Goal: Task Accomplishment & Management: Use online tool/utility

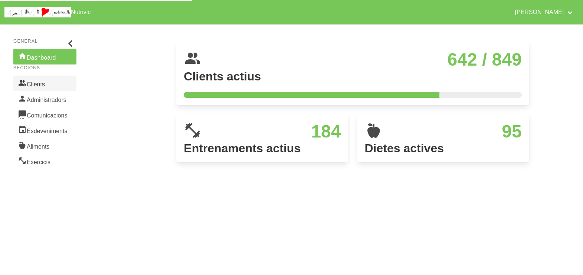
click at [41, 85] on link "Clients" at bounding box center [44, 84] width 63 height 16
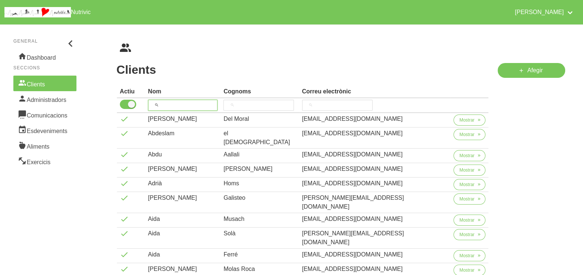
click at [177, 104] on input "search" at bounding box center [183, 105] width 70 height 11
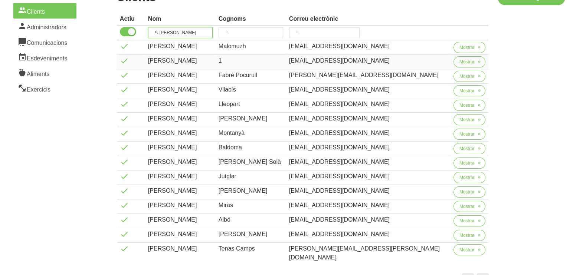
scroll to position [92, 0]
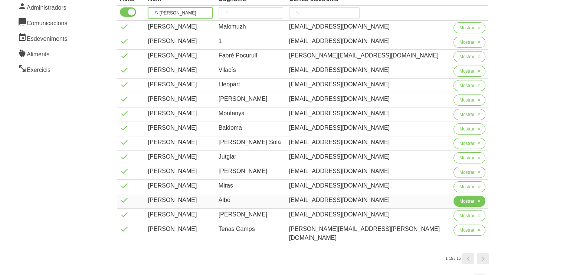
type input "[PERSON_NAME]"
click at [459, 199] on span "Mostrar" at bounding box center [466, 201] width 15 height 7
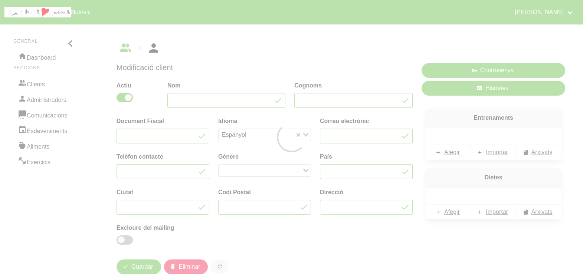
type input "[PERSON_NAME]"
type input "Albó"
type input "[EMAIL_ADDRESS][DOMAIN_NAME]"
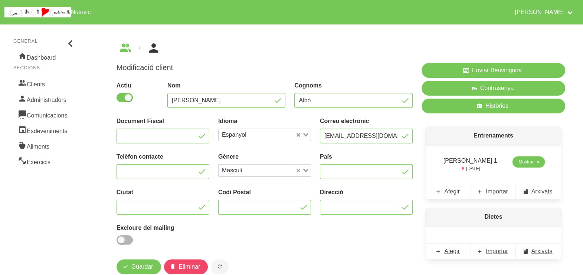
click at [520, 161] on span "Mostrar" at bounding box center [525, 162] width 15 height 7
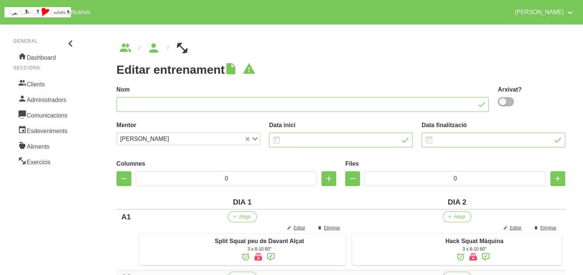
type input "[PERSON_NAME] 1"
type input "[DATE]"
type input "2"
type input "7"
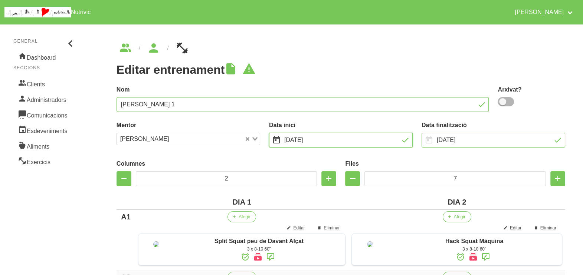
click at [323, 139] on input "[DATE]" at bounding box center [341, 140] width 144 height 15
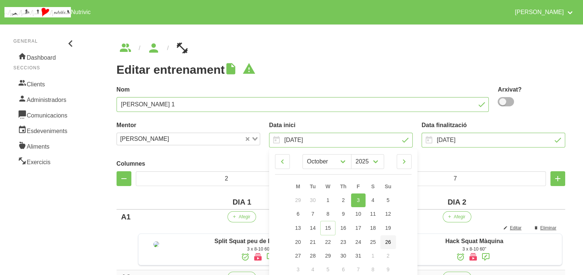
click at [390, 242] on span "26" at bounding box center [388, 242] width 6 height 6
type input "[DATE]"
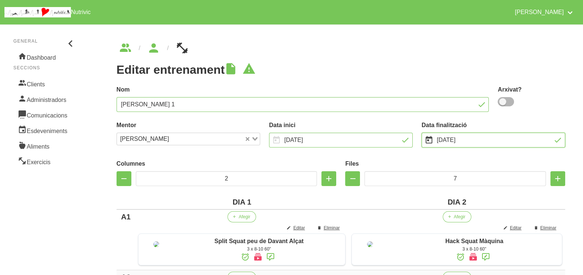
click at [458, 142] on input "[DATE]" at bounding box center [493, 140] width 144 height 15
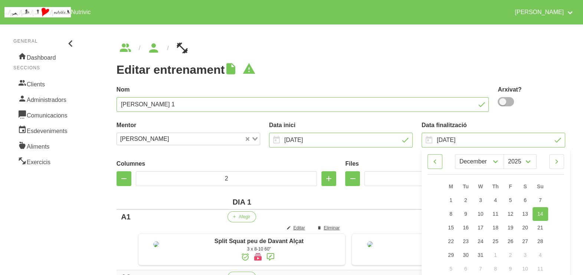
click at [436, 163] on icon at bounding box center [434, 161] width 9 height 13
click at [559, 158] on icon at bounding box center [556, 161] width 9 height 13
click at [559, 161] on icon at bounding box center [556, 161] width 9 height 13
select select "11"
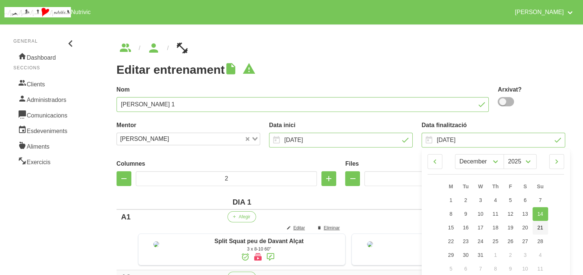
click at [540, 227] on span "21" at bounding box center [540, 228] width 6 height 6
type input "[DATE]"
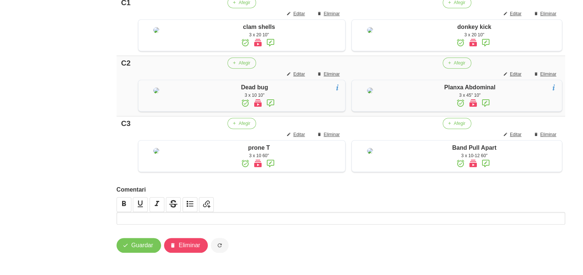
scroll to position [575, 0]
click at [135, 247] on span "Guardar" at bounding box center [142, 245] width 22 height 9
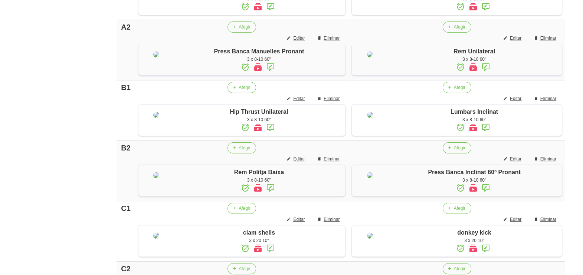
scroll to position [0, 0]
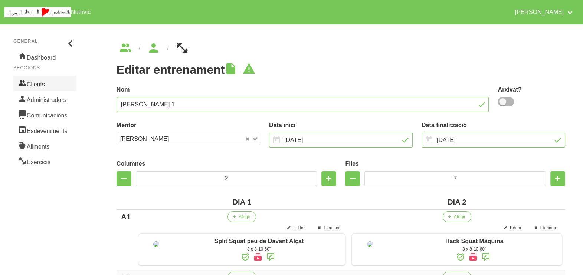
click at [45, 84] on link "Clients" at bounding box center [44, 84] width 63 height 16
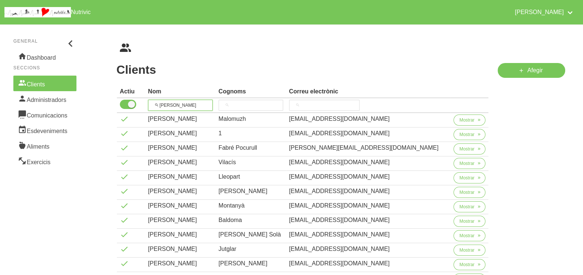
drag, startPoint x: 145, startPoint y: 109, endPoint x: 145, endPoint y: 104, distance: 5.2
click at [132, 109] on tr "[PERSON_NAME]" at bounding box center [303, 105] width 372 height 15
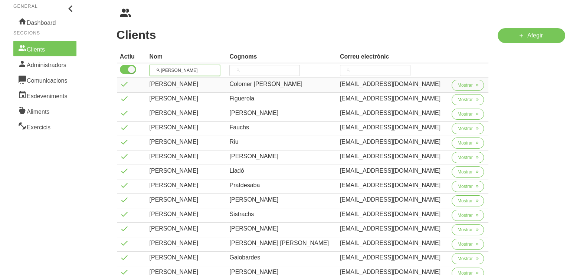
scroll to position [46, 0]
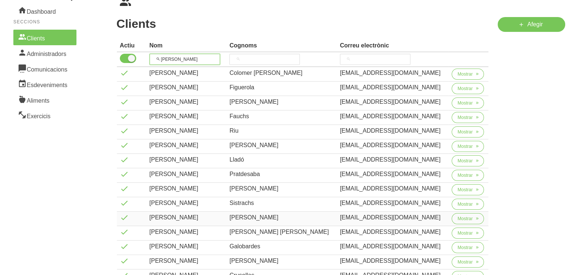
type input "[PERSON_NAME]"
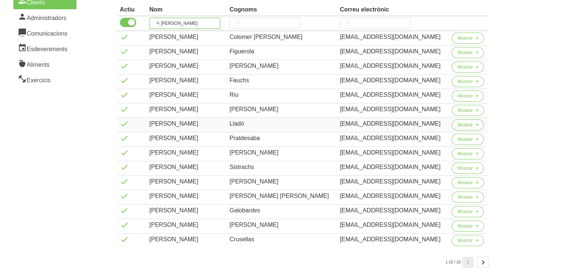
scroll to position [119, 0]
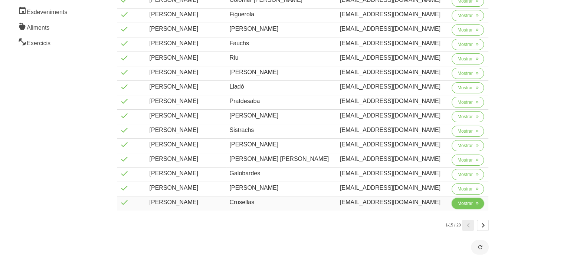
click at [465, 204] on span "Mostrar" at bounding box center [464, 203] width 15 height 7
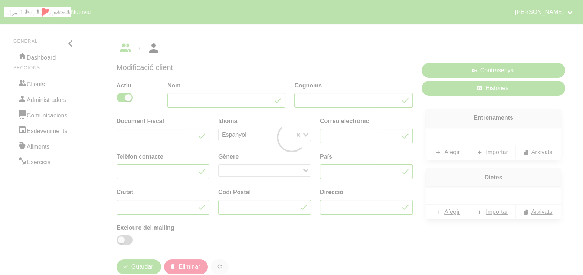
type input "[PERSON_NAME]"
type input "Crusellas"
type input "[EMAIL_ADDRESS][DOMAIN_NAME]"
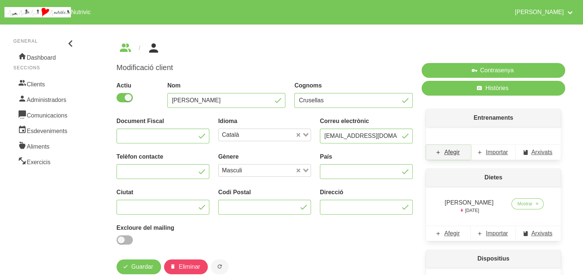
click at [461, 155] on link "Afegir" at bounding box center [448, 152] width 45 height 15
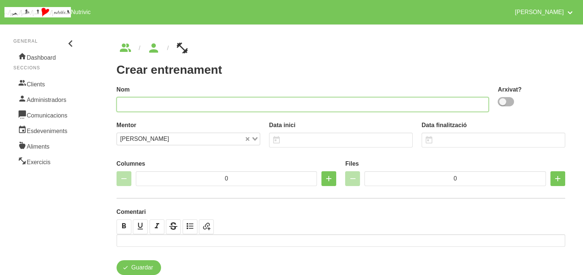
click at [198, 102] on input "text" at bounding box center [302, 104] width 372 height 15
type input "[PERSON_NAME] 1"
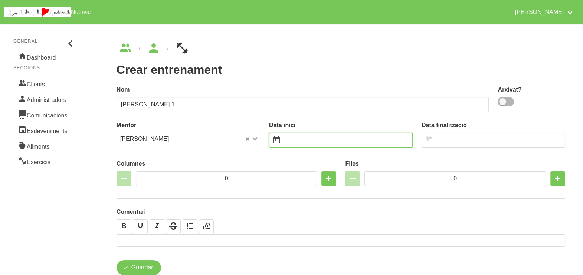
click at [292, 139] on input "text" at bounding box center [341, 140] width 144 height 15
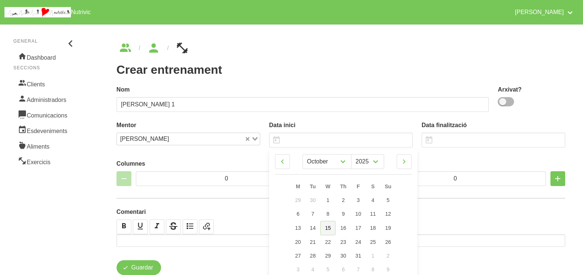
click at [329, 228] on span "15" at bounding box center [328, 228] width 6 height 6
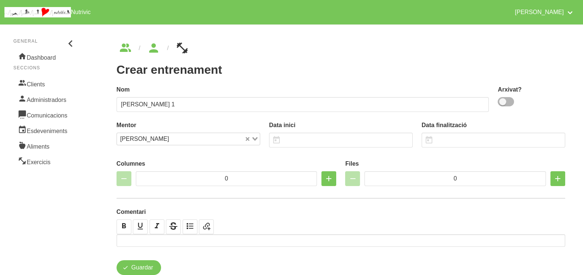
type input "[DATE]"
click at [453, 138] on input "text" at bounding box center [493, 140] width 144 height 15
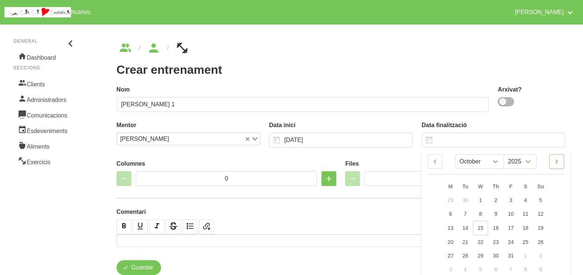
click at [559, 160] on icon at bounding box center [556, 161] width 9 height 13
select select "10"
drag, startPoint x: 541, startPoint y: 255, endPoint x: 532, endPoint y: 230, distance: 26.5
click at [541, 255] on span "30" at bounding box center [540, 255] width 6 height 6
type input "[DATE]"
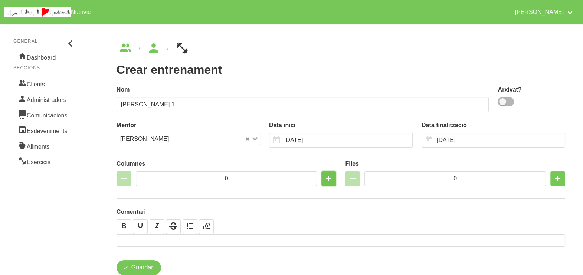
click at [326, 180] on icon "button" at bounding box center [328, 178] width 9 height 13
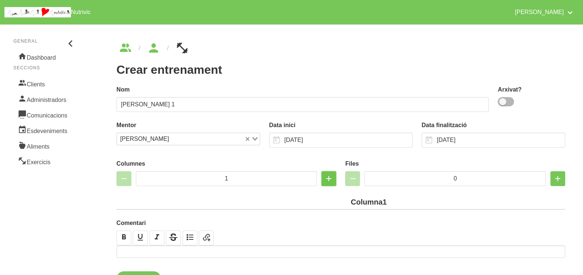
click at [326, 180] on icon "button" at bounding box center [328, 178] width 9 height 13
type input "2"
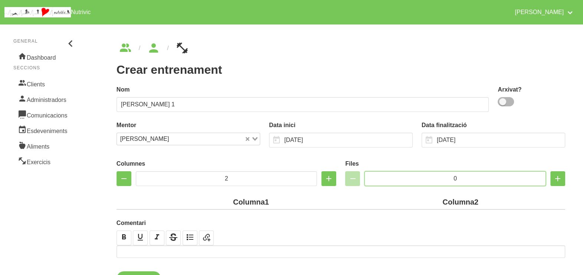
drag, startPoint x: 463, startPoint y: 179, endPoint x: 422, endPoint y: 179, distance: 40.8
click at [422, 179] on input "0" at bounding box center [454, 178] width 181 height 15
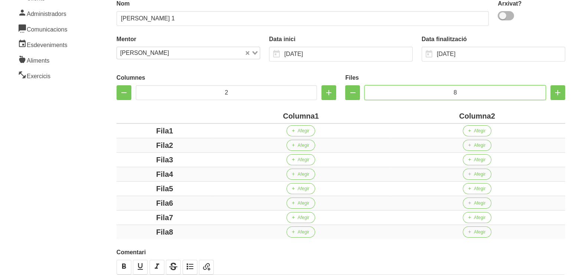
scroll to position [92, 0]
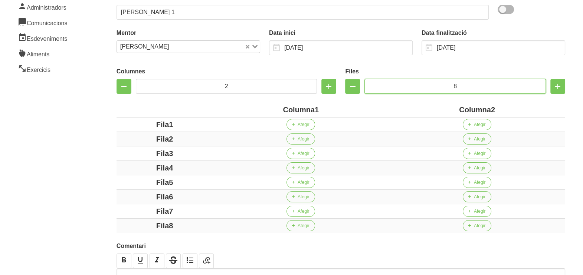
type input "8"
drag, startPoint x: 313, startPoint y: 109, endPoint x: 285, endPoint y: 109, distance: 28.9
click at [285, 109] on div "Columna1" at bounding box center [301, 109] width 170 height 11
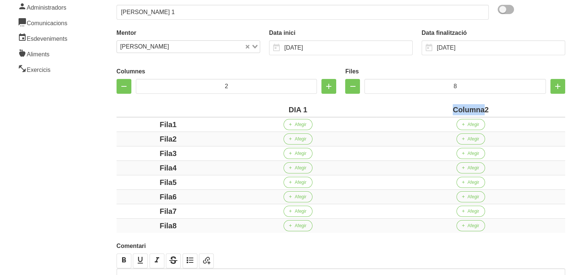
drag, startPoint x: 483, startPoint y: 108, endPoint x: 450, endPoint y: 107, distance: 32.7
click at [450, 108] on div "Columna2" at bounding box center [470, 109] width 183 height 11
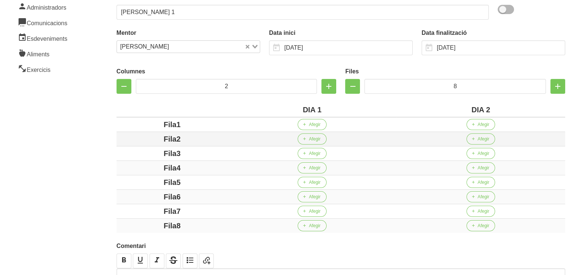
drag, startPoint x: 177, startPoint y: 123, endPoint x: 161, endPoint y: 134, distance: 19.2
click at [145, 125] on div "Fila1" at bounding box center [171, 124] width 105 height 11
drag, startPoint x: 177, startPoint y: 138, endPoint x: 152, endPoint y: 141, distance: 24.6
click at [152, 140] on div "Fila2" at bounding box center [171, 139] width 105 height 11
click at [142, 155] on div "Fila3" at bounding box center [171, 153] width 105 height 11
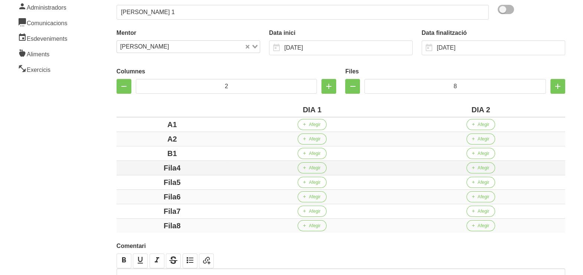
drag, startPoint x: 198, startPoint y: 169, endPoint x: 149, endPoint y: 169, distance: 49.3
click at [149, 169] on div "Fila4" at bounding box center [171, 167] width 105 height 11
click at [148, 183] on div "Fila5" at bounding box center [171, 182] width 105 height 11
click at [162, 197] on div "Fila6" at bounding box center [171, 196] width 105 height 11
drag, startPoint x: 196, startPoint y: 210, endPoint x: 134, endPoint y: 209, distance: 61.6
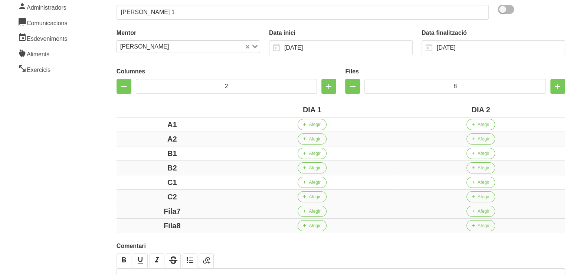
click at [134, 209] on div "Fila7" at bounding box center [171, 211] width 105 height 11
drag, startPoint x: 204, startPoint y: 223, endPoint x: 130, endPoint y: 218, distance: 74.3
click at [130, 219] on td "Fila8" at bounding box center [171, 226] width 111 height 14
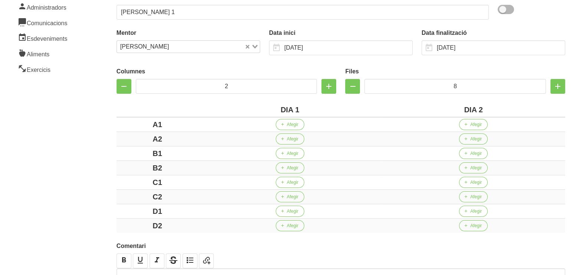
drag, startPoint x: 106, startPoint y: 191, endPoint x: 115, endPoint y: 191, distance: 8.9
click at [106, 191] on div "Crear entrenament cf191044-a9cc-4463-863f-23798c9bef73 Nom [PERSON_NAME] 1 Arxi…" at bounding box center [341, 129] width 484 height 395
click at [292, 125] on span "Afegir" at bounding box center [293, 124] width 12 height 7
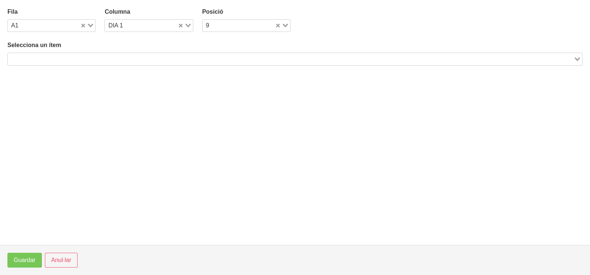
click at [91, 58] on input "Search for option" at bounding box center [291, 59] width 564 height 9
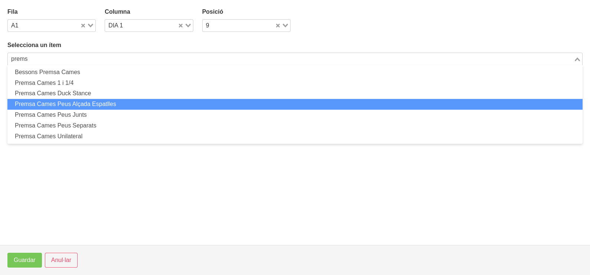
click at [90, 102] on li "Premsa Cames Peus Alçada Espatlles" at bounding box center [294, 104] width 575 height 11
type input "prems"
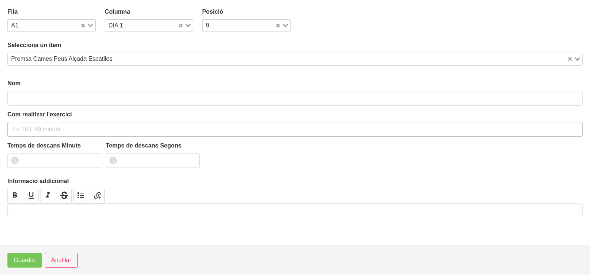
type input "Premsa Cames Peus Alçada Espatlles"
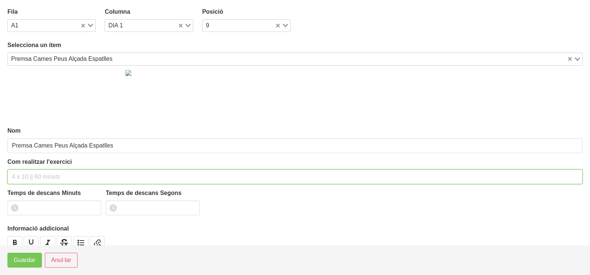
click at [27, 177] on input "text" at bounding box center [294, 177] width 575 height 15
type input "3 x 6-8 a 3010 60""
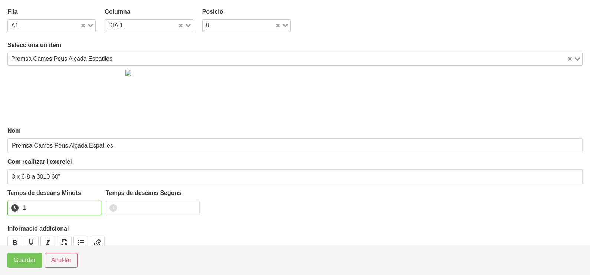
drag, startPoint x: 93, startPoint y: 204, endPoint x: 29, endPoint y: 246, distance: 76.4
type input "1"
click at [93, 204] on input "1" at bounding box center [54, 208] width 94 height 15
click at [20, 262] on span "Guardar" at bounding box center [25, 260] width 22 height 9
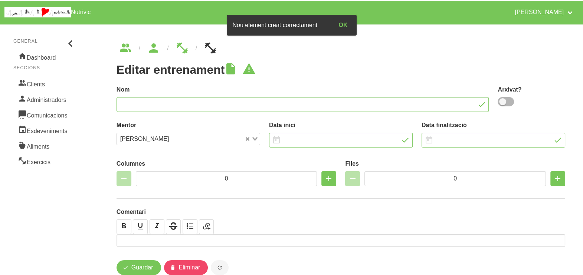
type input "[PERSON_NAME] 1"
type input "[DATE]"
type input "2"
type input "8"
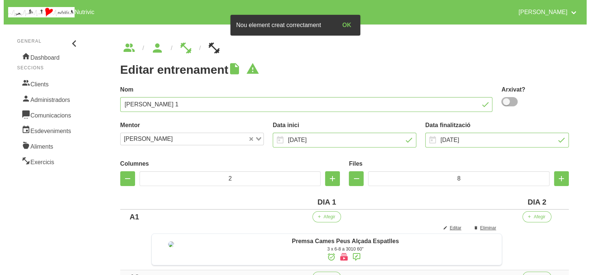
scroll to position [92, 0]
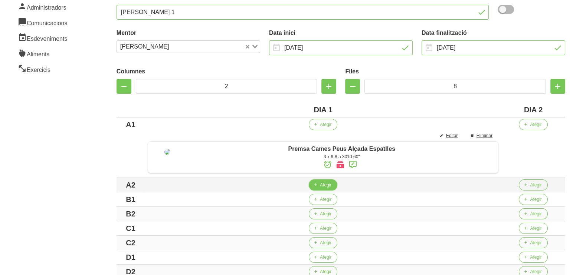
click at [324, 188] on span "Afegir" at bounding box center [326, 185] width 12 height 7
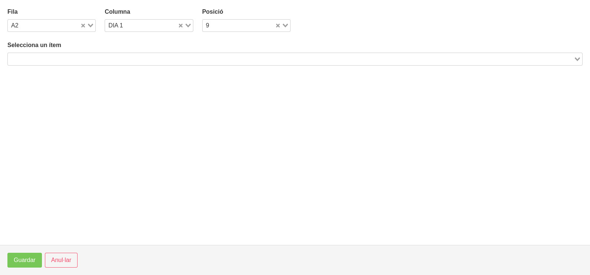
click at [74, 58] on input "Search for option" at bounding box center [291, 59] width 564 height 9
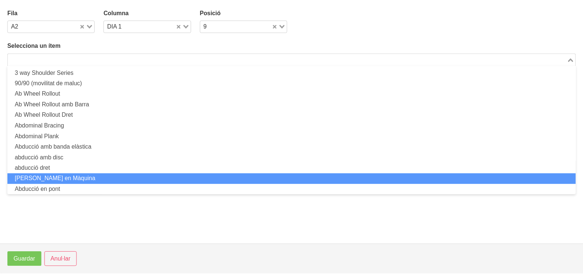
scroll to position [0, 0]
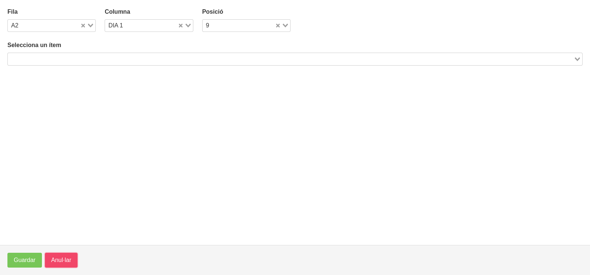
click at [60, 265] on span "Anul·lar" at bounding box center [61, 260] width 20 height 9
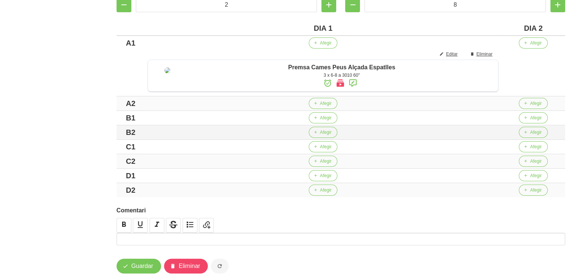
scroll to position [185, 0]
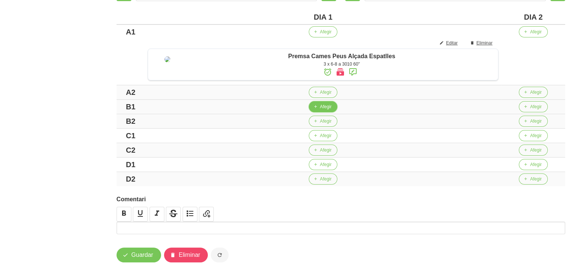
click at [327, 110] on span "Afegir" at bounding box center [326, 107] width 12 height 7
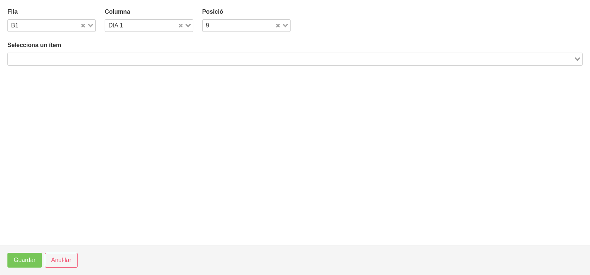
click at [63, 59] on input "Search for option" at bounding box center [291, 59] width 564 height 9
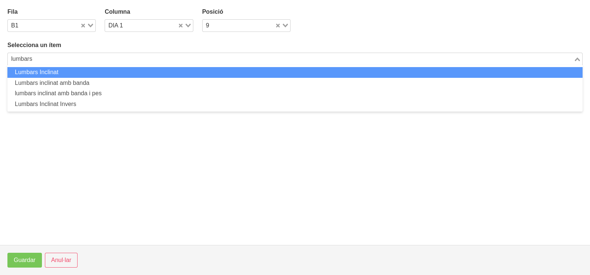
click at [47, 72] on li "Lumbars Inclinat" at bounding box center [294, 72] width 575 height 11
type input "lumbars"
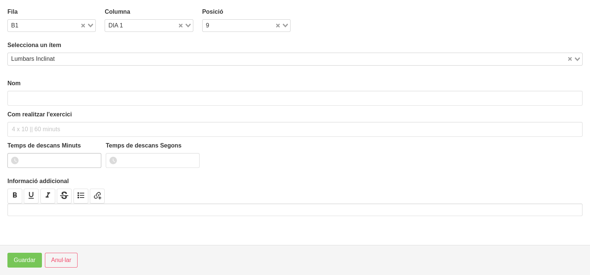
type input "Lumbars Inclinat"
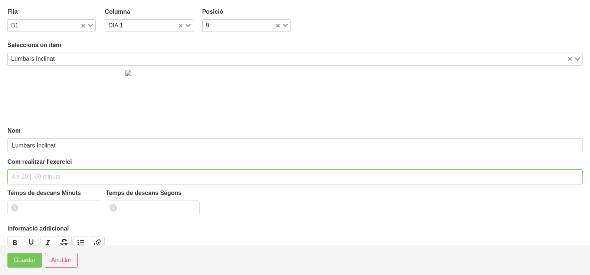
click at [33, 178] on input "text" at bounding box center [294, 177] width 575 height 15
type input "3 x 8-10 a 2011 75""
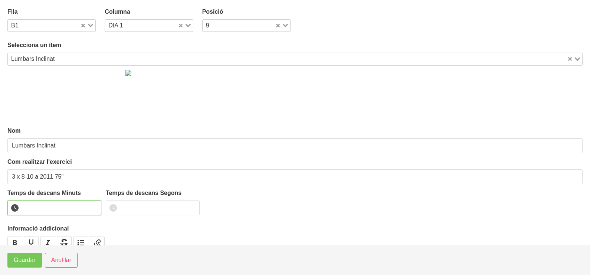
click at [45, 204] on input "number" at bounding box center [54, 208] width 94 height 15
type input "1"
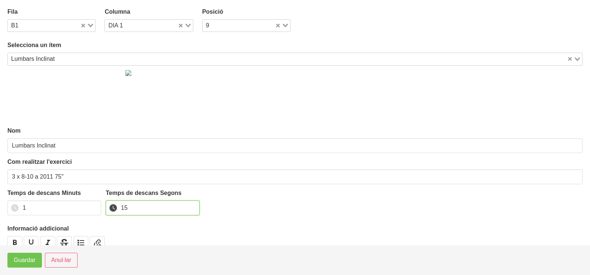
type input "15"
click at [23, 264] on span "Guardar" at bounding box center [25, 260] width 22 height 9
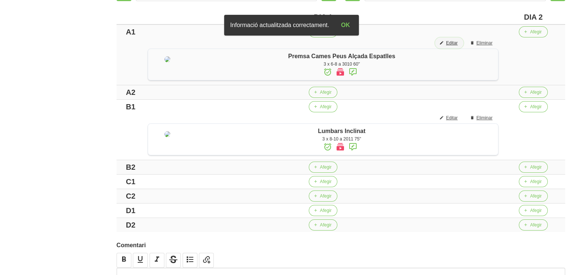
click at [457, 45] on span "Editar" at bounding box center [452, 43] width 12 height 7
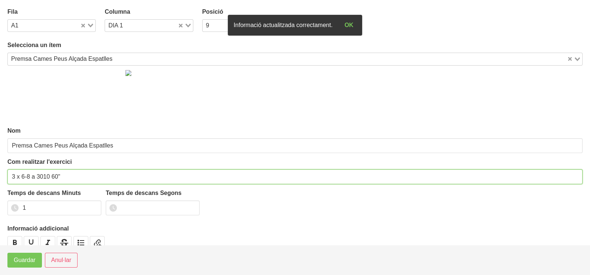
drag, startPoint x: 57, startPoint y: 173, endPoint x: 52, endPoint y: 175, distance: 5.7
click at [52, 175] on input "3 x 6-8 a 3010 60"" at bounding box center [294, 177] width 575 height 15
type input "3 x 6-8 a 3010 75""
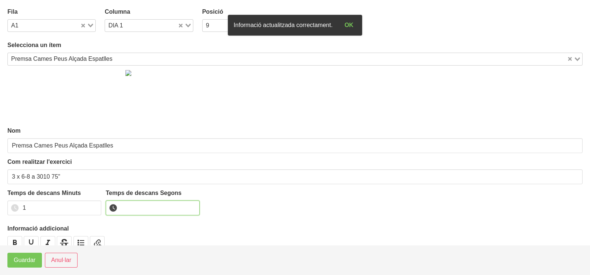
click at [130, 206] on input "number" at bounding box center [153, 208] width 94 height 15
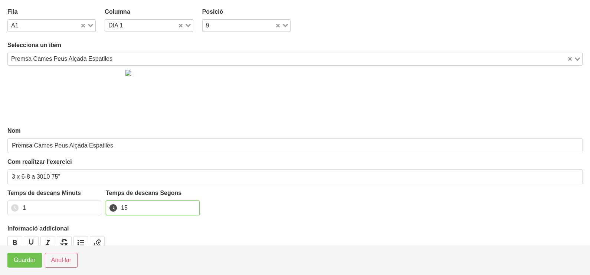
type input "15"
click at [9, 264] on button "Guardar" at bounding box center [24, 260] width 35 height 15
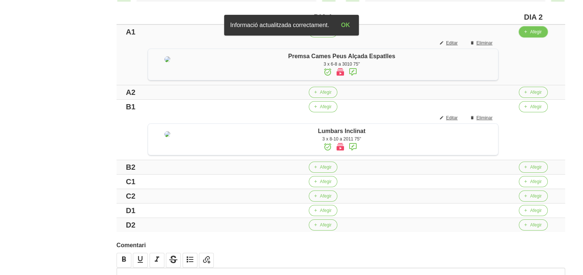
click at [534, 35] on span "Afegir" at bounding box center [536, 32] width 12 height 7
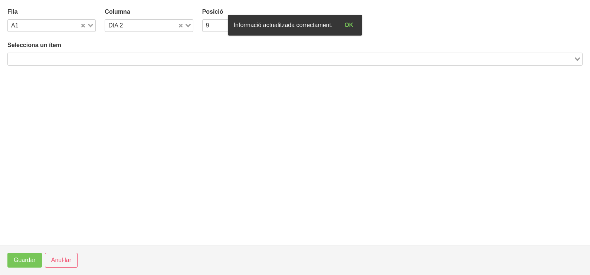
click at [130, 58] on input "Search for option" at bounding box center [291, 59] width 564 height 9
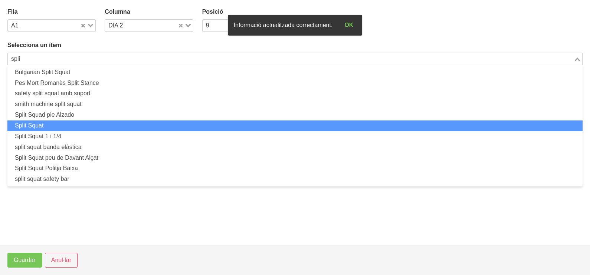
click at [72, 125] on li "Split Squat" at bounding box center [294, 126] width 575 height 11
type input "spli"
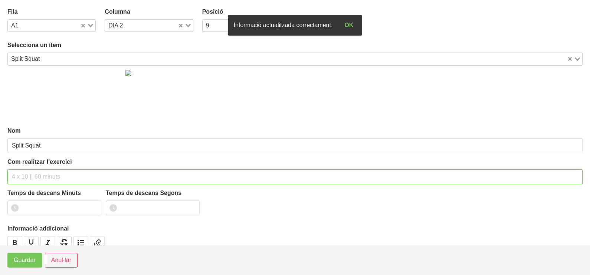
click at [27, 179] on input "text" at bounding box center [294, 177] width 575 height 15
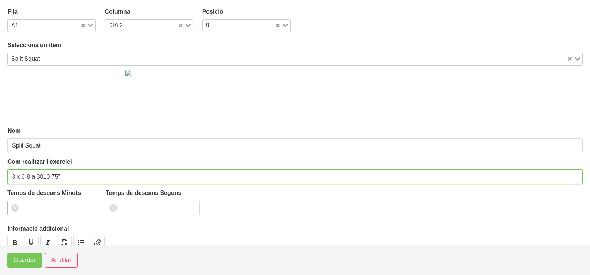
type input "3 x 6-8 a 3010 75""
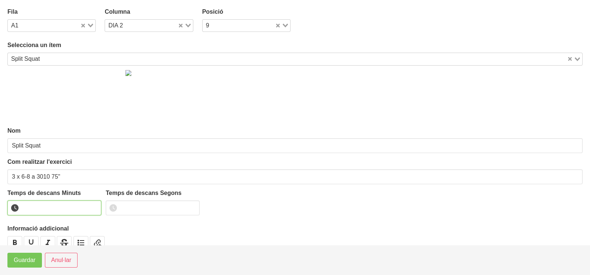
click at [41, 207] on input "number" at bounding box center [54, 208] width 94 height 15
type input "1"
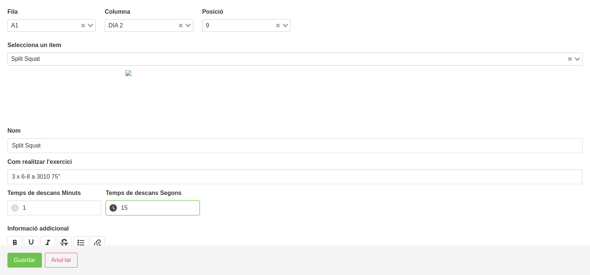
type input "15"
click at [28, 263] on span "Guardar" at bounding box center [25, 260] width 22 height 9
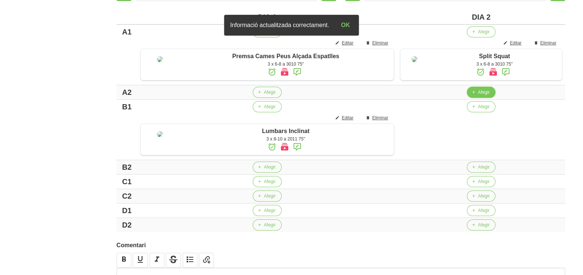
click at [478, 96] on span "Afegir" at bounding box center [484, 92] width 12 height 7
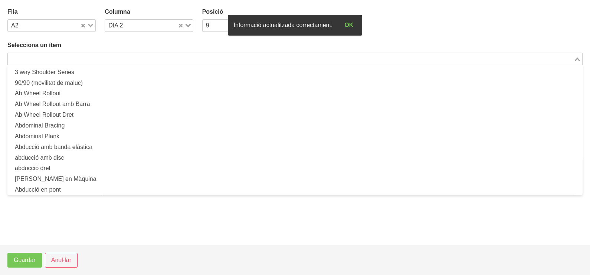
drag, startPoint x: 95, startPoint y: 53, endPoint x: 98, endPoint y: 55, distance: 3.8
click at [97, 55] on div "Search for option" at bounding box center [291, 58] width 566 height 10
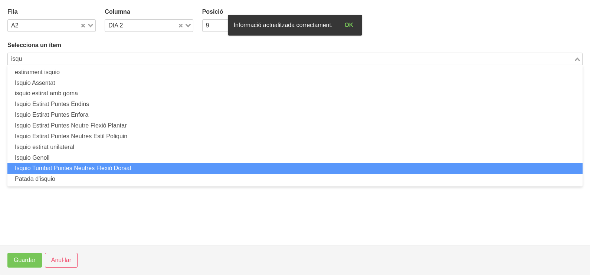
click at [104, 173] on li "Isquio Tumbat Puntes Neutres Flexió Dorsal" at bounding box center [294, 168] width 575 height 11
type input "isqu"
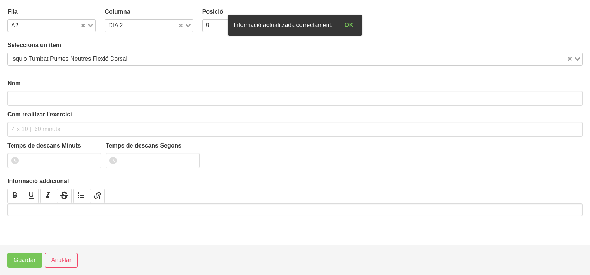
type input "Isquio Tumbat Puntes Neutres Flexió Dorsal"
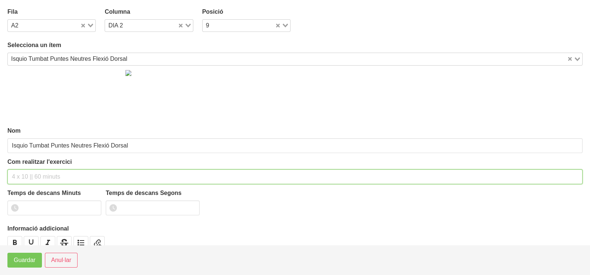
click at [26, 172] on input "text" at bounding box center [294, 177] width 575 height 15
type input "3 x 6-8 a 3010 75""
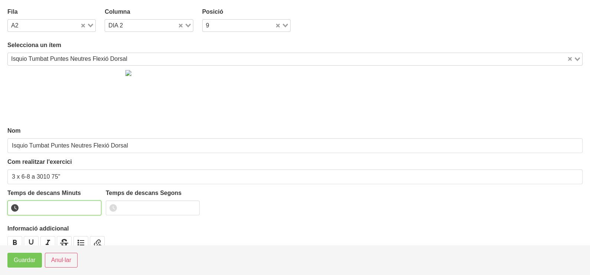
click at [41, 207] on input "number" at bounding box center [54, 208] width 94 height 15
type input "1"
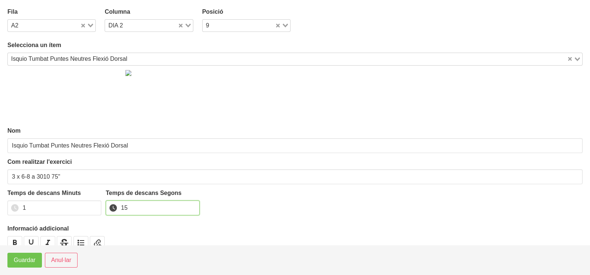
type input "15"
click at [30, 262] on span "Guardar" at bounding box center [25, 260] width 22 height 9
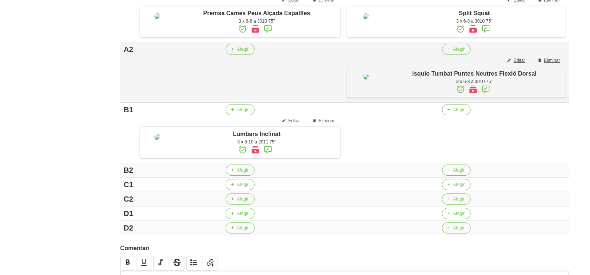
scroll to position [278, 0]
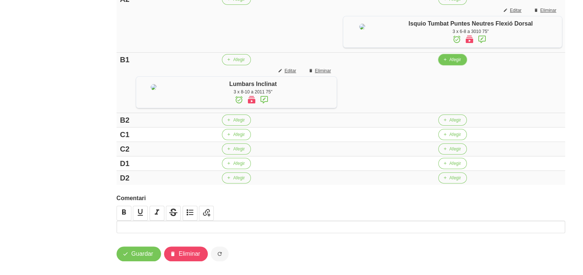
click at [451, 63] on span "Afegir" at bounding box center [455, 59] width 12 height 7
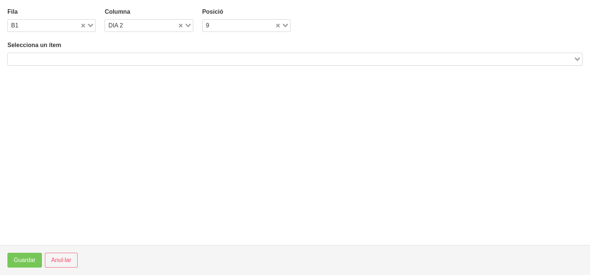
click at [69, 56] on input "Search for option" at bounding box center [291, 59] width 564 height 9
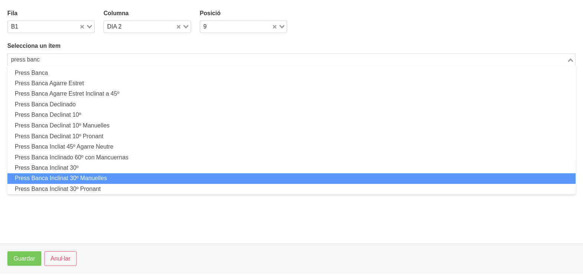
scroll to position [0, 0]
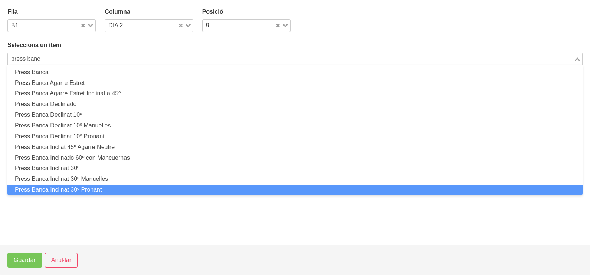
click at [110, 187] on li "Press Banca Inclinat 30º Pronant" at bounding box center [294, 190] width 575 height 11
type input "press banc"
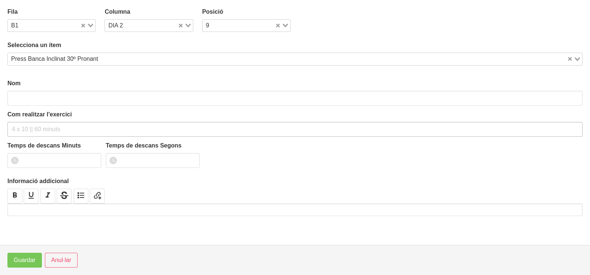
type input "Press Banca Inclinat 30º Pronant"
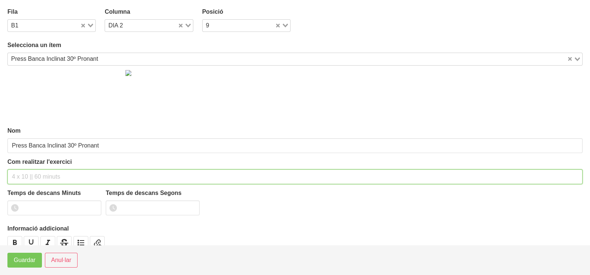
click at [32, 174] on input "text" at bounding box center [294, 177] width 575 height 15
type input "3 x 6-8 a 3010 75""
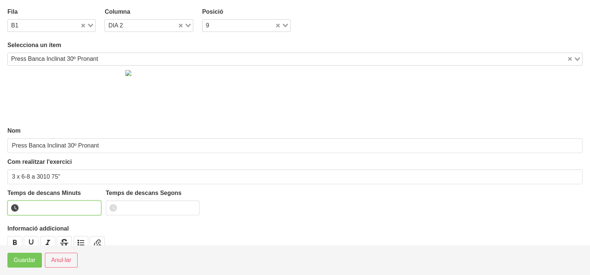
click at [37, 209] on input "number" at bounding box center [54, 208] width 94 height 15
type input "1"
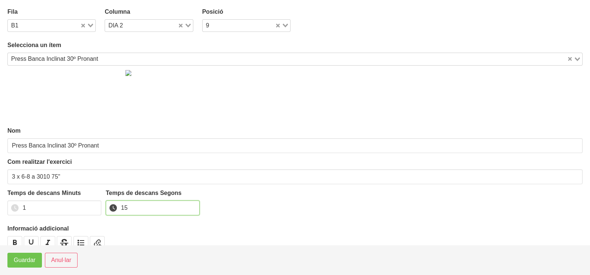
type input "15"
click at [26, 258] on span "Guardar" at bounding box center [25, 260] width 22 height 9
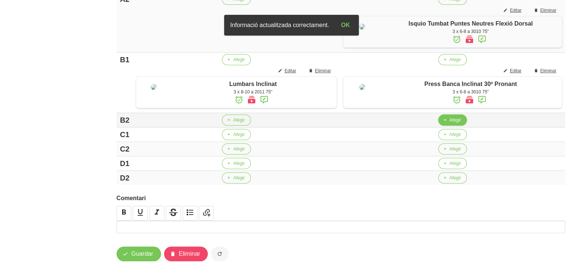
click at [453, 124] on span "Afegir" at bounding box center [455, 120] width 12 height 7
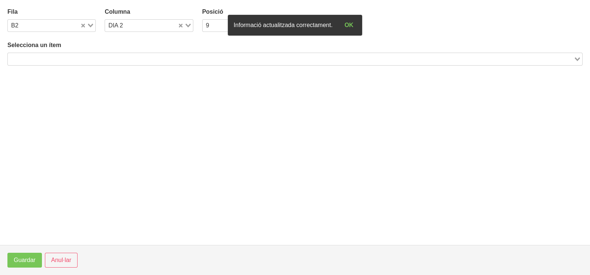
click at [49, 58] on input "Search for option" at bounding box center [291, 59] width 564 height 9
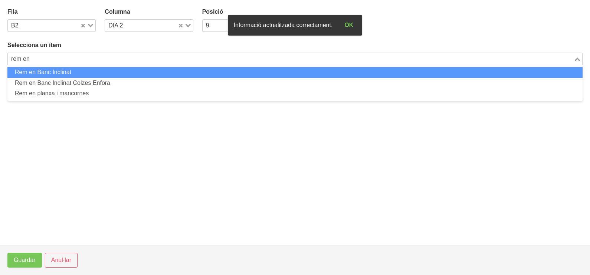
click at [52, 75] on li "Rem en Banc Inclinat" at bounding box center [294, 72] width 575 height 11
type input "rem en"
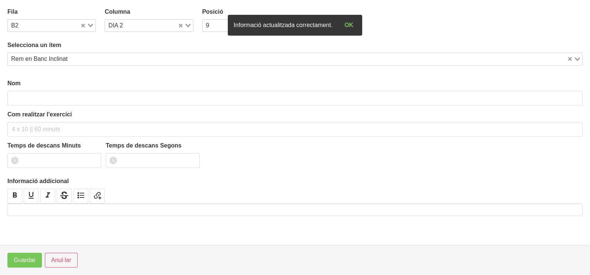
type input "Rem en Banc Inclinat"
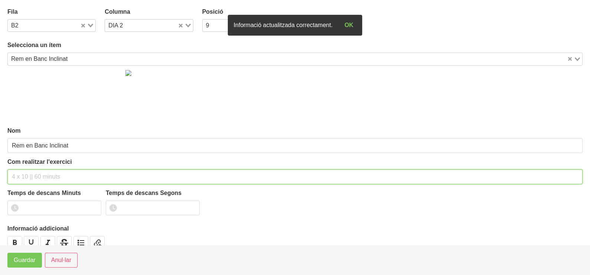
click at [24, 174] on input "text" at bounding box center [294, 177] width 575 height 15
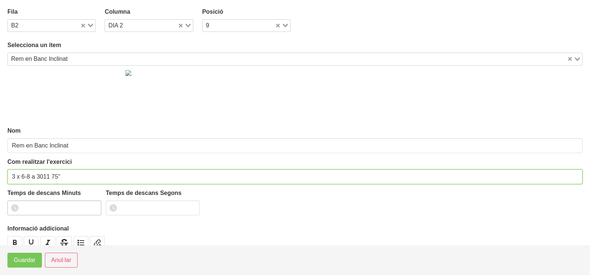
type input "3 x 6-8 a 3011 75""
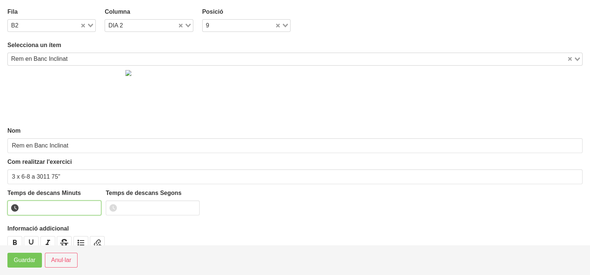
click at [40, 211] on input "number" at bounding box center [54, 208] width 94 height 15
type input "1"
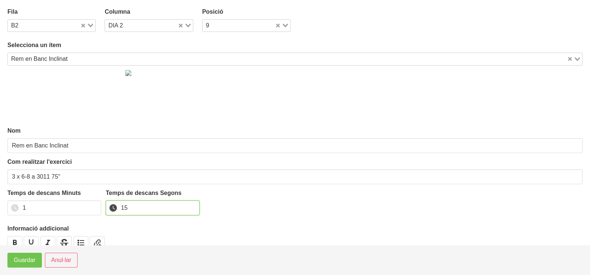
type input "15"
click at [32, 262] on span "Guardar" at bounding box center [25, 260] width 22 height 9
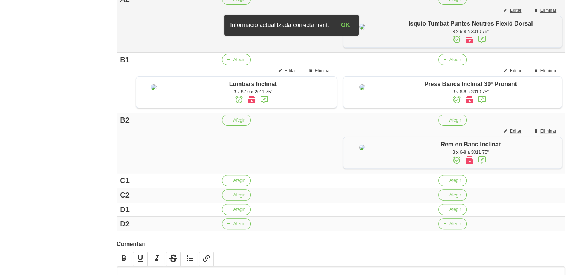
scroll to position [185, 0]
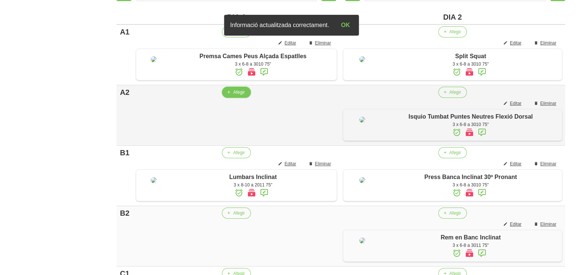
click at [237, 96] on span "Afegir" at bounding box center [239, 92] width 12 height 7
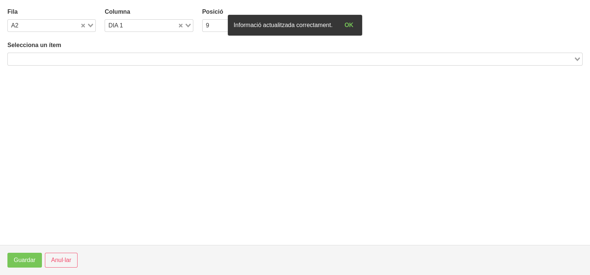
click at [86, 58] on input "Search for option" at bounding box center [291, 59] width 564 height 9
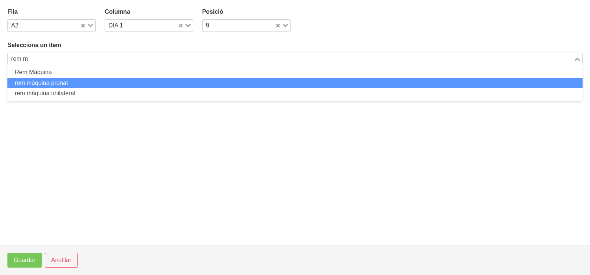
click at [76, 80] on li "rem màquina pronat" at bounding box center [294, 83] width 575 height 11
type input "rem m"
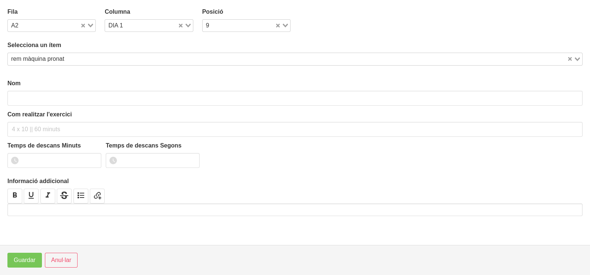
type input "rem màquina pronat"
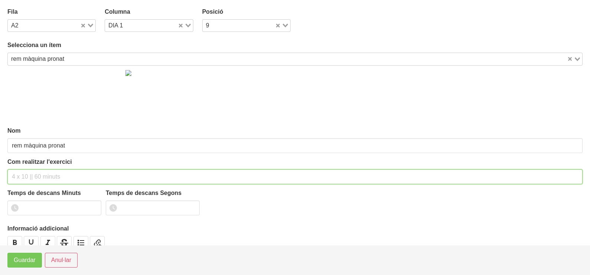
click at [28, 174] on input "text" at bounding box center [294, 177] width 575 height 15
type input "3 x 6-8 a 3011 75""
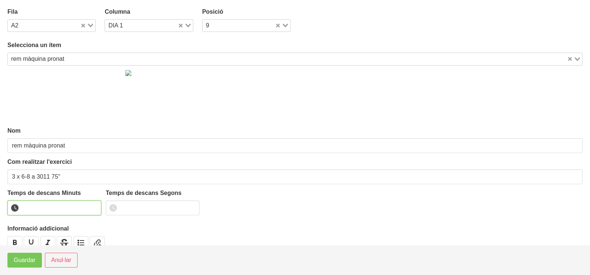
click at [47, 207] on input "number" at bounding box center [54, 208] width 94 height 15
type input "1"
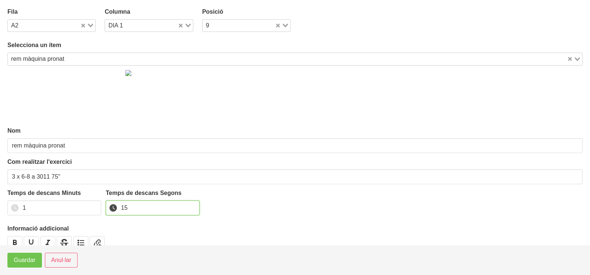
type input "15"
click at [32, 262] on span "Guardar" at bounding box center [25, 260] width 22 height 9
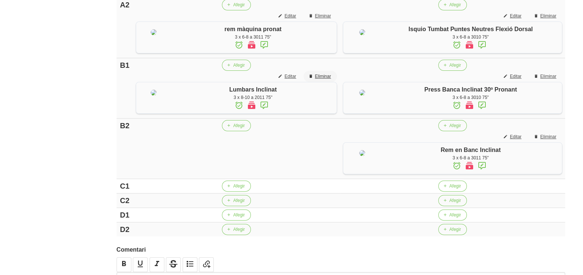
scroll to position [278, 0]
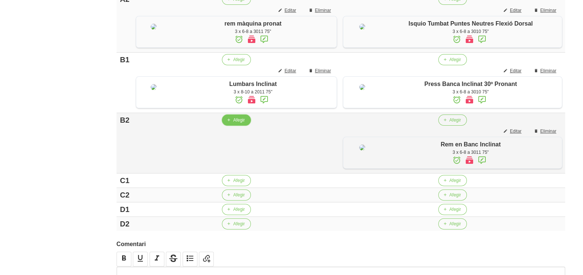
click at [237, 124] on span "Afegir" at bounding box center [239, 120] width 12 height 7
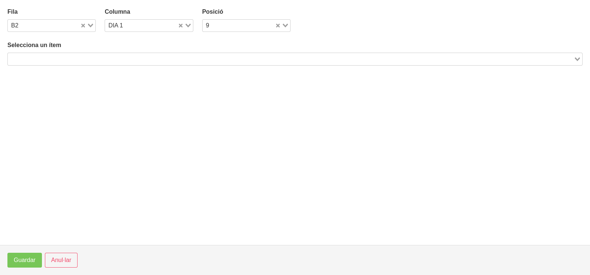
click at [96, 59] on input "Search for option" at bounding box center [291, 59] width 564 height 9
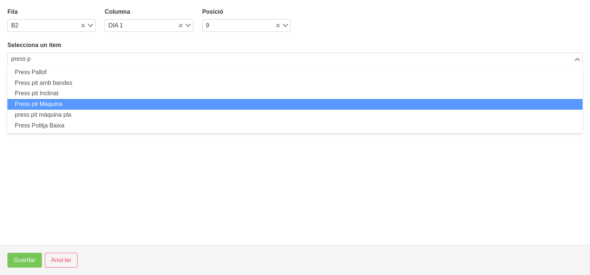
click at [72, 104] on li "Press pit Màquina" at bounding box center [294, 104] width 575 height 11
type input "press p"
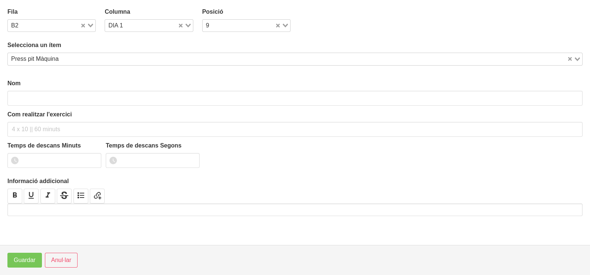
type input "Press pit Màquina"
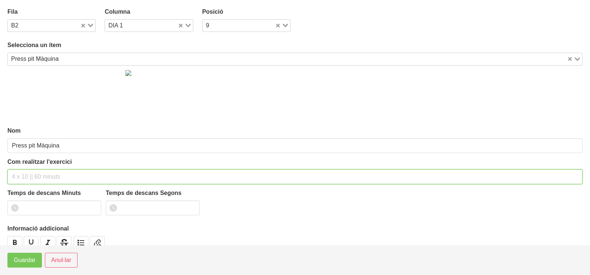
click at [23, 180] on input "text" at bounding box center [294, 177] width 575 height 15
type input "3 x 6-8 a 3010 75""
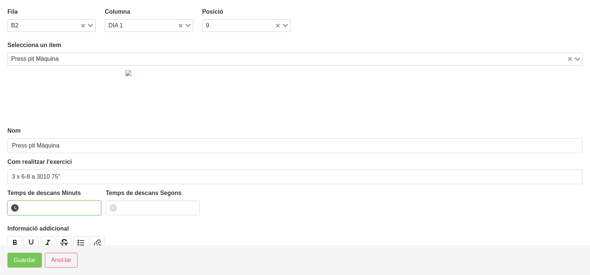
click at [39, 207] on input "number" at bounding box center [54, 208] width 94 height 15
type input "1"
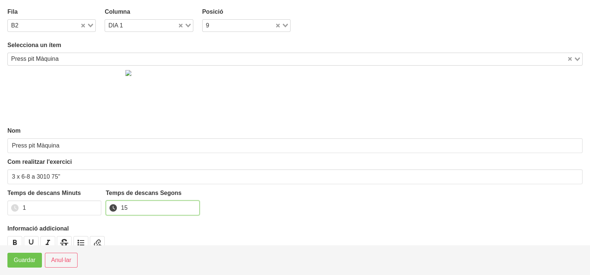
type input "15"
click at [27, 263] on span "Guardar" at bounding box center [25, 260] width 22 height 9
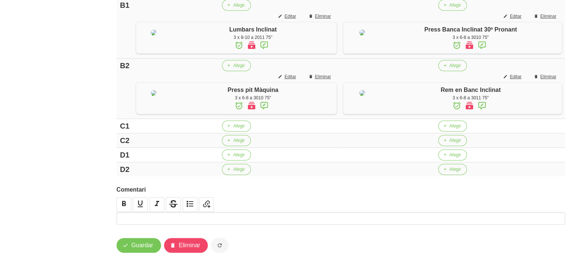
scroll to position [406, 0]
click at [236, 129] on span "Afegir" at bounding box center [239, 126] width 12 height 7
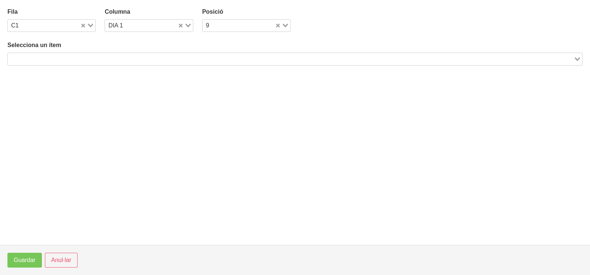
click at [78, 59] on input "Search for option" at bounding box center [291, 59] width 564 height 9
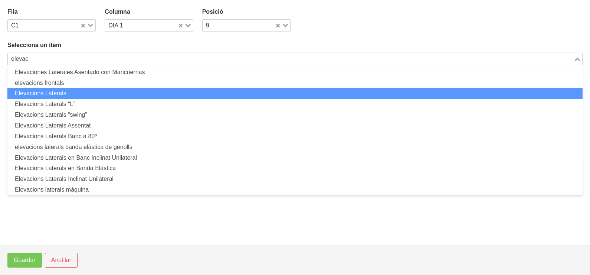
click at [86, 96] on li "Elevacions Laterals" at bounding box center [294, 93] width 575 height 11
type input "elevac"
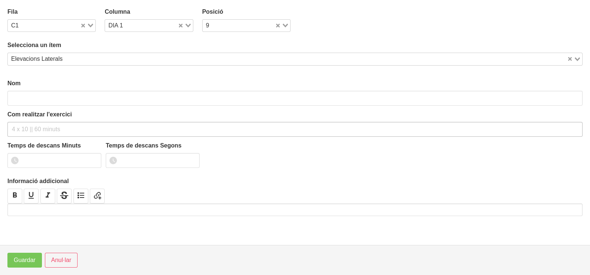
type input "Elevacions Laterals"
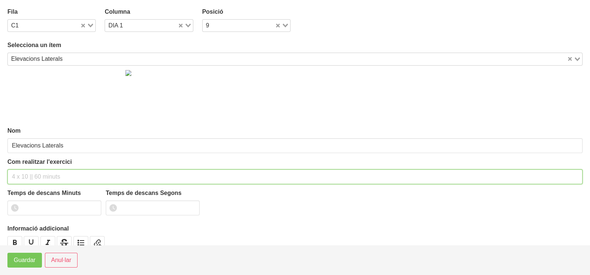
click at [26, 176] on input "text" at bounding box center [294, 177] width 575 height 15
type input "3 x 8-10 a 2010 60""
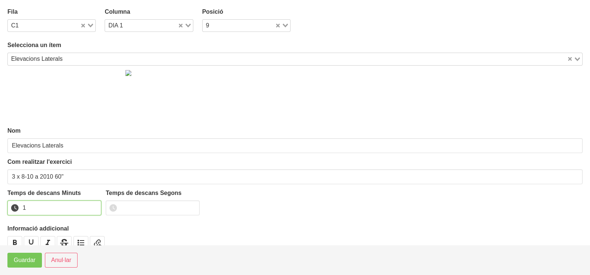
drag, startPoint x: 93, startPoint y: 205, endPoint x: 32, endPoint y: 249, distance: 75.0
type input "1"
click at [91, 206] on input "1" at bounding box center [54, 208] width 94 height 15
click at [17, 264] on span "Guardar" at bounding box center [25, 260] width 22 height 9
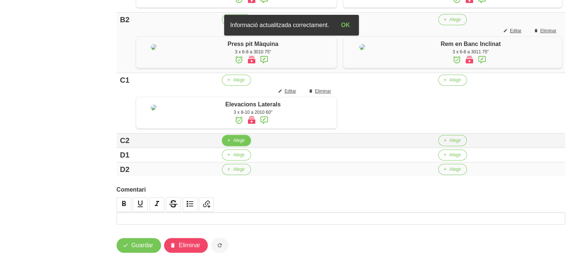
click at [234, 146] on button "Afegir" at bounding box center [236, 140] width 29 height 11
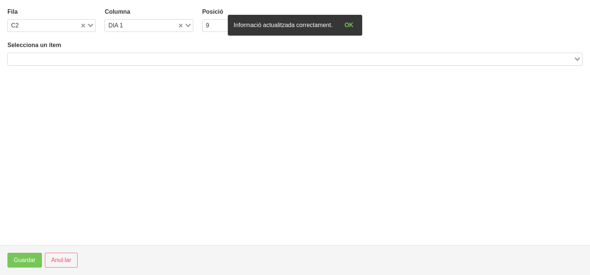
click at [66, 59] on input "Search for option" at bounding box center [291, 59] width 564 height 9
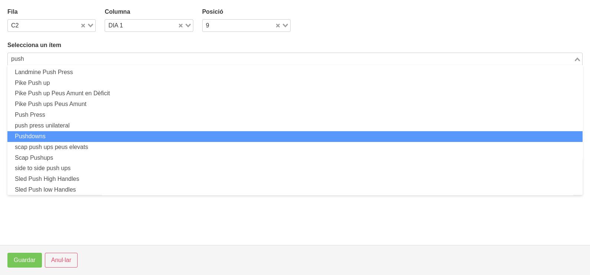
click at [42, 139] on li "Pushdowns" at bounding box center [294, 136] width 575 height 11
type input "push"
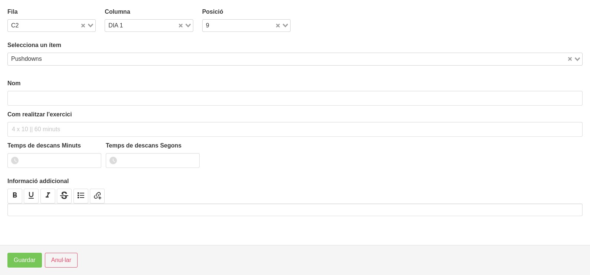
type input "Pushdowns"
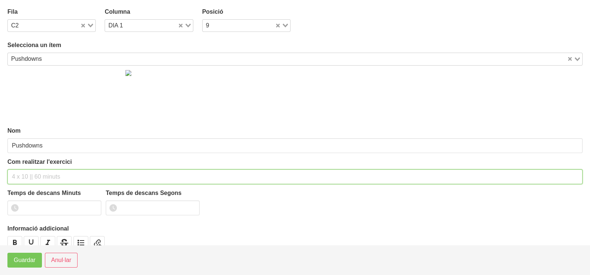
click at [29, 174] on input "text" at bounding box center [294, 177] width 575 height 15
type input "3 x 8-10 a 2010 60""
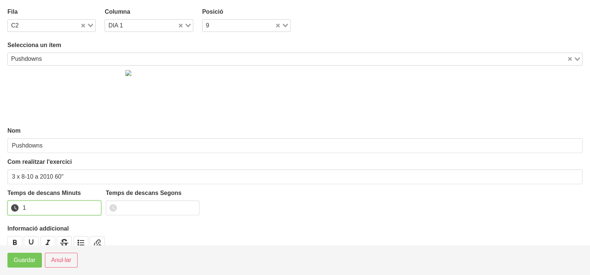
drag, startPoint x: 95, startPoint y: 205, endPoint x: 89, endPoint y: 211, distance: 8.4
type input "1"
click at [94, 207] on input "1" at bounding box center [54, 208] width 94 height 15
click at [26, 262] on span "Guardar" at bounding box center [25, 260] width 22 height 9
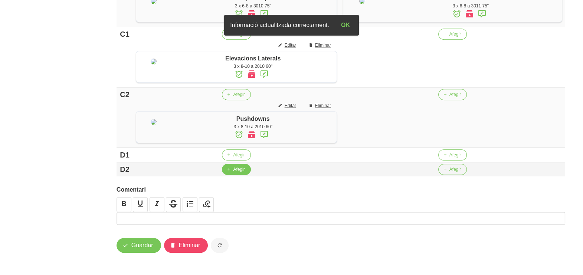
scroll to position [498, 0]
click at [234, 158] on span "Afegir" at bounding box center [239, 155] width 12 height 7
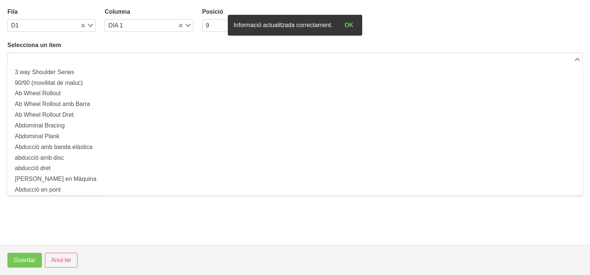
click at [69, 54] on div "Search for option" at bounding box center [291, 58] width 566 height 10
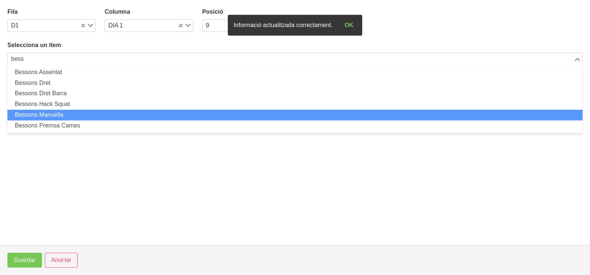
click at [64, 117] on li "Bessons Manuella" at bounding box center [294, 115] width 575 height 11
type input "bess"
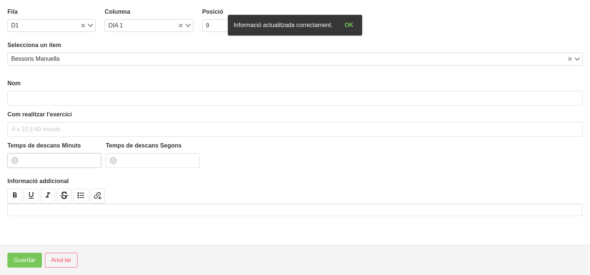
type input "Bessons Manuella"
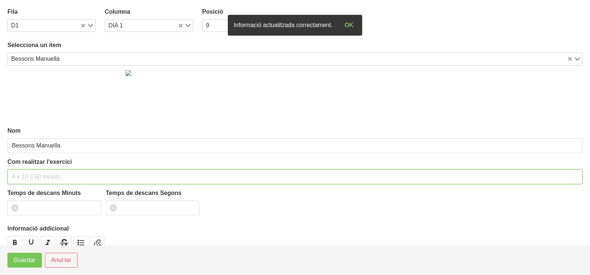
click at [27, 177] on input "text" at bounding box center [294, 177] width 575 height 15
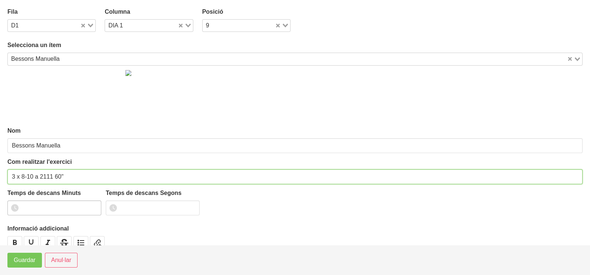
type input "3 x 8-10 a 2111 60""
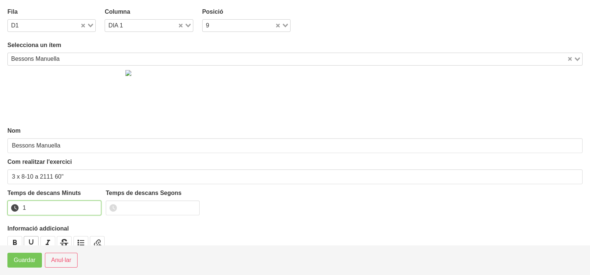
drag, startPoint x: 93, startPoint y: 204, endPoint x: 31, endPoint y: 244, distance: 74.6
type input "1"
click at [93, 206] on input "1" at bounding box center [54, 208] width 94 height 15
click at [19, 265] on span "Guardar" at bounding box center [25, 260] width 22 height 9
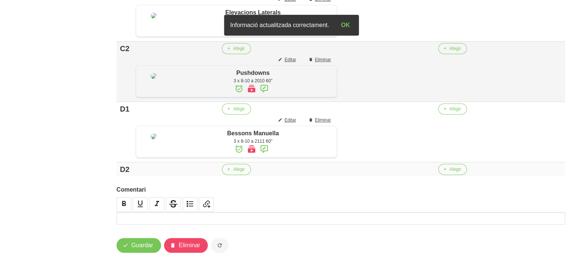
scroll to position [586, 0]
click at [239, 168] on span "Afegir" at bounding box center [239, 169] width 12 height 7
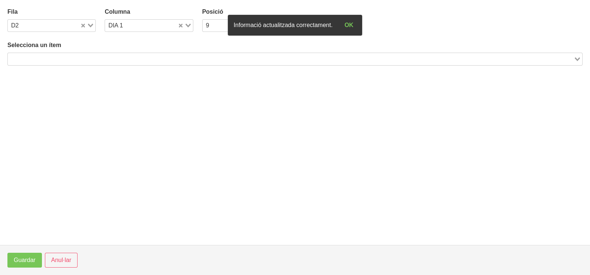
click at [58, 58] on input "Search for option" at bounding box center [291, 59] width 564 height 9
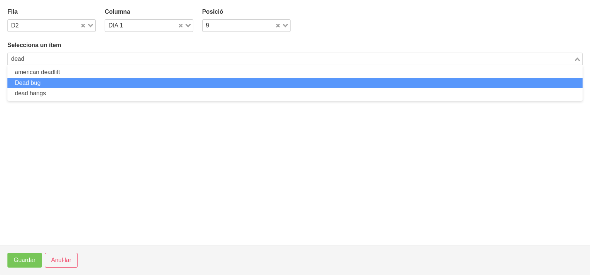
click at [62, 82] on li "Dead bug" at bounding box center [294, 83] width 575 height 11
type input "dead"
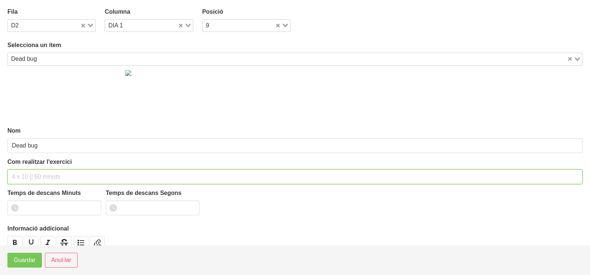
drag, startPoint x: 32, startPoint y: 172, endPoint x: 36, endPoint y: 170, distance: 4.1
click at [33, 172] on input "text" at bounding box center [294, 177] width 575 height 15
type input "3 x 10 a 2010 60""
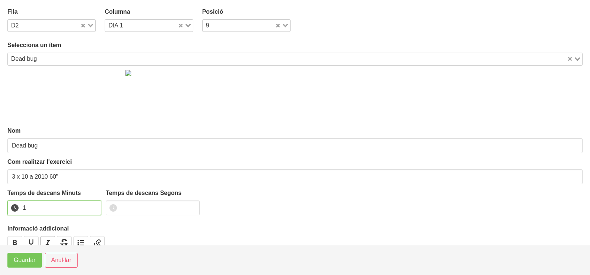
drag, startPoint x: 93, startPoint y: 204, endPoint x: 45, endPoint y: 242, distance: 60.5
type input "1"
click at [93, 205] on input "1" at bounding box center [54, 208] width 94 height 15
click at [29, 258] on span "Guardar" at bounding box center [25, 260] width 22 height 9
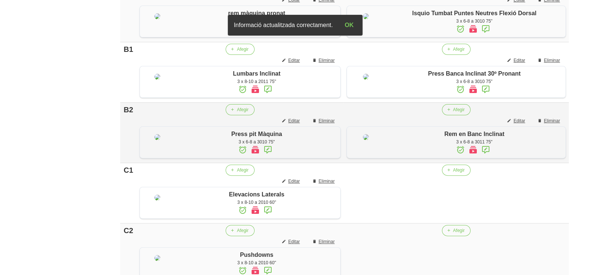
scroll to position [401, 0]
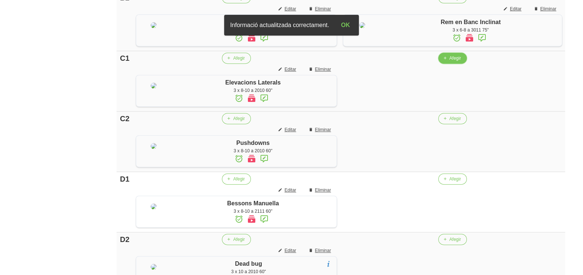
click at [452, 62] on span "Afegir" at bounding box center [455, 58] width 12 height 7
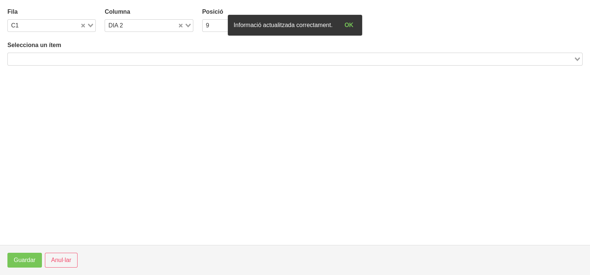
click at [80, 58] on input "Search for option" at bounding box center [291, 59] width 564 height 9
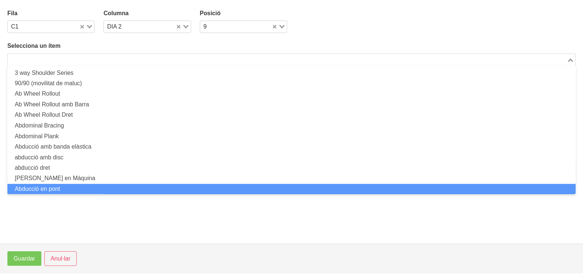
scroll to position [0, 0]
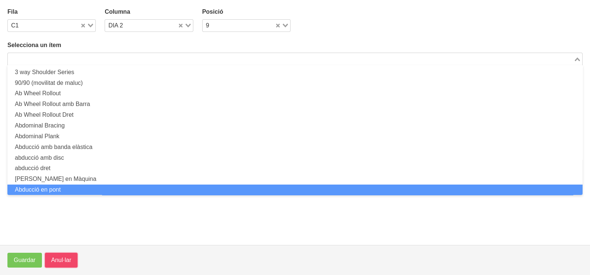
click at [66, 260] on span "Anul·lar" at bounding box center [61, 260] width 20 height 9
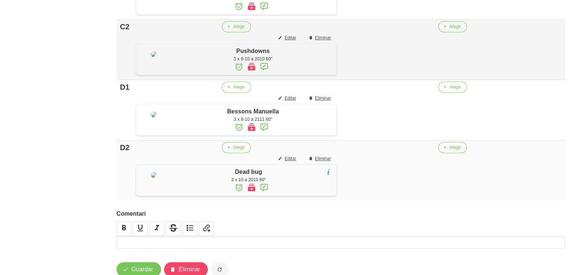
scroll to position [493, 0]
click at [455, 29] on span "Afegir" at bounding box center [455, 26] width 12 height 7
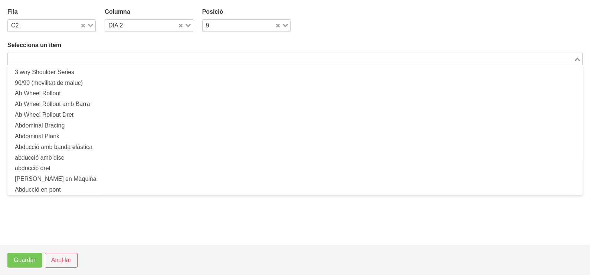
drag, startPoint x: 106, startPoint y: 53, endPoint x: 109, endPoint y: 55, distance: 4.0
click at [107, 54] on div "Search for option" at bounding box center [291, 58] width 566 height 10
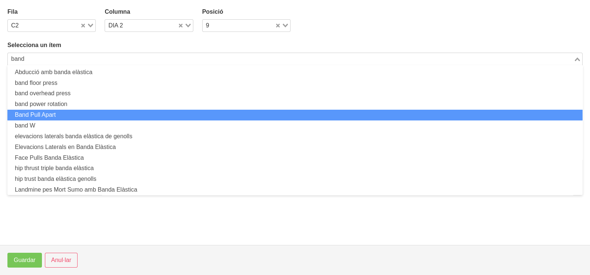
click at [73, 114] on li "Band Pull Apart" at bounding box center [294, 115] width 575 height 11
type input "band"
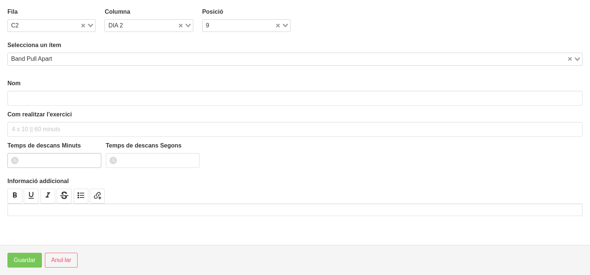
type input "Band Pull Apart"
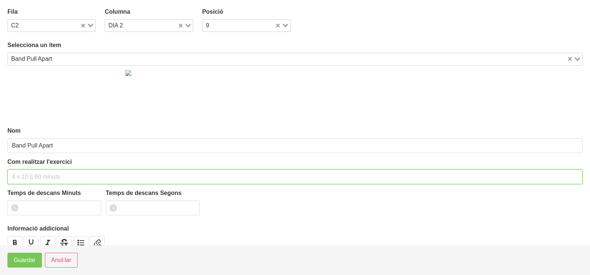
click at [30, 174] on input "text" at bounding box center [294, 177] width 575 height 15
type input "3 x 10-12 a 2011 60""
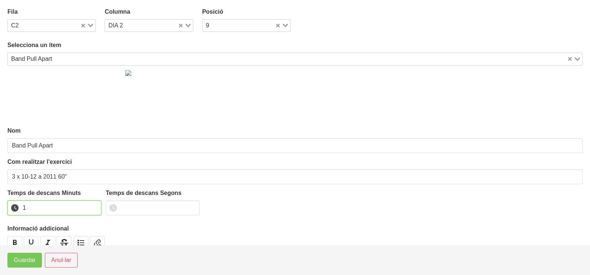
drag, startPoint x: 93, startPoint y: 204, endPoint x: 72, endPoint y: 222, distance: 27.9
type input "1"
click at [93, 204] on input "1" at bounding box center [54, 208] width 94 height 15
click at [21, 261] on span "Guardar" at bounding box center [25, 260] width 22 height 9
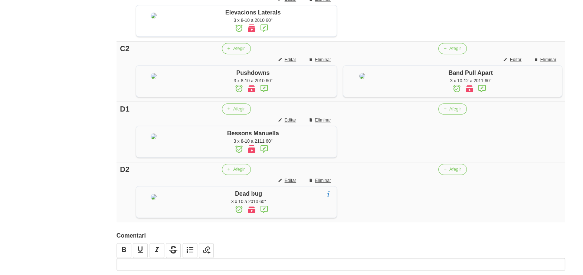
scroll to position [540, 0]
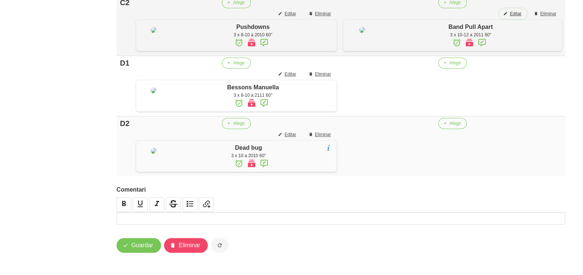
click at [515, 17] on span "Editar" at bounding box center [516, 13] width 12 height 7
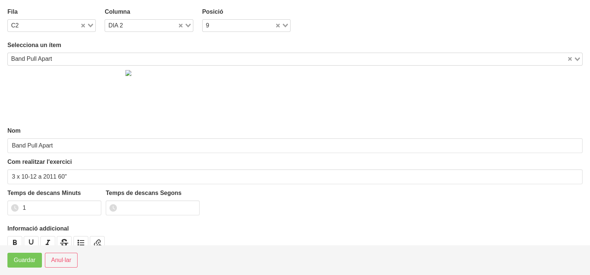
click at [91, 23] on div "Loading..." at bounding box center [87, 25] width 15 height 10
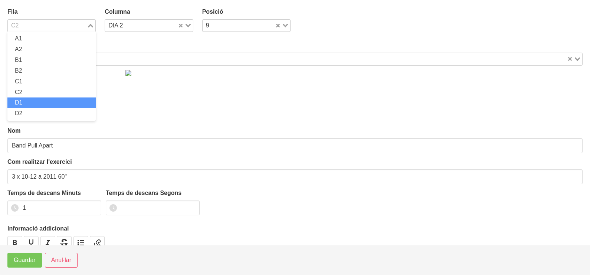
drag, startPoint x: 34, startPoint y: 102, endPoint x: 26, endPoint y: 132, distance: 30.2
click at [33, 105] on li "D1" at bounding box center [51, 103] width 88 height 11
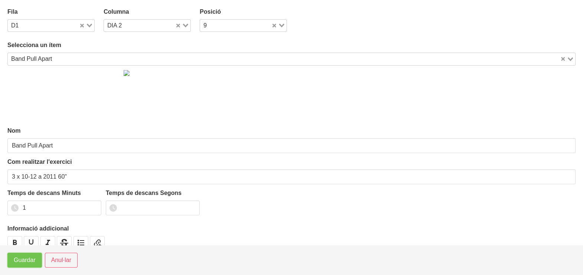
click at [17, 261] on span "Guardar" at bounding box center [25, 260] width 22 height 9
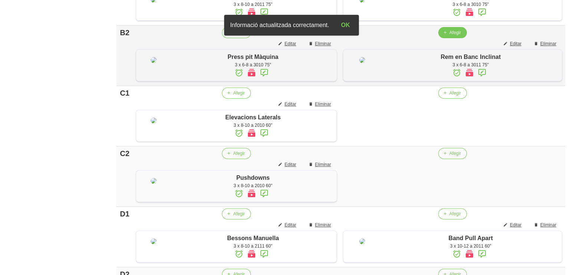
scroll to position [447, 0]
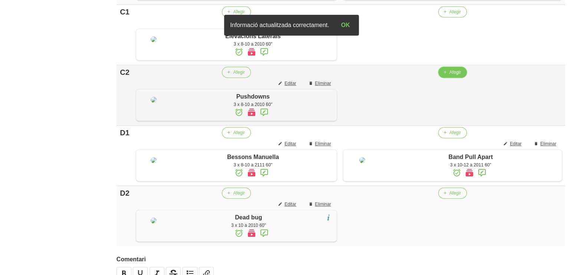
click at [450, 76] on span "Afegir" at bounding box center [455, 72] width 12 height 7
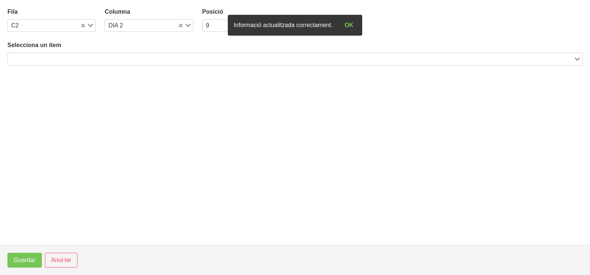
click at [80, 58] on input "Search for option" at bounding box center [291, 59] width 564 height 9
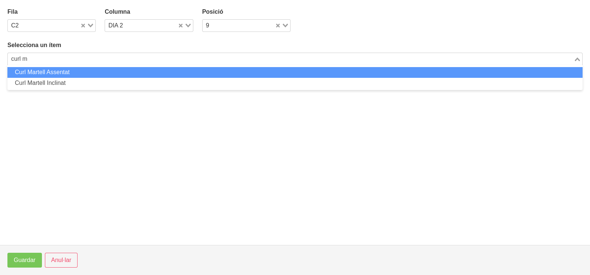
click at [68, 74] on li "Curl Martell Assentat" at bounding box center [294, 72] width 575 height 11
type input "curl m"
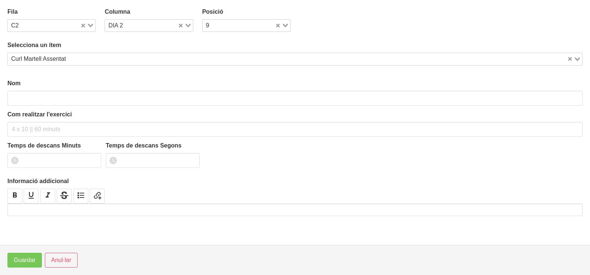
type input "Curl Martell Assentat"
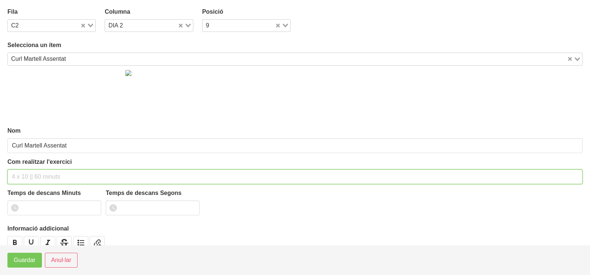
click at [32, 177] on input "text" at bounding box center [294, 177] width 575 height 15
type input "3 x 6-8 3010 60""
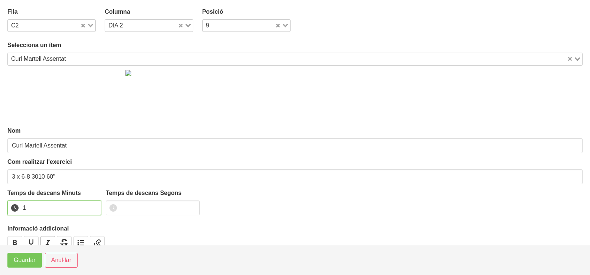
drag, startPoint x: 93, startPoint y: 206, endPoint x: 46, endPoint y: 237, distance: 55.8
type input "1"
click at [93, 207] on input "1" at bounding box center [54, 208] width 94 height 15
click at [26, 261] on span "Guardar" at bounding box center [25, 260] width 22 height 9
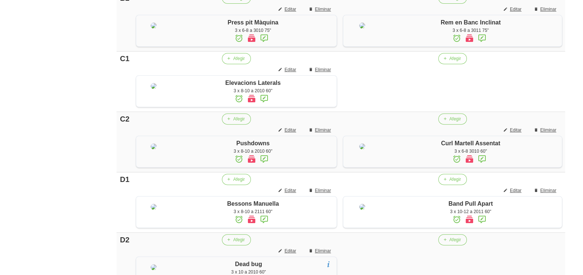
scroll to position [401, 0]
click at [447, 62] on span "button" at bounding box center [444, 58] width 7 height 7
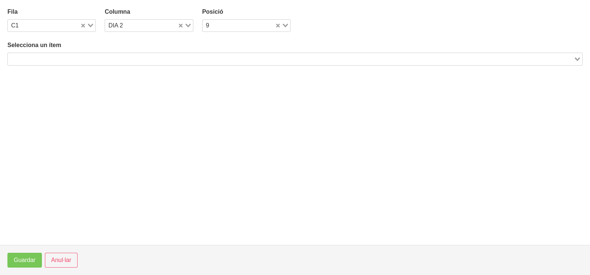
click at [92, 57] on input "Search for option" at bounding box center [291, 59] width 564 height 9
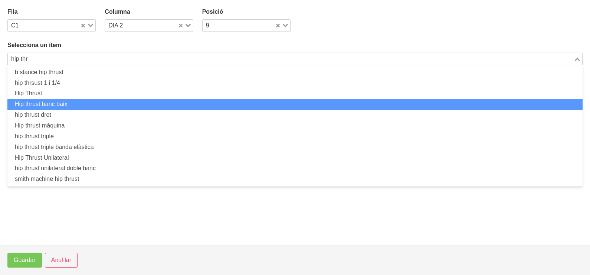
click at [73, 104] on li "Hip thrust banc baix" at bounding box center [294, 104] width 575 height 11
type input "hip thr"
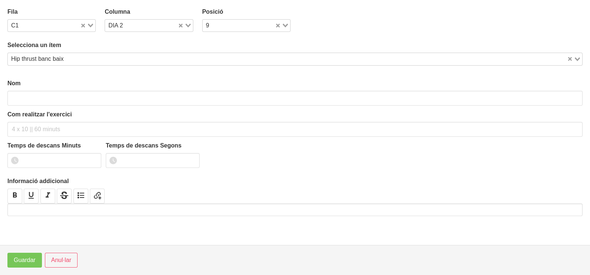
type input "Hip thrust banc baix"
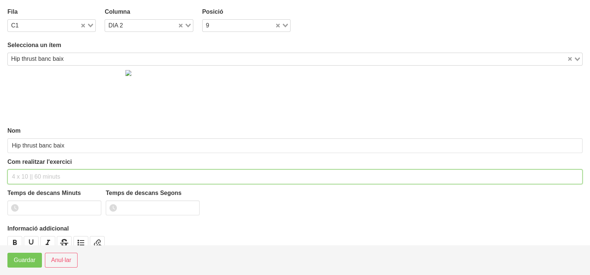
click at [33, 175] on input "text" at bounding box center [294, 177] width 575 height 15
type input "3 x 8-10 a 2011 60""
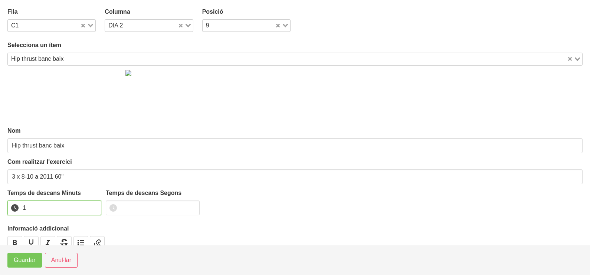
type input "1"
click at [92, 206] on input "1" at bounding box center [54, 208] width 94 height 15
click at [32, 260] on span "Guardar" at bounding box center [25, 260] width 22 height 9
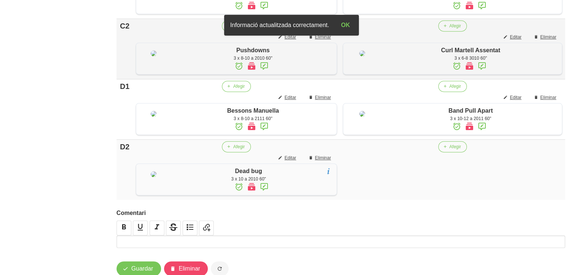
scroll to position [493, 0]
click at [512, 40] on span "Editar" at bounding box center [516, 37] width 12 height 7
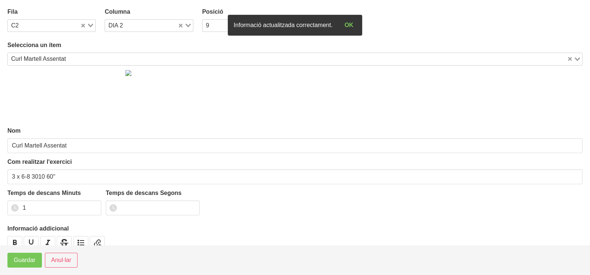
click at [90, 25] on div "Loading..." at bounding box center [87, 25] width 15 height 10
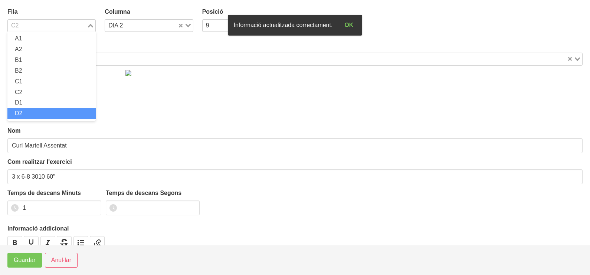
drag, startPoint x: 46, startPoint y: 110, endPoint x: 46, endPoint y: 121, distance: 11.1
click at [47, 111] on li "D2" at bounding box center [51, 113] width 88 height 11
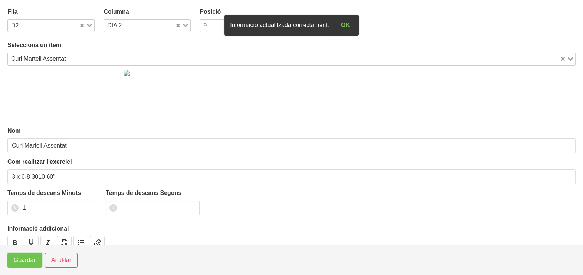
click at [28, 261] on span "Guardar" at bounding box center [25, 260] width 22 height 9
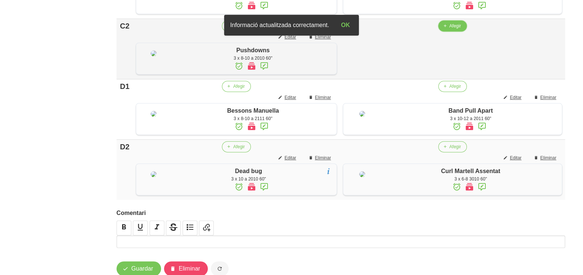
click at [449, 32] on button "Afegir" at bounding box center [452, 25] width 29 height 11
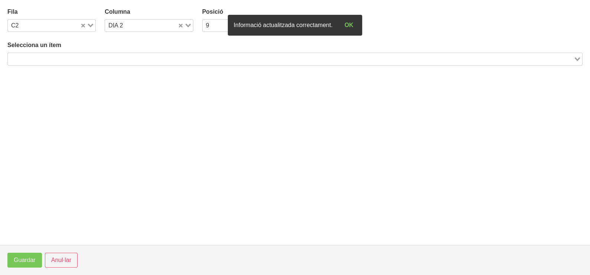
click at [89, 58] on input "Search for option" at bounding box center [291, 59] width 564 height 9
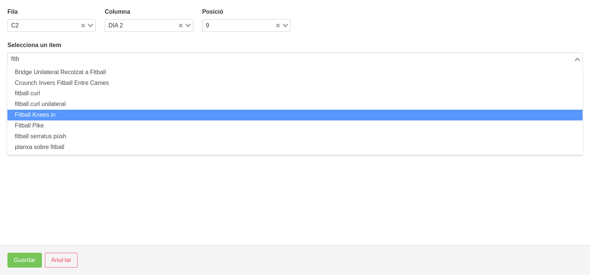
click at [77, 110] on li "Fitball Knees in" at bounding box center [294, 115] width 575 height 11
type input "fitb"
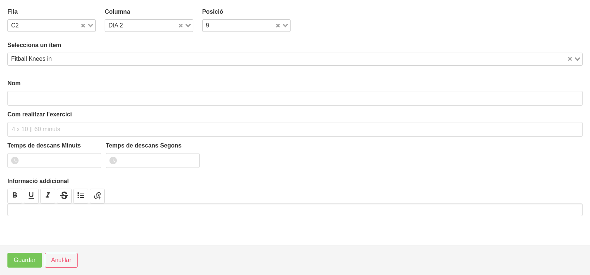
type input "Fitball Knees in"
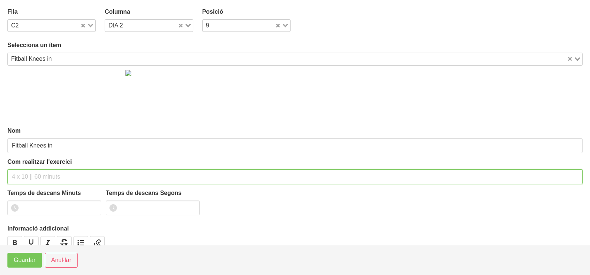
drag, startPoint x: 32, startPoint y: 175, endPoint x: 28, endPoint y: 173, distance: 4.8
click at [33, 175] on input "text" at bounding box center [294, 177] width 575 height 15
type input "3 x 10-12 a 2010 60""
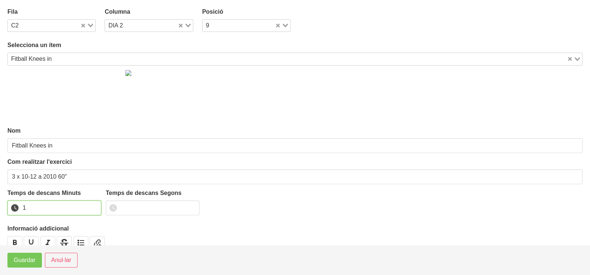
type input "1"
click at [93, 206] on input "1" at bounding box center [54, 208] width 94 height 15
click at [27, 262] on span "Guardar" at bounding box center [25, 260] width 22 height 9
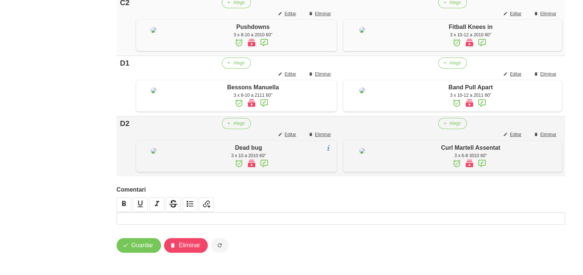
scroll to position [655, 0]
click at [139, 244] on span "Guardar" at bounding box center [142, 245] width 22 height 9
click at [142, 245] on span "Guardar" at bounding box center [142, 245] width 22 height 9
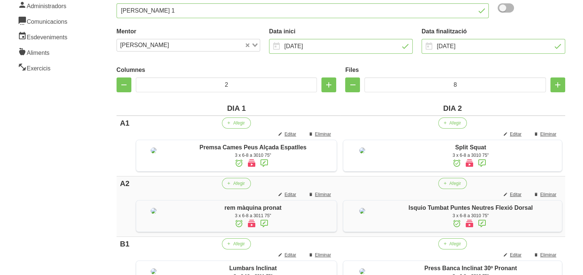
scroll to position [0, 0]
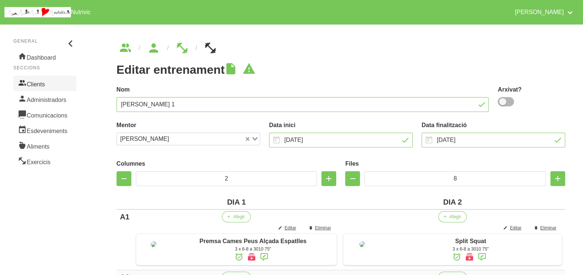
click at [37, 85] on link "Clients" at bounding box center [44, 84] width 63 height 16
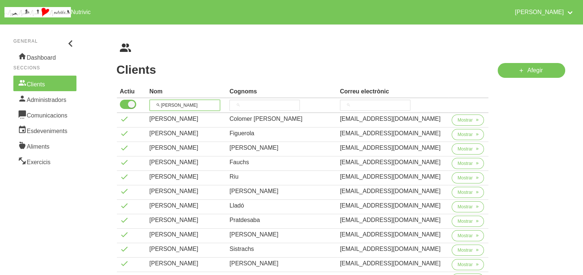
drag, startPoint x: 150, startPoint y: 102, endPoint x: 172, endPoint y: 91, distance: 24.4
click at [151, 101] on th "[PERSON_NAME]" at bounding box center [187, 105] width 80 height 15
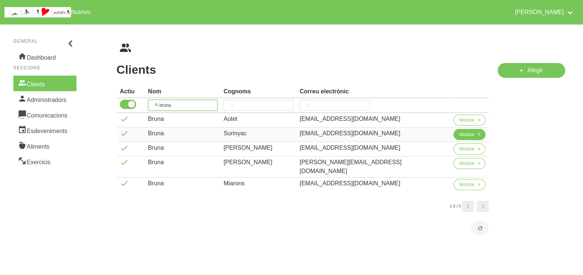
type input "bruna"
click at [459, 135] on span "Mostrar" at bounding box center [466, 134] width 15 height 7
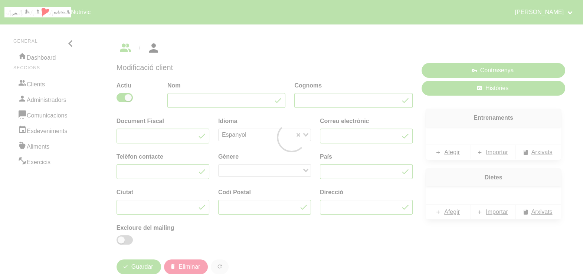
type input "Bruna"
type input "Surinyac"
type input "[EMAIL_ADDRESS][DOMAIN_NAME]"
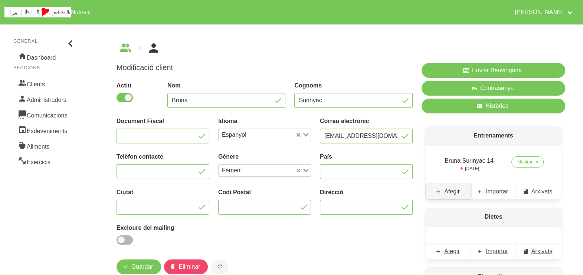
click at [451, 194] on span "Afegir" at bounding box center [452, 191] width 16 height 9
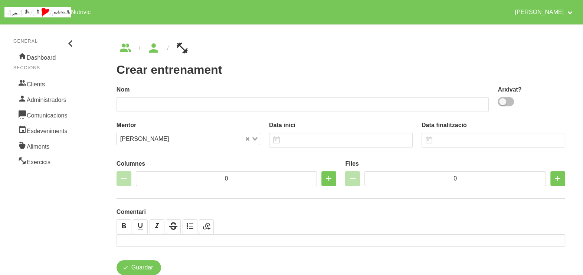
drag, startPoint x: 505, startPoint y: 102, endPoint x: 427, endPoint y: 102, distance: 78.7
click at [502, 102] on span at bounding box center [506, 101] width 16 height 9
click at [502, 102] on input "checkbox" at bounding box center [500, 101] width 5 height 5
checkbox input "true"
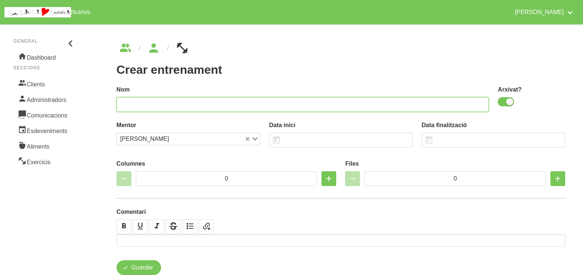
click at [423, 102] on input "text" at bounding box center [302, 104] width 372 height 15
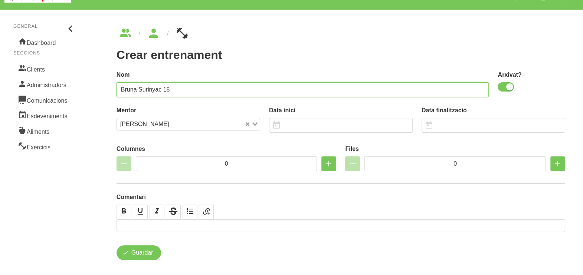
scroll to position [22, 0]
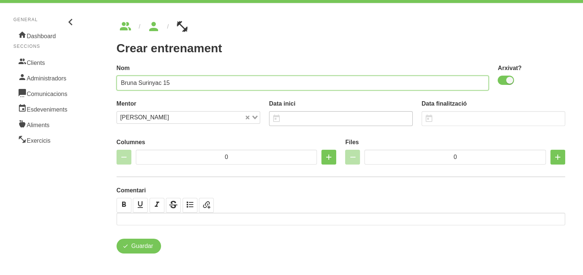
type input "Bruna Surinyac 15"
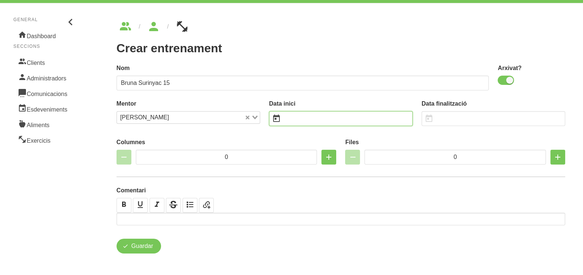
drag, startPoint x: 300, startPoint y: 119, endPoint x: 293, endPoint y: 118, distance: 7.5
click at [299, 119] on input "text" at bounding box center [341, 118] width 144 height 15
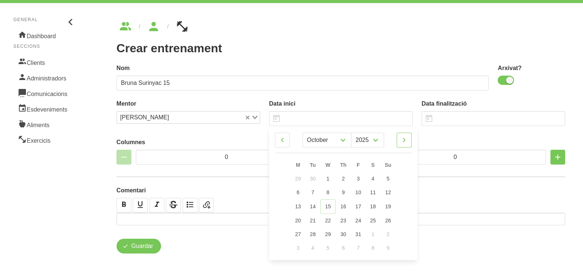
click at [403, 139] on icon at bounding box center [404, 140] width 9 height 13
select select "10"
click at [389, 220] on span "23" at bounding box center [388, 220] width 6 height 6
type input "[DATE]"
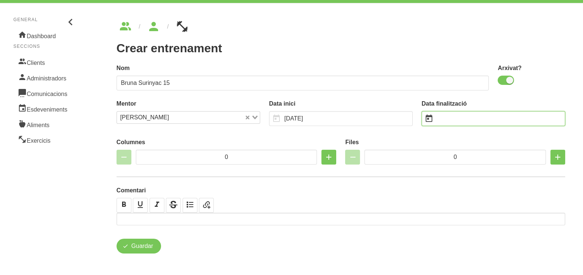
click at [449, 120] on input "text" at bounding box center [493, 118] width 144 height 15
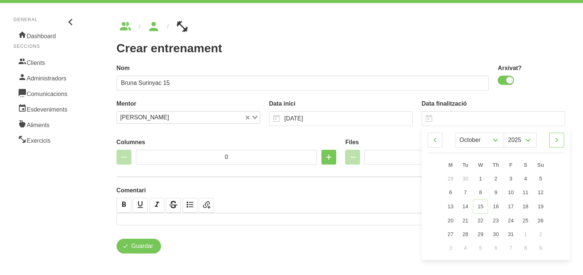
click at [557, 138] on icon at bounding box center [556, 140] width 9 height 13
click at [558, 138] on icon at bounding box center [556, 140] width 9 height 13
click at [556, 142] on icon at bounding box center [556, 140] width 9 height 13
select select "0"
select select "2026"
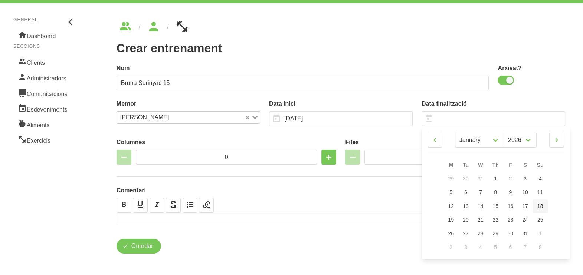
drag, startPoint x: 540, startPoint y: 206, endPoint x: 539, endPoint y: 199, distance: 7.1
click at [539, 206] on span "18" at bounding box center [540, 206] width 6 height 6
type input "[DATE]"
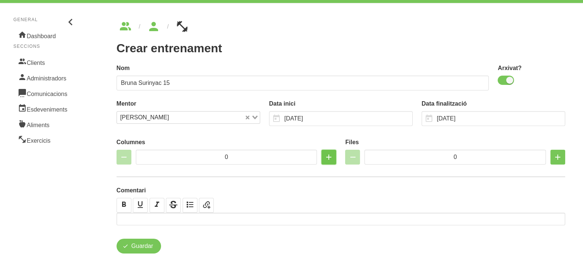
click at [325, 159] on icon "button" at bounding box center [328, 157] width 9 height 13
type input "2"
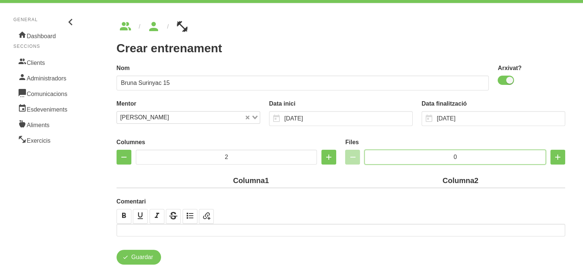
drag, startPoint x: 461, startPoint y: 154, endPoint x: 429, endPoint y: 153, distance: 31.6
click at [427, 154] on input "0" at bounding box center [454, 157] width 181 height 15
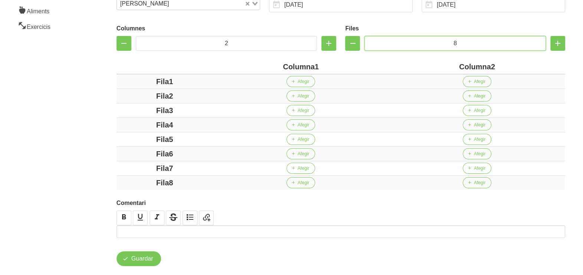
scroll to position [148, 0]
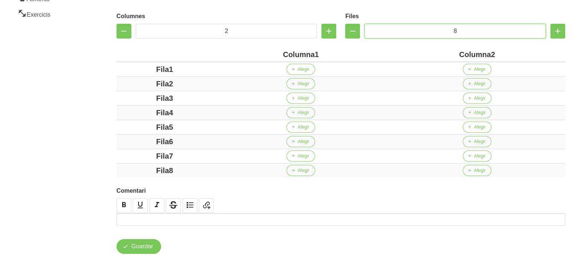
type input "8"
drag, startPoint x: 314, startPoint y: 55, endPoint x: 276, endPoint y: 55, distance: 38.2
click at [276, 55] on div "Columna1" at bounding box center [301, 54] width 170 height 11
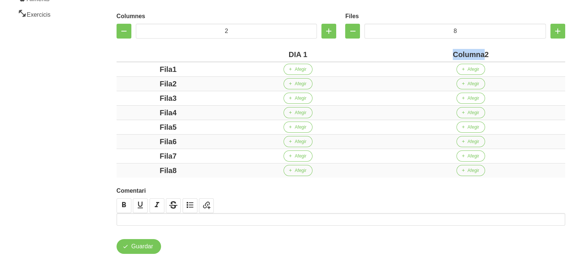
drag, startPoint x: 484, startPoint y: 55, endPoint x: 446, endPoint y: 52, distance: 38.3
click at [446, 52] on div "Columna2" at bounding box center [470, 54] width 183 height 11
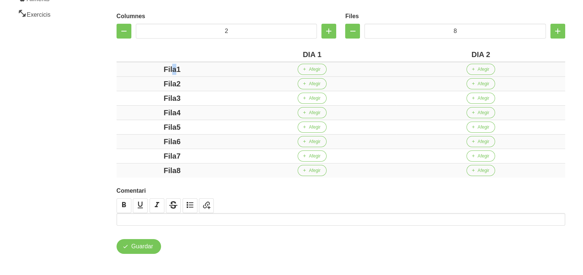
click at [149, 71] on div "Fila1" at bounding box center [171, 69] width 105 height 11
drag, startPoint x: 175, startPoint y: 82, endPoint x: 158, endPoint y: 91, distance: 18.7
click at [150, 86] on div "Fila2" at bounding box center [171, 83] width 105 height 11
drag, startPoint x: 184, startPoint y: 98, endPoint x: 159, endPoint y: 96, distance: 25.3
click at [159, 96] on div "Fila3" at bounding box center [171, 98] width 105 height 11
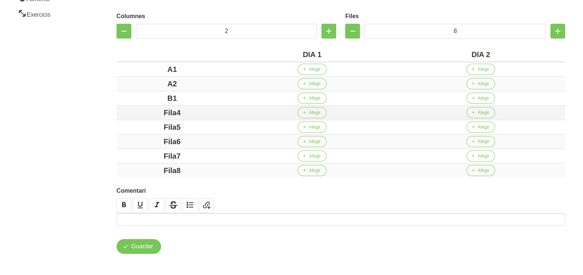
drag, startPoint x: 193, startPoint y: 111, endPoint x: 140, endPoint y: 111, distance: 53.1
click at [140, 111] on div "Fila4" at bounding box center [171, 112] width 105 height 11
drag, startPoint x: 137, startPoint y: 126, endPoint x: 131, endPoint y: 127, distance: 6.7
click at [131, 127] on div "Fila5" at bounding box center [171, 127] width 105 height 11
drag, startPoint x: 194, startPoint y: 139, endPoint x: 144, endPoint y: 142, distance: 50.5
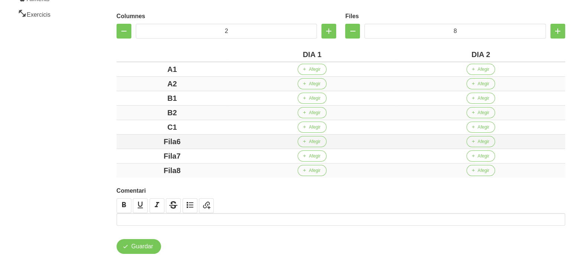
click at [144, 142] on div "Fila6" at bounding box center [171, 141] width 105 height 11
click at [202, 156] on div "Fila7" at bounding box center [171, 156] width 105 height 11
drag, startPoint x: 201, startPoint y: 156, endPoint x: 145, endPoint y: 156, distance: 56.4
click at [145, 156] on div "Fila7" at bounding box center [171, 156] width 105 height 11
drag, startPoint x: 193, startPoint y: 169, endPoint x: 142, endPoint y: 171, distance: 50.9
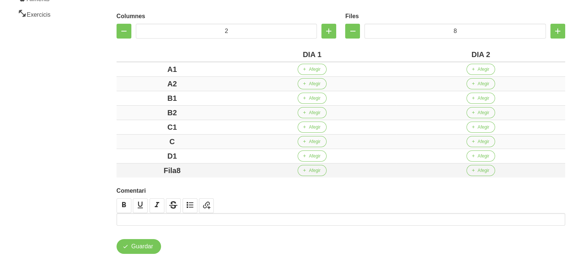
click at [140, 172] on div "Fila8" at bounding box center [171, 170] width 105 height 11
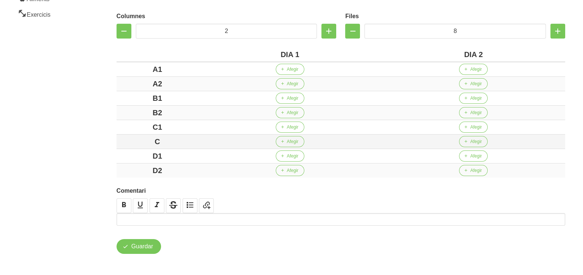
click at [167, 140] on div "C" at bounding box center [157, 141] width 76 height 11
click at [294, 69] on span "Afegir" at bounding box center [293, 69] width 12 height 7
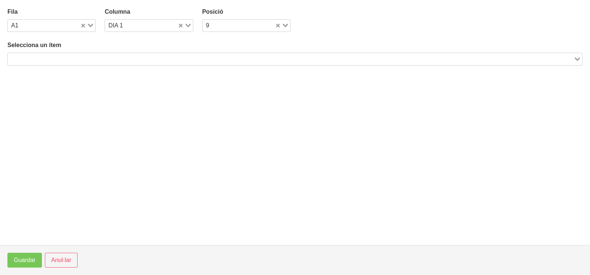
click at [111, 56] on input "Search for option" at bounding box center [291, 59] width 564 height 9
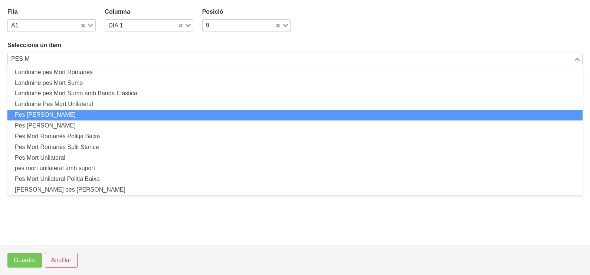
click at [92, 113] on li "Pes [PERSON_NAME]" at bounding box center [294, 115] width 575 height 11
type input "PES M"
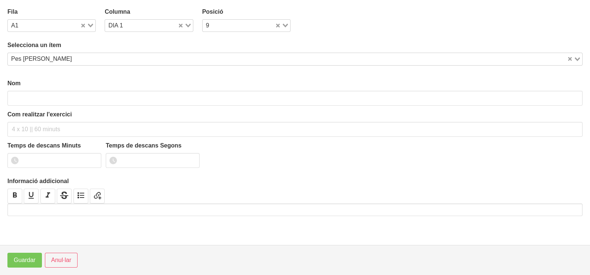
type input "Pes [PERSON_NAME]"
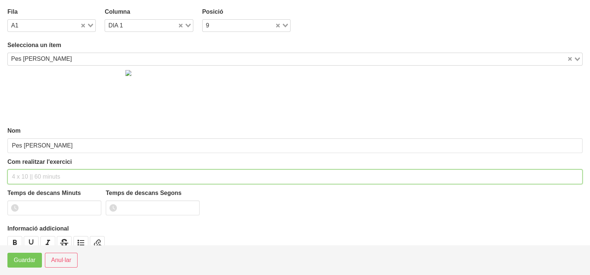
click at [34, 175] on input "text" at bounding box center [294, 177] width 575 height 15
type input "3 x 6-8 a 3010 60""
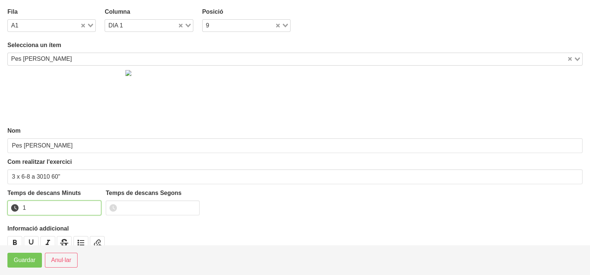
type input "1"
click at [94, 204] on input "1" at bounding box center [54, 208] width 94 height 15
click at [20, 261] on span "Guardar" at bounding box center [25, 260] width 22 height 9
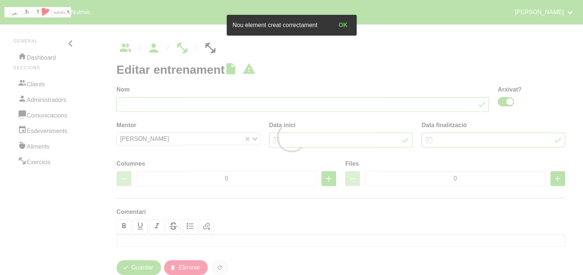
type input "Bruna Surinyac 15"
checkbox input "true"
type input "[DATE]"
type input "2"
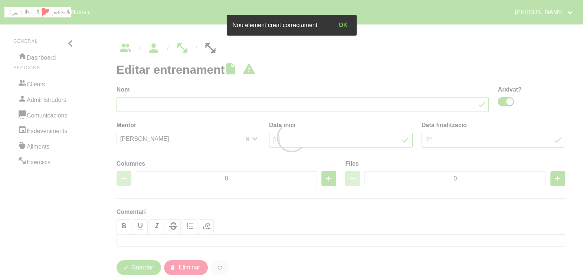
type input "8"
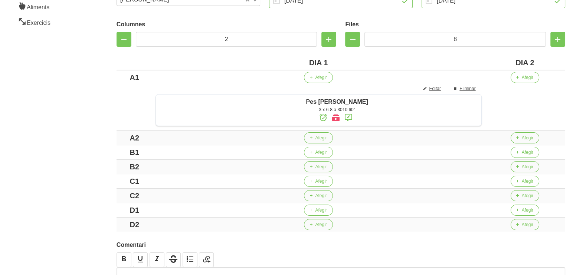
scroll to position [125, 0]
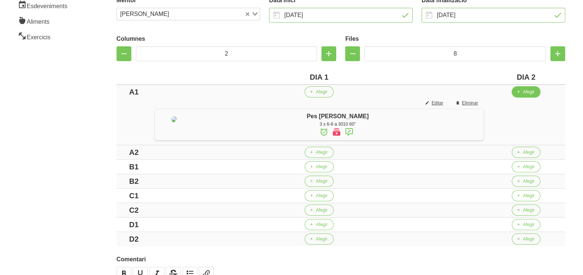
click at [525, 92] on button "Afegir" at bounding box center [526, 91] width 29 height 11
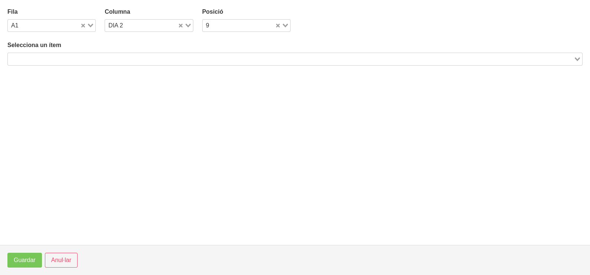
click at [143, 60] on input "Search for option" at bounding box center [291, 59] width 564 height 9
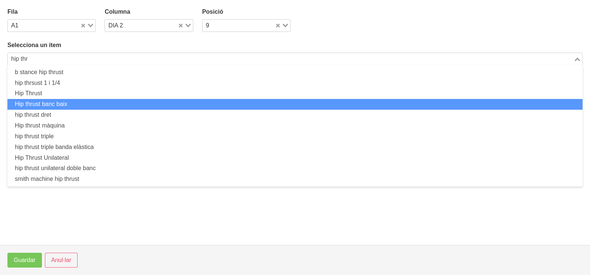
click at [90, 108] on li "Hip thrust banc baix" at bounding box center [294, 104] width 575 height 11
type input "hip thr"
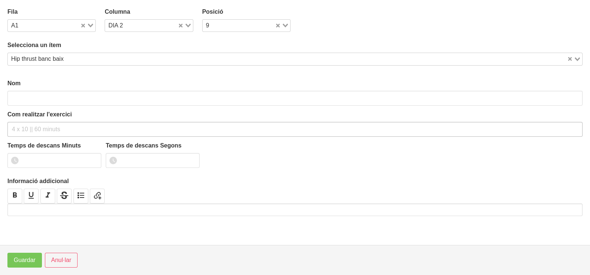
type input "Hip thrust banc baix"
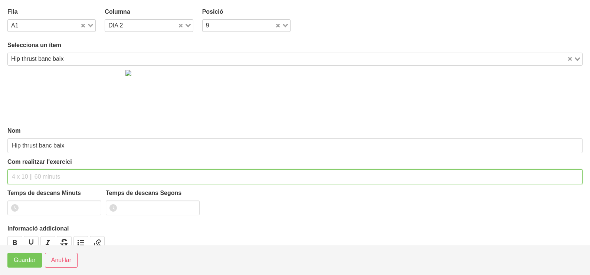
click at [34, 174] on input "text" at bounding box center [294, 177] width 575 height 15
type input "3 x 8-10 a 2011 60""
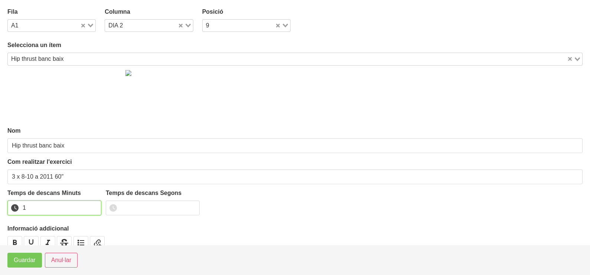
drag, startPoint x: 93, startPoint y: 205, endPoint x: 70, endPoint y: 226, distance: 31.5
type input "1"
click at [93, 206] on input "1" at bounding box center [54, 208] width 94 height 15
click at [29, 260] on span "Guardar" at bounding box center [25, 260] width 22 height 9
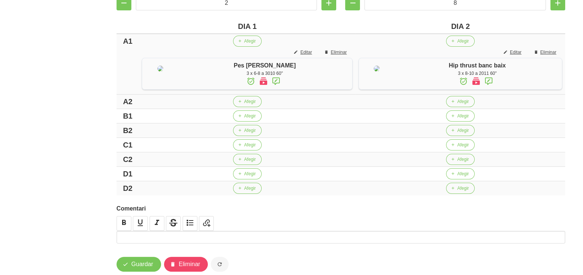
scroll to position [218, 0]
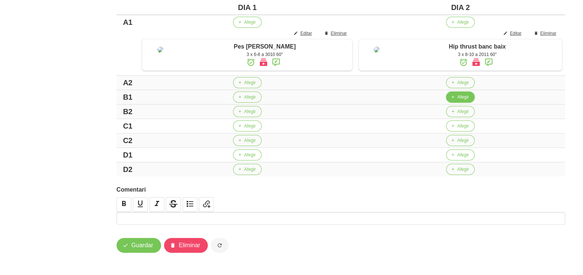
click at [450, 98] on icon "button" at bounding box center [452, 97] width 4 height 7
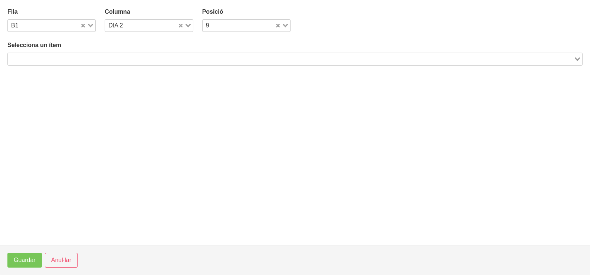
click at [117, 58] on input "Search for option" at bounding box center [291, 59] width 564 height 9
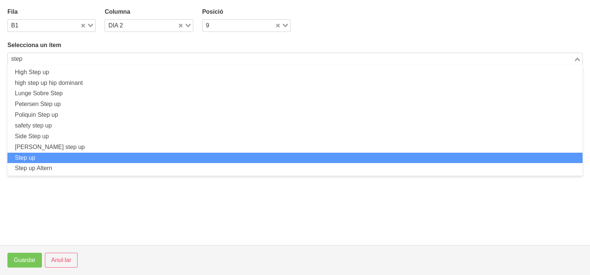
click at [76, 157] on li "Step up" at bounding box center [294, 158] width 575 height 11
type input "step"
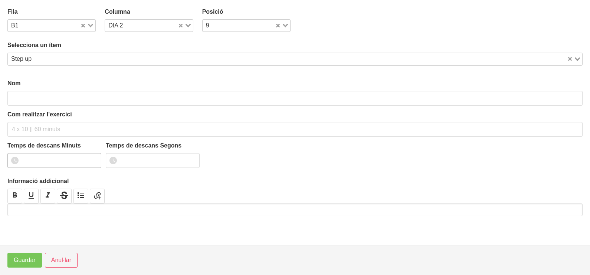
type input "Step up"
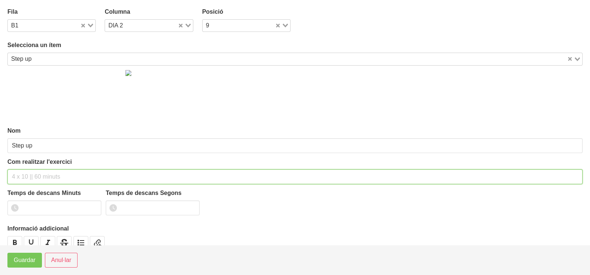
click at [30, 175] on input "text" at bounding box center [294, 177] width 575 height 15
type input "3 x 8-10 a 2010 60""
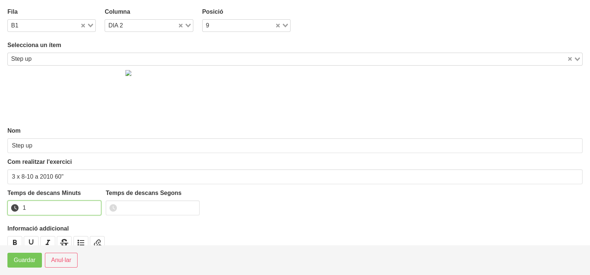
drag, startPoint x: 94, startPoint y: 205, endPoint x: 41, endPoint y: 247, distance: 67.9
type input "1"
click at [94, 206] on input "1" at bounding box center [54, 208] width 94 height 15
click at [29, 265] on button "Guardar" at bounding box center [24, 260] width 35 height 15
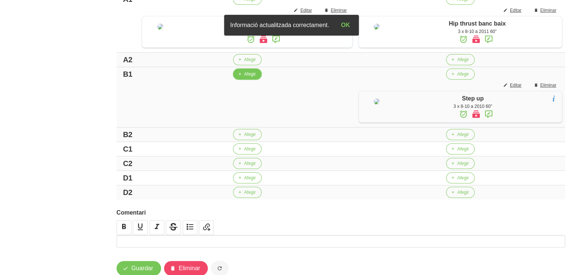
click at [237, 80] on button "Afegir" at bounding box center [247, 74] width 29 height 11
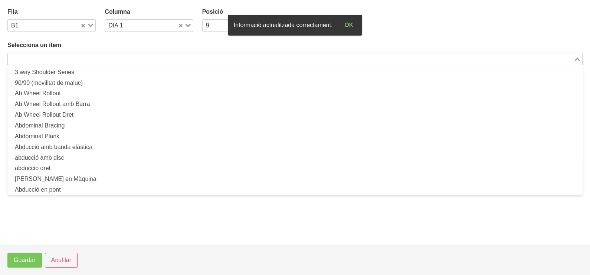
click at [51, 55] on div "Search for option" at bounding box center [291, 58] width 566 height 10
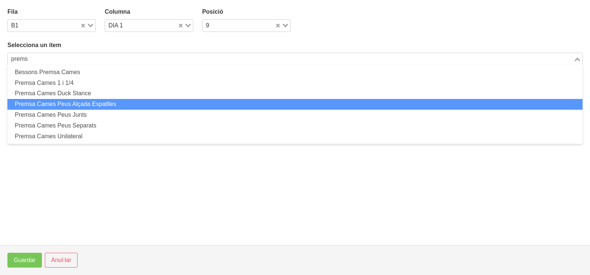
click at [89, 105] on li "Premsa Cames Peus Alçada Espatlles" at bounding box center [294, 104] width 575 height 11
type input "prems"
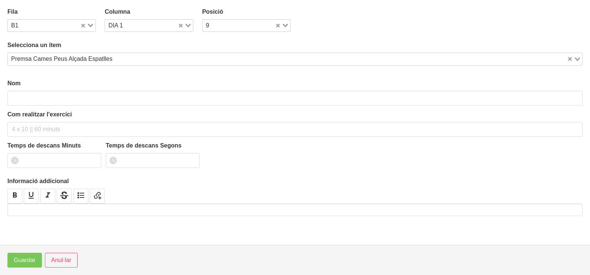
type input "Premsa Cames Peus Alçada Espatlles"
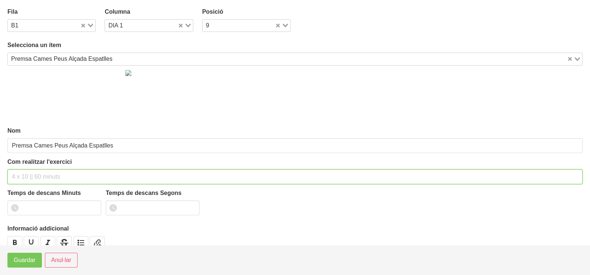
click at [33, 170] on input "text" at bounding box center [294, 177] width 575 height 15
type input "3 x 8-10 a 3010 60""
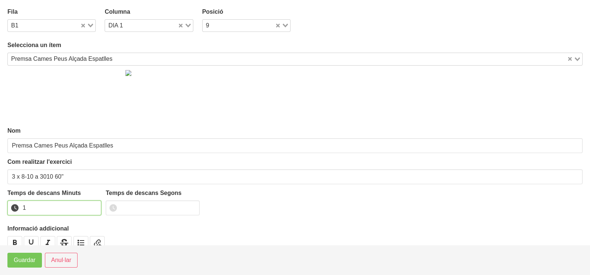
drag, startPoint x: 95, startPoint y: 204, endPoint x: 73, endPoint y: 220, distance: 26.9
type input "1"
click at [93, 205] on input "1" at bounding box center [54, 208] width 94 height 15
click at [28, 254] on button "Guardar" at bounding box center [24, 260] width 35 height 15
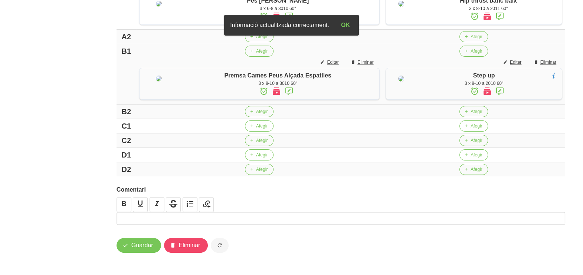
scroll to position [264, 0]
click at [249, 129] on icon "button" at bounding box center [251, 126] width 4 height 7
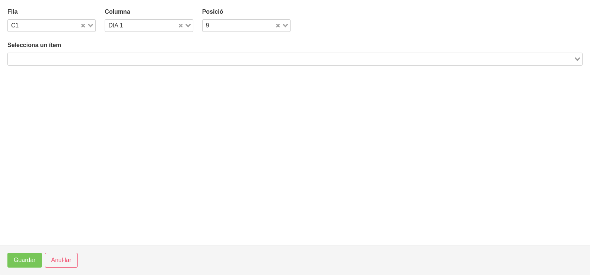
click at [80, 59] on input "Search for option" at bounding box center [291, 59] width 564 height 9
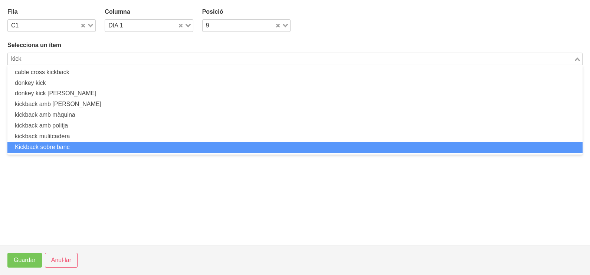
click at [67, 147] on li "Kickback sobre banc" at bounding box center [294, 147] width 575 height 11
type input "kick"
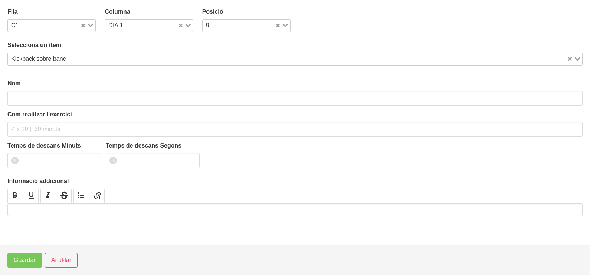
type input "Kickback sobre banc"
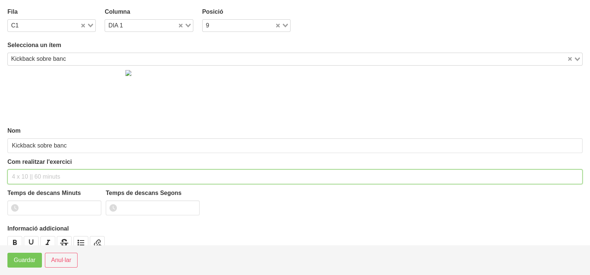
click at [22, 178] on input "text" at bounding box center [294, 177] width 575 height 15
type input "3 x 8-12 a 2010 60""
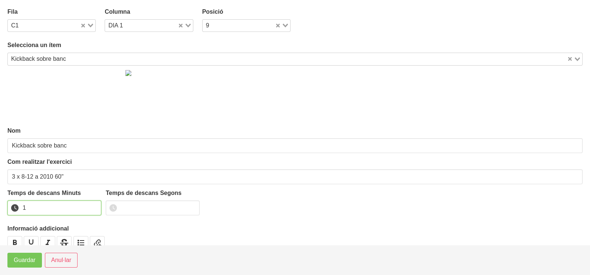
drag, startPoint x: 94, startPoint y: 206, endPoint x: 35, endPoint y: 247, distance: 71.6
type input "1"
click at [93, 206] on input "1" at bounding box center [54, 208] width 94 height 15
click at [23, 262] on span "Guardar" at bounding box center [25, 260] width 22 height 9
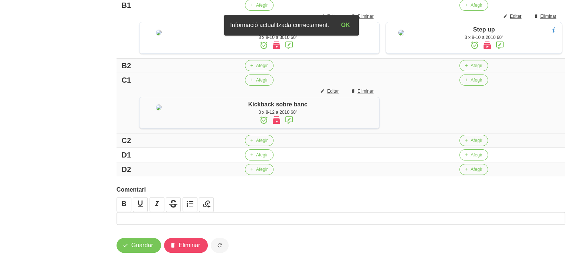
scroll to position [311, 0]
click at [466, 83] on span "button" at bounding box center [466, 80] width 7 height 7
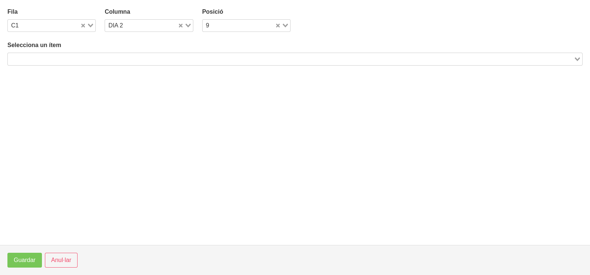
drag, startPoint x: 301, startPoint y: 49, endPoint x: 298, endPoint y: 53, distance: 5.0
click at [301, 50] on div "Selecciona un ítem Loading..." at bounding box center [294, 53] width 575 height 24
click at [297, 55] on input "Search for option" at bounding box center [291, 59] width 564 height 9
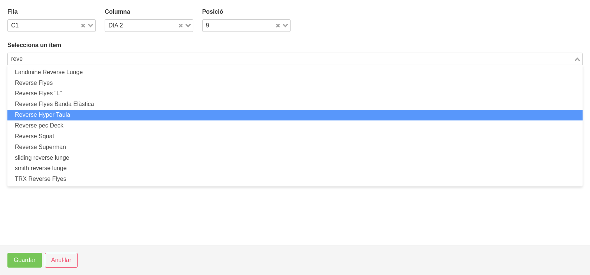
click at [87, 113] on li "Reverse Hyper Taula" at bounding box center [294, 115] width 575 height 11
type input "reve"
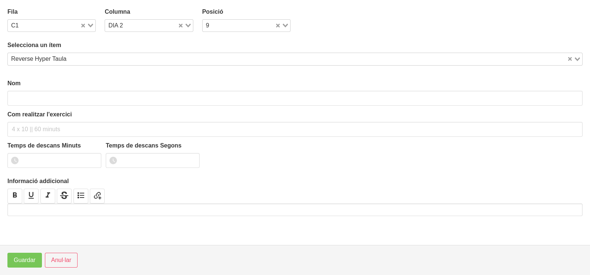
type input "Reverse Hyper Taula"
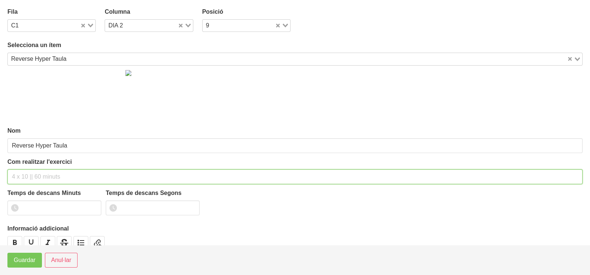
click at [27, 174] on input "text" at bounding box center [294, 177] width 575 height 15
type input "3 x 10-12 a 2010 60""
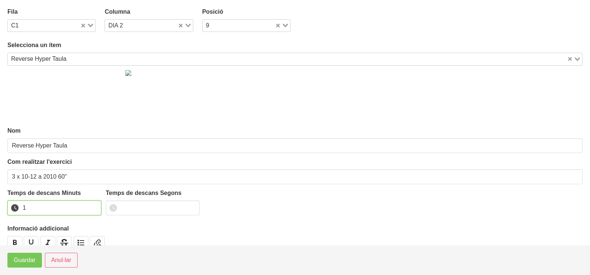
drag, startPoint x: 95, startPoint y: 206, endPoint x: 60, endPoint y: 228, distance: 41.2
type input "1"
click at [91, 209] on input "1" at bounding box center [54, 208] width 94 height 15
click at [25, 263] on span "Guardar" at bounding box center [25, 260] width 22 height 9
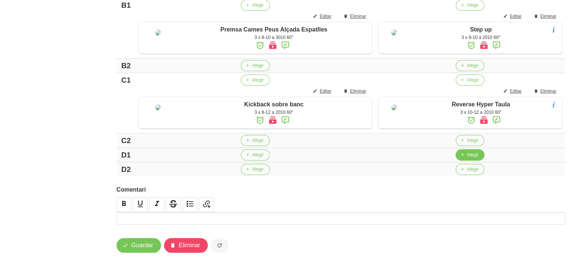
click at [467, 158] on span "Afegir" at bounding box center [473, 155] width 12 height 7
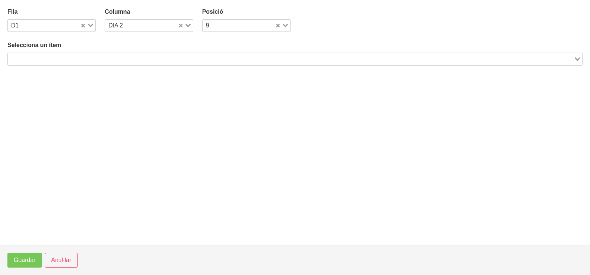
click at [148, 58] on input "Search for option" at bounding box center [291, 59] width 564 height 9
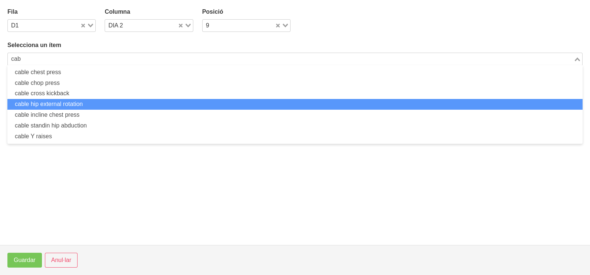
click at [83, 104] on li "cable hip external rotation" at bounding box center [294, 104] width 575 height 11
type input "cab"
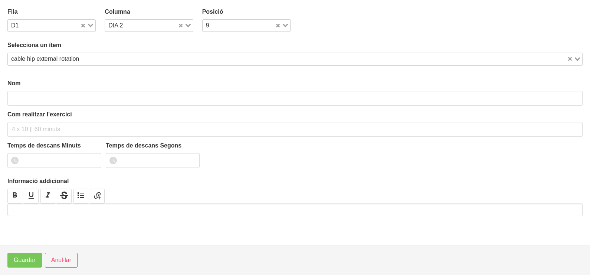
type input "cable hip external rotation"
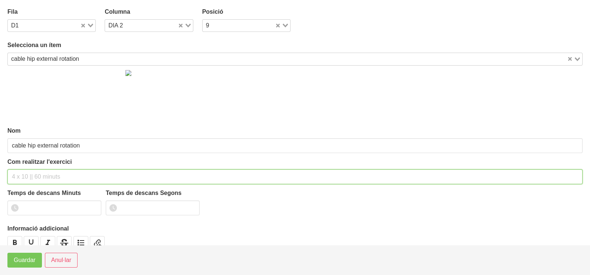
click at [29, 174] on input "text" at bounding box center [294, 177] width 575 height 15
type input "3 x 10-12 a 2010 60""
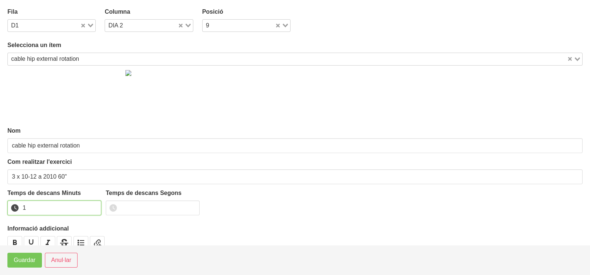
type input "1"
click at [95, 206] on input "1" at bounding box center [54, 208] width 94 height 15
click at [22, 266] on button "Guardar" at bounding box center [24, 260] width 35 height 15
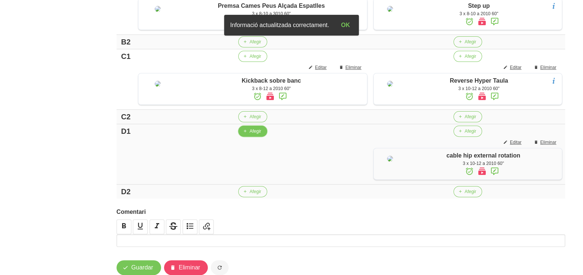
click at [245, 135] on span "button" at bounding box center [245, 131] width 7 height 7
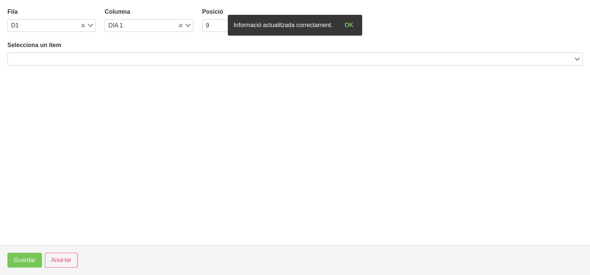
click at [155, 56] on input "Search for option" at bounding box center [291, 59] width 564 height 9
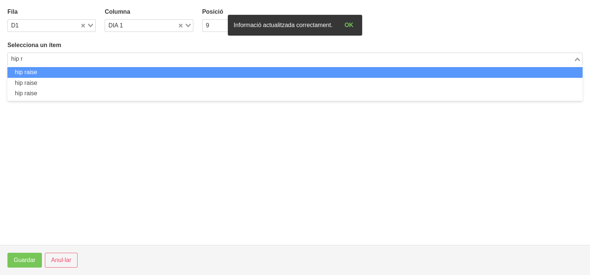
click at [103, 72] on li "hip raise" at bounding box center [294, 72] width 575 height 11
type input "hip r"
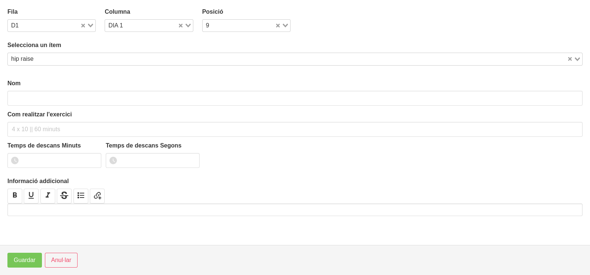
type input "hip raise"
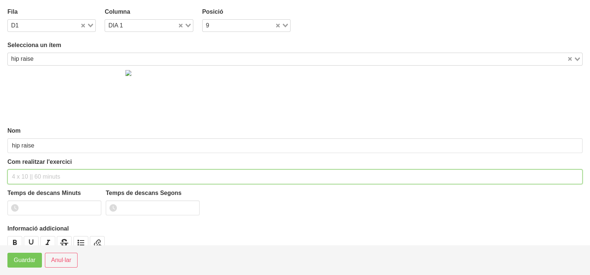
click at [29, 173] on input "text" at bounding box center [294, 177] width 575 height 15
type input "3 x 10-15 a 2011 60""
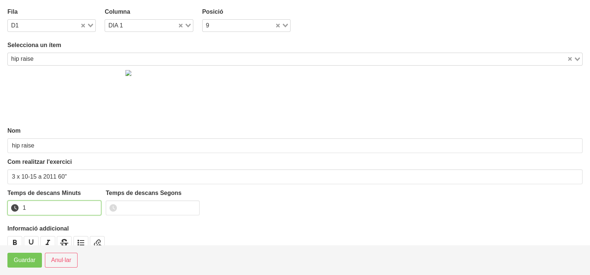
drag, startPoint x: 92, startPoint y: 204, endPoint x: 63, endPoint y: 221, distance: 34.1
type input "1"
click at [92, 204] on input "1" at bounding box center [54, 208] width 94 height 15
click at [29, 259] on span "Guardar" at bounding box center [25, 260] width 22 height 9
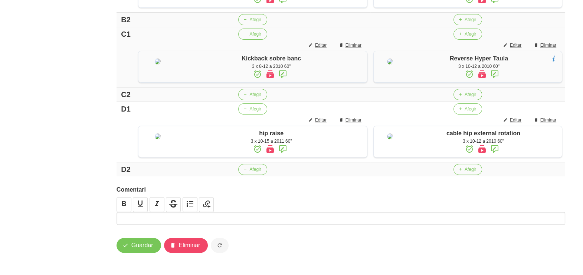
scroll to position [357, 0]
click at [460, 98] on icon "button" at bounding box center [460, 94] width 4 height 7
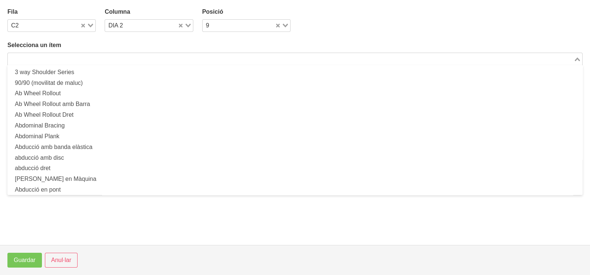
drag, startPoint x: 108, startPoint y: 54, endPoint x: 108, endPoint y: 58, distance: 4.1
click at [108, 57] on input "Search for option" at bounding box center [291, 59] width 564 height 9
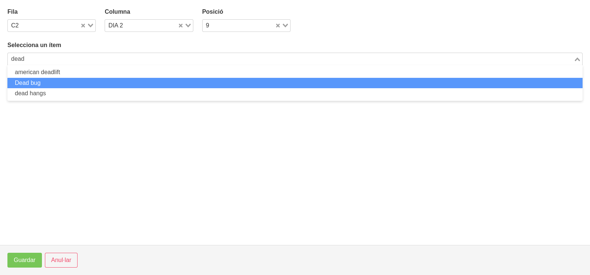
click at [53, 85] on li "Dead bug" at bounding box center [294, 83] width 575 height 11
type input "dead"
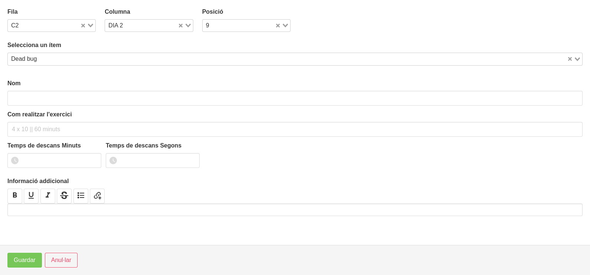
type input "Dead bug"
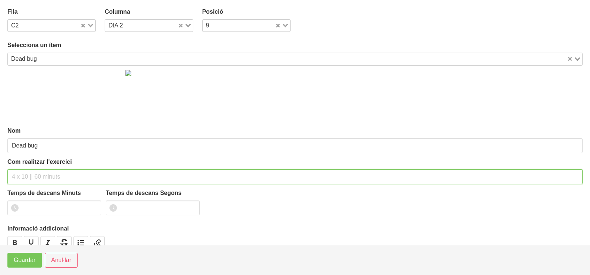
click at [33, 174] on input "text" at bounding box center [294, 177] width 575 height 15
type input "3 x 10 a 2010 60""
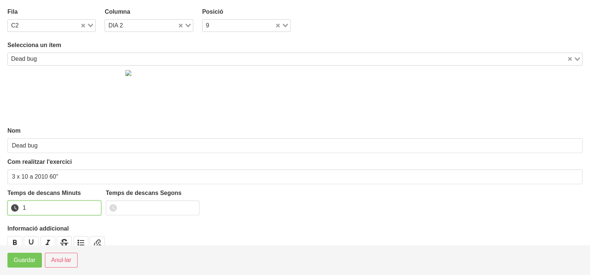
drag, startPoint x: 92, startPoint y: 204, endPoint x: 86, endPoint y: 210, distance: 8.4
type input "1"
click at [92, 204] on input "1" at bounding box center [54, 208] width 94 height 15
click at [25, 260] on span "Guardar" at bounding box center [25, 260] width 22 height 9
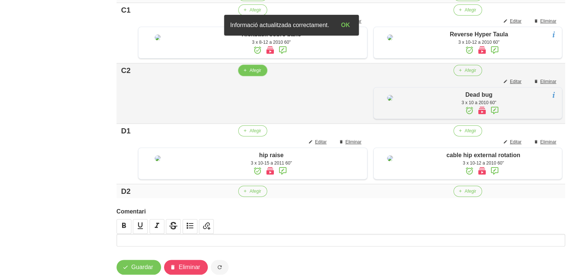
click at [249, 74] on span "Afegir" at bounding box center [255, 70] width 12 height 7
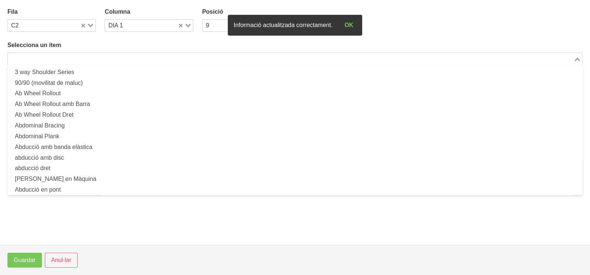
click at [62, 56] on input "Search for option" at bounding box center [291, 59] width 564 height 9
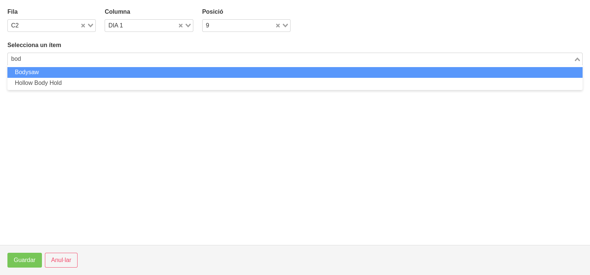
click at [82, 72] on li "Bodysaw" at bounding box center [294, 72] width 575 height 11
type input "bod"
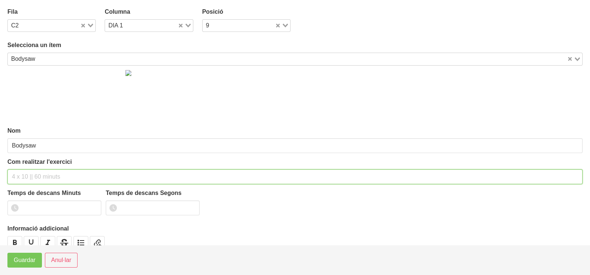
click at [31, 174] on input "text" at bounding box center [294, 177] width 575 height 15
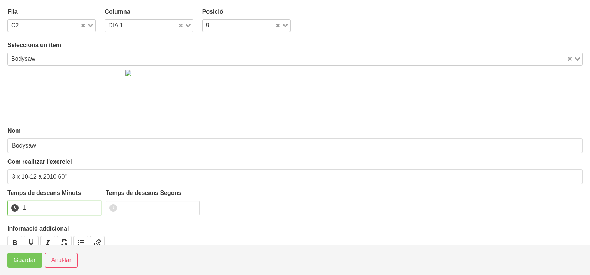
drag, startPoint x: 95, startPoint y: 205, endPoint x: 35, endPoint y: 244, distance: 71.0
click at [91, 208] on input "1" at bounding box center [54, 208] width 94 height 15
click at [24, 260] on span "Guardar" at bounding box center [25, 260] width 22 height 9
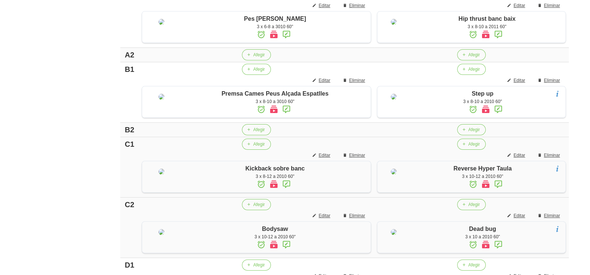
scroll to position [219, 0]
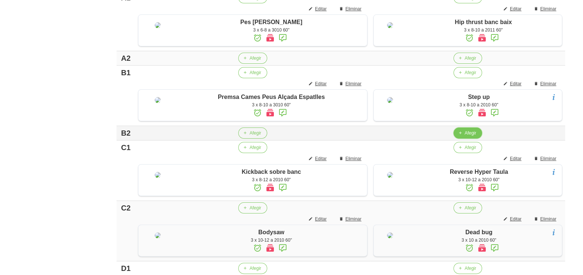
click at [464, 137] on span "Afegir" at bounding box center [470, 133] width 12 height 7
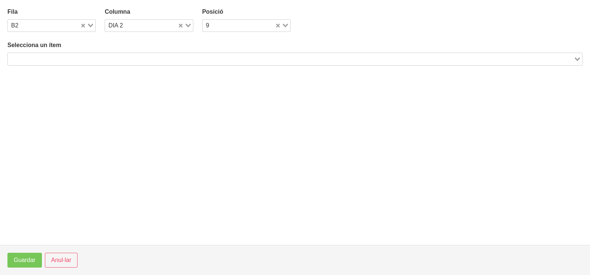
click at [122, 55] on input "Search for option" at bounding box center [291, 59] width 564 height 9
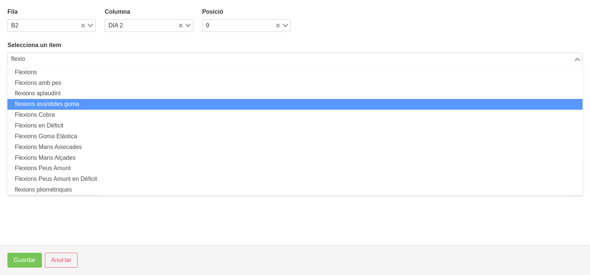
click at [95, 103] on li "flexions assistides goma" at bounding box center [294, 104] width 575 height 11
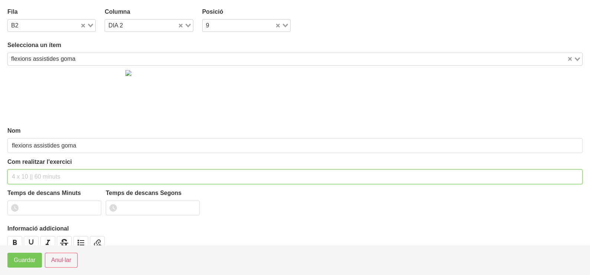
click at [26, 173] on input "text" at bounding box center [294, 177] width 575 height 15
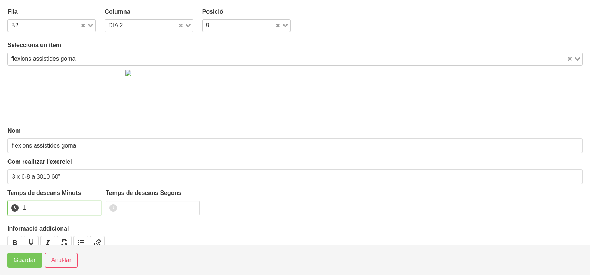
click at [96, 206] on input "1" at bounding box center [54, 208] width 94 height 15
click at [30, 260] on span "Guardar" at bounding box center [25, 260] width 22 height 9
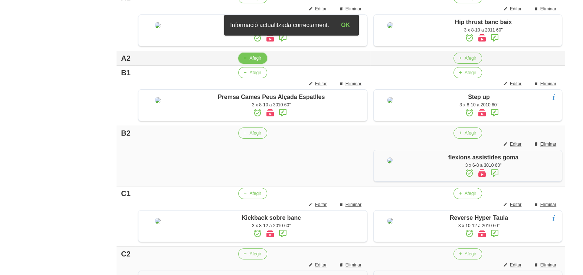
click at [249, 62] on span "Afegir" at bounding box center [255, 58] width 12 height 7
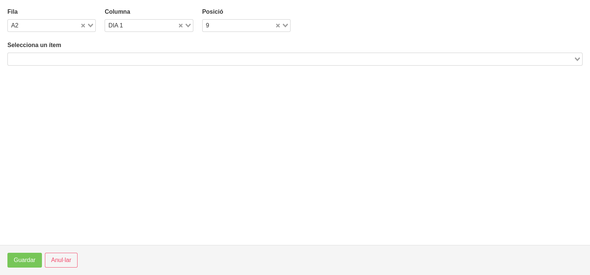
drag, startPoint x: 83, startPoint y: 55, endPoint x: 80, endPoint y: 60, distance: 6.4
click at [83, 59] on input "Search for option" at bounding box center [291, 59] width 564 height 9
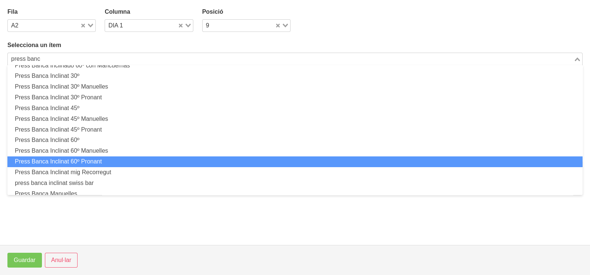
click at [95, 161] on li "Press Banca Inclinat 60º Pronant" at bounding box center [294, 162] width 575 height 11
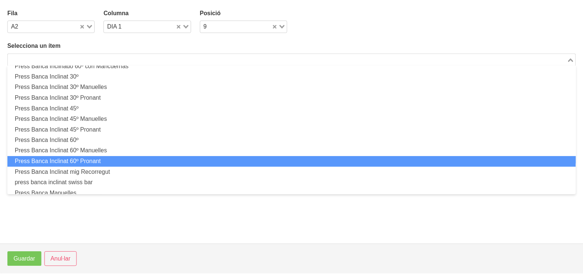
scroll to position [2, 0]
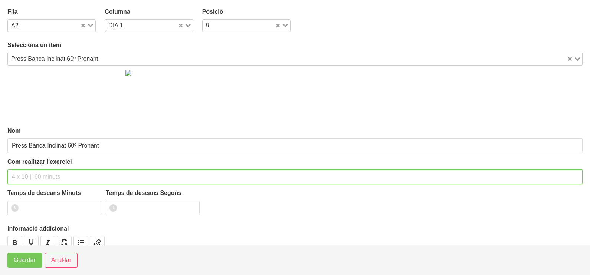
click at [34, 174] on input "text" at bounding box center [294, 177] width 575 height 15
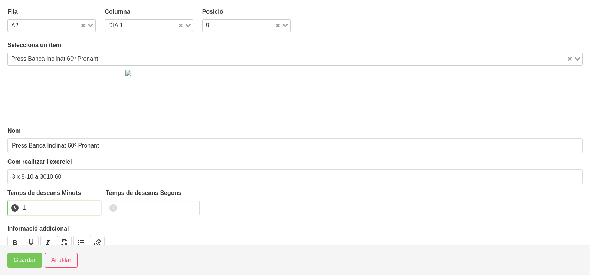
drag, startPoint x: 94, startPoint y: 204, endPoint x: 88, endPoint y: 209, distance: 7.9
click at [93, 205] on input "1" at bounding box center [54, 208] width 94 height 15
click at [28, 256] on span "Guardar" at bounding box center [25, 260] width 22 height 9
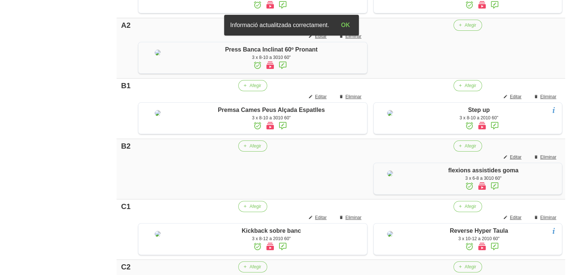
scroll to position [266, 0]
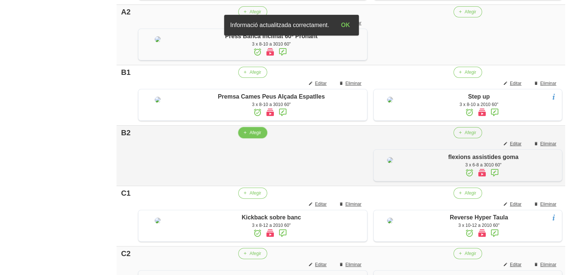
click at [249, 136] on span "Afegir" at bounding box center [255, 132] width 12 height 7
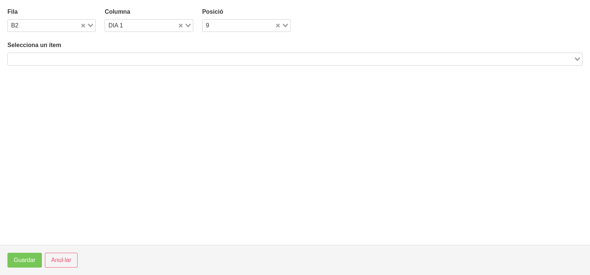
drag, startPoint x: 70, startPoint y: 59, endPoint x: 64, endPoint y: 60, distance: 6.0
click at [66, 60] on input "Search for option" at bounding box center [291, 59] width 564 height 9
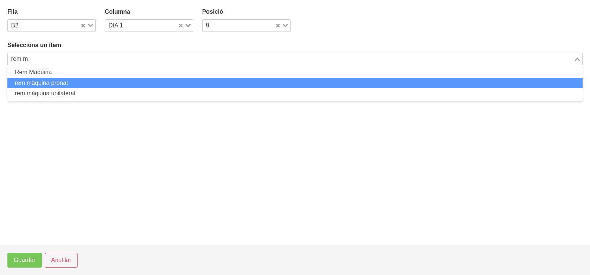
click at [66, 82] on li "rem màquina pronat" at bounding box center [294, 83] width 575 height 11
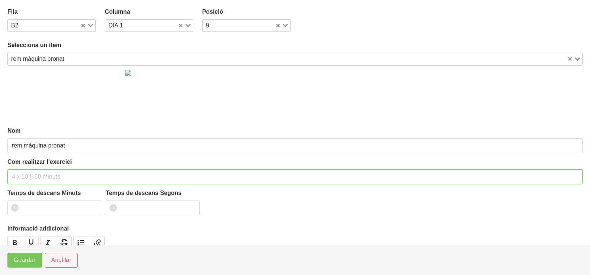
click at [35, 174] on input "text" at bounding box center [294, 177] width 575 height 15
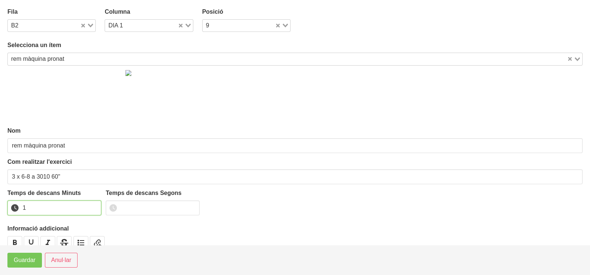
click at [94, 206] on input "1" at bounding box center [54, 208] width 94 height 15
click at [30, 261] on span "Guardar" at bounding box center [25, 260] width 22 height 9
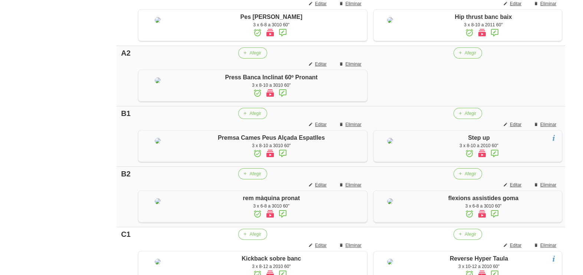
scroll to position [173, 0]
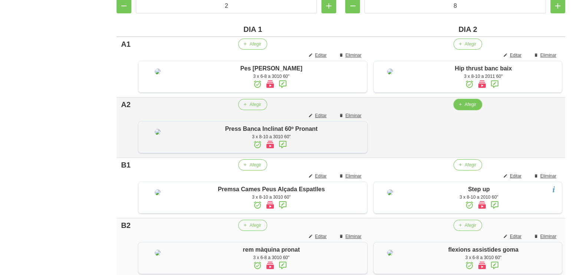
click at [464, 108] on span "Afegir" at bounding box center [470, 104] width 12 height 7
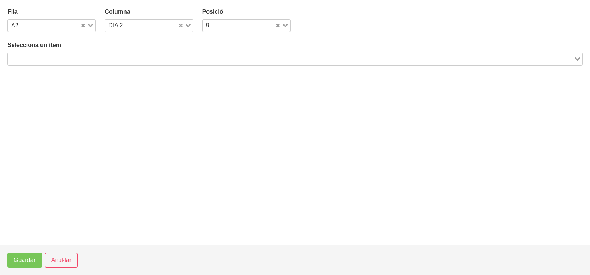
click at [132, 59] on input "Search for option" at bounding box center [291, 59] width 564 height 9
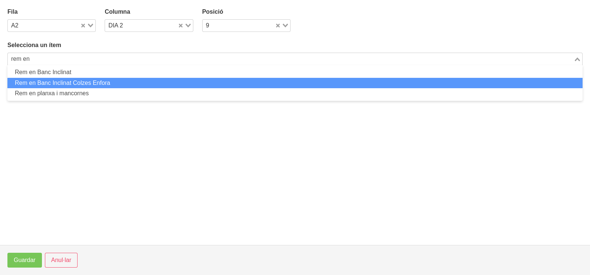
click at [82, 81] on li "Rem en Banc Inclinat Colzes Enfora" at bounding box center [294, 83] width 575 height 11
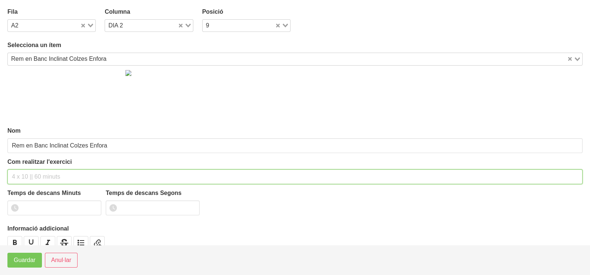
click at [29, 178] on input "text" at bounding box center [294, 177] width 575 height 15
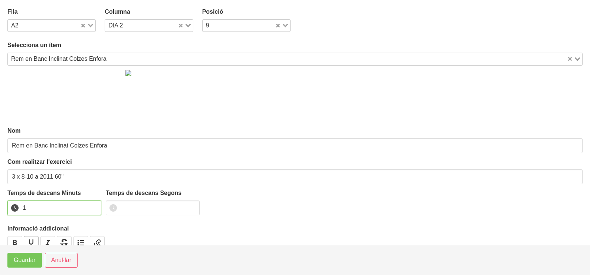
drag, startPoint x: 94, startPoint y: 206, endPoint x: 37, endPoint y: 243, distance: 67.6
click at [91, 208] on input "1" at bounding box center [54, 208] width 94 height 15
click at [21, 266] on button "Guardar" at bounding box center [24, 260] width 35 height 15
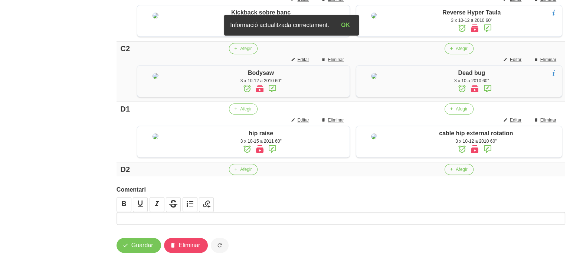
scroll to position [568, 0]
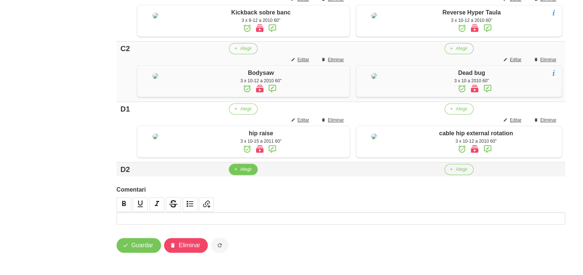
click at [237, 170] on span "button" at bounding box center [235, 169] width 7 height 7
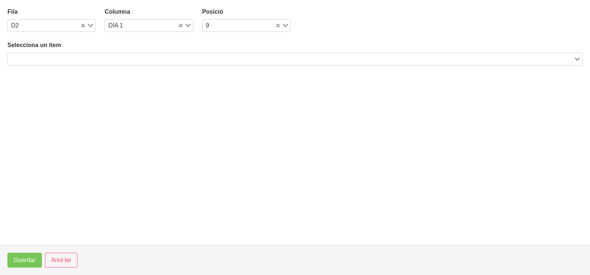
click at [120, 54] on div "Search for option" at bounding box center [291, 58] width 566 height 10
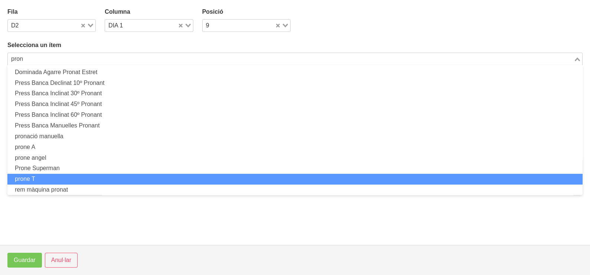
click at [74, 176] on li "prone T" at bounding box center [294, 179] width 575 height 11
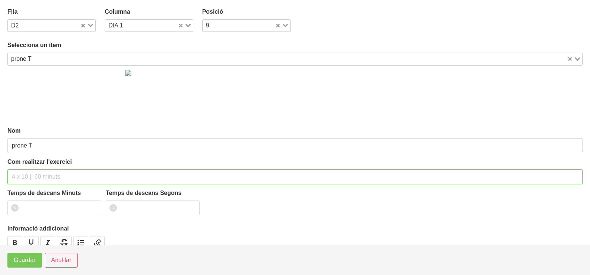
click at [35, 178] on input "text" at bounding box center [294, 177] width 575 height 15
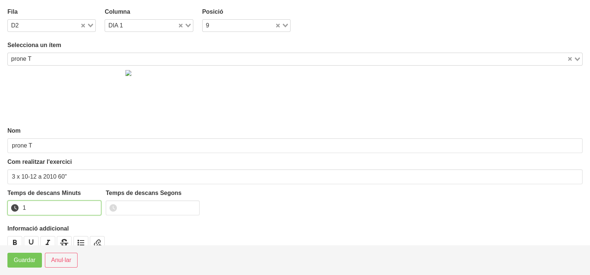
drag, startPoint x: 95, startPoint y: 205, endPoint x: 53, endPoint y: 238, distance: 53.1
click at [94, 206] on input "1" at bounding box center [54, 208] width 94 height 15
click at [26, 262] on span "Guardar" at bounding box center [25, 260] width 22 height 9
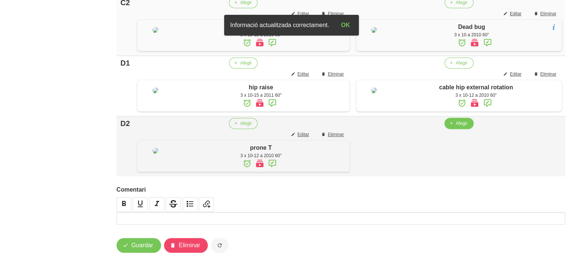
click at [462, 127] on span "Afegir" at bounding box center [462, 123] width 12 height 7
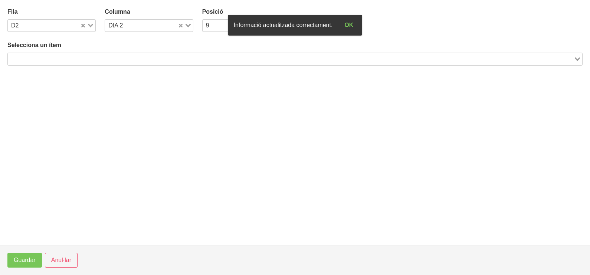
click at [98, 55] on input "Search for option" at bounding box center [291, 59] width 564 height 9
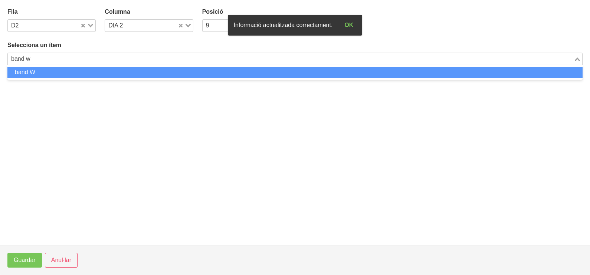
click at [88, 70] on li "band W" at bounding box center [294, 72] width 575 height 11
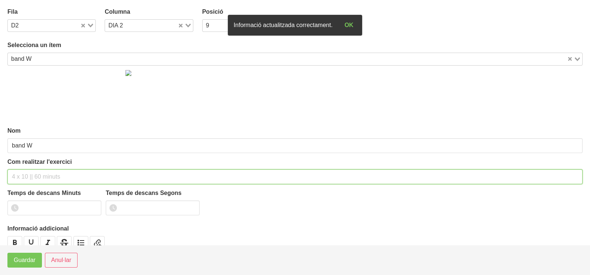
click at [26, 177] on input "text" at bounding box center [294, 177] width 575 height 15
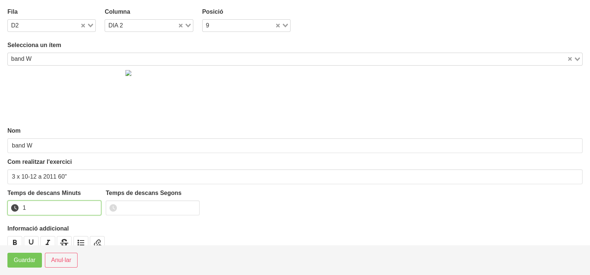
drag, startPoint x: 93, startPoint y: 204, endPoint x: 50, endPoint y: 240, distance: 55.6
click at [93, 206] on input "1" at bounding box center [54, 208] width 94 height 15
click at [26, 262] on span "Guardar" at bounding box center [25, 260] width 22 height 9
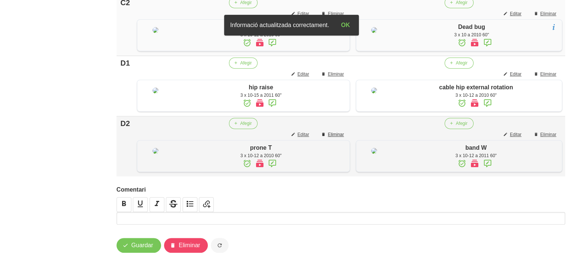
scroll to position [627, 0]
click at [138, 248] on span "Guardar" at bounding box center [142, 245] width 22 height 9
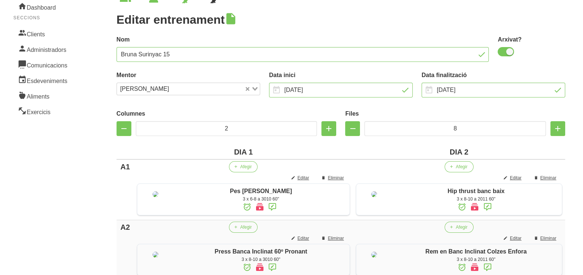
scroll to position [24, 0]
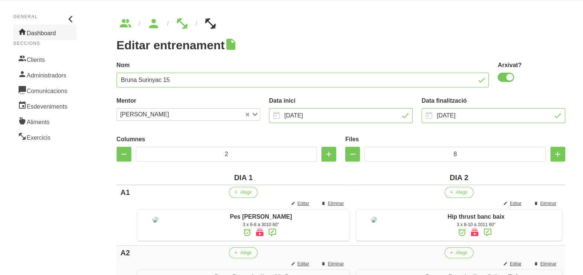
drag, startPoint x: 47, startPoint y: 59, endPoint x: 54, endPoint y: 60, distance: 7.1
click at [47, 59] on link "Clients" at bounding box center [44, 59] width 63 height 16
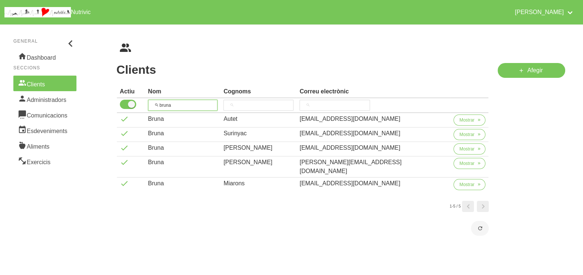
drag, startPoint x: 184, startPoint y: 102, endPoint x: 152, endPoint y: 96, distance: 31.8
click at [145, 100] on tr "bruna" at bounding box center [303, 105] width 372 height 15
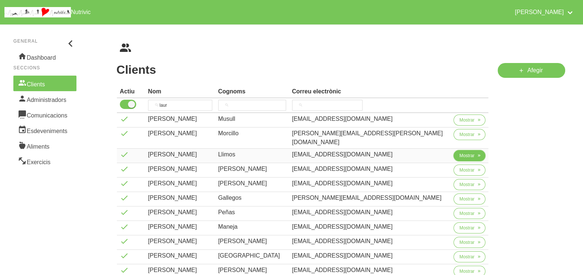
click at [459, 152] on span "Mostrar" at bounding box center [466, 155] width 15 height 7
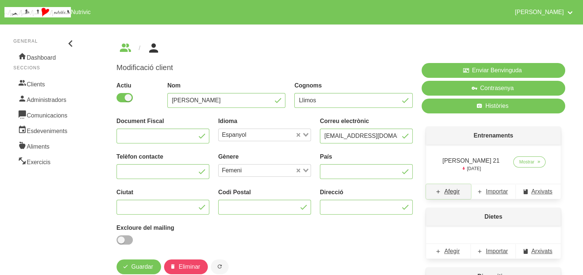
click at [450, 193] on span "Afegir" at bounding box center [452, 191] width 16 height 9
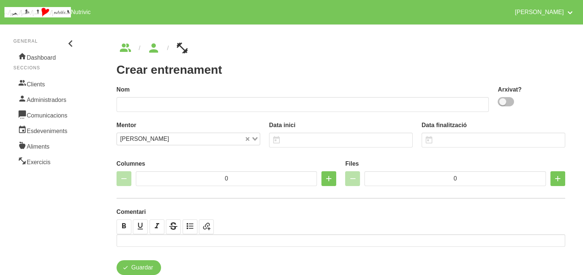
drag, startPoint x: 506, startPoint y: 101, endPoint x: 420, endPoint y: 104, distance: 85.8
click at [505, 102] on span at bounding box center [506, 101] width 16 height 9
click at [502, 102] on input "checkbox" at bounding box center [500, 101] width 5 height 5
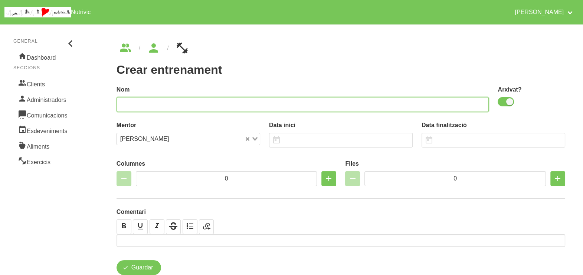
drag, startPoint x: 399, startPoint y: 105, endPoint x: 343, endPoint y: 91, distance: 57.9
click at [385, 103] on input "text" at bounding box center [302, 104] width 372 height 15
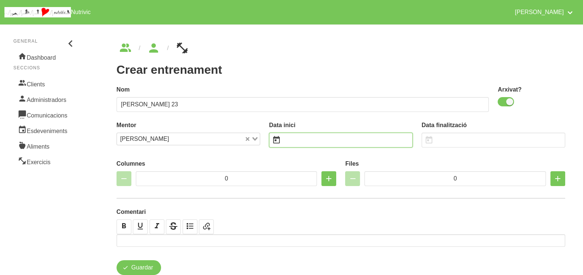
drag, startPoint x: 294, startPoint y: 142, endPoint x: 292, endPoint y: 138, distance: 4.3
click at [295, 142] on input "text" at bounding box center [341, 140] width 144 height 15
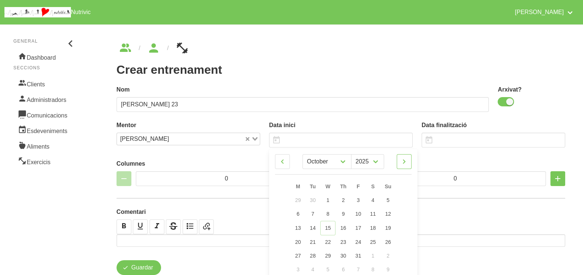
click at [403, 163] on icon at bounding box center [404, 161] width 9 height 13
click at [386, 243] on span "23" at bounding box center [388, 242] width 6 height 6
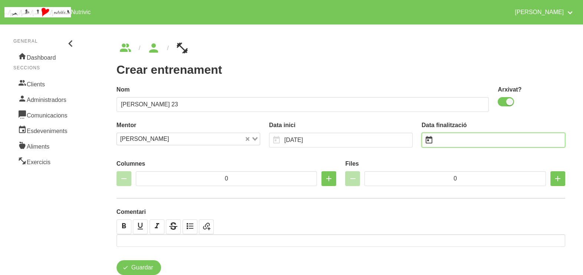
click at [449, 138] on input "text" at bounding box center [493, 140] width 144 height 15
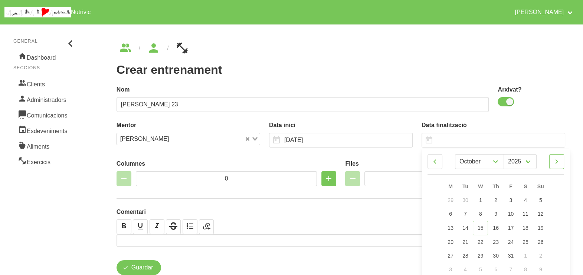
click at [556, 164] on icon at bounding box center [556, 161] width 9 height 13
drag, startPoint x: 322, startPoint y: 139, endPoint x: 327, endPoint y: 144, distance: 7.1
click at [322, 139] on input "[DATE]" at bounding box center [341, 140] width 144 height 15
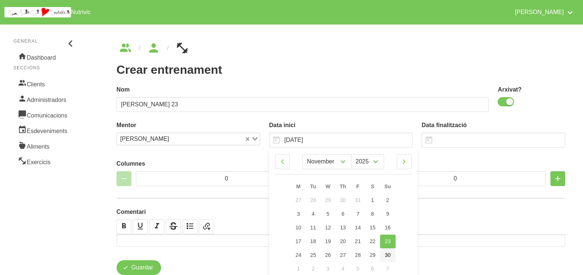
click at [390, 255] on span "30" at bounding box center [388, 255] width 6 height 6
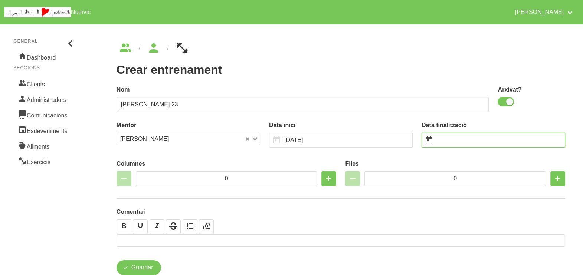
click at [449, 141] on input "text" at bounding box center [493, 140] width 144 height 15
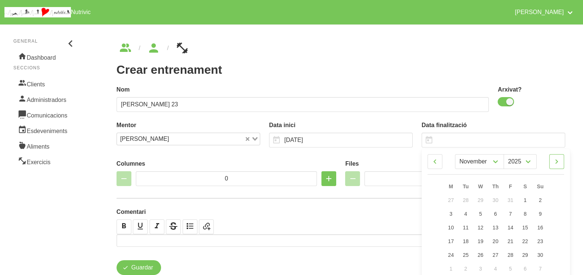
click at [557, 160] on icon at bounding box center [556, 161] width 9 height 13
click at [561, 163] on icon at bounding box center [556, 161] width 9 height 13
click at [545, 210] on link "11" at bounding box center [540, 214] width 16 height 14
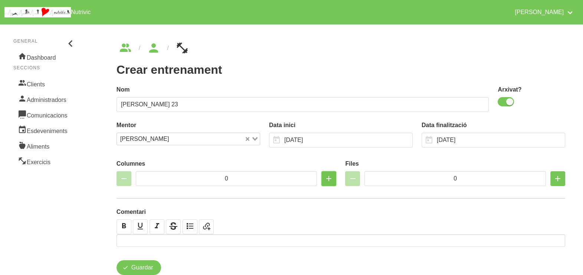
click at [327, 178] on icon "button" at bounding box center [328, 178] width 9 height 13
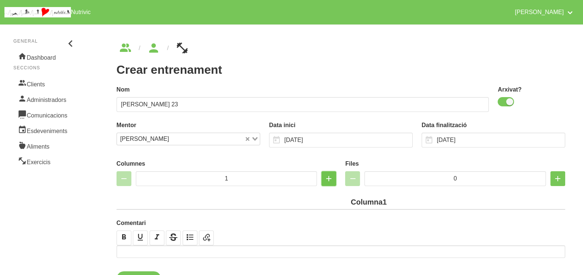
click at [327, 178] on icon "button" at bounding box center [328, 178] width 9 height 13
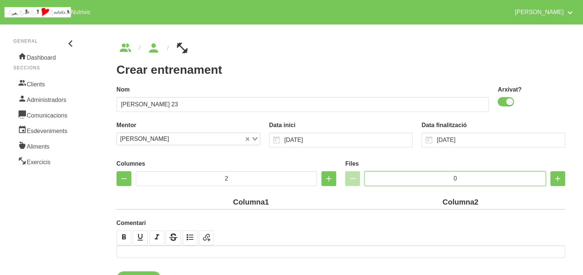
click at [441, 175] on input "0" at bounding box center [454, 178] width 181 height 15
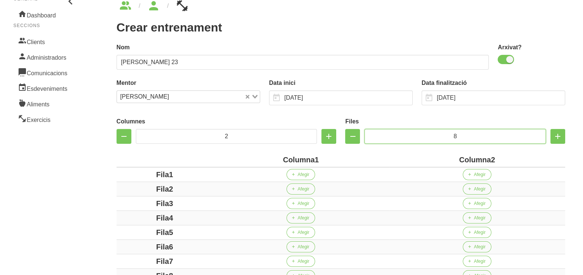
scroll to position [92, 0]
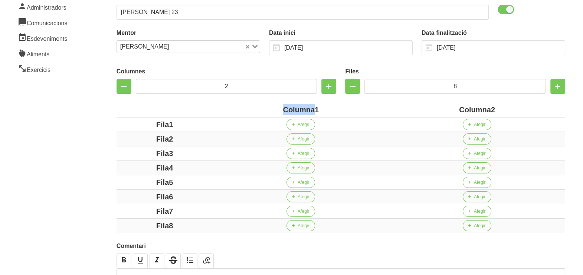
drag, startPoint x: 314, startPoint y: 108, endPoint x: 264, endPoint y: 106, distance: 50.1
click at [264, 107] on div "Columna1" at bounding box center [301, 109] width 170 height 11
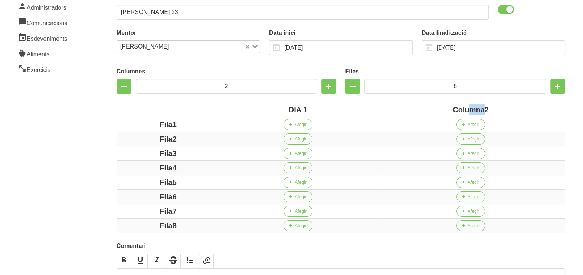
drag, startPoint x: 483, startPoint y: 109, endPoint x: 467, endPoint y: 109, distance: 16.3
click at [467, 109] on div "Columna2" at bounding box center [470, 109] width 183 height 11
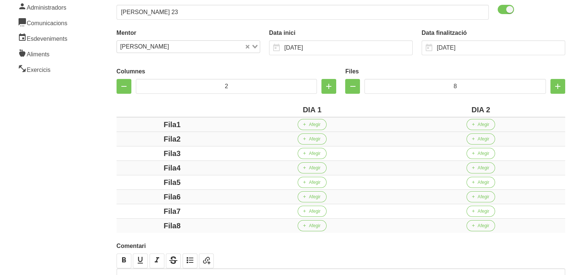
click at [134, 125] on div "Fila1" at bounding box center [171, 124] width 105 height 11
drag, startPoint x: 175, startPoint y: 138, endPoint x: 180, endPoint y: 147, distance: 9.8
click at [147, 141] on div "Fila2" at bounding box center [171, 139] width 105 height 11
drag, startPoint x: 180, startPoint y: 152, endPoint x: 158, endPoint y: 156, distance: 22.2
click at [156, 154] on div "Fila3" at bounding box center [171, 153] width 105 height 11
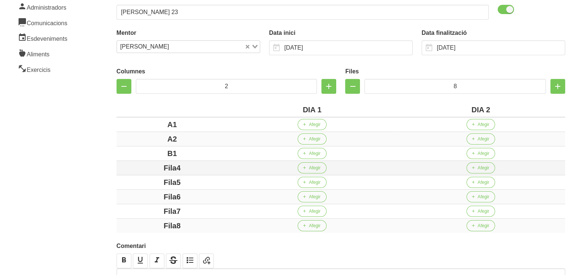
drag, startPoint x: 188, startPoint y: 166, endPoint x: 144, endPoint y: 166, distance: 44.1
click at [144, 166] on div "Fila4" at bounding box center [171, 167] width 105 height 11
drag, startPoint x: 197, startPoint y: 184, endPoint x: 152, endPoint y: 187, distance: 44.6
click at [152, 186] on div "Fila5" at bounding box center [171, 182] width 105 height 11
click at [154, 195] on div "Fila6" at bounding box center [171, 196] width 105 height 11
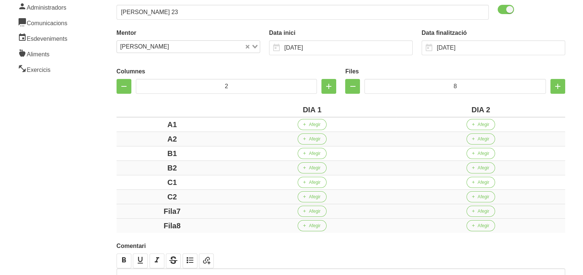
drag, startPoint x: 196, startPoint y: 210, endPoint x: 148, endPoint y: 210, distance: 48.2
click at [148, 210] on div "Fila7" at bounding box center [171, 211] width 105 height 11
drag, startPoint x: 193, startPoint y: 224, endPoint x: 105, endPoint y: 213, distance: 88.7
click at [138, 224] on div "Fila8" at bounding box center [171, 225] width 105 height 11
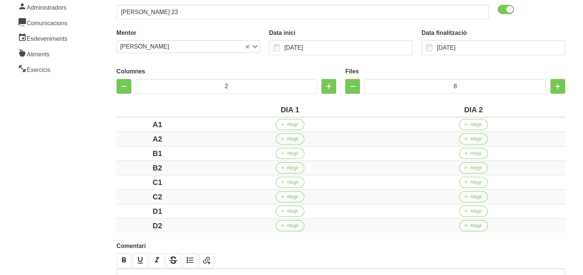
drag, startPoint x: 89, startPoint y: 187, endPoint x: 96, endPoint y: 181, distance: 9.5
click at [95, 184] on section "General Dashboard Seccions Clients Administradors Comunicacions Esdeveniments A…" at bounding box center [292, 130] width 592 height 404
drag, startPoint x: 96, startPoint y: 181, endPoint x: 70, endPoint y: 154, distance: 37.8
click at [70, 154] on aside "General Dashboard Seccions Clients Administradors Comunicacions Esdeveniments A…" at bounding box center [45, 130] width 99 height 404
click at [293, 128] on button "Afegir" at bounding box center [290, 124] width 29 height 11
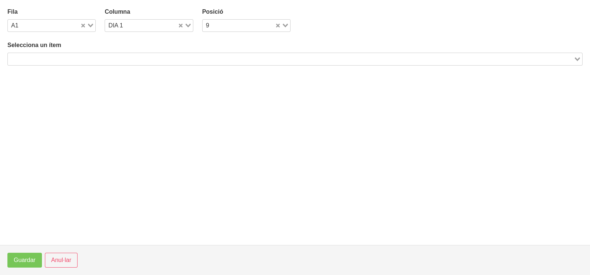
click at [157, 56] on input "Search for option" at bounding box center [291, 59] width 564 height 9
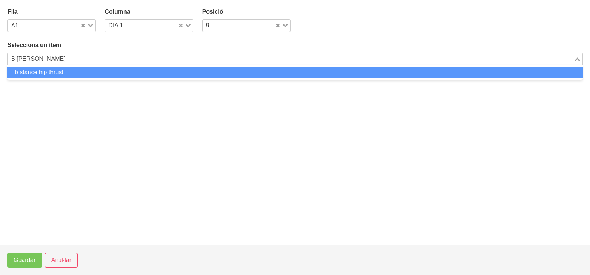
click at [59, 72] on li "b stance hip thrust" at bounding box center [294, 72] width 575 height 11
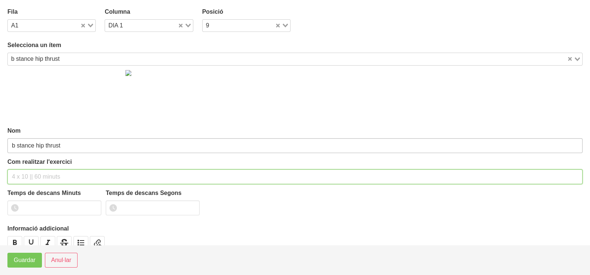
click at [29, 175] on input "text" at bounding box center [294, 177] width 575 height 15
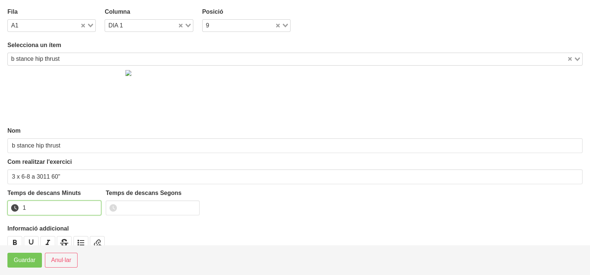
drag, startPoint x: 95, startPoint y: 205, endPoint x: 91, endPoint y: 206, distance: 3.8
click at [92, 206] on input "1" at bounding box center [54, 208] width 94 height 15
click at [33, 261] on span "Guardar" at bounding box center [25, 260] width 22 height 9
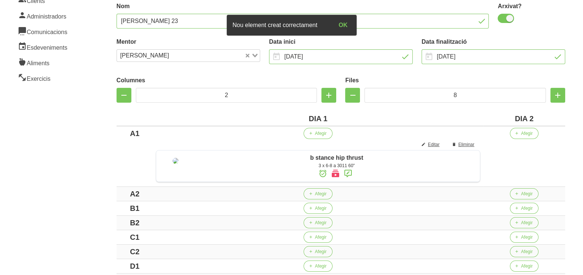
scroll to position [92, 0]
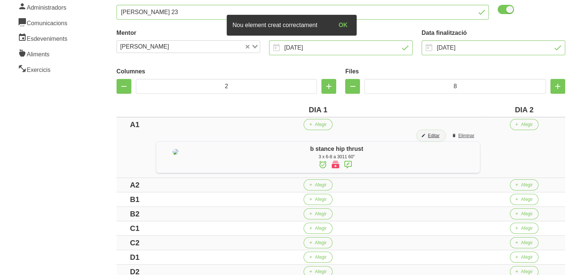
click at [439, 135] on span "Editar" at bounding box center [434, 135] width 12 height 7
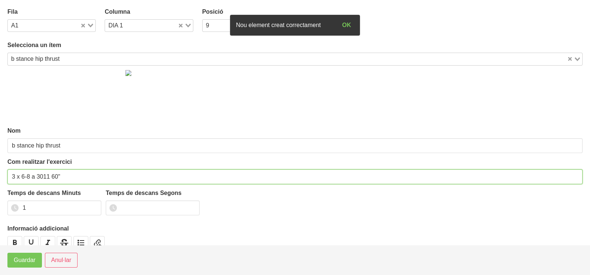
click at [26, 175] on input "3 x 6-8 a 3011 60"" at bounding box center [294, 177] width 575 height 15
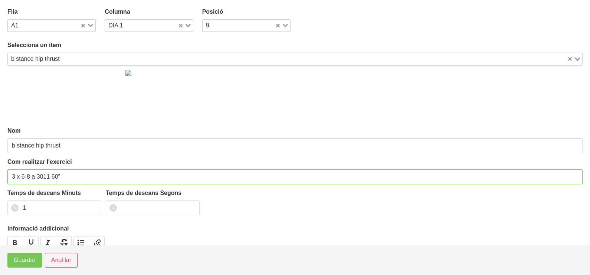
drag, startPoint x: 25, startPoint y: 174, endPoint x: 24, endPoint y: 178, distance: 3.8
click at [24, 178] on input "3 x 6-8 a 3011 60"" at bounding box center [294, 177] width 575 height 15
click at [24, 175] on input "3 x 64-6 a 3011 60"" at bounding box center [294, 177] width 575 height 15
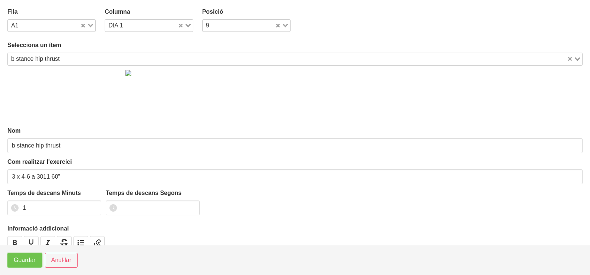
click at [26, 263] on span "Guardar" at bounding box center [25, 260] width 22 height 9
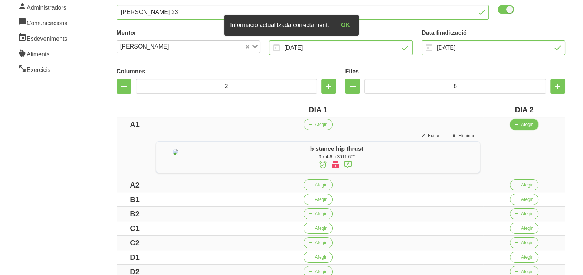
click at [525, 123] on button "Afegir" at bounding box center [524, 124] width 29 height 11
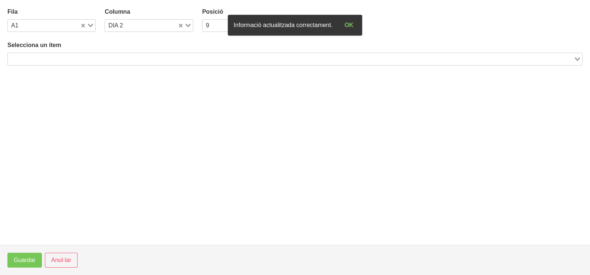
click at [146, 57] on input "Search for option" at bounding box center [291, 59] width 564 height 9
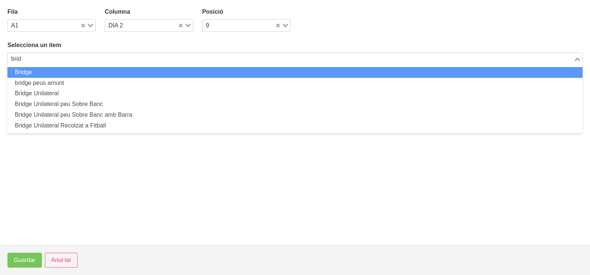
click at [115, 71] on li "Bridge" at bounding box center [294, 72] width 575 height 11
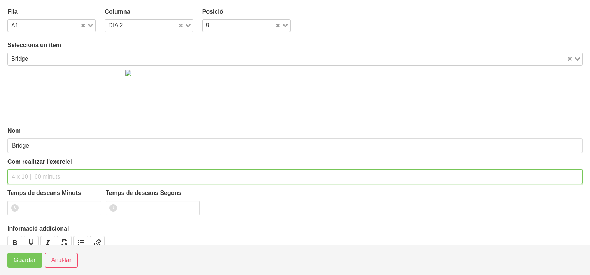
click at [36, 177] on input "text" at bounding box center [294, 177] width 575 height 15
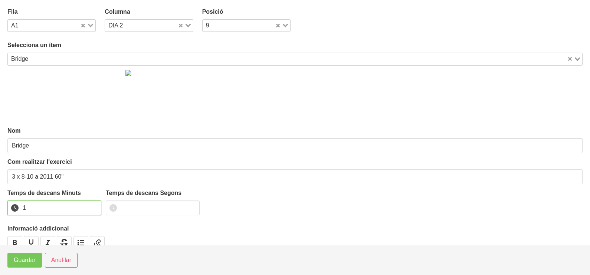
drag, startPoint x: 94, startPoint y: 205, endPoint x: 57, endPoint y: 236, distance: 48.2
click at [93, 206] on input "1" at bounding box center [54, 208] width 94 height 15
click at [35, 260] on span "Guardar" at bounding box center [25, 260] width 22 height 9
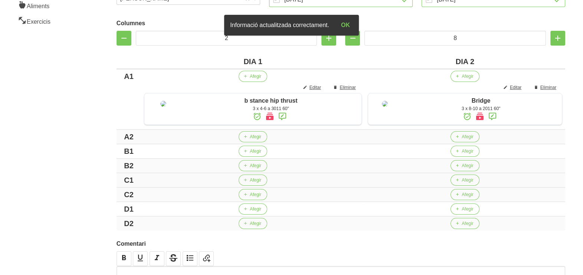
scroll to position [185, 0]
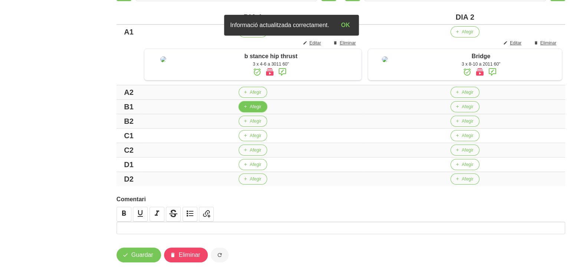
click at [251, 110] on span "Afegir" at bounding box center [256, 107] width 12 height 7
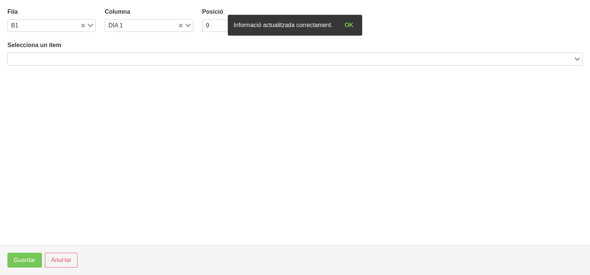
click at [83, 58] on input "Search for option" at bounding box center [291, 59] width 564 height 9
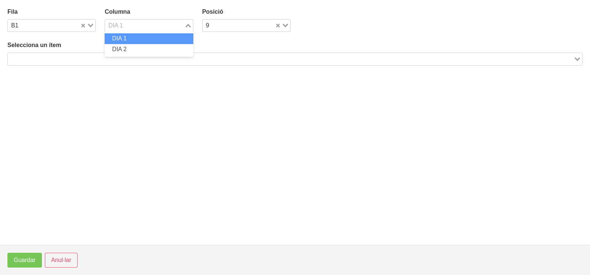
drag, startPoint x: 186, startPoint y: 25, endPoint x: 175, endPoint y: 32, distance: 12.3
click at [186, 25] on icon "Search for option" at bounding box center [188, 26] width 5 height 4
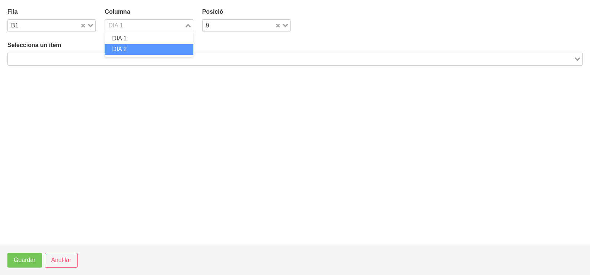
drag, startPoint x: 147, startPoint y: 46, endPoint x: 96, endPoint y: 58, distance: 51.9
click at [146, 47] on li "DIA 2" at bounding box center [149, 49] width 88 height 11
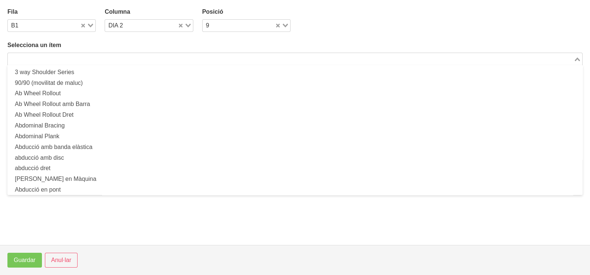
click at [82, 60] on input "Search for option" at bounding box center [291, 59] width 564 height 9
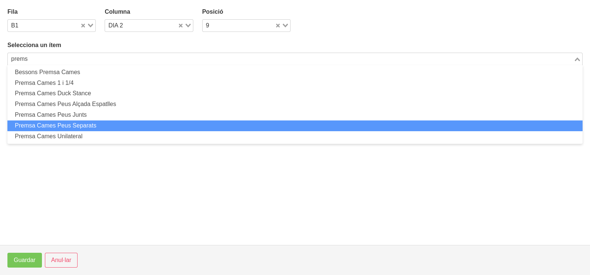
click at [75, 122] on li "Premsa Cames Peus Separats" at bounding box center [294, 126] width 575 height 11
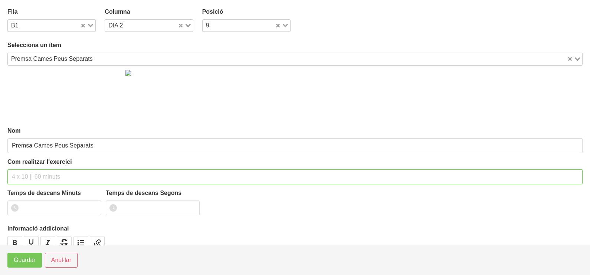
click at [37, 173] on input "text" at bounding box center [294, 177] width 575 height 15
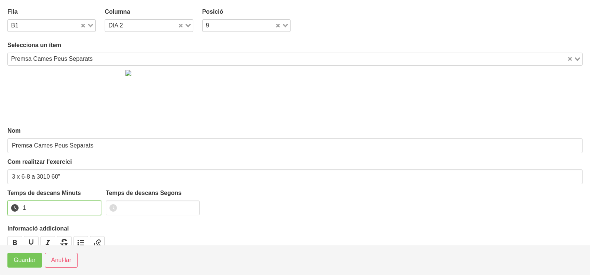
drag, startPoint x: 93, startPoint y: 206, endPoint x: 52, endPoint y: 232, distance: 48.2
click at [92, 206] on input "1" at bounding box center [54, 208] width 94 height 15
click at [24, 257] on span "Guardar" at bounding box center [25, 260] width 22 height 9
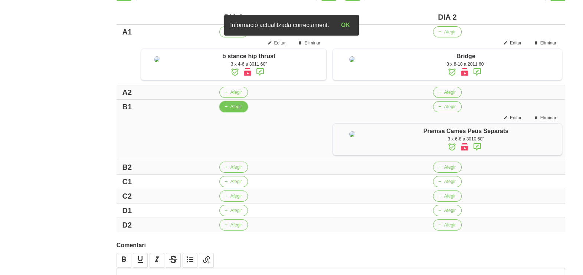
click at [233, 110] on span "Afegir" at bounding box center [236, 107] width 12 height 7
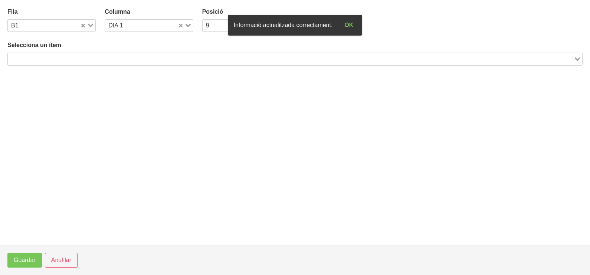
click at [62, 57] on input "Search for option" at bounding box center [291, 59] width 564 height 9
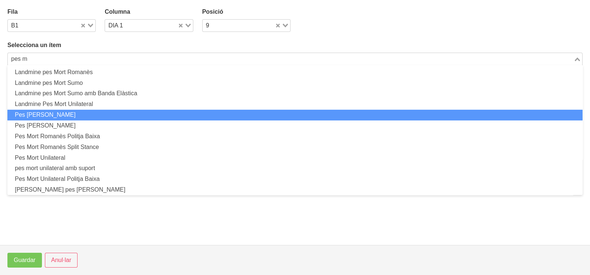
click at [67, 113] on li "Pes [PERSON_NAME]" at bounding box center [294, 115] width 575 height 11
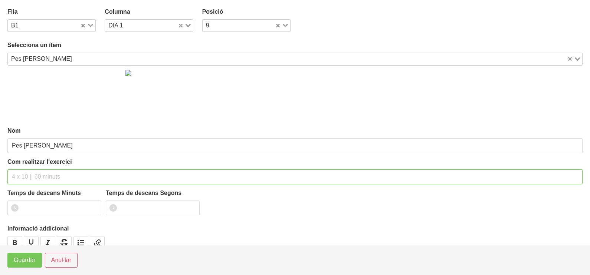
click at [32, 176] on input "text" at bounding box center [294, 177] width 575 height 15
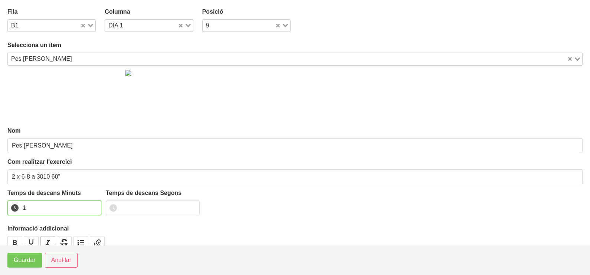
drag, startPoint x: 95, startPoint y: 204, endPoint x: 48, endPoint y: 238, distance: 57.6
click at [93, 206] on input "1" at bounding box center [54, 208] width 94 height 15
click at [30, 259] on span "Guardar" at bounding box center [25, 260] width 22 height 9
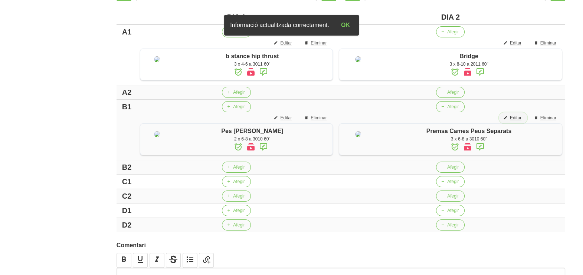
click at [516, 121] on span "Editar" at bounding box center [516, 118] width 12 height 7
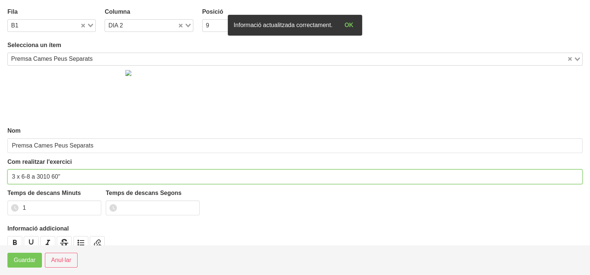
drag, startPoint x: 14, startPoint y: 175, endPoint x: 1, endPoint y: 179, distance: 13.1
click at [4, 178] on section "Fila B1 Loading... Columna DIA 2 Loading... Posició 9 Loading... Selecciona un …" at bounding box center [295, 122] width 590 height 245
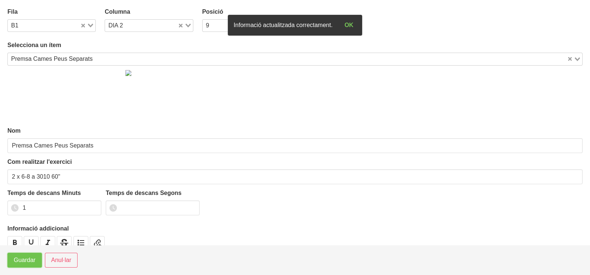
click at [26, 260] on span "Guardar" at bounding box center [25, 260] width 22 height 9
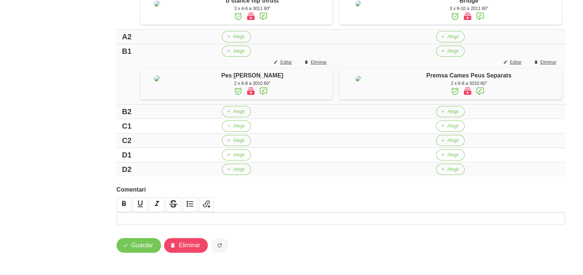
scroll to position [270, 0]
click at [447, 127] on span "Afegir" at bounding box center [453, 126] width 12 height 7
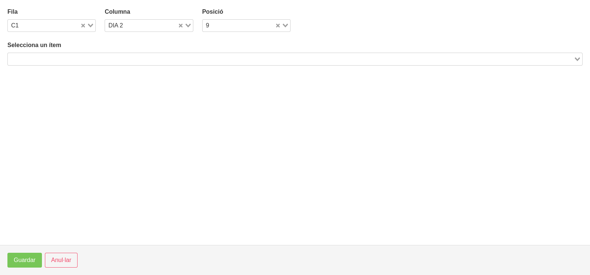
click at [70, 60] on input "Search for option" at bounding box center [291, 59] width 564 height 9
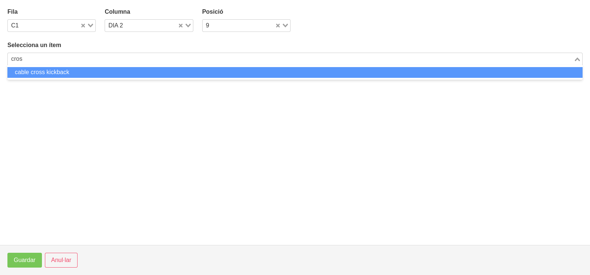
click at [70, 73] on li "cable cross kickback" at bounding box center [294, 72] width 575 height 11
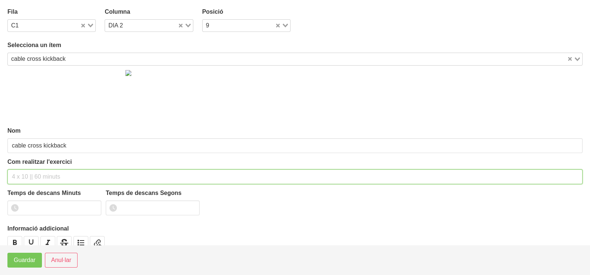
click at [30, 174] on input "text" at bounding box center [294, 177] width 575 height 15
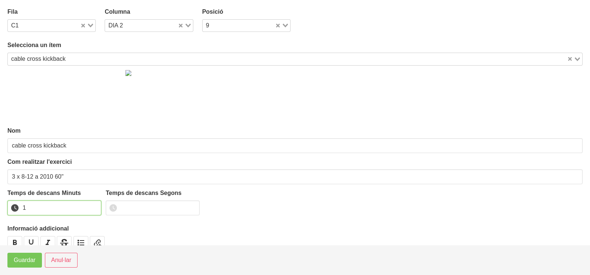
click at [93, 206] on input "1" at bounding box center [54, 208] width 94 height 15
click at [23, 260] on span "Guardar" at bounding box center [25, 260] width 22 height 9
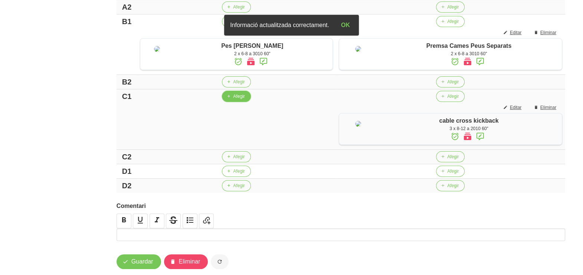
click at [227, 100] on icon "button" at bounding box center [228, 96] width 4 height 7
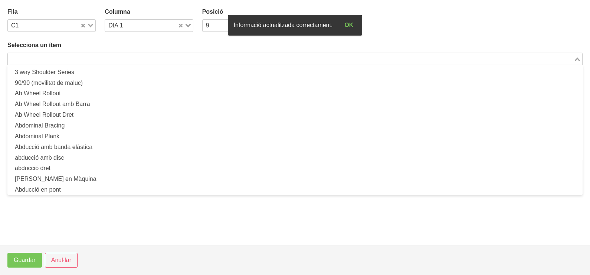
click at [55, 58] on input "Search for option" at bounding box center [291, 59] width 564 height 9
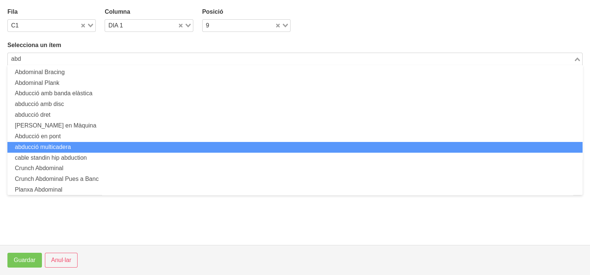
click at [76, 147] on li "abducció multicadera" at bounding box center [294, 147] width 575 height 11
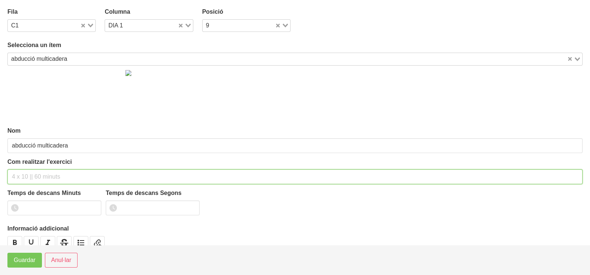
click at [26, 173] on input "text" at bounding box center [294, 177] width 575 height 15
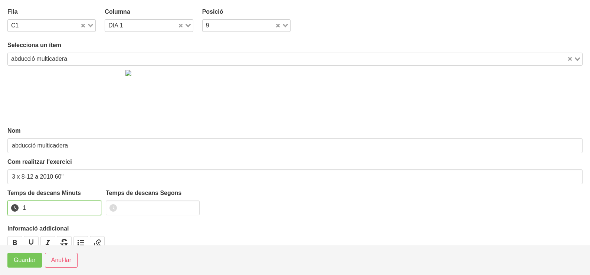
drag, startPoint x: 93, startPoint y: 204, endPoint x: 53, endPoint y: 233, distance: 48.6
click at [90, 206] on input "1" at bounding box center [54, 208] width 94 height 15
click at [31, 260] on span "Guardar" at bounding box center [25, 260] width 22 height 9
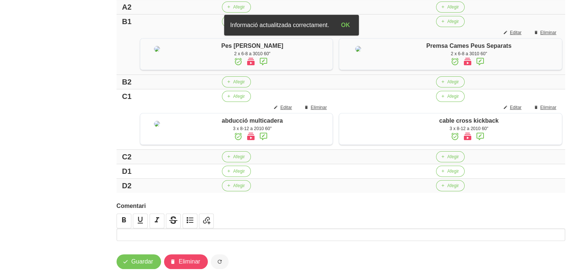
scroll to position [178, 0]
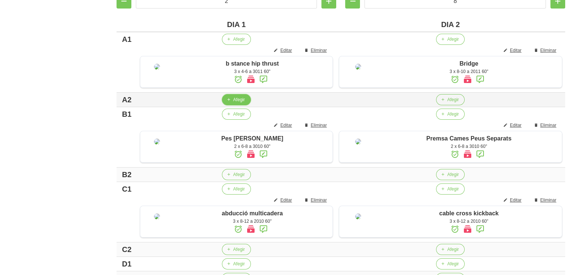
click at [229, 105] on button "Afegir" at bounding box center [236, 99] width 29 height 11
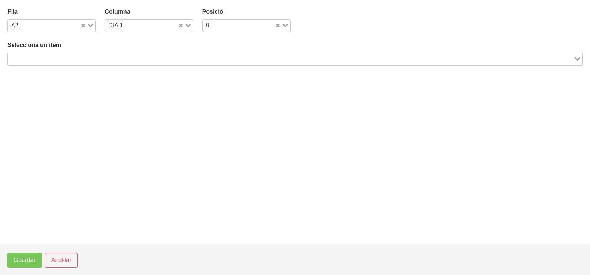
click at [70, 55] on input "Search for option" at bounding box center [291, 59] width 564 height 9
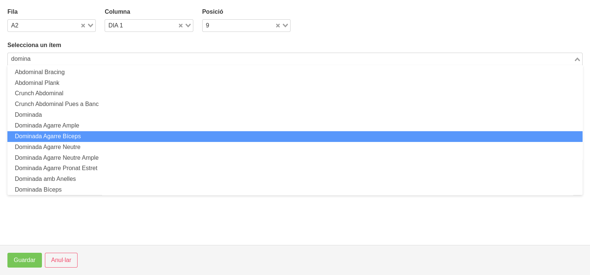
click at [80, 134] on li "Dominada Agarre Bíceps" at bounding box center [294, 136] width 575 height 11
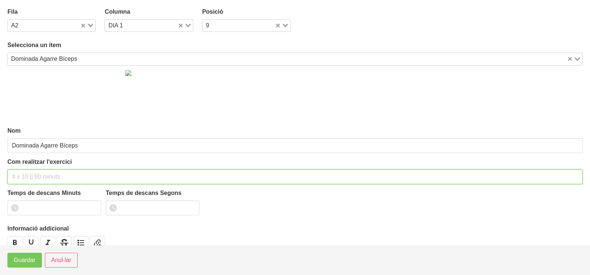
click at [24, 176] on input "text" at bounding box center [294, 177] width 575 height 15
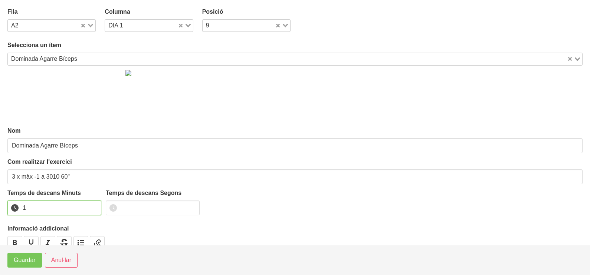
drag, startPoint x: 95, startPoint y: 205, endPoint x: 51, endPoint y: 228, distance: 50.1
click at [93, 206] on input "1" at bounding box center [54, 208] width 94 height 15
click at [20, 261] on span "Guardar" at bounding box center [25, 260] width 22 height 9
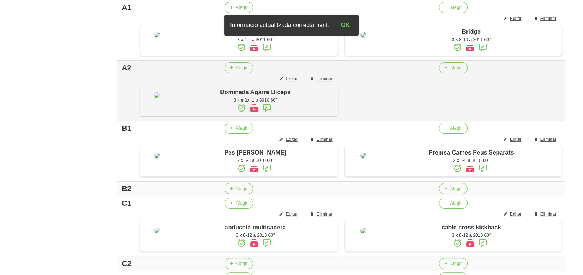
scroll to position [224, 0]
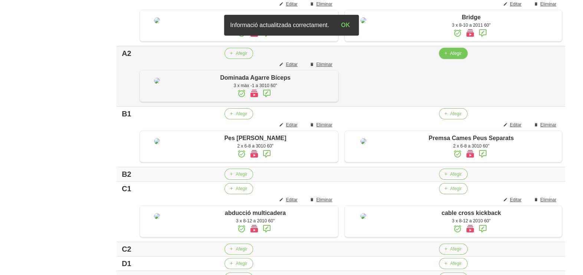
click at [451, 57] on span "Afegir" at bounding box center [456, 53] width 12 height 7
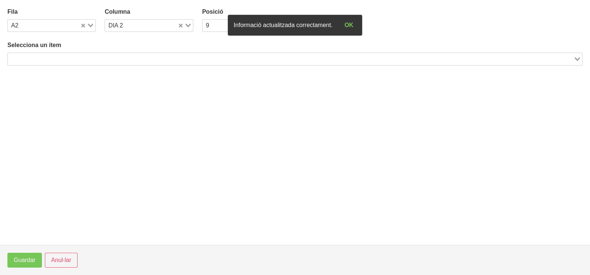
click at [56, 59] on input "Search for option" at bounding box center [291, 59] width 564 height 9
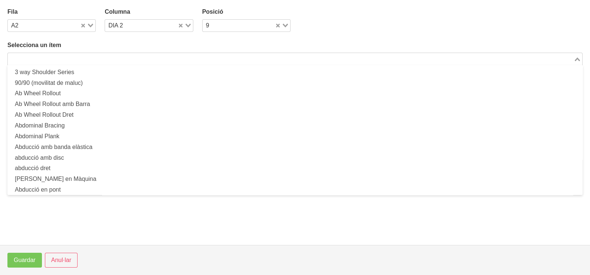
click at [126, 62] on input "Search for option" at bounding box center [291, 59] width 564 height 9
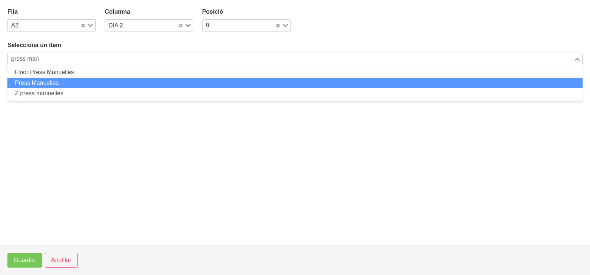
click at [52, 82] on li "Press Manuelles" at bounding box center [294, 83] width 575 height 11
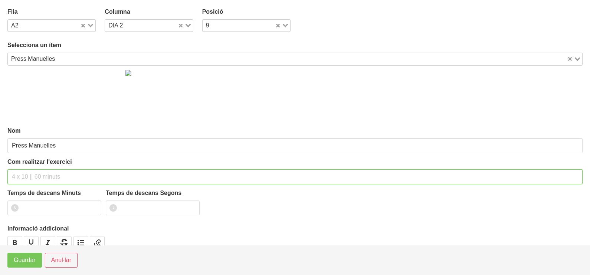
click at [29, 177] on input "text" at bounding box center [294, 177] width 575 height 15
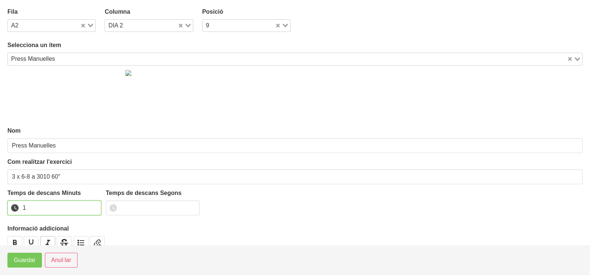
drag, startPoint x: 93, startPoint y: 204, endPoint x: 46, endPoint y: 238, distance: 57.4
click at [92, 206] on input "1" at bounding box center [54, 208] width 94 height 15
click at [24, 259] on span "Guardar" at bounding box center [25, 260] width 22 height 9
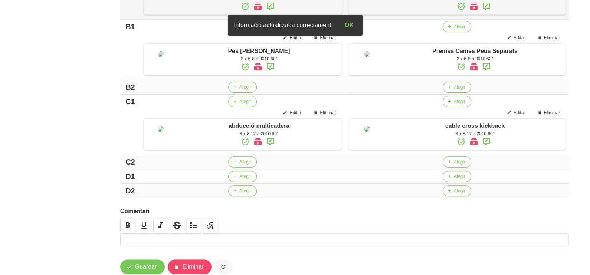
scroll to position [317, 0]
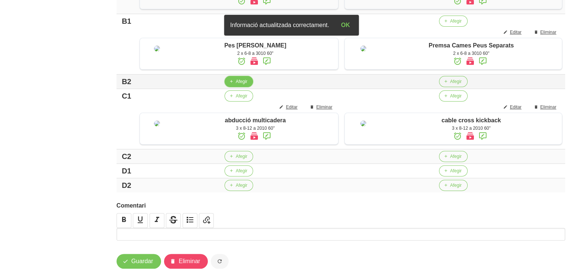
click at [232, 85] on span "button" at bounding box center [231, 81] width 7 height 7
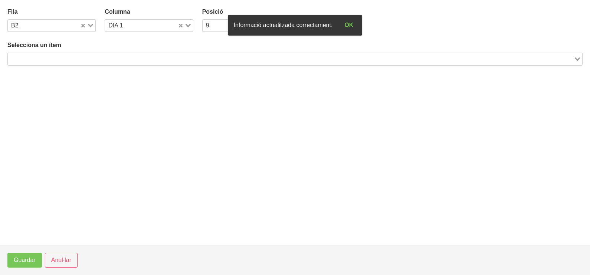
click at [63, 56] on input "Search for option" at bounding box center [291, 59] width 564 height 9
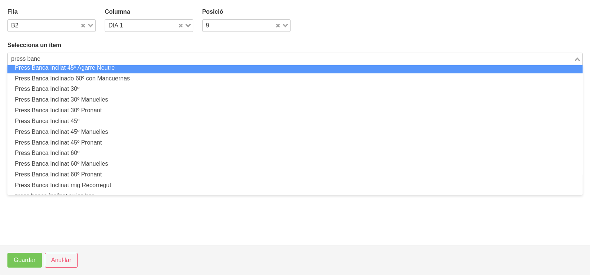
scroll to position [92, 0]
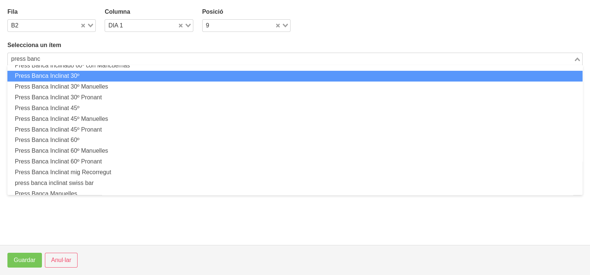
click at [82, 74] on li "Press Banca Inclinat 30º" at bounding box center [294, 76] width 575 height 11
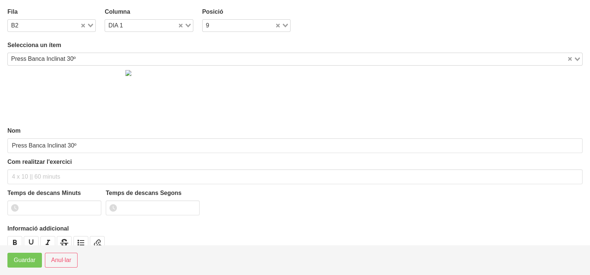
click at [77, 59] on div "Press Banca Inclinat 30º" at bounding box center [287, 58] width 559 height 10
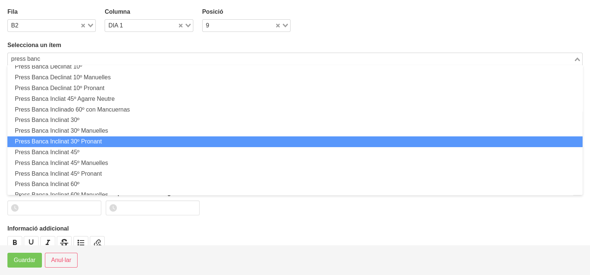
click at [93, 142] on li "Press Banca Inclinat 30º Pronant" at bounding box center [294, 142] width 575 height 11
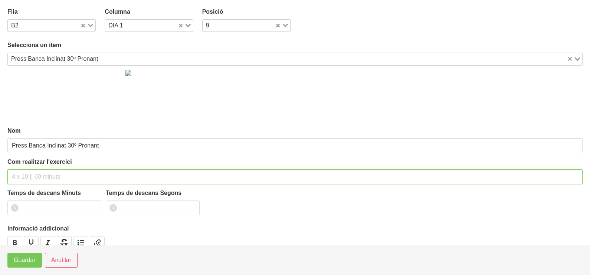
drag, startPoint x: 30, startPoint y: 180, endPoint x: 49, endPoint y: 119, distance: 63.5
click at [31, 177] on input "text" at bounding box center [294, 177] width 575 height 15
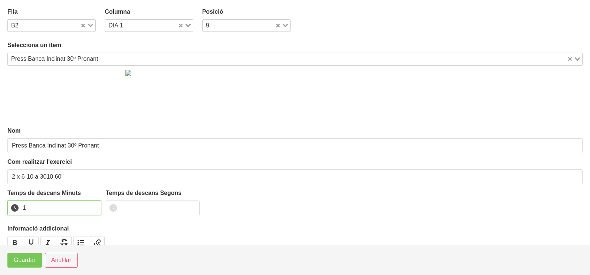
drag, startPoint x: 96, startPoint y: 204, endPoint x: 44, endPoint y: 233, distance: 59.3
click at [93, 206] on input "1" at bounding box center [54, 208] width 94 height 15
click at [19, 260] on span "Guardar" at bounding box center [25, 260] width 22 height 9
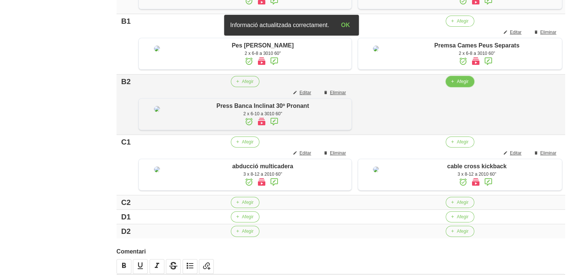
click at [455, 87] on button "Afegir" at bounding box center [460, 81] width 29 height 11
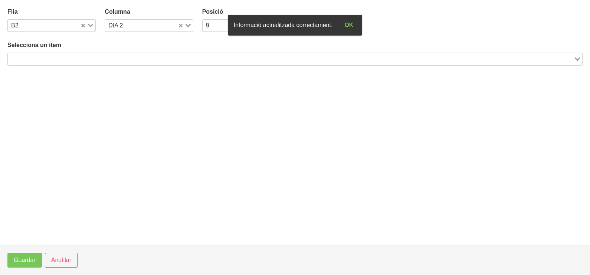
click at [85, 56] on input "Search for option" at bounding box center [291, 59] width 564 height 9
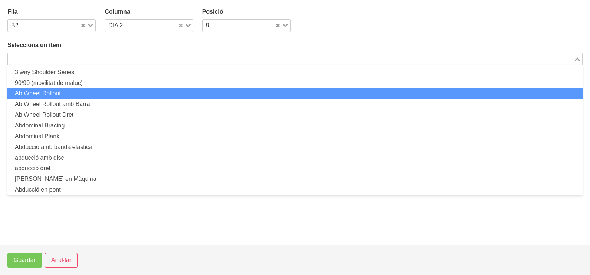
scroll to position [0, 0]
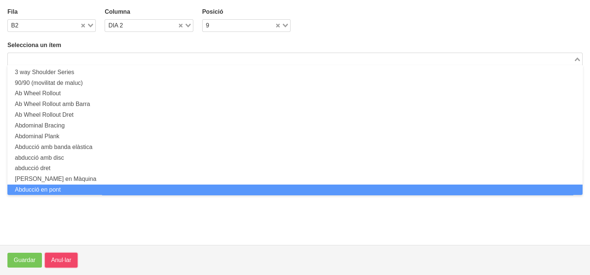
drag, startPoint x: 63, startPoint y: 262, endPoint x: 129, endPoint y: 191, distance: 96.9
click at [62, 262] on span "Anul·lar" at bounding box center [61, 260] width 20 height 9
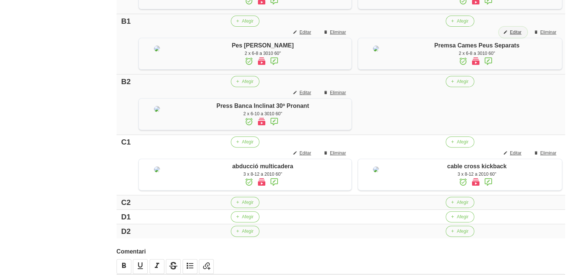
click at [519, 36] on span "Editar" at bounding box center [516, 32] width 12 height 7
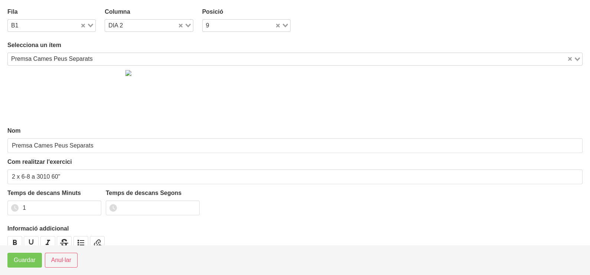
click at [58, 58] on div "Premsa Cames Peus Separats" at bounding box center [287, 58] width 559 height 10
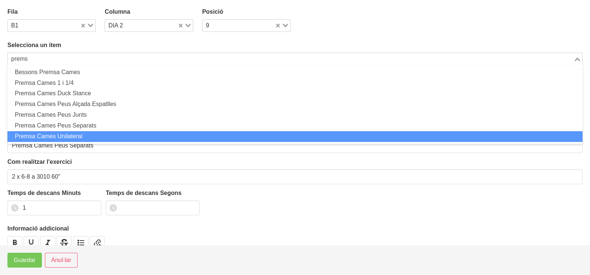
click at [60, 136] on li "Premsa Cames Unilateral" at bounding box center [294, 136] width 575 height 11
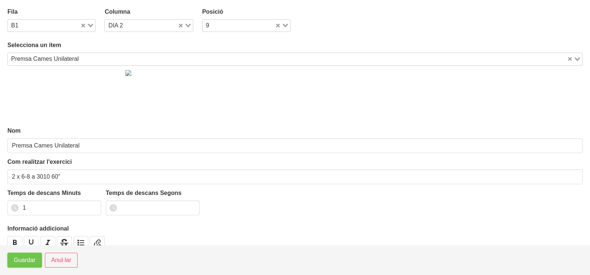
click at [19, 263] on span "Guardar" at bounding box center [25, 260] width 22 height 9
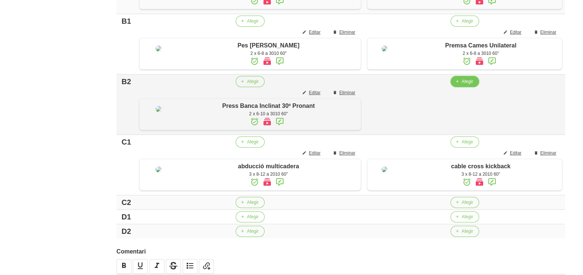
click at [463, 85] on span "Afegir" at bounding box center [468, 81] width 12 height 7
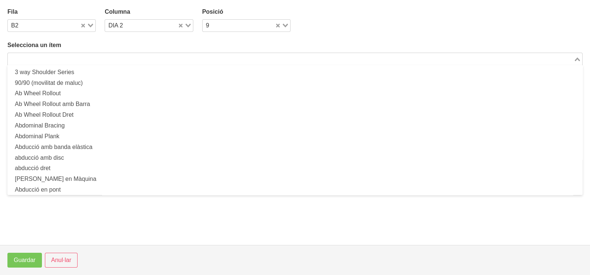
drag, startPoint x: 81, startPoint y: 56, endPoint x: 76, endPoint y: 60, distance: 5.9
click at [82, 58] on input "Search for option" at bounding box center [291, 59] width 564 height 9
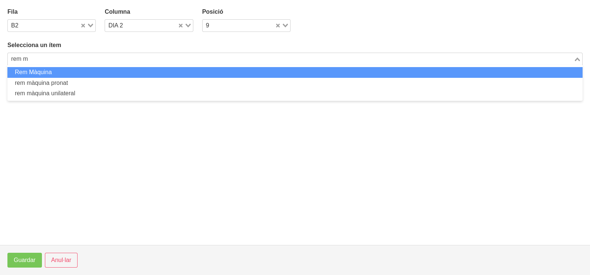
click at [65, 72] on li "Rem Màquina" at bounding box center [294, 72] width 575 height 11
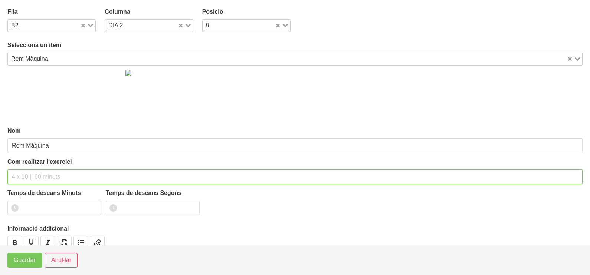
click at [31, 171] on input "text" at bounding box center [294, 177] width 575 height 15
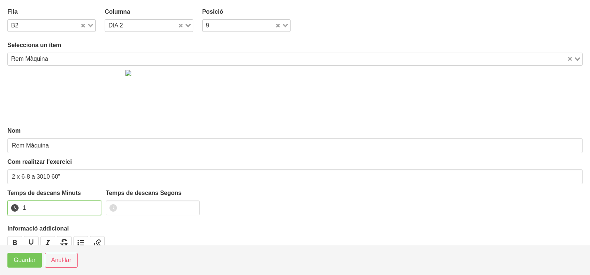
click at [92, 206] on input "1" at bounding box center [54, 208] width 94 height 15
click at [28, 265] on span "Guardar" at bounding box center [25, 260] width 22 height 9
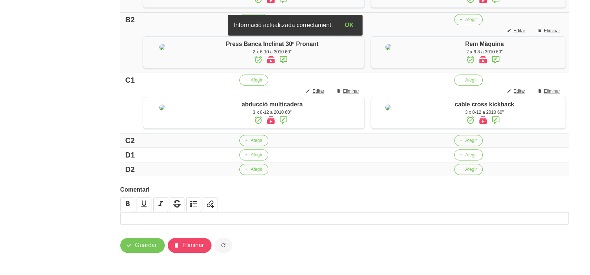
scroll to position [456, 0]
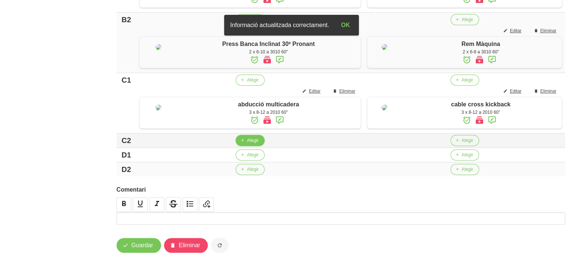
click at [241, 144] on icon "button" at bounding box center [242, 140] width 4 height 7
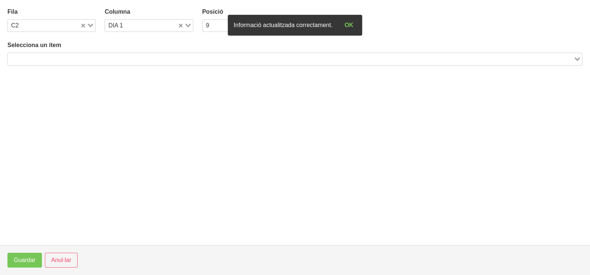
click at [60, 59] on input "Search for option" at bounding box center [291, 59] width 564 height 9
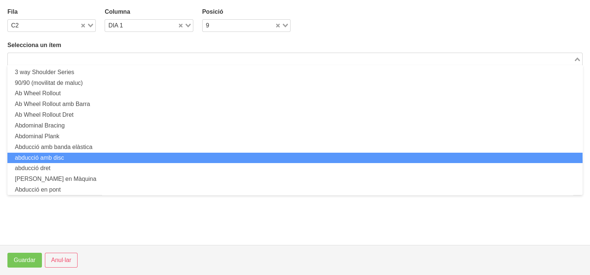
scroll to position [0, 0]
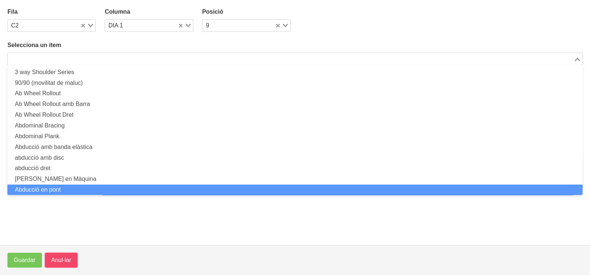
click at [62, 258] on span "Anul·lar" at bounding box center [61, 260] width 20 height 9
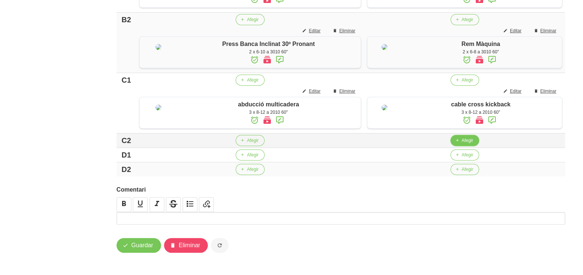
click at [462, 144] on span "Afegir" at bounding box center [468, 140] width 12 height 7
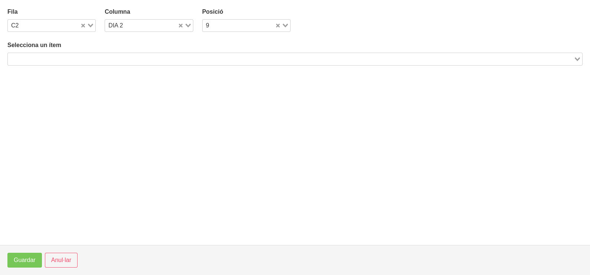
click at [43, 57] on input "Search for option" at bounding box center [291, 59] width 564 height 9
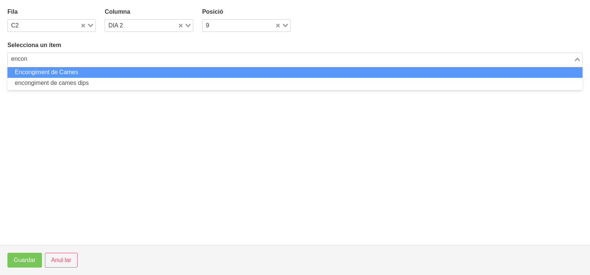
click at [49, 74] on li "Encongiment de Cames" at bounding box center [294, 72] width 575 height 11
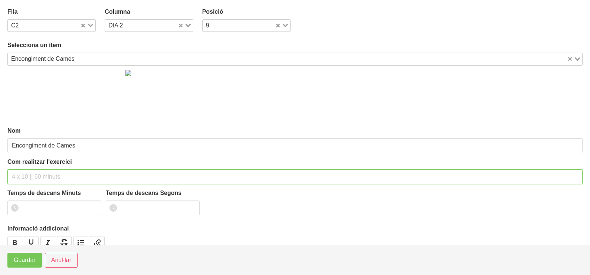
drag, startPoint x: 24, startPoint y: 176, endPoint x: 45, endPoint y: 120, distance: 59.5
click at [30, 167] on div "Com realitzar l'exercici" at bounding box center [294, 171] width 575 height 27
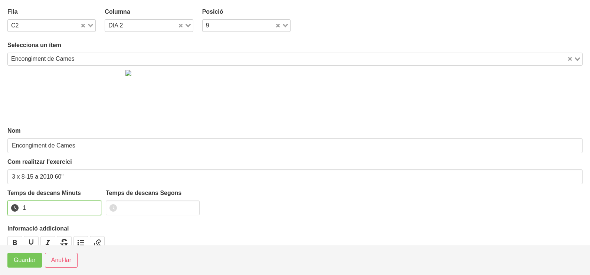
drag, startPoint x: 96, startPoint y: 206, endPoint x: 87, endPoint y: 213, distance: 11.6
click at [93, 208] on input "1" at bounding box center [54, 208] width 94 height 15
click at [26, 266] on button "Guardar" at bounding box center [24, 260] width 35 height 15
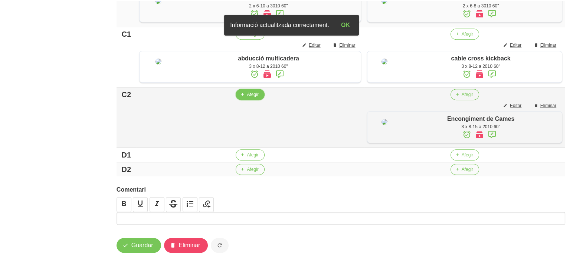
click at [247, 98] on span "Afegir" at bounding box center [253, 94] width 12 height 7
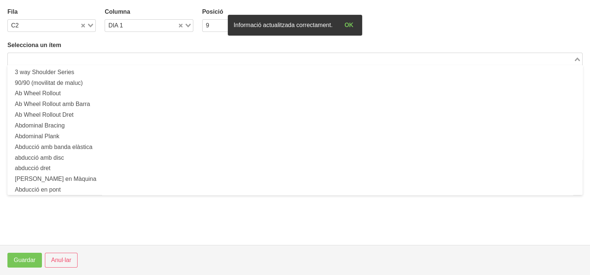
click at [65, 59] on input "Search for option" at bounding box center [291, 59] width 564 height 9
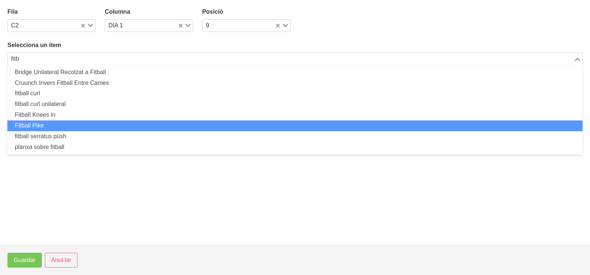
click at [63, 125] on li "Fitball Pike" at bounding box center [294, 126] width 575 height 11
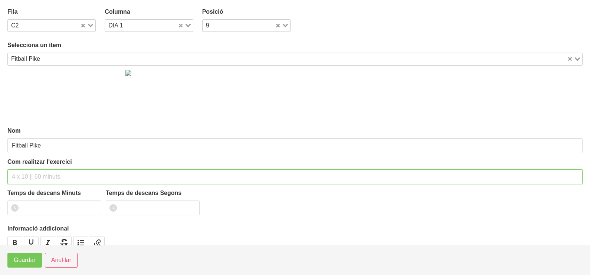
click at [26, 173] on input "text" at bounding box center [294, 177] width 575 height 15
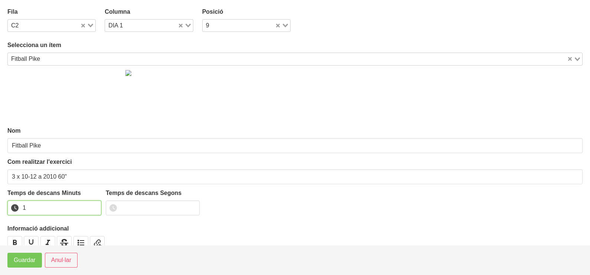
drag, startPoint x: 94, startPoint y: 204, endPoint x: 88, endPoint y: 210, distance: 8.7
click at [91, 206] on input "1" at bounding box center [54, 208] width 94 height 15
click at [24, 262] on span "Guardar" at bounding box center [25, 260] width 22 height 9
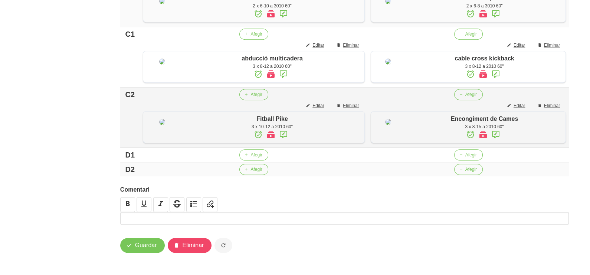
scroll to position [532, 0]
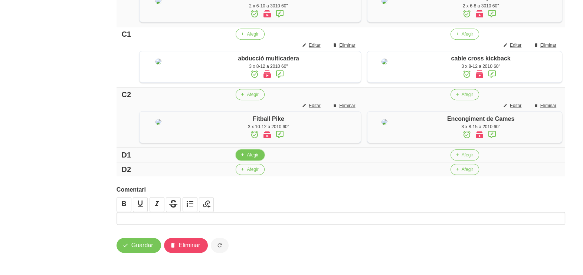
click at [247, 156] on span "Afegir" at bounding box center [253, 155] width 12 height 7
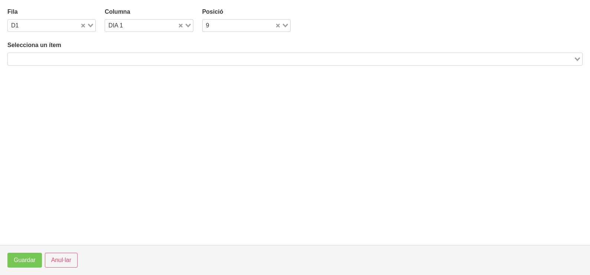
click at [69, 57] on input "Search for option" at bounding box center [291, 59] width 564 height 9
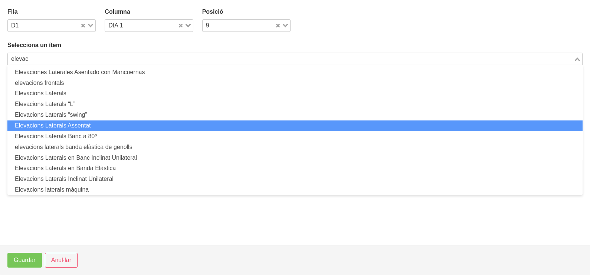
click at [77, 127] on li "Elevacions Laterals Assentat" at bounding box center [294, 126] width 575 height 11
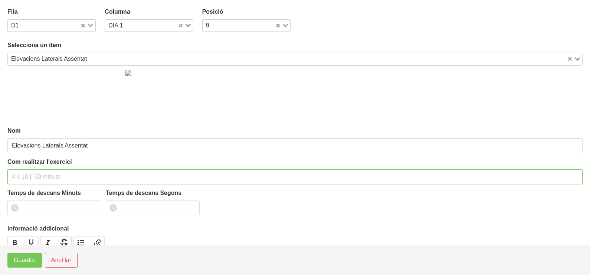
click at [22, 174] on input "text" at bounding box center [294, 177] width 575 height 15
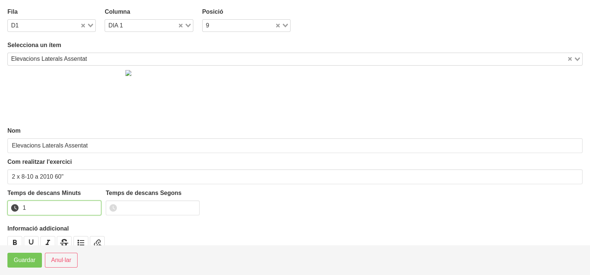
click at [93, 206] on input "1" at bounding box center [54, 208] width 94 height 15
click at [33, 257] on span "Guardar" at bounding box center [25, 260] width 22 height 9
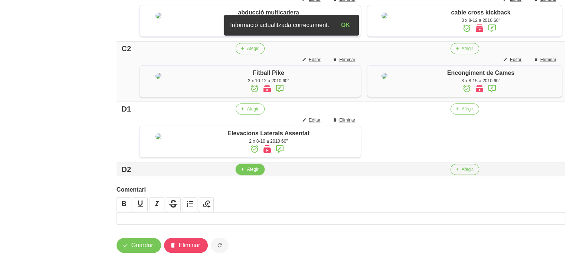
click at [247, 173] on span "Afegir" at bounding box center [253, 169] width 12 height 7
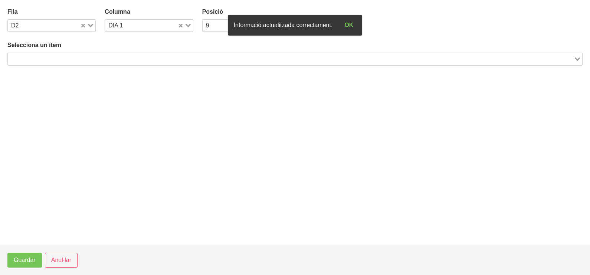
drag, startPoint x: 64, startPoint y: 60, endPoint x: 76, endPoint y: 52, distance: 15.1
click at [63, 60] on input "Search for option" at bounding box center [291, 59] width 564 height 9
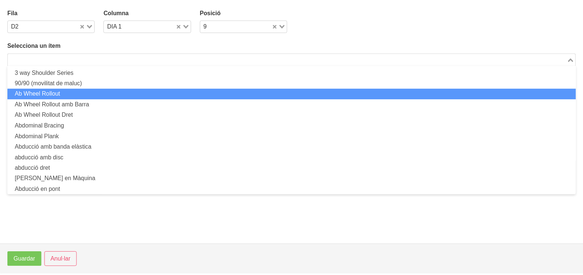
scroll to position [0, 0]
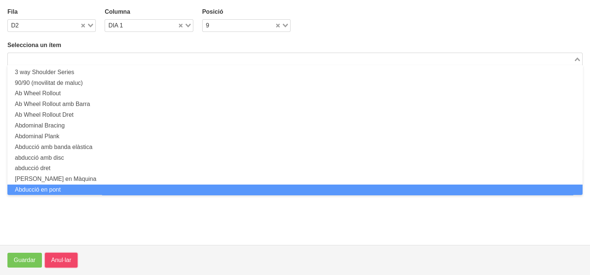
click at [58, 265] on span "Anul·lar" at bounding box center [61, 260] width 20 height 9
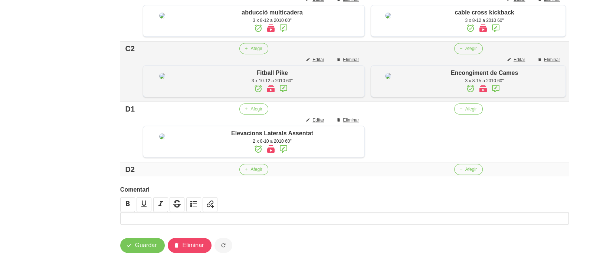
scroll to position [532, 0]
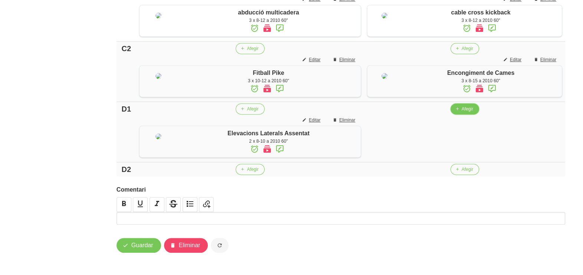
click at [465, 112] on span "Afegir" at bounding box center [468, 109] width 12 height 7
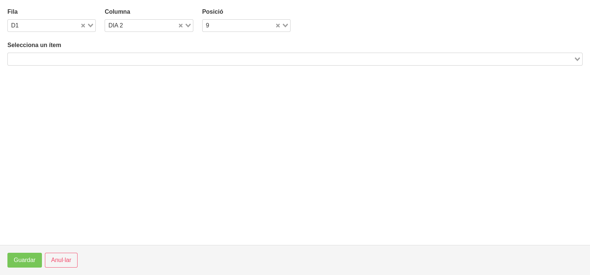
click at [68, 59] on input "Search for option" at bounding box center [291, 59] width 564 height 9
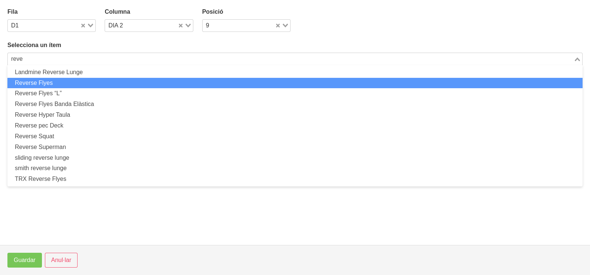
click at [56, 82] on li "Reverse Flyes" at bounding box center [294, 83] width 575 height 11
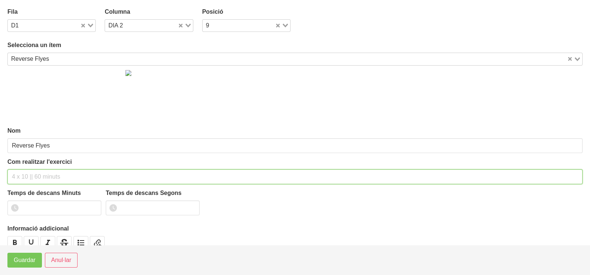
drag, startPoint x: 38, startPoint y: 174, endPoint x: 40, endPoint y: 170, distance: 4.0
click at [38, 173] on input "text" at bounding box center [294, 177] width 575 height 15
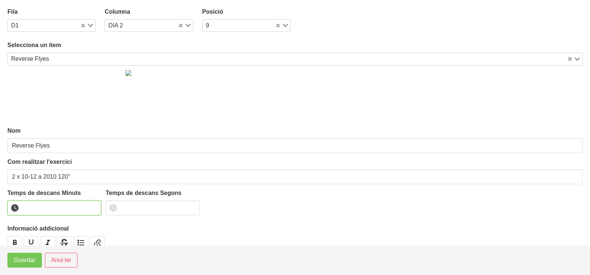
click at [95, 204] on input "number" at bounding box center [54, 208] width 94 height 15
click at [94, 203] on input "number" at bounding box center [54, 208] width 94 height 15
click at [93, 205] on input "1" at bounding box center [54, 208] width 94 height 15
click at [92, 206] on input "2" at bounding box center [54, 208] width 94 height 15
click at [33, 261] on span "Guardar" at bounding box center [25, 260] width 22 height 9
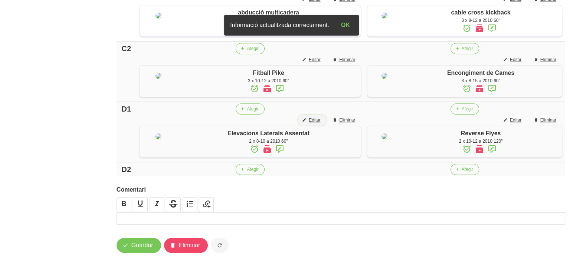
click at [313, 124] on span "Editar" at bounding box center [315, 120] width 12 height 7
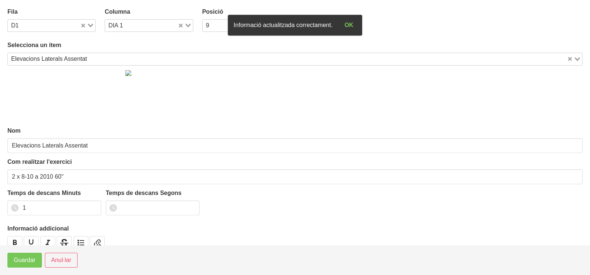
drag, startPoint x: 59, startPoint y: 56, endPoint x: 62, endPoint y: 62, distance: 6.5
click at [60, 58] on div "Elevacions Laterals Assentat" at bounding box center [287, 58] width 559 height 10
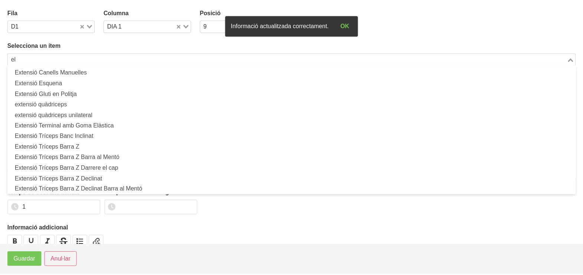
scroll to position [2, 0]
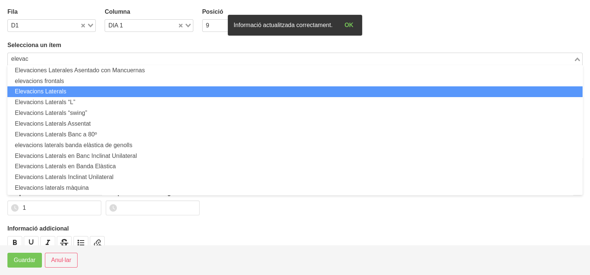
drag, startPoint x: 61, startPoint y: 90, endPoint x: 55, endPoint y: 132, distance: 43.1
click at [62, 92] on li "Elevacions Laterals" at bounding box center [294, 91] width 575 height 11
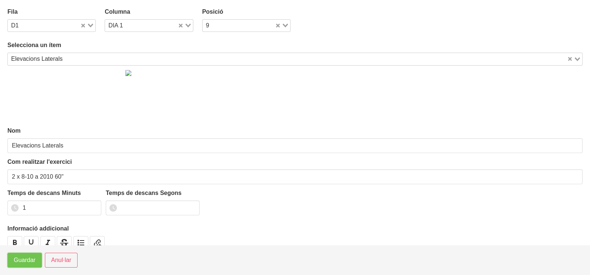
click at [26, 260] on span "Guardar" at bounding box center [25, 260] width 22 height 9
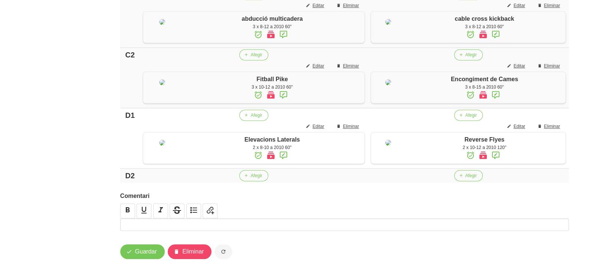
scroll to position [578, 0]
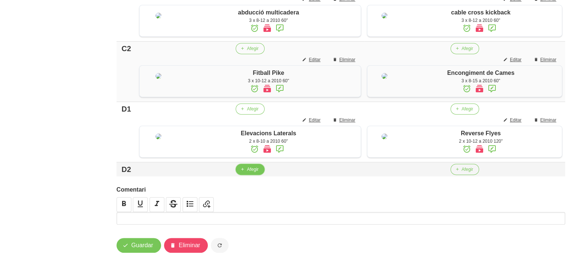
click at [247, 173] on span "Afegir" at bounding box center [253, 169] width 12 height 7
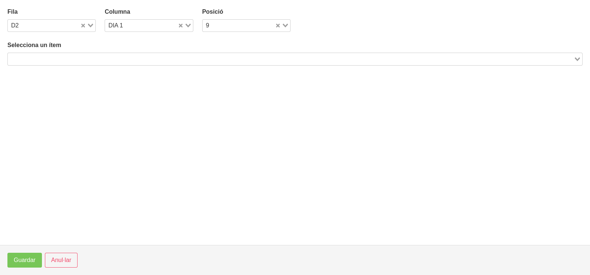
drag, startPoint x: 69, startPoint y: 59, endPoint x: 82, endPoint y: 45, distance: 19.4
click at [72, 58] on input "Search for option" at bounding box center [291, 59] width 564 height 9
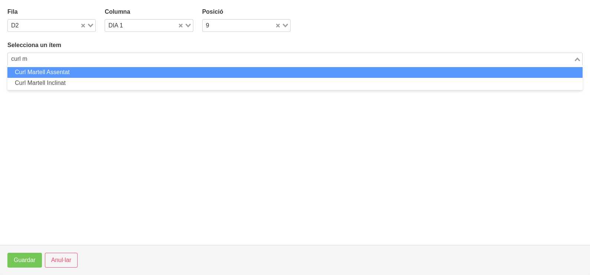
click at [65, 71] on li "Curl Martell Assentat" at bounding box center [294, 72] width 575 height 11
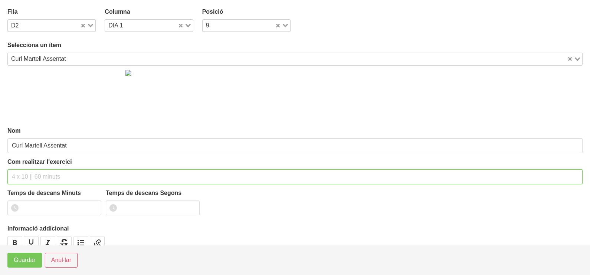
click at [28, 178] on input "text" at bounding box center [294, 177] width 575 height 15
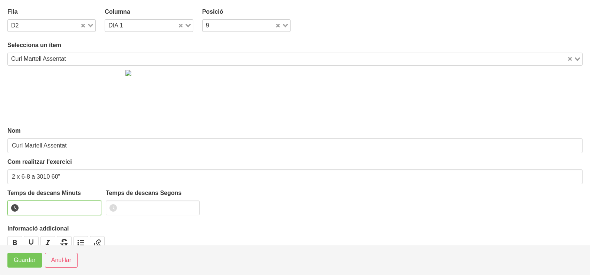
click at [94, 204] on input "number" at bounding box center [54, 208] width 94 height 15
click at [93, 206] on input "1" at bounding box center [54, 208] width 94 height 15
click at [22, 265] on button "Guardar" at bounding box center [24, 260] width 35 height 15
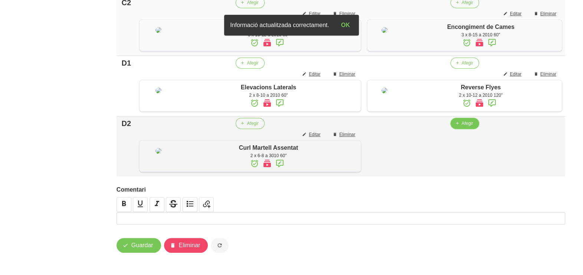
click at [464, 127] on span "Afegir" at bounding box center [468, 123] width 12 height 7
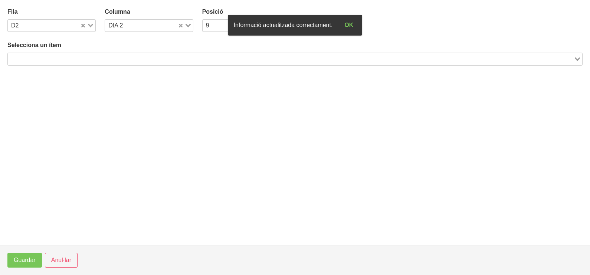
click at [82, 59] on input "Search for option" at bounding box center [291, 59] width 564 height 9
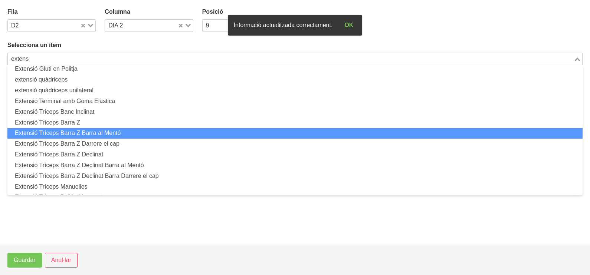
scroll to position [92, 0]
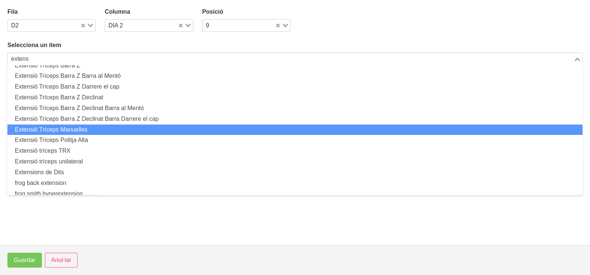
click at [90, 128] on li "Extensió Tríceps Manuelles" at bounding box center [294, 130] width 575 height 11
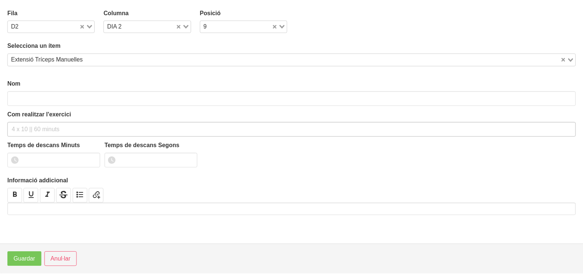
scroll to position [2, 0]
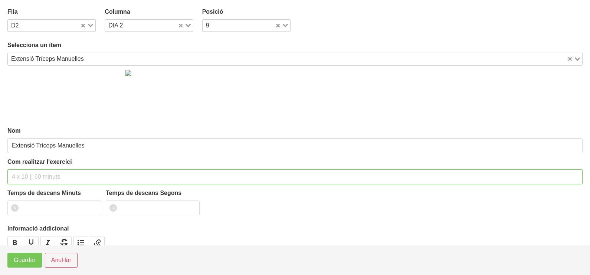
click at [30, 172] on input "text" at bounding box center [294, 177] width 575 height 15
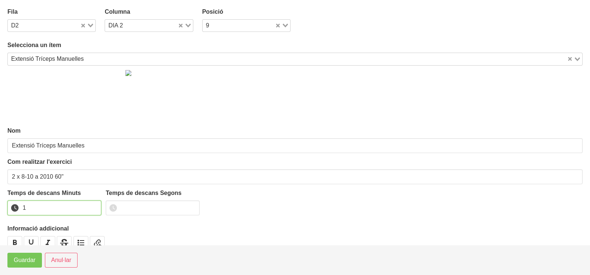
click at [93, 207] on input "1" at bounding box center [54, 208] width 94 height 15
click at [27, 262] on span "Guardar" at bounding box center [25, 260] width 22 height 9
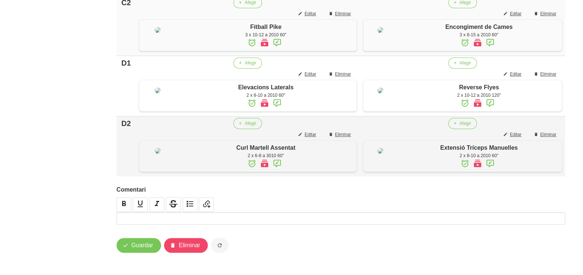
scroll to position [638, 0]
click at [135, 245] on span "Guardar" at bounding box center [142, 245] width 22 height 9
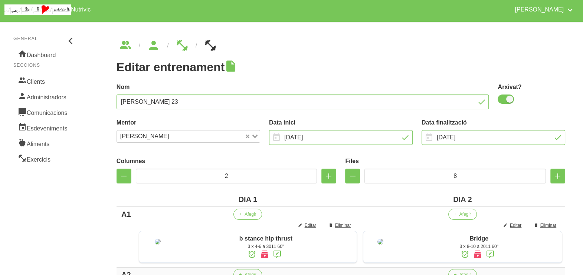
scroll to position [0, 0]
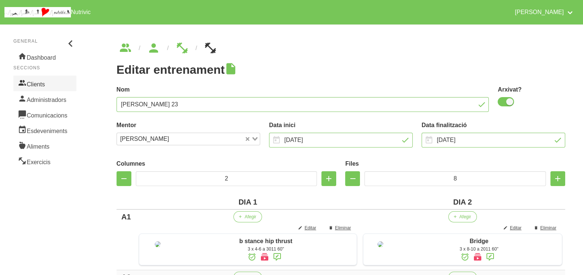
click at [45, 81] on link "Clients" at bounding box center [44, 84] width 63 height 16
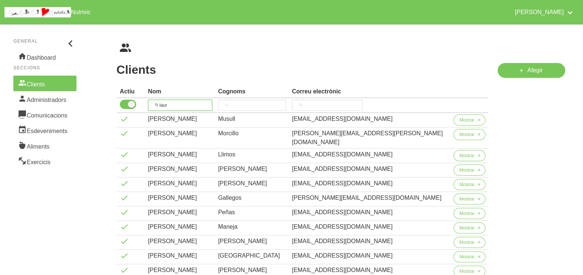
drag, startPoint x: 162, startPoint y: 103, endPoint x: 142, endPoint y: 103, distance: 20.8
click at [142, 103] on tr "laur" at bounding box center [303, 105] width 372 height 15
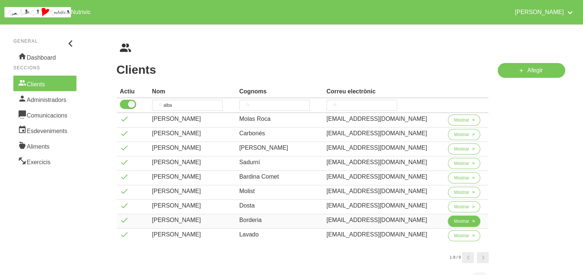
click at [457, 220] on span "Mostrar" at bounding box center [461, 221] width 15 height 7
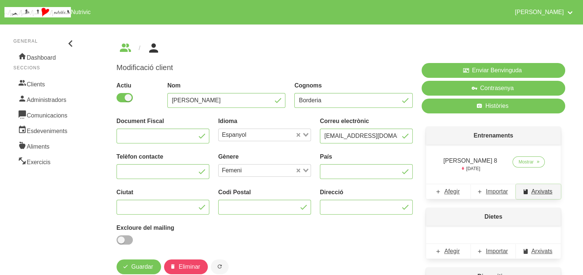
click at [535, 190] on span "Arxivats" at bounding box center [541, 191] width 21 height 9
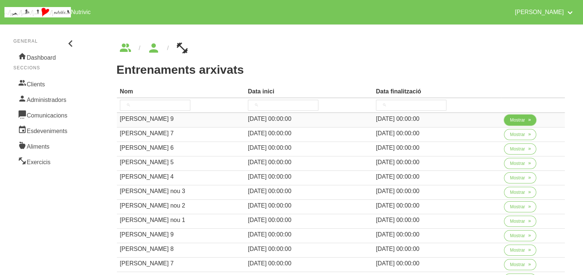
click at [512, 119] on span "Mostrar" at bounding box center [517, 120] width 15 height 7
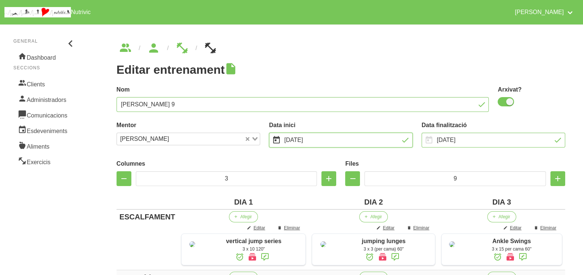
click at [320, 141] on input "[DATE]" at bounding box center [341, 140] width 144 height 15
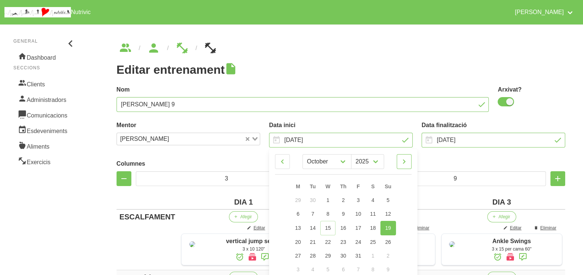
click at [406, 161] on icon at bounding box center [404, 161] width 9 height 13
click at [390, 199] on link "2" at bounding box center [388, 201] width 16 height 14
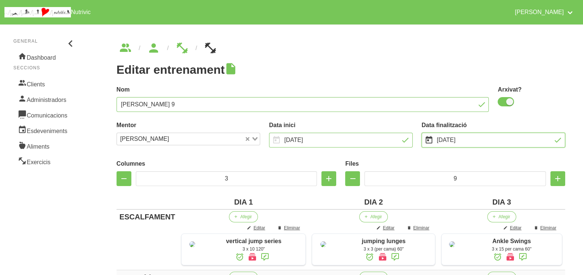
click at [456, 145] on input "[DATE]" at bounding box center [493, 140] width 144 height 15
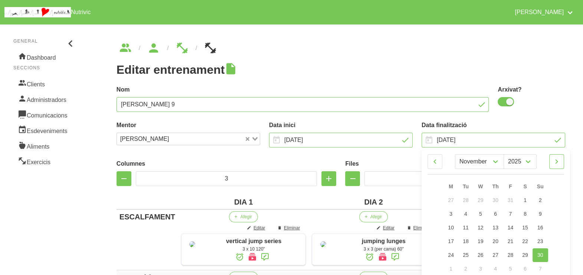
click at [557, 161] on icon at bounding box center [556, 161] width 9 height 13
click at [540, 215] on span "14" at bounding box center [540, 214] width 6 height 6
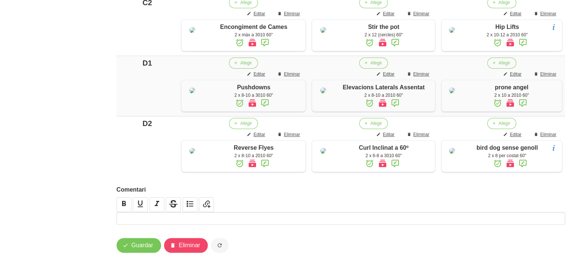
scroll to position [731, 0]
click at [137, 246] on span "Guardar" at bounding box center [142, 245] width 22 height 9
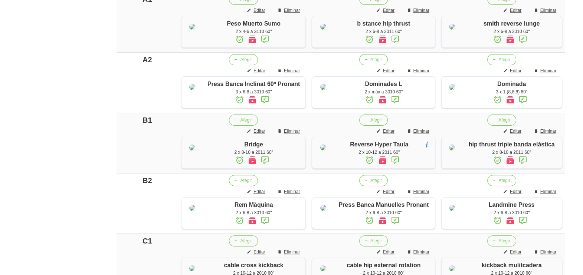
scroll to position [46, 0]
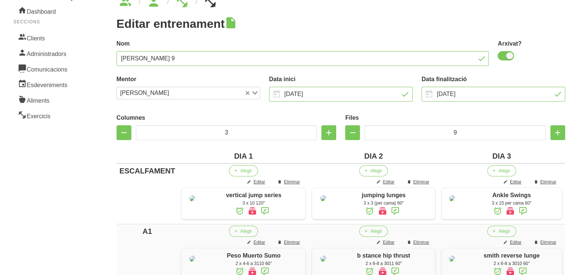
drag, startPoint x: 504, startPoint y: 56, endPoint x: 482, endPoint y: 59, distance: 22.1
click at [504, 56] on span at bounding box center [506, 55] width 16 height 9
click at [502, 56] on input "checkbox" at bounding box center [500, 55] width 5 height 5
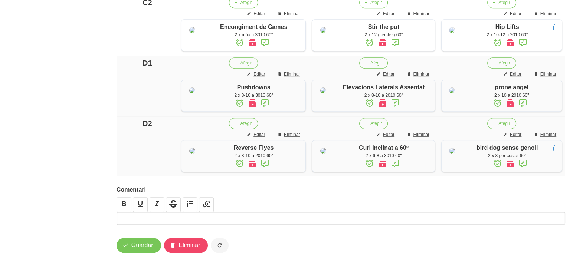
scroll to position [731, 0]
click at [137, 252] on button "Guardar" at bounding box center [138, 245] width 45 height 15
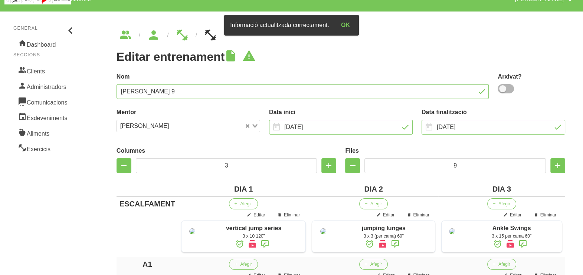
scroll to position [0, 0]
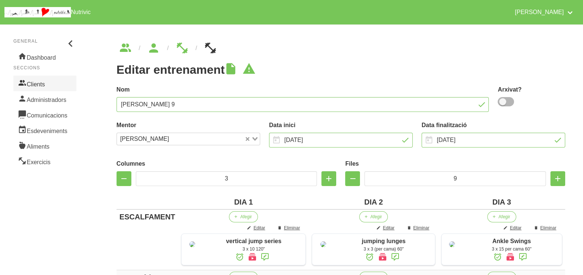
click at [49, 82] on link "Clients" at bounding box center [44, 84] width 63 height 16
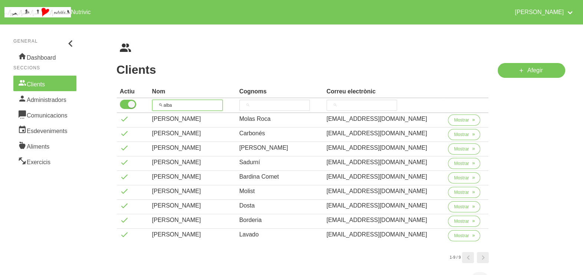
click at [135, 102] on tr "alba" at bounding box center [303, 105] width 372 height 15
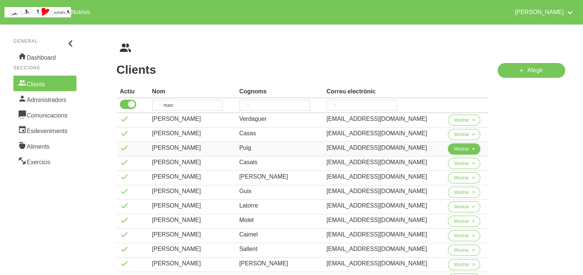
click at [452, 149] on button "Mostrar" at bounding box center [464, 149] width 32 height 11
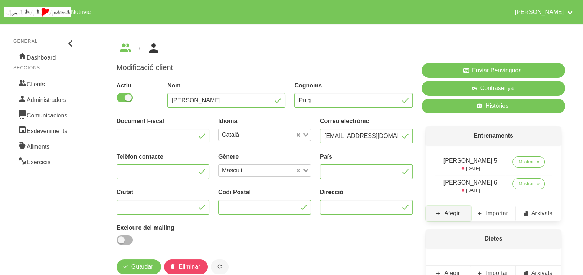
click at [451, 214] on span "Afegir" at bounding box center [452, 213] width 16 height 9
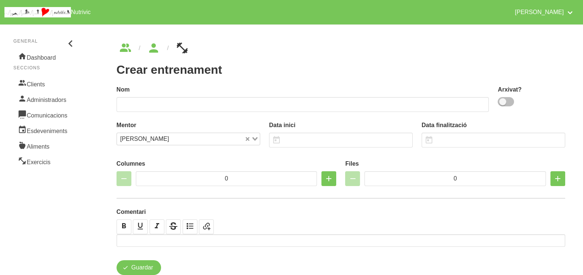
click at [510, 100] on span at bounding box center [506, 101] width 16 height 9
click at [502, 100] on input "checkbox" at bounding box center [500, 101] width 5 height 5
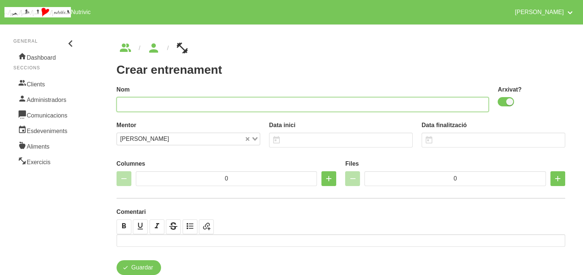
drag, startPoint x: 359, startPoint y: 103, endPoint x: 363, endPoint y: 102, distance: 4.1
click at [359, 103] on input "text" at bounding box center [302, 104] width 372 height 15
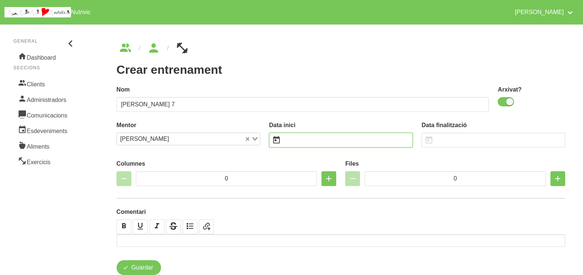
drag, startPoint x: 303, startPoint y: 141, endPoint x: 302, endPoint y: 146, distance: 5.2
click at [303, 142] on input "text" at bounding box center [341, 140] width 144 height 15
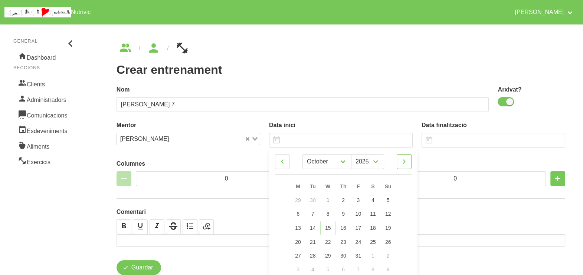
click at [405, 164] on icon at bounding box center [404, 161] width 9 height 13
click at [388, 255] on span "30" at bounding box center [388, 255] width 6 height 6
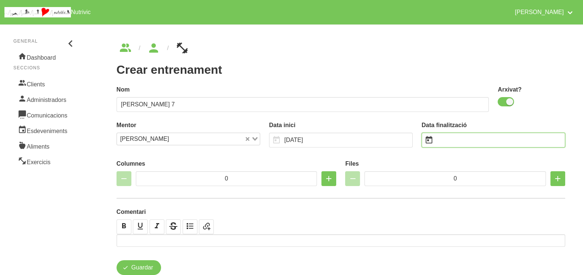
click at [450, 137] on input "text" at bounding box center [493, 140] width 144 height 15
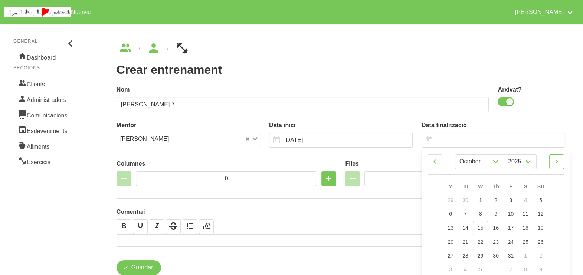
click at [557, 163] on icon at bounding box center [556, 161] width 9 height 13
click at [558, 162] on icon at bounding box center [556, 161] width 9 height 13
click at [559, 162] on icon at bounding box center [556, 161] width 9 height 13
drag, startPoint x: 542, startPoint y: 213, endPoint x: 542, endPoint y: 209, distance: 4.1
click at [542, 213] on span "11" at bounding box center [540, 214] width 6 height 6
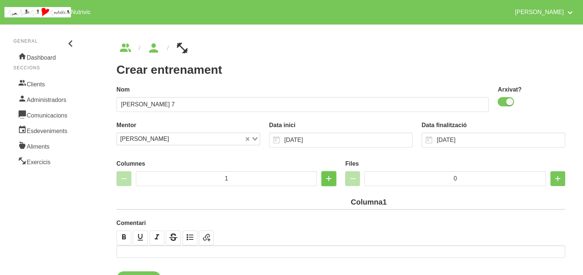
click at [327, 178] on icon "button" at bounding box center [328, 178] width 9 height 13
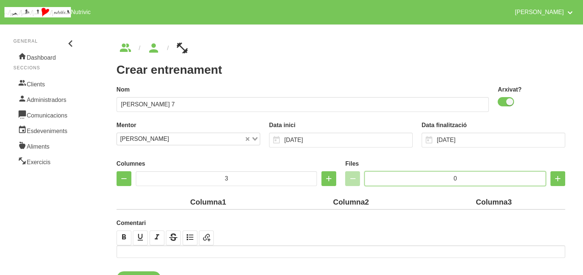
drag, startPoint x: 438, startPoint y: 176, endPoint x: 434, endPoint y: 175, distance: 4.1
click at [434, 175] on input "0" at bounding box center [454, 178] width 181 height 15
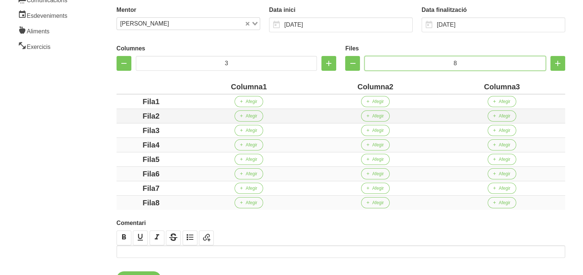
scroll to position [139, 0]
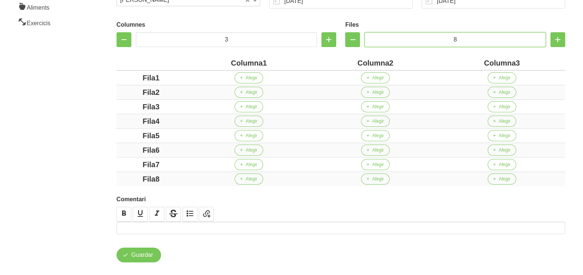
drag, startPoint x: 450, startPoint y: 38, endPoint x: 424, endPoint y: 39, distance: 26.7
click at [425, 38] on input "8" at bounding box center [454, 39] width 181 height 15
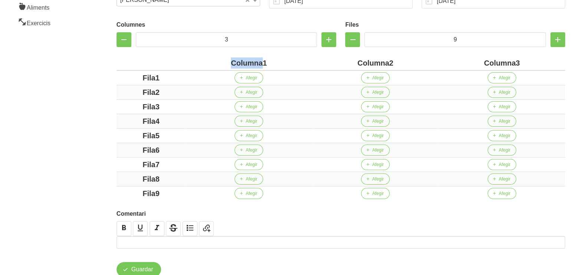
drag, startPoint x: 263, startPoint y: 62, endPoint x: 217, endPoint y: 62, distance: 46.8
click at [217, 62] on div "Columna1" at bounding box center [248, 63] width 121 height 11
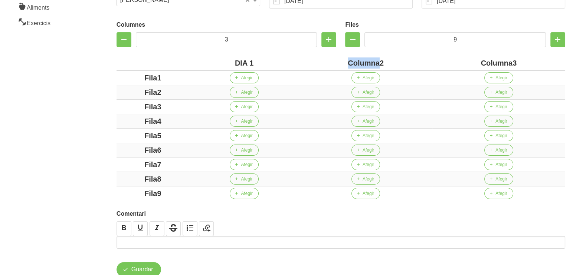
drag, startPoint x: 364, startPoint y: 61, endPoint x: 333, endPoint y: 61, distance: 30.4
click at [333, 61] on div "Columna2" at bounding box center [365, 63] width 127 height 11
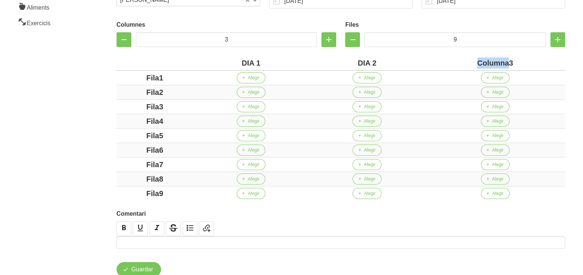
drag, startPoint x: 509, startPoint y: 63, endPoint x: 476, endPoint y: 63, distance: 33.4
click at [476, 63] on div "Columna3" at bounding box center [495, 63] width 134 height 11
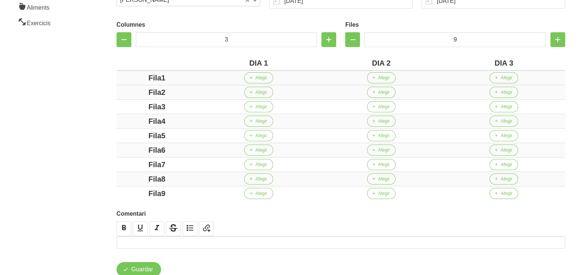
drag, startPoint x: 161, startPoint y: 78, endPoint x: 141, endPoint y: 84, distance: 21.1
click at [128, 79] on div "Fila1" at bounding box center [156, 77] width 75 height 11
drag, startPoint x: 160, startPoint y: 92, endPoint x: 127, endPoint y: 93, distance: 33.4
click at [123, 92] on div "Fila2" at bounding box center [156, 92] width 75 height 11
drag, startPoint x: 170, startPoint y: 106, endPoint x: 143, endPoint y: 105, distance: 27.5
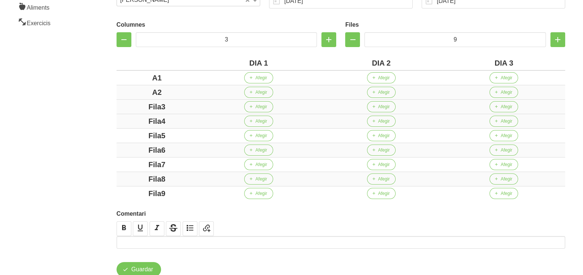
click at [131, 106] on div "Fila3" at bounding box center [156, 106] width 75 height 11
drag, startPoint x: 174, startPoint y: 121, endPoint x: 131, endPoint y: 122, distance: 42.7
click at [128, 121] on div "Fila4" at bounding box center [156, 121] width 75 height 11
drag, startPoint x: 182, startPoint y: 135, endPoint x: 129, endPoint y: 139, distance: 52.9
click at [122, 137] on div "Fila5" at bounding box center [156, 135] width 75 height 11
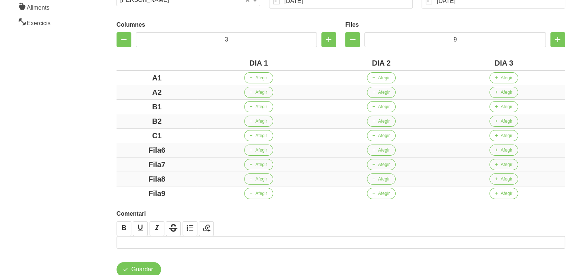
drag, startPoint x: 178, startPoint y: 148, endPoint x: 148, endPoint y: 157, distance: 31.2
click at [124, 150] on div "Fila6" at bounding box center [156, 150] width 75 height 11
drag, startPoint x: 184, startPoint y: 167, endPoint x: 120, endPoint y: 167, distance: 63.4
click at [120, 167] on div "Fila7" at bounding box center [156, 164] width 75 height 11
drag, startPoint x: 180, startPoint y: 176, endPoint x: 138, endPoint y: 181, distance: 41.9
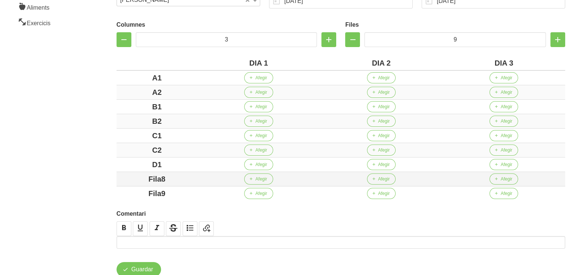
click at [131, 177] on div "Fila8" at bounding box center [156, 179] width 75 height 11
drag, startPoint x: 179, startPoint y: 191, endPoint x: 128, endPoint y: 192, distance: 51.2
click at [128, 192] on div "Fila9" at bounding box center [156, 193] width 75 height 11
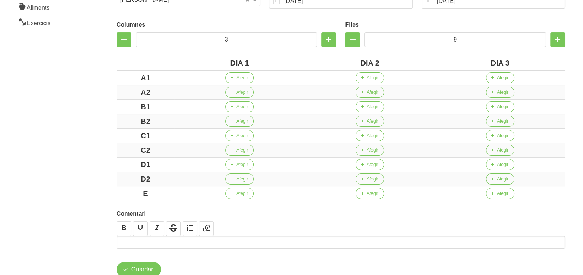
drag, startPoint x: 78, startPoint y: 147, endPoint x: 115, endPoint y: 121, distance: 45.8
click at [82, 144] on aside "General Dashboard Seccions Clients Administradors Comunicacions Esdeveniments A…" at bounding box center [45, 90] width 99 height 418
click at [240, 78] on span "Afegir" at bounding box center [242, 78] width 12 height 7
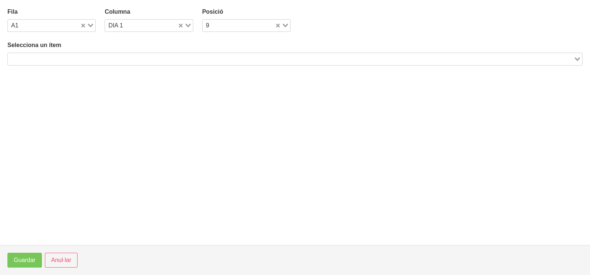
click at [99, 56] on input "Search for option" at bounding box center [291, 59] width 564 height 9
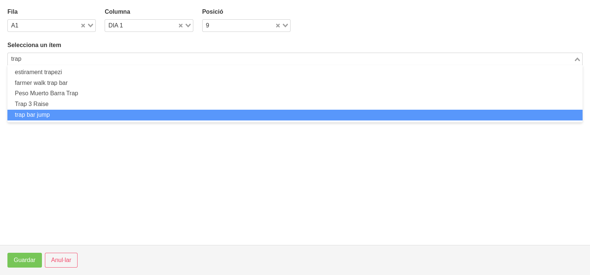
click at [52, 117] on li "trap bar jump" at bounding box center [294, 115] width 575 height 11
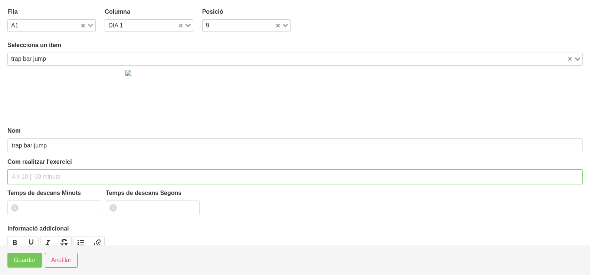
click at [37, 173] on input "text" at bounding box center [294, 177] width 575 height 15
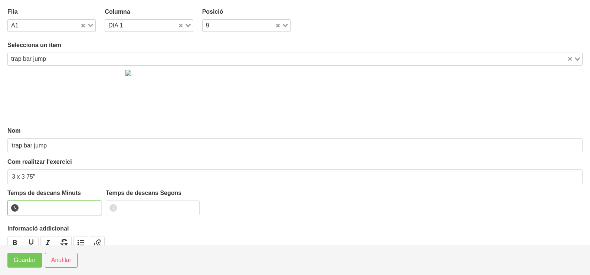
click at [39, 206] on input "number" at bounding box center [54, 208] width 94 height 15
click at [26, 260] on span "Guardar" at bounding box center [25, 260] width 22 height 9
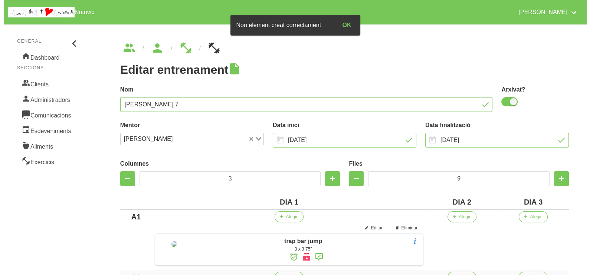
scroll to position [92, 0]
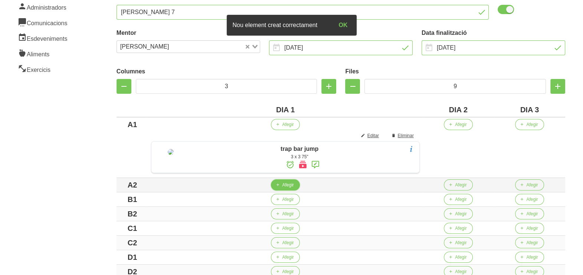
click at [292, 188] on span "Afegir" at bounding box center [288, 185] width 12 height 7
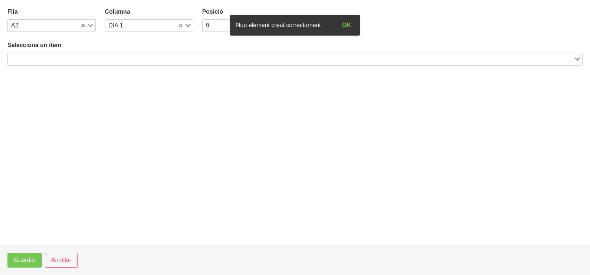
click at [72, 60] on input "Search for option" at bounding box center [291, 59] width 564 height 9
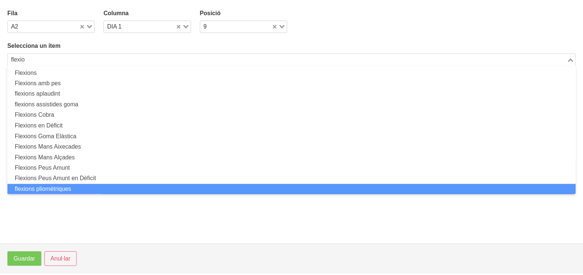
scroll to position [0, 0]
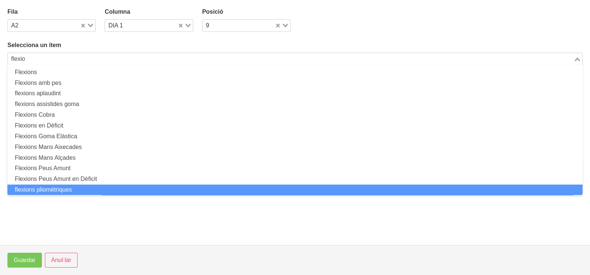
click at [55, 187] on li "flexions pliomètriques" at bounding box center [294, 190] width 575 height 11
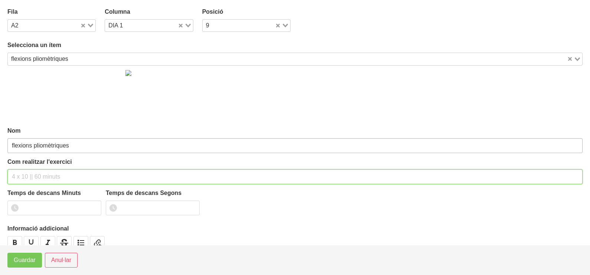
drag, startPoint x: 36, startPoint y: 175, endPoint x: 41, endPoint y: 140, distance: 34.9
click at [35, 173] on input "text" at bounding box center [294, 177] width 575 height 15
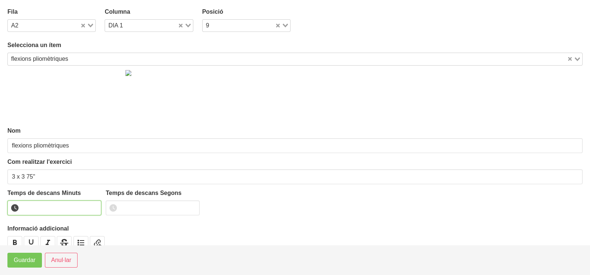
click at [42, 210] on input "number" at bounding box center [54, 208] width 94 height 15
click at [22, 260] on span "Guardar" at bounding box center [25, 260] width 22 height 9
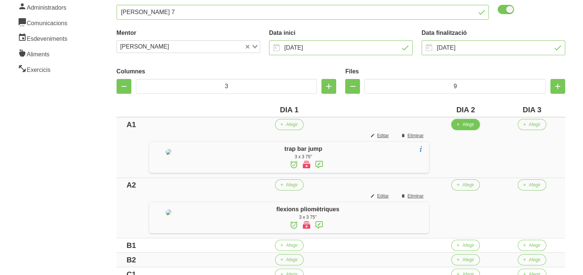
click at [474, 125] on span "Afegir" at bounding box center [468, 124] width 12 height 7
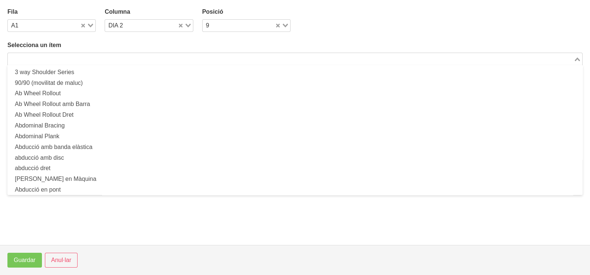
click at [90, 57] on input "Search for option" at bounding box center [291, 59] width 564 height 9
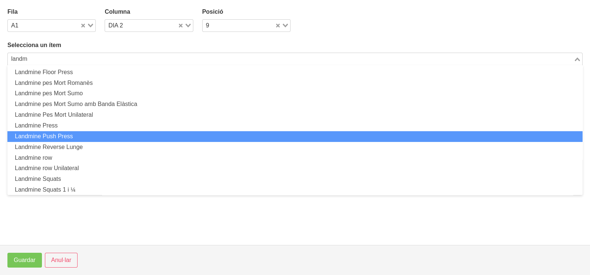
click at [78, 135] on li "Landmine Push Press" at bounding box center [294, 136] width 575 height 11
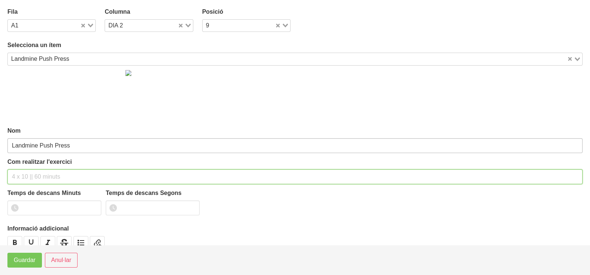
drag, startPoint x: 32, startPoint y: 169, endPoint x: 45, endPoint y: 141, distance: 30.4
click at [33, 170] on input "text" at bounding box center [294, 177] width 575 height 15
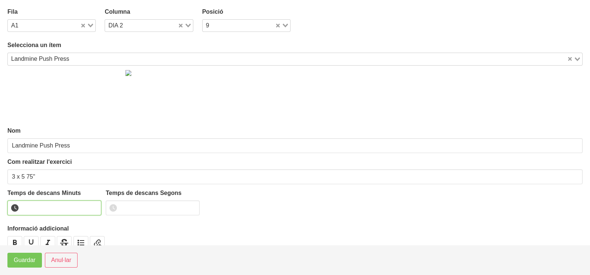
click at [33, 203] on input "number" at bounding box center [54, 208] width 94 height 15
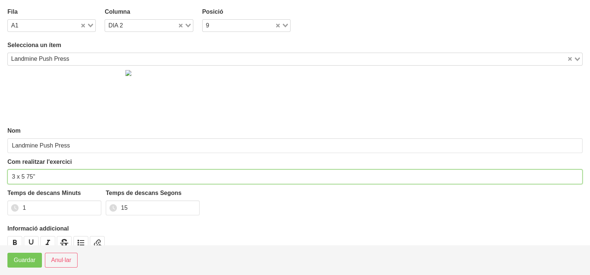
click at [22, 175] on input "3 x 5 75"" at bounding box center [294, 177] width 575 height 15
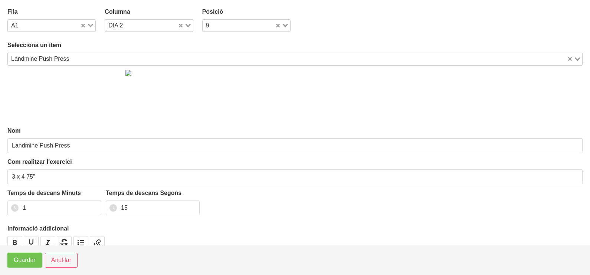
click at [24, 265] on span "Guardar" at bounding box center [25, 260] width 22 height 9
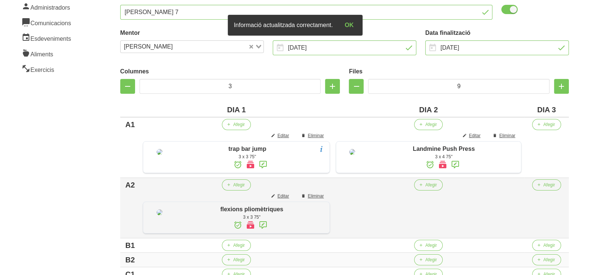
scroll to position [185, 0]
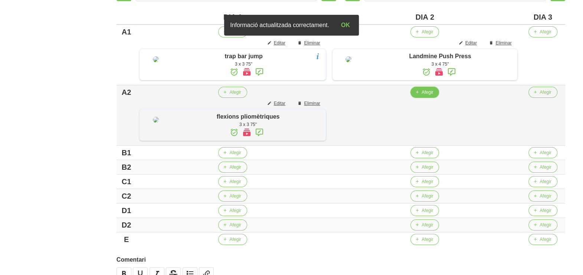
click at [427, 96] on span "Afegir" at bounding box center [427, 92] width 12 height 7
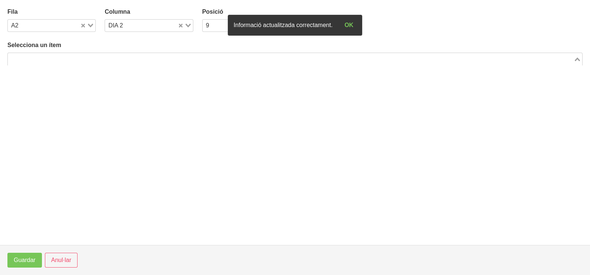
click at [131, 56] on input "Search for option" at bounding box center [291, 59] width 564 height 9
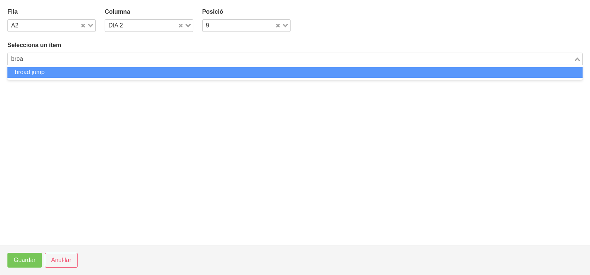
click at [61, 70] on li "broad jump" at bounding box center [294, 72] width 575 height 11
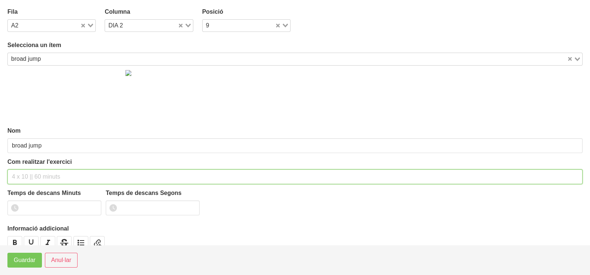
click at [41, 174] on input "text" at bounding box center [294, 177] width 575 height 15
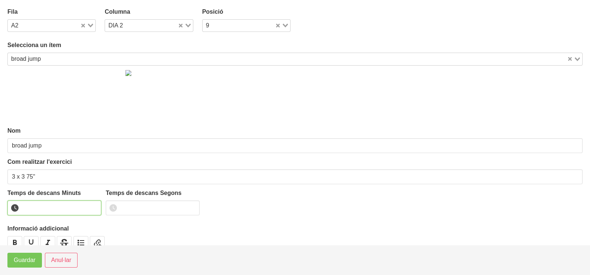
click at [35, 204] on input "number" at bounding box center [54, 208] width 94 height 15
click at [20, 264] on span "Guardar" at bounding box center [25, 260] width 22 height 9
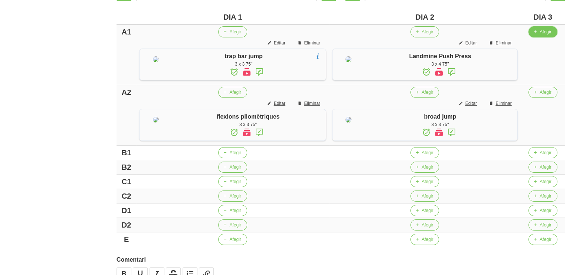
click at [545, 31] on span "Afegir" at bounding box center [545, 32] width 12 height 7
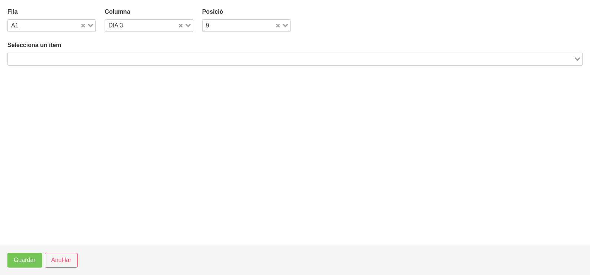
click at [93, 56] on input "Search for option" at bounding box center [291, 59] width 564 height 9
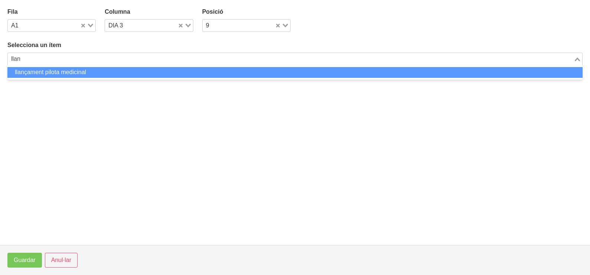
click at [65, 73] on li "llançament pilota medicinal" at bounding box center [294, 72] width 575 height 11
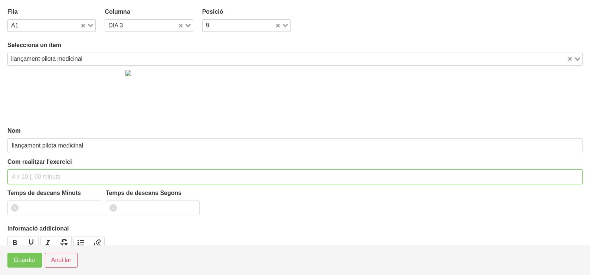
drag, startPoint x: 37, startPoint y: 173, endPoint x: 41, endPoint y: 160, distance: 13.3
click at [39, 170] on input "text" at bounding box center [294, 177] width 575 height 15
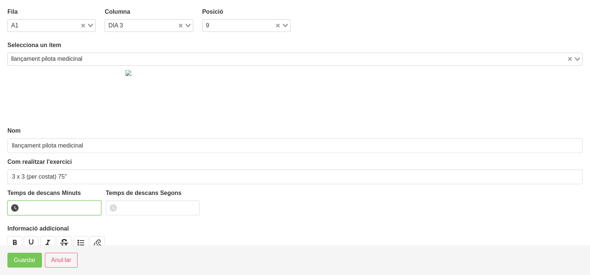
click at [41, 209] on input "number" at bounding box center [54, 208] width 94 height 15
click at [26, 259] on span "Guardar" at bounding box center [25, 260] width 22 height 9
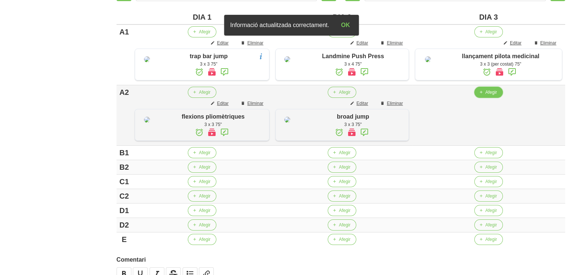
click at [492, 94] on span "Afegir" at bounding box center [491, 92] width 12 height 7
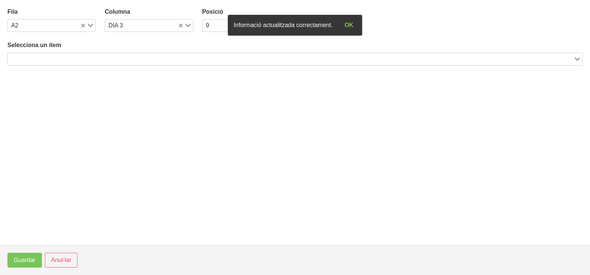
click at [129, 56] on input "Search for option" at bounding box center [291, 59] width 564 height 9
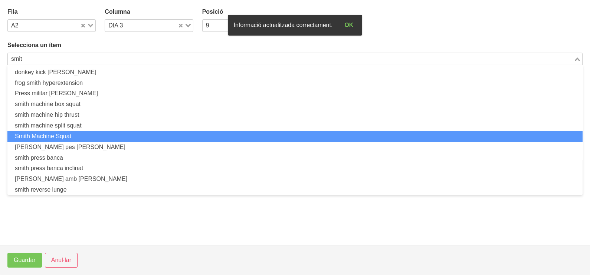
scroll to position [24, 0]
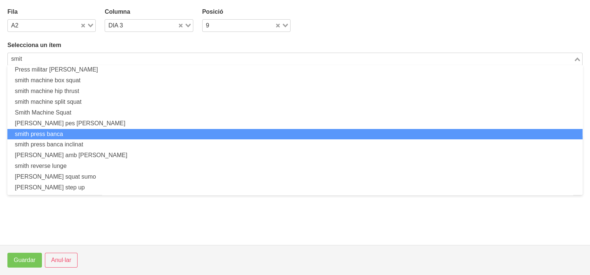
click at [68, 133] on li "smith press banca" at bounding box center [294, 134] width 575 height 11
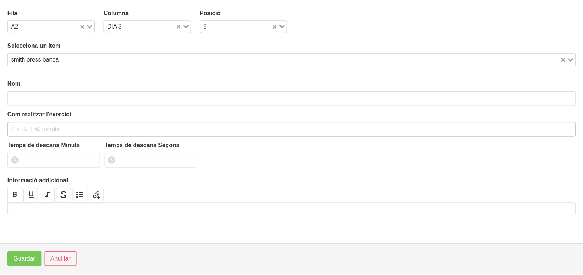
scroll to position [2, 0]
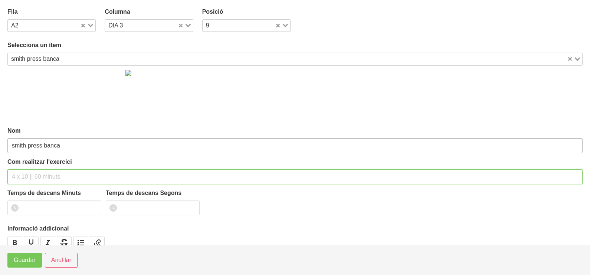
click at [37, 163] on div "Com realitzar l'exercici" at bounding box center [294, 171] width 575 height 27
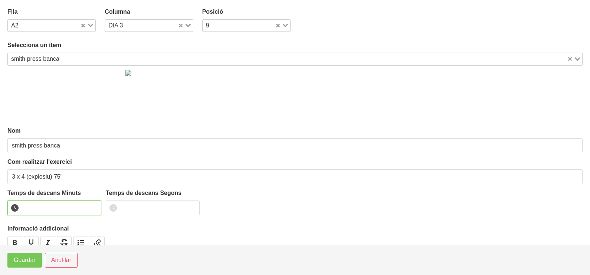
click at [39, 207] on input "number" at bounding box center [54, 208] width 94 height 15
click at [22, 263] on span "Guardar" at bounding box center [25, 260] width 22 height 9
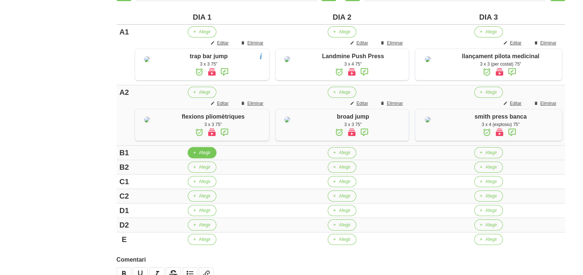
click at [201, 156] on span "Afegir" at bounding box center [205, 153] width 12 height 7
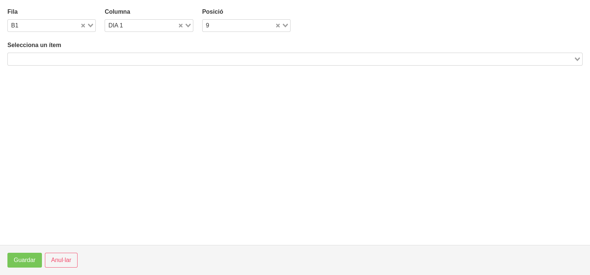
drag, startPoint x: 68, startPoint y: 59, endPoint x: 85, endPoint y: 46, distance: 21.0
click at [69, 59] on input "Search for option" at bounding box center [291, 59] width 564 height 9
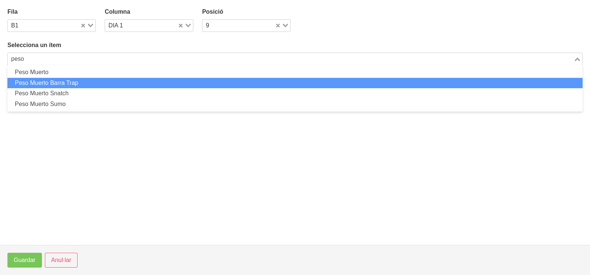
click at [78, 82] on li "Peso Muerto Barra Trap" at bounding box center [294, 83] width 575 height 11
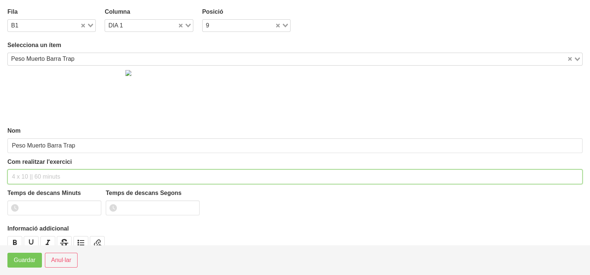
drag, startPoint x: 29, startPoint y: 175, endPoint x: 45, endPoint y: 114, distance: 63.5
click at [30, 170] on input "text" at bounding box center [294, 177] width 575 height 15
click at [44, 174] on input "3 x 4 (RIR 1)" at bounding box center [294, 177] width 575 height 15
click at [69, 174] on input "3 x 4 (RIR 1-2)" at bounding box center [294, 177] width 575 height 15
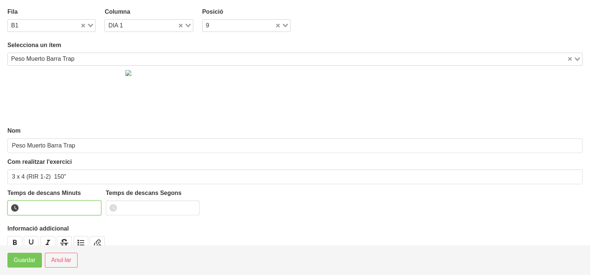
click at [56, 207] on input "number" at bounding box center [54, 208] width 94 height 15
click at [25, 261] on span "Guardar" at bounding box center [25, 260] width 22 height 9
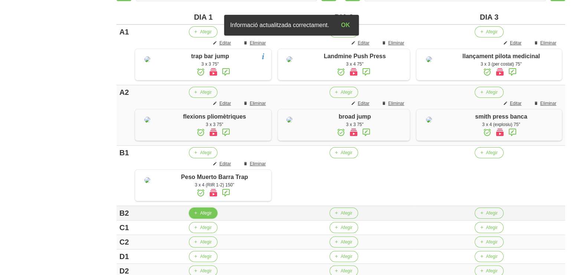
click at [202, 217] on span "Afegir" at bounding box center [206, 213] width 12 height 7
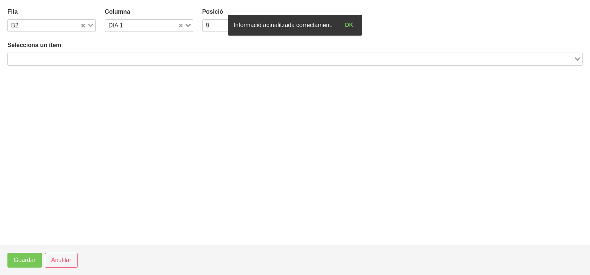
click at [49, 58] on input "Search for option" at bounding box center [291, 59] width 564 height 9
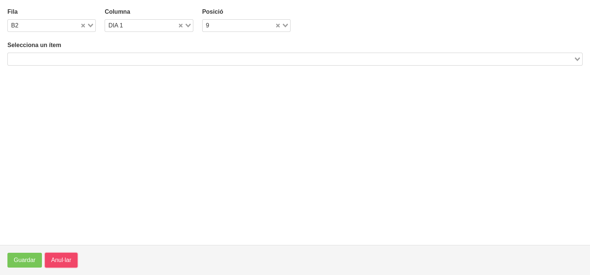
click at [62, 257] on span "Anul·lar" at bounding box center [61, 260] width 20 height 9
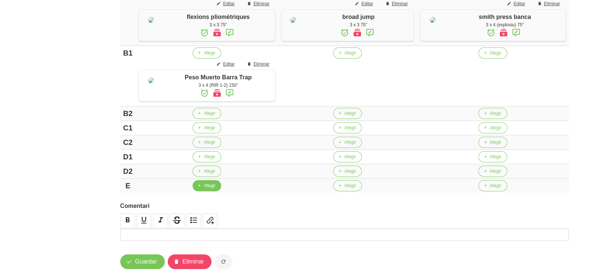
scroll to position [320, 0]
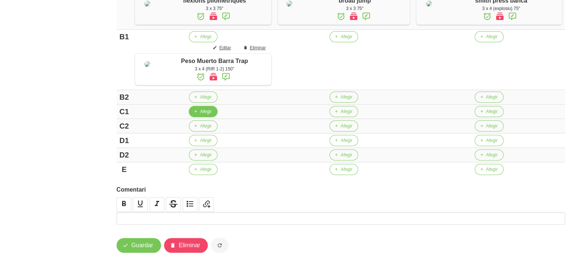
click at [197, 112] on icon "button" at bounding box center [195, 111] width 4 height 7
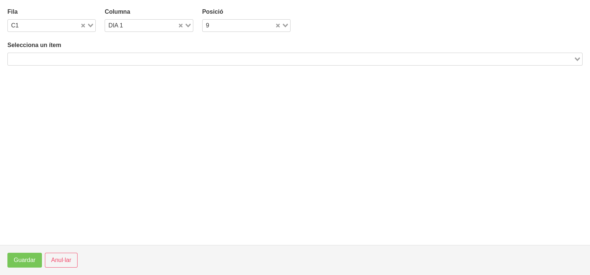
click at [52, 56] on input "Search for option" at bounding box center [291, 59] width 564 height 9
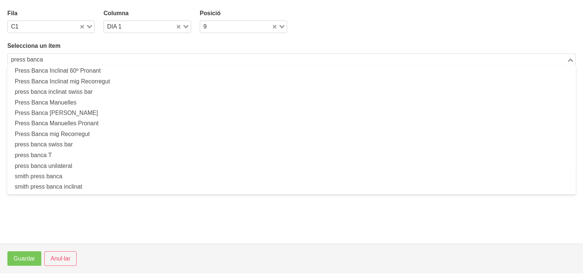
scroll to position [2, 0]
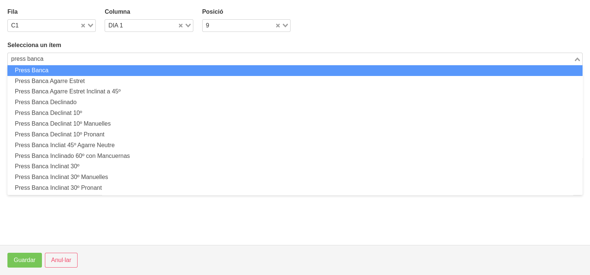
click at [69, 71] on li "Press Banca" at bounding box center [294, 70] width 575 height 11
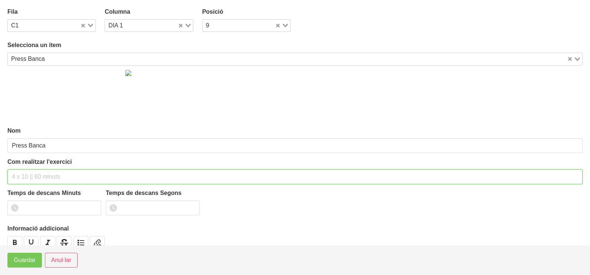
drag, startPoint x: 31, startPoint y: 179, endPoint x: 35, endPoint y: 168, distance: 12.0
click at [32, 177] on input "text" at bounding box center [294, 177] width 575 height 15
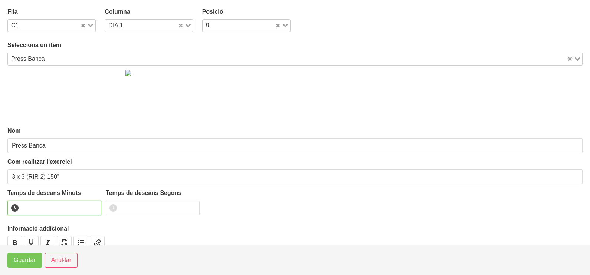
click at [47, 204] on input "number" at bounding box center [54, 208] width 94 height 15
click at [25, 263] on span "Guardar" at bounding box center [25, 260] width 22 height 9
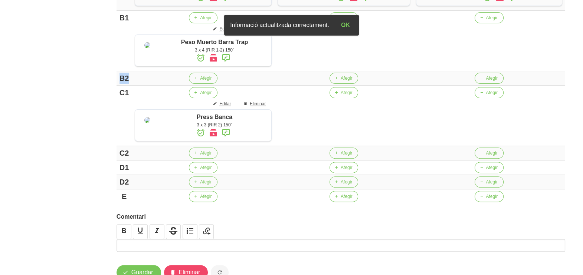
drag, startPoint x: 128, startPoint y: 98, endPoint x: 101, endPoint y: 96, distance: 26.8
click at [101, 96] on div "Editar entrenament false 31bf4fd3-45d2-442d-bcb1-2c5eb874c73d Nom [PERSON_NAME]…" at bounding box center [341, 1] width 484 height 594
click at [126, 23] on div "B1" at bounding box center [124, 17] width 10 height 11
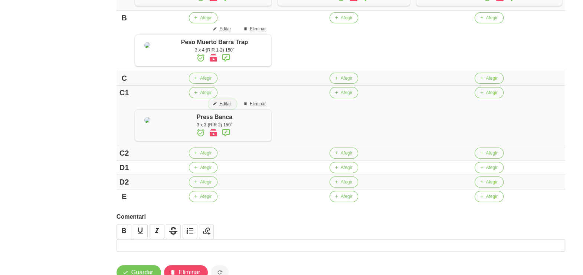
click at [227, 107] on span "Editar" at bounding box center [225, 104] width 12 height 7
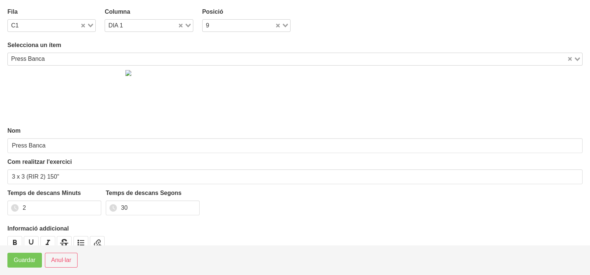
click at [89, 26] on icon "Search for option" at bounding box center [90, 26] width 5 height 4
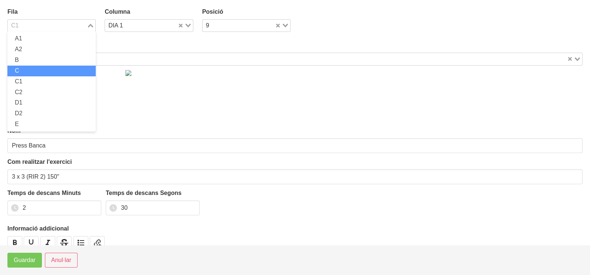
click at [36, 72] on li "C" at bounding box center [51, 71] width 88 height 11
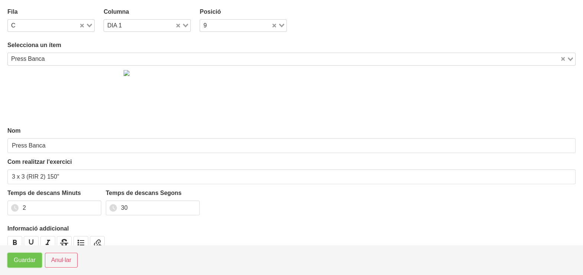
click at [25, 257] on span "Guardar" at bounding box center [25, 260] width 22 height 9
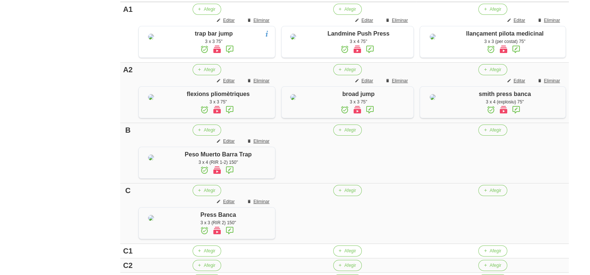
scroll to position [274, 0]
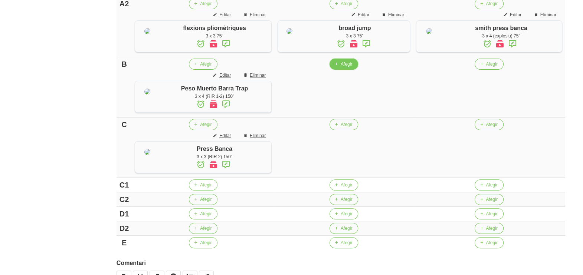
click at [345, 68] on span "Afegir" at bounding box center [347, 64] width 12 height 7
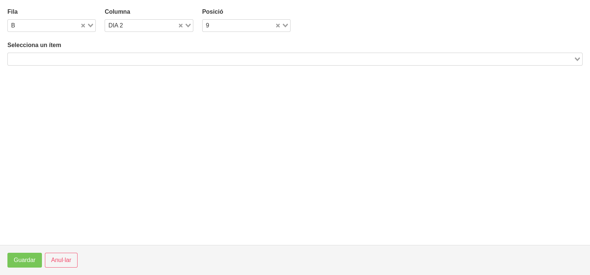
click at [89, 57] on input "Search for option" at bounding box center [291, 59] width 564 height 9
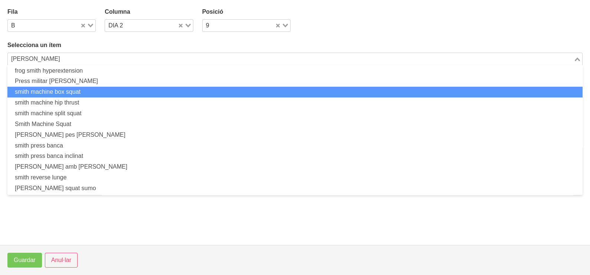
scroll to position [24, 0]
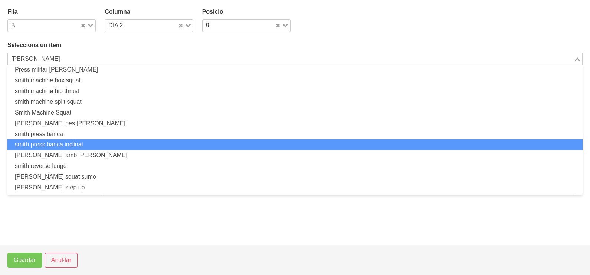
click at [85, 147] on li "smith press banca inclinat" at bounding box center [294, 144] width 575 height 11
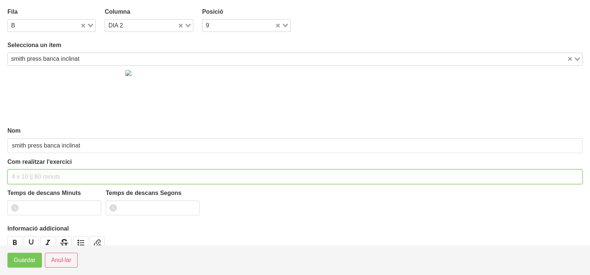
click at [38, 171] on input "text" at bounding box center [294, 177] width 575 height 15
drag, startPoint x: 36, startPoint y: 174, endPoint x: 34, endPoint y: 178, distance: 4.0
click at [33, 178] on input "3 x 5 (RUR 2)" at bounding box center [294, 177] width 575 height 15
click at [40, 174] on input "3 x 5 (RIR 2)" at bounding box center [294, 177] width 575 height 15
drag, startPoint x: 61, startPoint y: 178, endPoint x: 73, endPoint y: 154, distance: 26.7
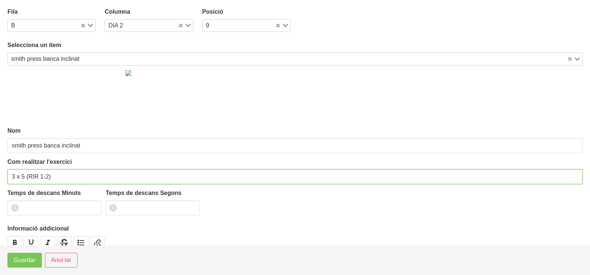
click at [63, 177] on input "3 x 5 (RIR 1-2)" at bounding box center [294, 177] width 575 height 15
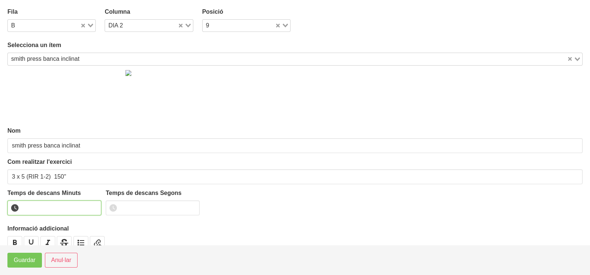
click at [45, 205] on input "number" at bounding box center [54, 208] width 94 height 15
click at [20, 262] on span "Guardar" at bounding box center [25, 260] width 22 height 9
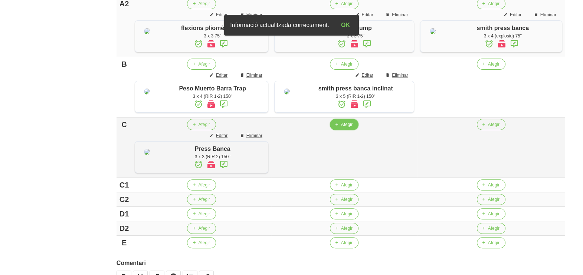
click at [345, 128] on span "Afegir" at bounding box center [347, 124] width 12 height 7
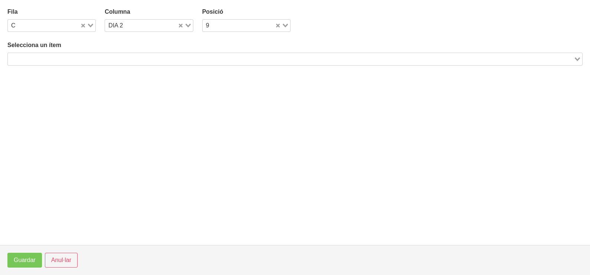
click at [63, 57] on input "Search for option" at bounding box center [291, 59] width 564 height 9
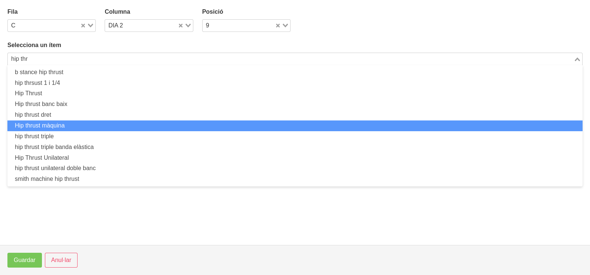
click at [70, 127] on li "Hip thrust màquina" at bounding box center [294, 126] width 575 height 11
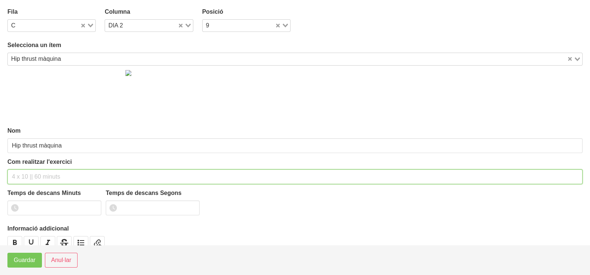
drag, startPoint x: 32, startPoint y: 173, endPoint x: 40, endPoint y: 135, distance: 39.0
click at [34, 170] on input "text" at bounding box center [294, 177] width 575 height 15
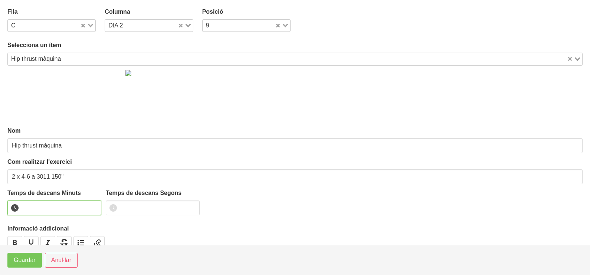
click at [43, 202] on input "number" at bounding box center [54, 208] width 94 height 15
click at [19, 262] on span "Guardar" at bounding box center [25, 260] width 22 height 9
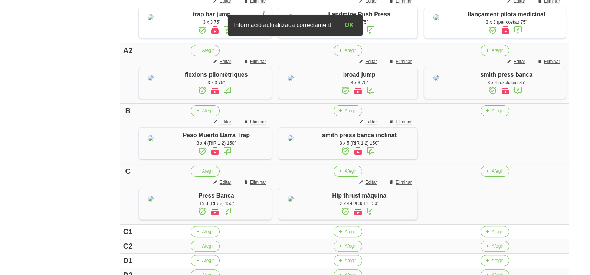
scroll to position [227, 0]
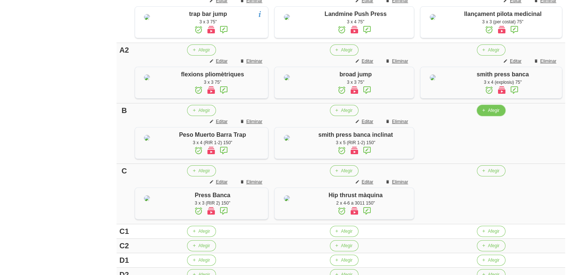
click at [488, 114] on span "Afegir" at bounding box center [494, 110] width 12 height 7
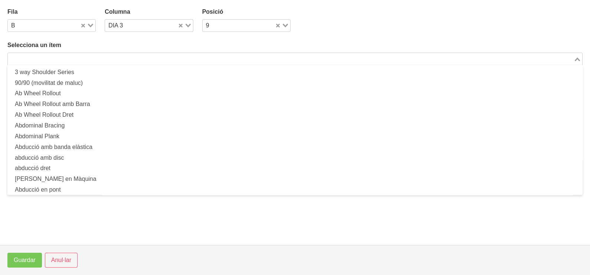
drag, startPoint x: 105, startPoint y: 53, endPoint x: 114, endPoint y: 40, distance: 16.3
click at [107, 49] on div "Selecciona un ítem Loading... 3 way Shoulder Series 90/90 (movilitat de maluc) …" at bounding box center [294, 53] width 575 height 24
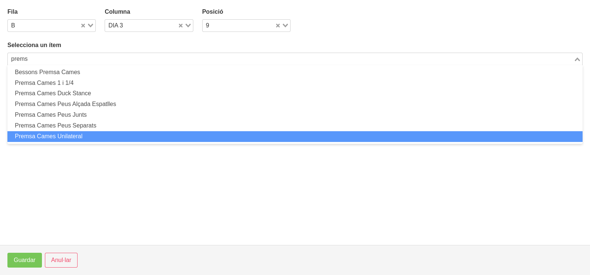
click at [72, 133] on li "Premsa Cames Unilateral" at bounding box center [294, 136] width 575 height 11
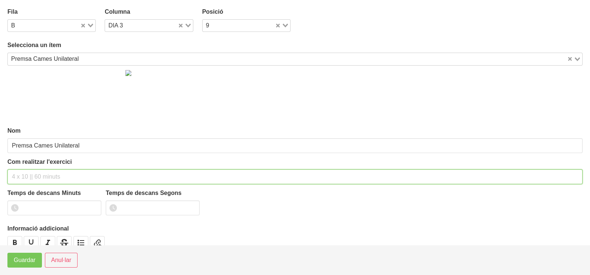
drag, startPoint x: 37, startPoint y: 171, endPoint x: 46, endPoint y: 133, distance: 39.2
click at [39, 168] on div "Com realitzar l'exercici" at bounding box center [294, 171] width 575 height 27
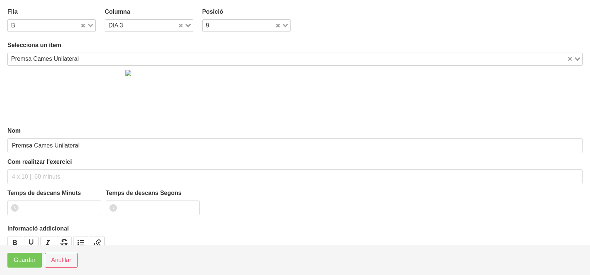
click at [56, 61] on div "Premsa Cames Unilateral" at bounding box center [287, 58] width 559 height 10
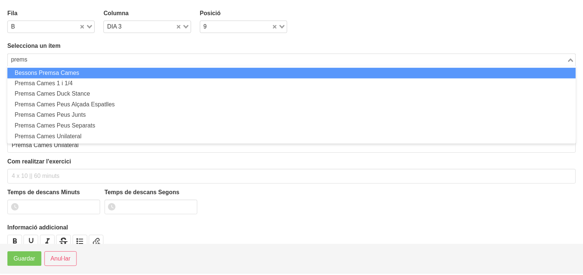
scroll to position [0, 0]
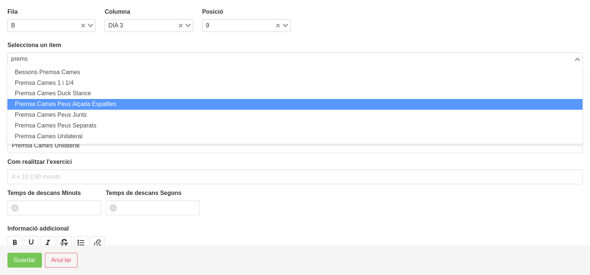
drag, startPoint x: 70, startPoint y: 101, endPoint x: 67, endPoint y: 110, distance: 9.9
click at [71, 102] on li "Premsa Cames Peus Alçada Espatlles" at bounding box center [294, 104] width 575 height 11
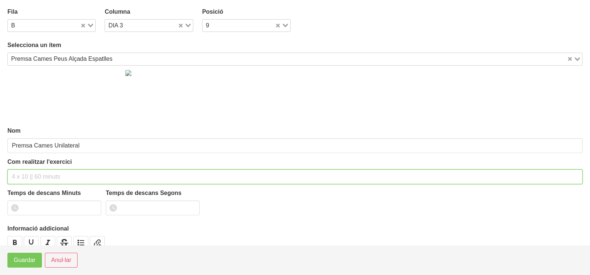
drag, startPoint x: 39, startPoint y: 178, endPoint x: 50, endPoint y: 154, distance: 26.7
click at [44, 168] on div "Com realitzar l'exercici" at bounding box center [294, 171] width 575 height 27
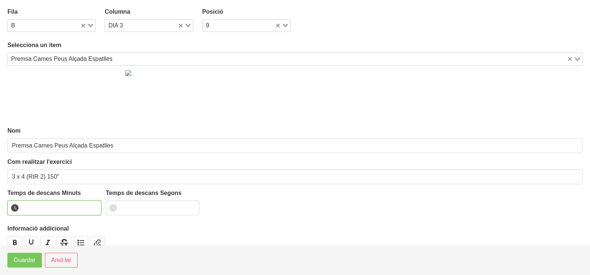
click at [43, 207] on input "number" at bounding box center [54, 208] width 94 height 15
click at [19, 259] on span "Guardar" at bounding box center [25, 260] width 22 height 9
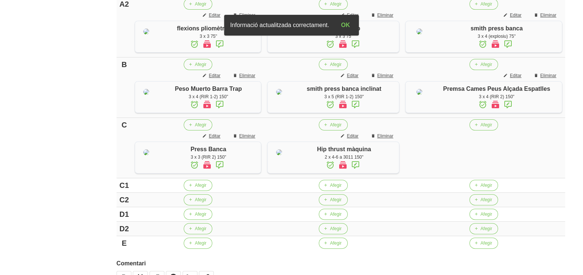
scroll to position [274, 0]
click at [483, 128] on span "Afegir" at bounding box center [486, 124] width 12 height 7
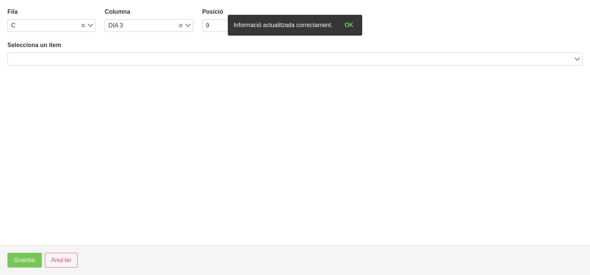
click at [85, 59] on input "Search for option" at bounding box center [291, 59] width 564 height 9
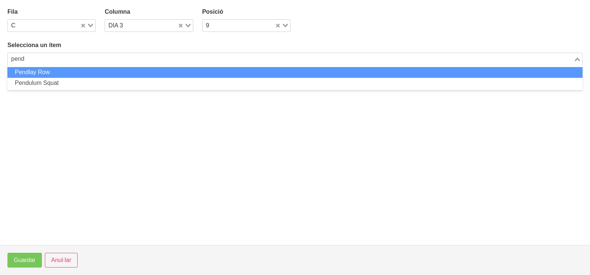
click at [48, 71] on li "Pendlay Row" at bounding box center [294, 72] width 575 height 11
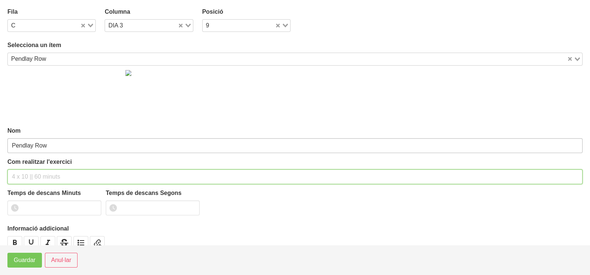
drag, startPoint x: 26, startPoint y: 178, endPoint x: 48, endPoint y: 142, distance: 42.6
click at [30, 176] on input "text" at bounding box center [294, 177] width 575 height 15
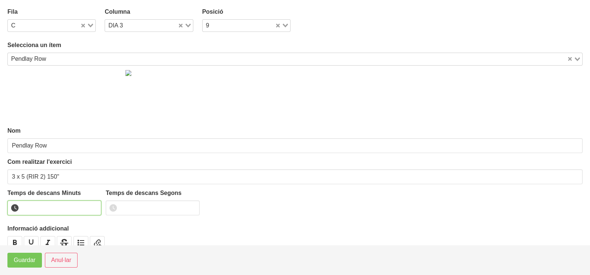
click at [49, 205] on input "number" at bounding box center [54, 208] width 94 height 15
click at [27, 263] on span "Guardar" at bounding box center [25, 260] width 22 height 9
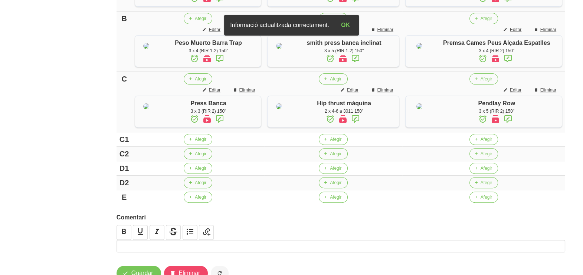
scroll to position [320, 0]
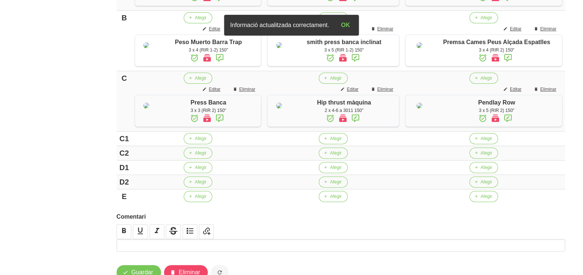
drag, startPoint x: 125, startPoint y: 180, endPoint x: 109, endPoint y: 180, distance: 16.3
click at [109, 180] on div "Editar entrenament false 31bf4fd3-45d2-442d-bcb1-2c5eb874c73d Nom [PERSON_NAME]…" at bounding box center [341, 1] width 484 height 594
drag, startPoint x: 124, startPoint y: 195, endPoint x: 98, endPoint y: 198, distance: 26.5
click at [98, 198] on div "Editar entrenament false 31bf4fd3-45d2-442d-bcb1-2c5eb874c73d Nom [PERSON_NAME]…" at bounding box center [340, 1] width 493 height 603
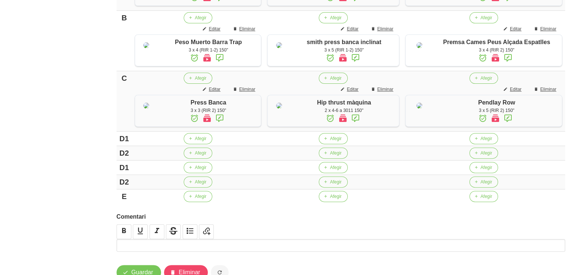
drag, startPoint x: 124, startPoint y: 210, endPoint x: 108, endPoint y: 211, distance: 16.4
click at [108, 211] on div "Editar entrenament false 31bf4fd3-45d2-442d-bcb1-2c5eb874c73d Nom [PERSON_NAME]…" at bounding box center [341, 1] width 484 height 594
drag, startPoint x: 124, startPoint y: 226, endPoint x: 102, endPoint y: 225, distance: 21.5
click at [104, 225] on div "Editar entrenament false 31bf4fd3-45d2-442d-bcb1-2c5eb874c73d Nom [PERSON_NAME]…" at bounding box center [341, 1] width 484 height 594
drag, startPoint x: 45, startPoint y: 187, endPoint x: 51, endPoint y: 183, distance: 7.2
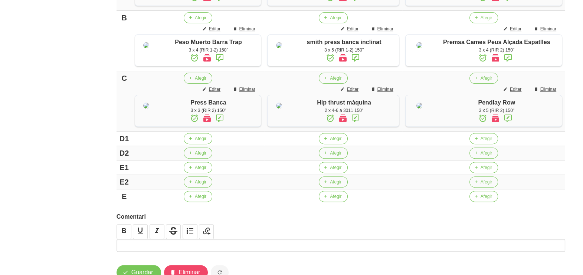
click at [45, 187] on aside "General Dashboard Seccions Clients Administradors Comunicacions Esdeveniments A…" at bounding box center [45, 1] width 99 height 603
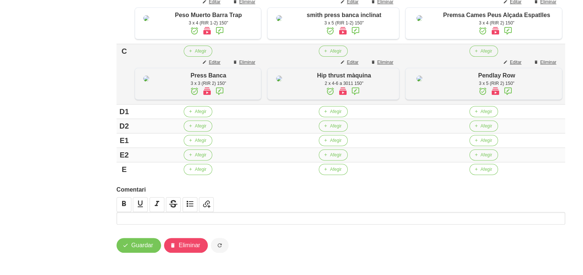
scroll to position [367, 0]
click at [491, 115] on span "Afegir" at bounding box center [486, 111] width 12 height 7
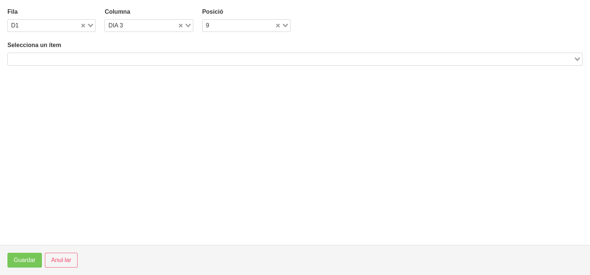
click at [90, 56] on input "Search for option" at bounding box center [291, 59] width 564 height 9
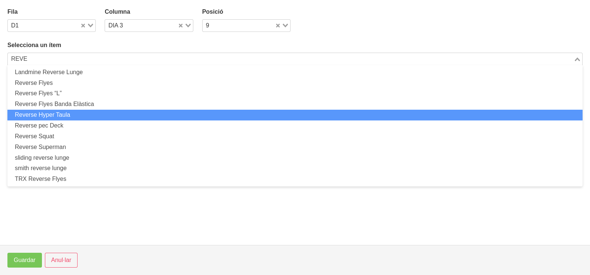
click at [69, 114] on li "Reverse Hyper Taula" at bounding box center [294, 115] width 575 height 11
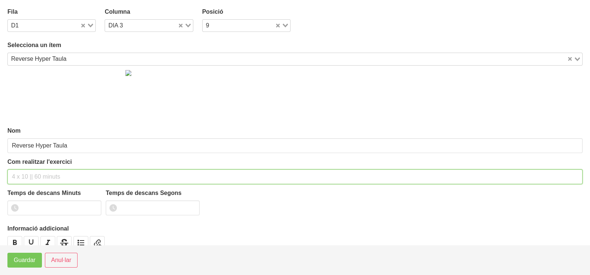
drag, startPoint x: 38, startPoint y: 176, endPoint x: 60, endPoint y: 123, distance: 57.3
click at [41, 170] on input "text" at bounding box center [294, 177] width 575 height 15
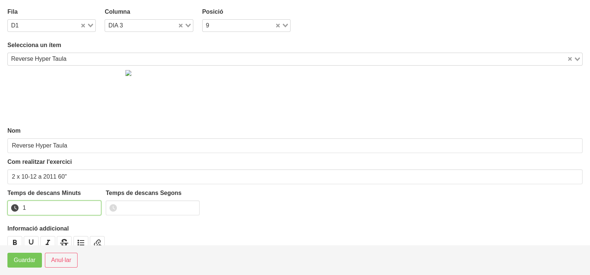
click at [91, 205] on input "1" at bounding box center [54, 208] width 94 height 15
click at [19, 260] on span "Guardar" at bounding box center [25, 260] width 22 height 9
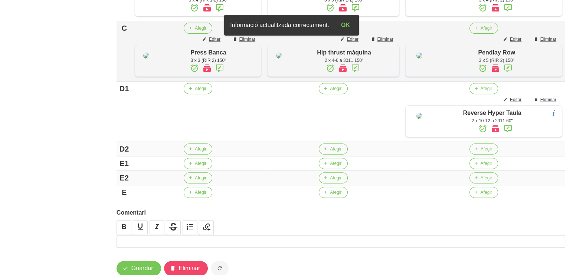
scroll to position [413, 0]
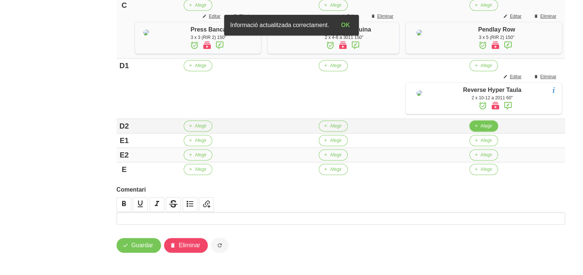
click at [479, 129] on span "button" at bounding box center [476, 126] width 7 height 7
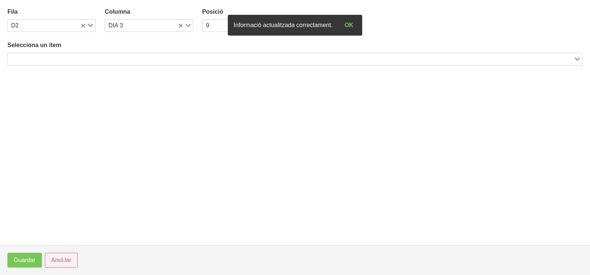
click at [93, 57] on input "Search for option" at bounding box center [291, 59] width 564 height 9
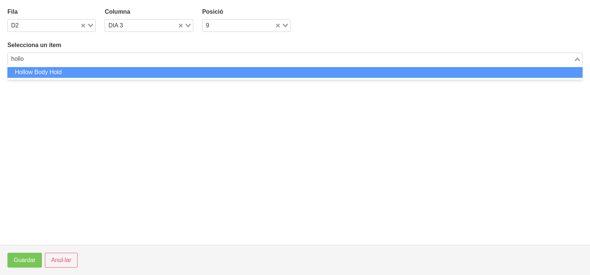
click at [57, 74] on li "Hollow Body Hold" at bounding box center [294, 72] width 575 height 11
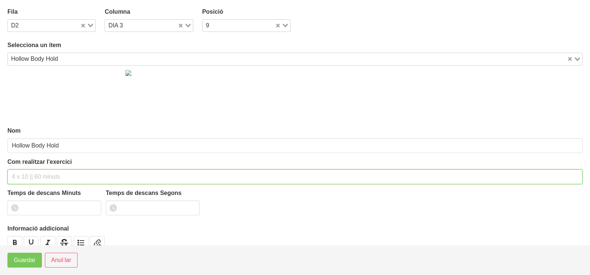
drag, startPoint x: 33, startPoint y: 175, endPoint x: 37, endPoint y: 162, distance: 13.5
click at [36, 168] on div "Com realitzar l'exercici" at bounding box center [294, 171] width 575 height 27
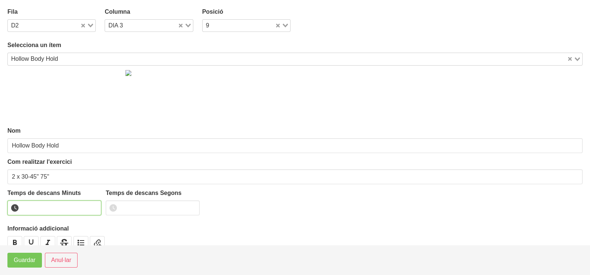
click at [39, 206] on input "number" at bounding box center [54, 208] width 94 height 15
click at [24, 257] on span "Guardar" at bounding box center [25, 260] width 22 height 9
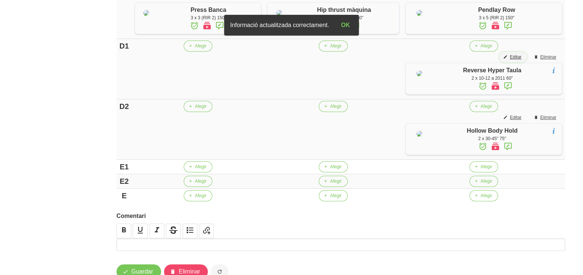
click at [517, 60] on span "Editar" at bounding box center [516, 57] width 12 height 7
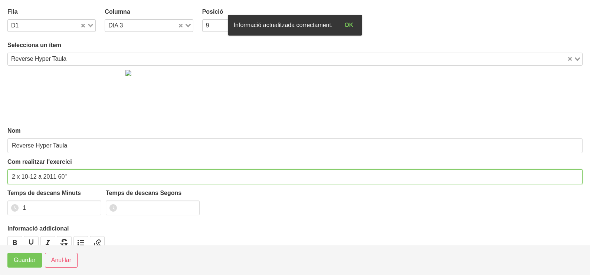
drag, startPoint x: 63, startPoint y: 175, endPoint x: 59, endPoint y: 176, distance: 4.1
click at [59, 176] on input "2 x 10-12 a 2011 60"" at bounding box center [294, 177] width 575 height 15
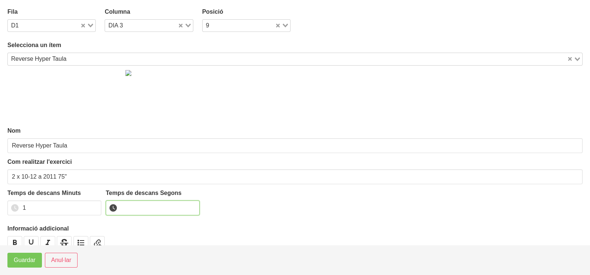
drag, startPoint x: 132, startPoint y: 213, endPoint x: 131, endPoint y: 204, distance: 9.7
click at [132, 212] on input "number" at bounding box center [153, 208] width 94 height 15
click at [33, 261] on span "Guardar" at bounding box center [25, 260] width 22 height 9
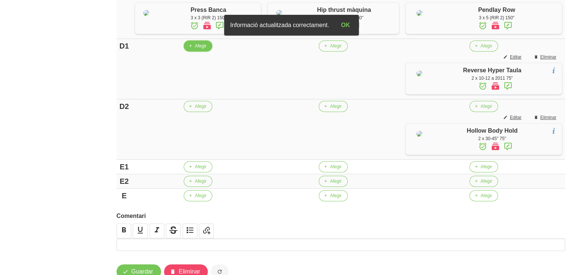
click at [198, 49] on span "Afegir" at bounding box center [201, 46] width 12 height 7
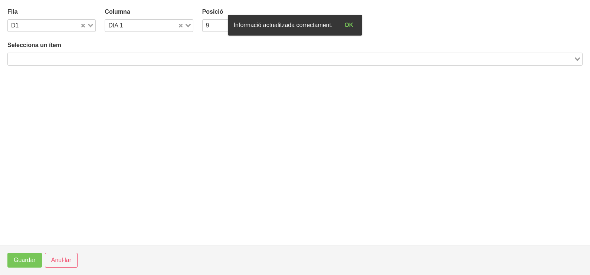
click at [43, 60] on input "Search for option" at bounding box center [291, 59] width 564 height 9
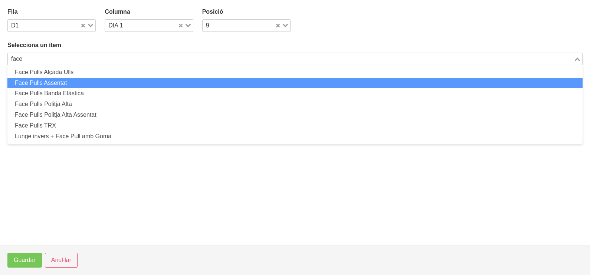
click at [52, 82] on li "Face Pulls Assentat" at bounding box center [294, 83] width 575 height 11
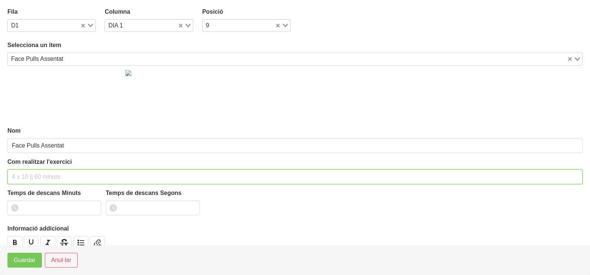
click at [29, 173] on input "text" at bounding box center [294, 177] width 575 height 15
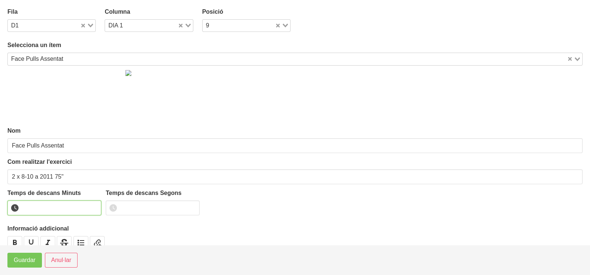
drag, startPoint x: 33, startPoint y: 204, endPoint x: 36, endPoint y: 200, distance: 5.2
click at [35, 204] on input "number" at bounding box center [54, 208] width 94 height 15
click at [32, 261] on span "Guardar" at bounding box center [25, 260] width 22 height 9
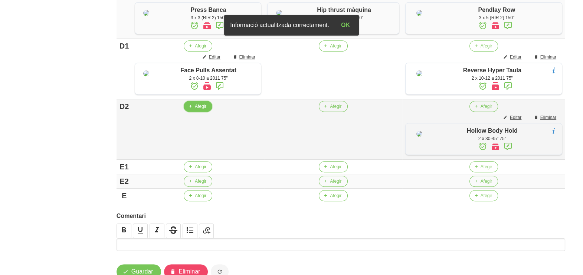
click at [201, 110] on span "Afegir" at bounding box center [201, 106] width 12 height 7
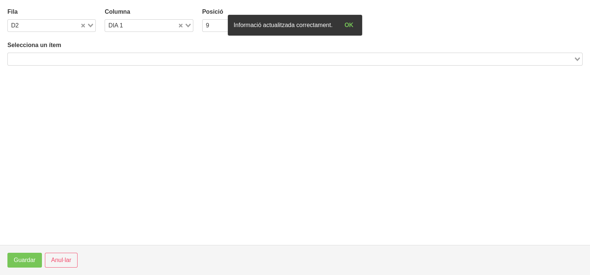
click at [88, 56] on input "Search for option" at bounding box center [291, 59] width 564 height 9
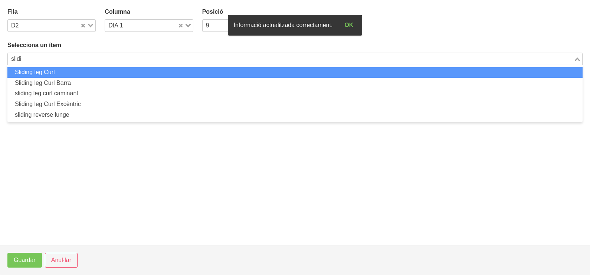
click at [54, 72] on li "Sliding leg Curl" at bounding box center [294, 72] width 575 height 11
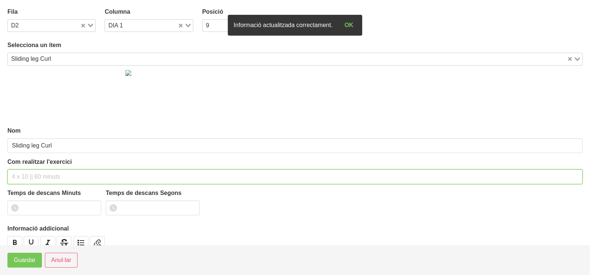
click at [24, 172] on input "text" at bounding box center [294, 177] width 575 height 15
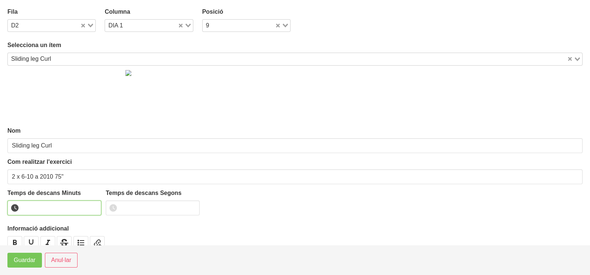
drag, startPoint x: 45, startPoint y: 208, endPoint x: 35, endPoint y: 203, distance: 11.0
click at [37, 205] on input "number" at bounding box center [54, 208] width 94 height 15
click at [15, 263] on span "Guardar" at bounding box center [25, 260] width 22 height 9
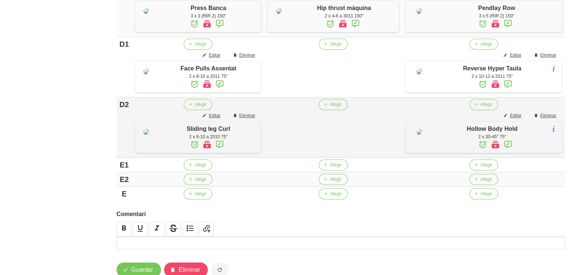
scroll to position [506, 0]
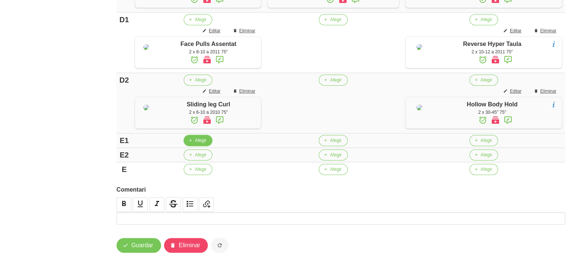
click at [202, 144] on span "Afegir" at bounding box center [201, 140] width 12 height 7
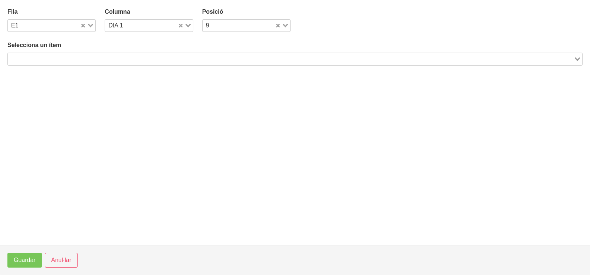
click at [98, 59] on input "Search for option" at bounding box center [291, 59] width 564 height 9
click at [60, 260] on span "Anul·lar" at bounding box center [61, 260] width 20 height 9
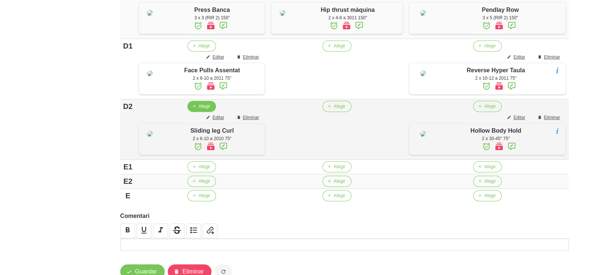
scroll to position [459, 0]
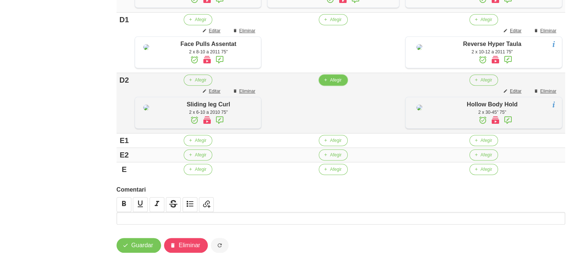
click at [335, 86] on button "Afegir" at bounding box center [333, 80] width 29 height 11
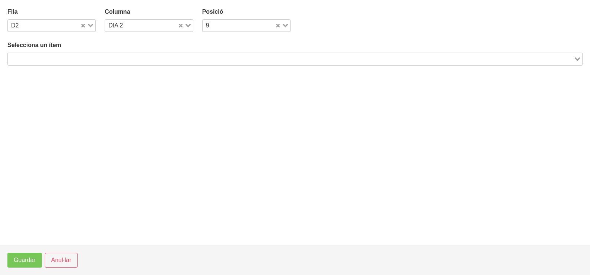
click at [87, 56] on input "Search for option" at bounding box center [291, 59] width 564 height 9
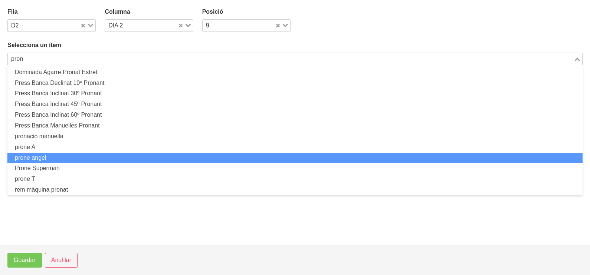
click at [52, 157] on li "prone angel" at bounding box center [294, 158] width 575 height 11
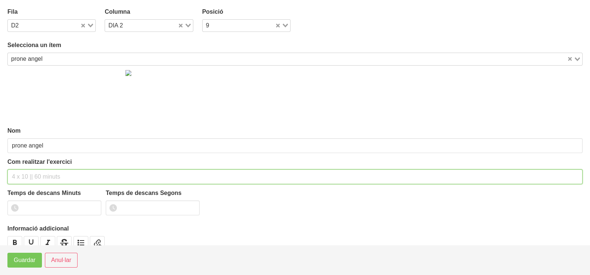
click at [30, 175] on input "text" at bounding box center [294, 177] width 575 height 15
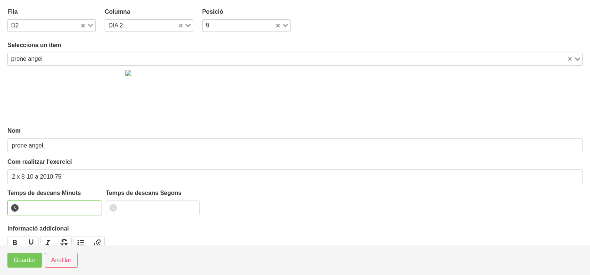
click at [46, 210] on input "number" at bounding box center [54, 208] width 94 height 15
click at [27, 260] on span "Guardar" at bounding box center [25, 260] width 22 height 9
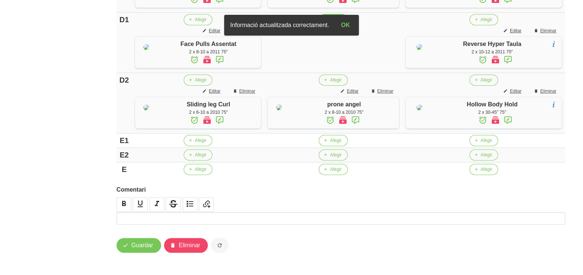
click at [341, 23] on span "Afegir" at bounding box center [336, 19] width 12 height 7
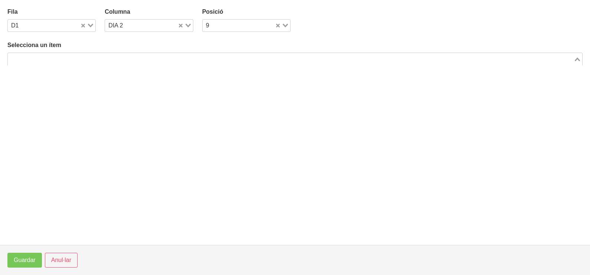
drag, startPoint x: 111, startPoint y: 59, endPoint x: 116, endPoint y: 53, distance: 7.7
click at [113, 59] on input "Search for option" at bounding box center [291, 59] width 564 height 9
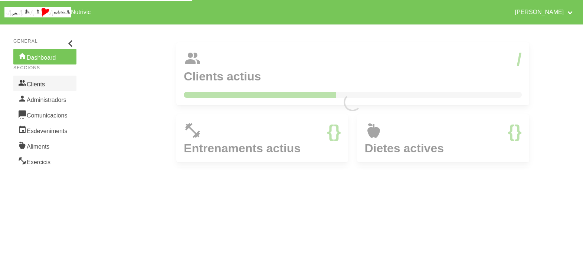
click at [39, 84] on link "Clients" at bounding box center [44, 84] width 63 height 16
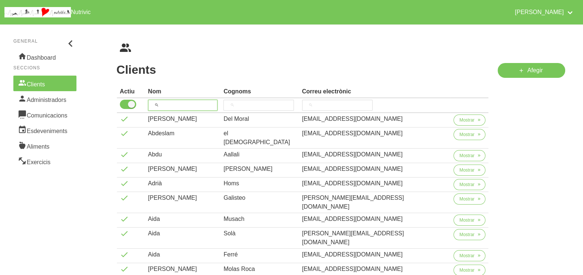
click at [184, 105] on input "search" at bounding box center [183, 105] width 70 height 11
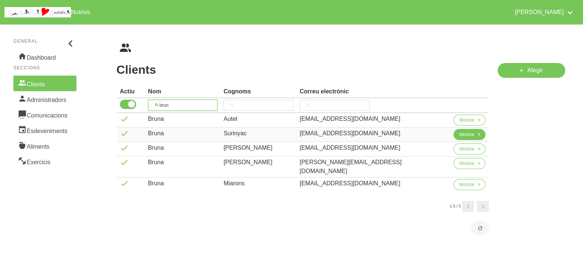
type input "brun"
click at [459, 134] on span "Mostrar" at bounding box center [466, 134] width 15 height 7
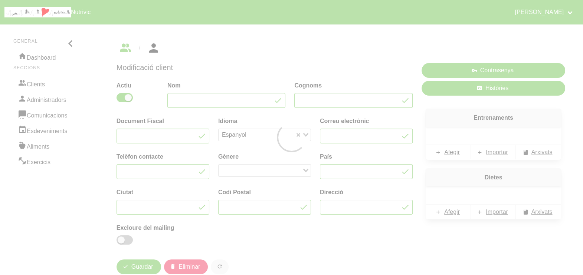
type input "Bruna"
type input "Surinyac"
type input "[EMAIL_ADDRESS][DOMAIN_NAME]"
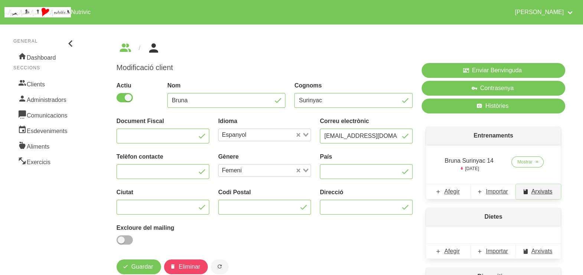
click at [538, 192] on span "Arxivats" at bounding box center [541, 191] width 21 height 9
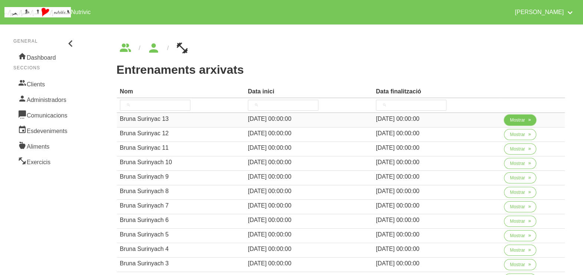
click at [521, 120] on span "Mostrar" at bounding box center [517, 120] width 15 height 7
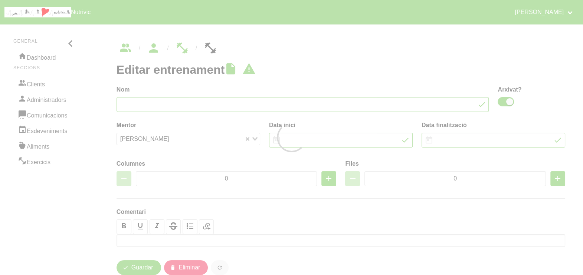
type input "Bruna Surinyac 13"
checkbox input "true"
type input "3/8/2025"
type input "28/9/2025"
type input "2"
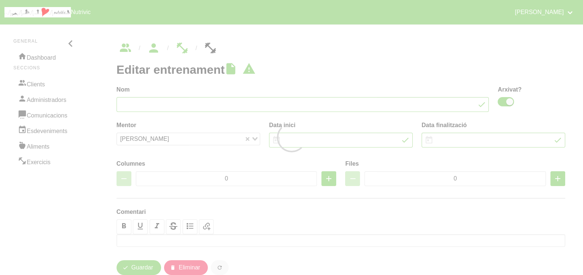
type input "8"
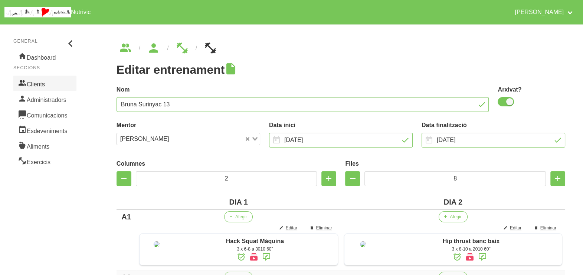
drag, startPoint x: 51, startPoint y: 83, endPoint x: 56, endPoint y: 84, distance: 4.5
click at [51, 83] on link "Clients" at bounding box center [44, 84] width 63 height 16
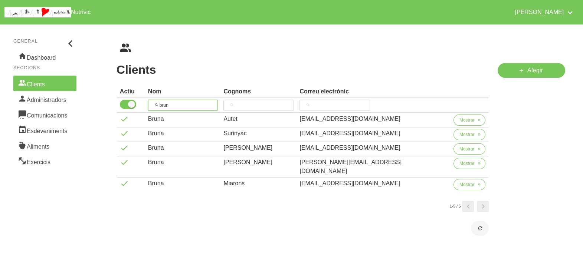
click at [158, 104] on input "brun" at bounding box center [183, 105] width 70 height 11
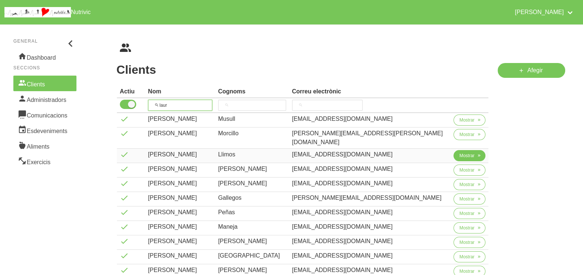
type input "laur"
click at [459, 152] on span "Mostrar" at bounding box center [466, 155] width 15 height 7
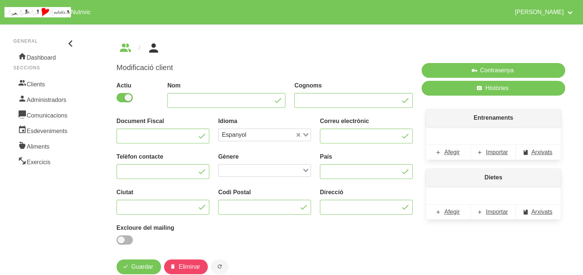
type input "[PERSON_NAME]"
type input "Llimos"
type input "[EMAIL_ADDRESS][DOMAIN_NAME]"
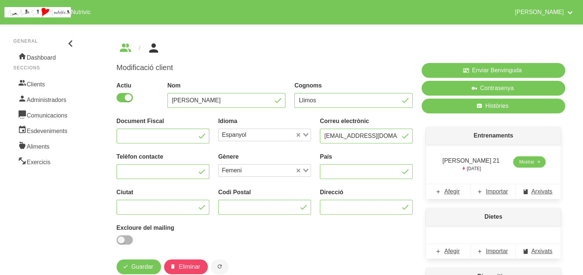
click at [520, 158] on link "Mostrar" at bounding box center [529, 162] width 32 height 11
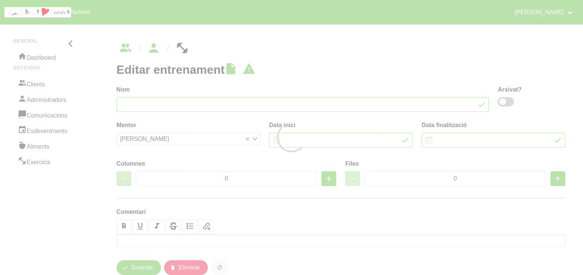
type input "[PERSON_NAME] 21"
type input "31/8/2025"
type input "[DATE]"
type input "2"
type input "8"
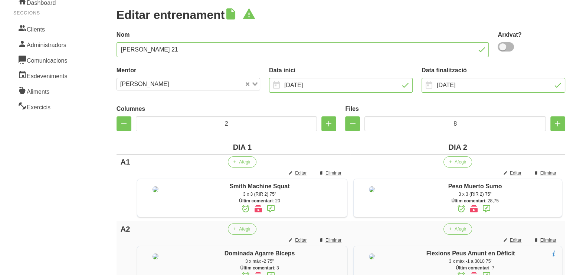
scroll to position [46, 0]
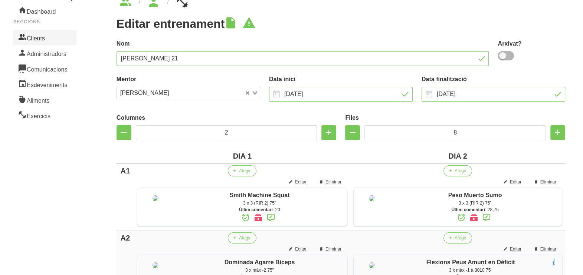
click at [58, 40] on link "Clients" at bounding box center [44, 38] width 63 height 16
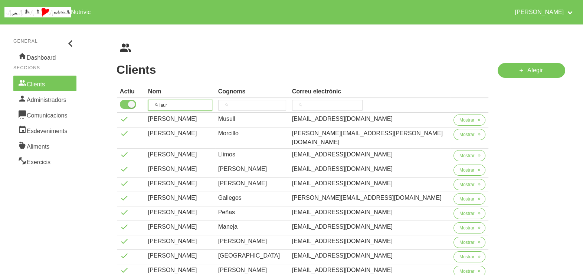
click at [136, 101] on tr "laur" at bounding box center [303, 105] width 372 height 15
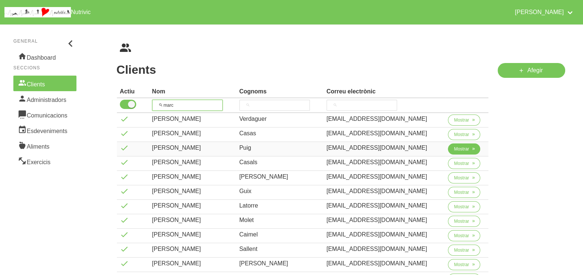
type input "marc"
click at [460, 150] on span "Mostrar" at bounding box center [461, 149] width 15 height 7
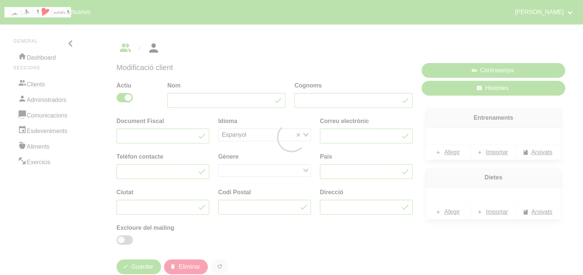
type input "[PERSON_NAME]"
type input "Puig"
type input "[EMAIL_ADDRESS][DOMAIN_NAME]"
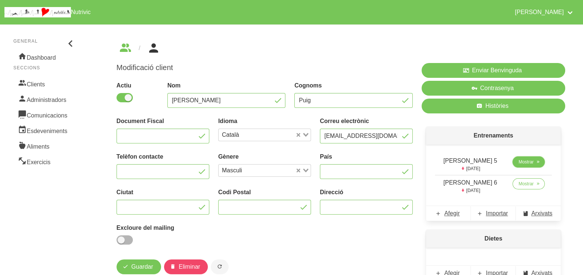
click at [525, 164] on span "Mostrar" at bounding box center [525, 162] width 15 height 7
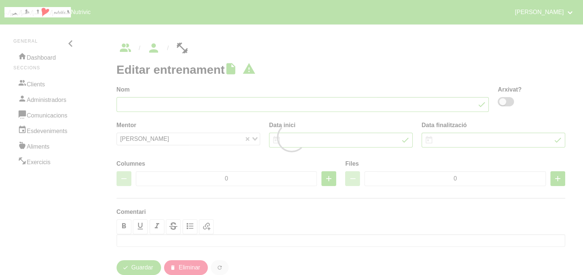
type input "[PERSON_NAME] 5"
type input "31/8/2025"
type input "[DATE]"
type input "2"
type input "10"
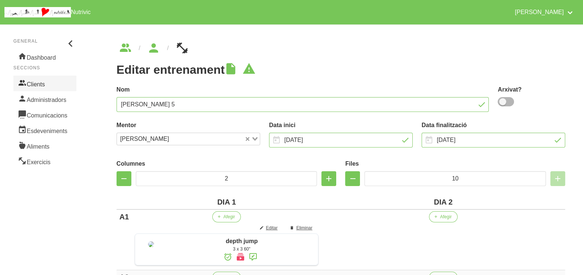
click at [46, 81] on link "Clients" at bounding box center [44, 84] width 63 height 16
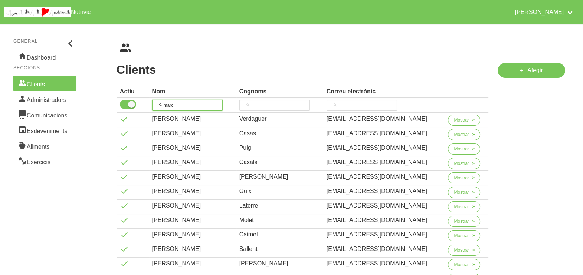
drag, startPoint x: 183, startPoint y: 104, endPoint x: 155, endPoint y: 104, distance: 27.5
click at [155, 104] on input "marc" at bounding box center [187, 105] width 70 height 11
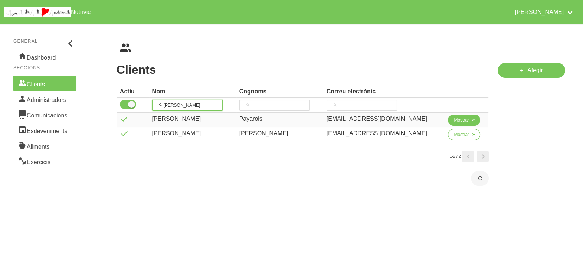
type input "glori"
click at [464, 120] on button "Mostrar" at bounding box center [464, 120] width 32 height 11
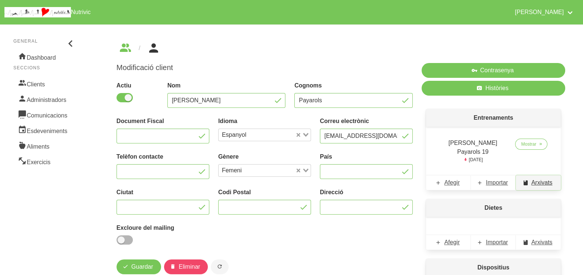
click at [540, 178] on span "Arxivats" at bounding box center [541, 182] width 21 height 9
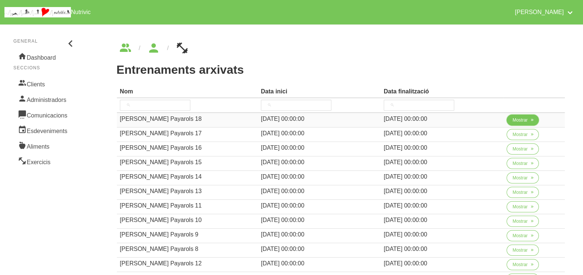
click at [512, 122] on span "Mostrar" at bounding box center [519, 120] width 15 height 7
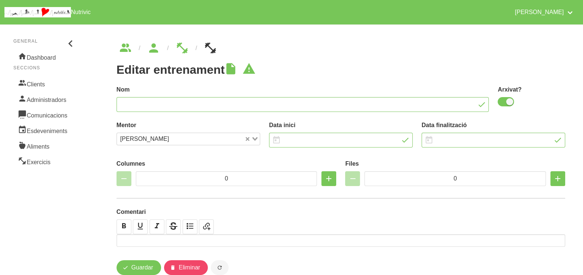
type input "Glòria Payarols 18"
checkbox input "true"
type input "15/6/2025"
type input "14/9/2025"
type input "2"
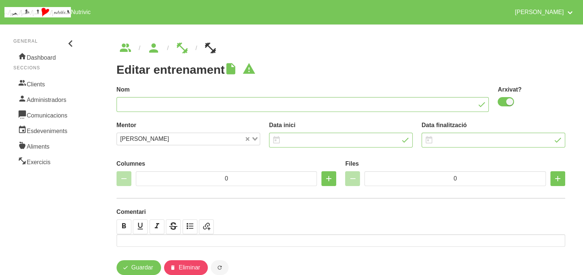
type input "8"
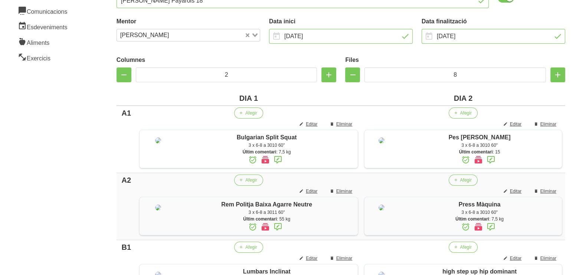
scroll to position [5, 0]
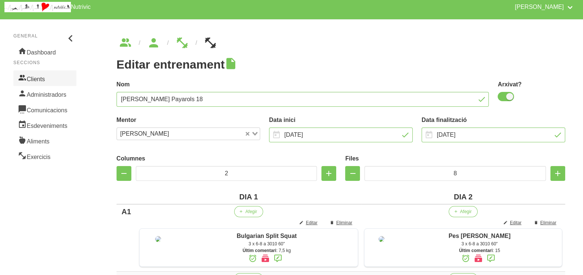
click at [48, 81] on link "Clients" at bounding box center [44, 78] width 63 height 16
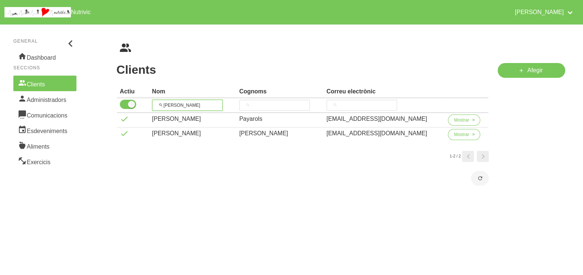
click at [152, 104] on tr "glori" at bounding box center [303, 105] width 372 height 15
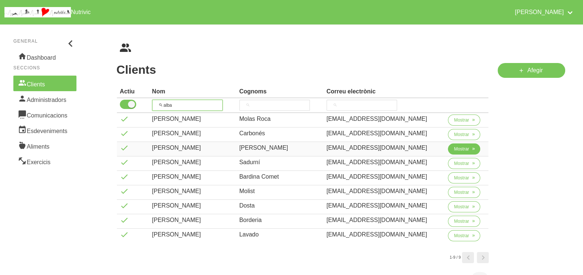
type input "alba"
click at [456, 151] on span "Mostrar" at bounding box center [461, 149] width 15 height 7
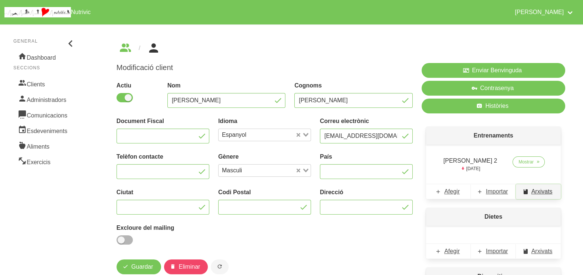
drag, startPoint x: 540, startPoint y: 192, endPoint x: 530, endPoint y: 185, distance: 12.0
click at [541, 192] on span "Arxivats" at bounding box center [541, 191] width 21 height 9
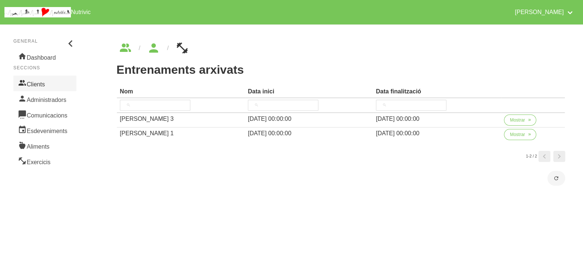
drag, startPoint x: 54, startPoint y: 82, endPoint x: 59, endPoint y: 86, distance: 6.4
click at [54, 82] on link "Clients" at bounding box center [44, 84] width 63 height 16
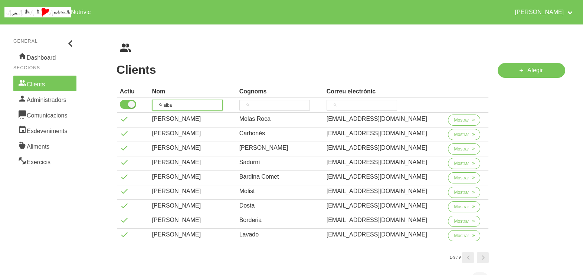
drag, startPoint x: 187, startPoint y: 104, endPoint x: 166, endPoint y: 104, distance: 21.5
click at [166, 104] on input "alba" at bounding box center [187, 105] width 70 height 11
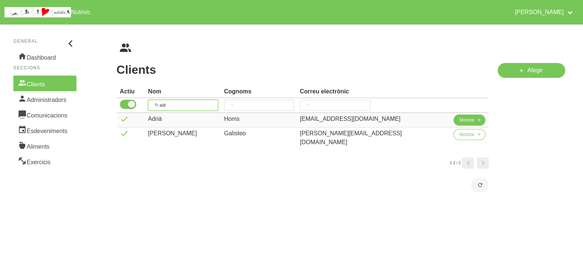
type input "adr"
click at [459, 120] on span "Mostrar" at bounding box center [466, 120] width 15 height 7
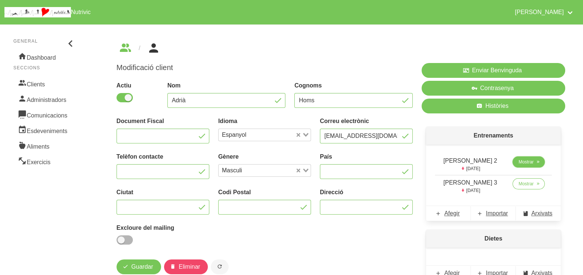
click at [521, 162] on span "Mostrar" at bounding box center [525, 162] width 15 height 7
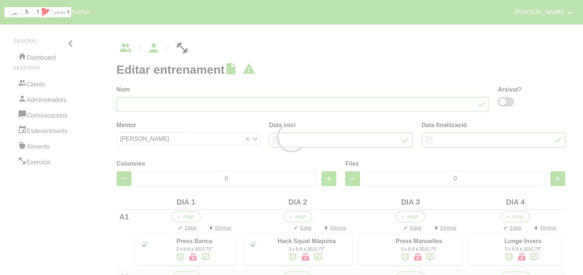
type input "Adrià Homs 2"
type input "31/8/2025"
type input "[DATE]"
type input "4"
type input "7"
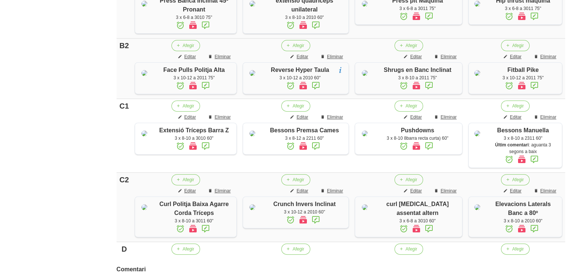
scroll to position [185, 0]
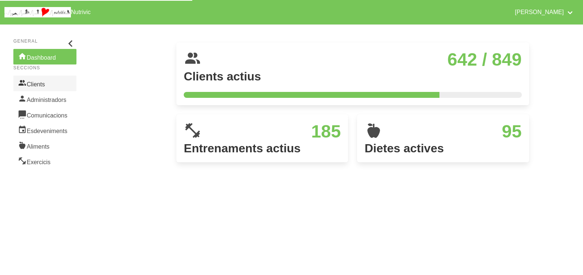
click at [42, 82] on link "Clients" at bounding box center [44, 84] width 63 height 16
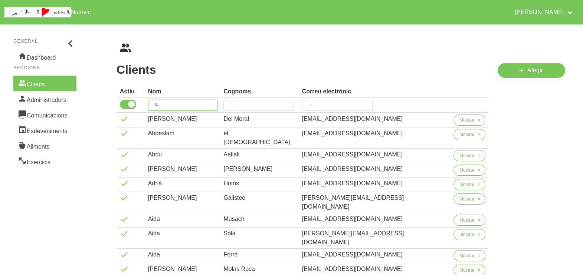
drag, startPoint x: 184, startPoint y: 102, endPoint x: 184, endPoint y: 85, distance: 16.7
click at [186, 102] on input "search" at bounding box center [183, 105] width 70 height 11
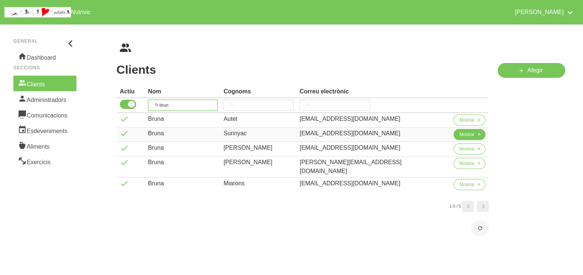
type input "brun"
click at [459, 133] on span "Mostrar" at bounding box center [466, 134] width 15 height 7
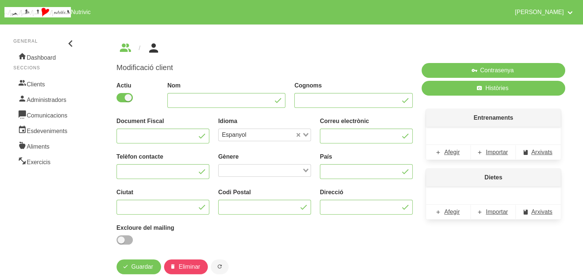
type input "Bruna"
type input "Surinyac"
type input "brunasuri@gmail.com"
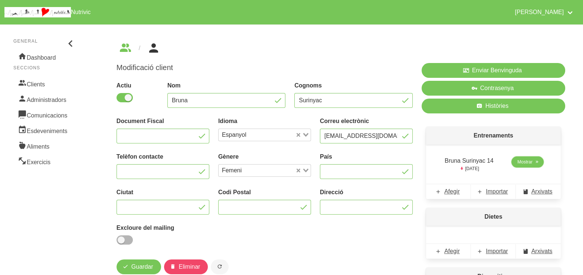
click at [523, 162] on span "Mostrar" at bounding box center [524, 162] width 15 height 7
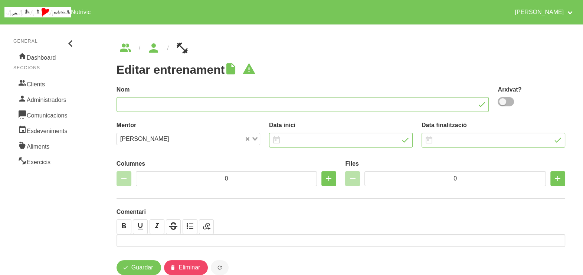
type input "Bruna Surinyac 14"
type input "28/9/2025"
type input "23/11/2025"
type input "2"
type input "8"
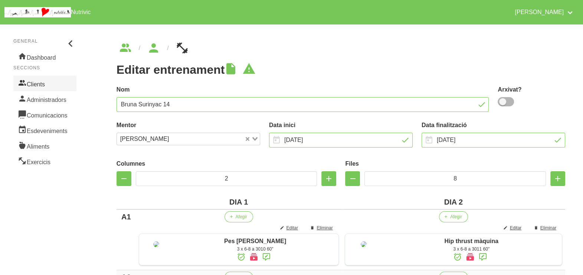
click at [48, 85] on link "Clients" at bounding box center [44, 84] width 63 height 16
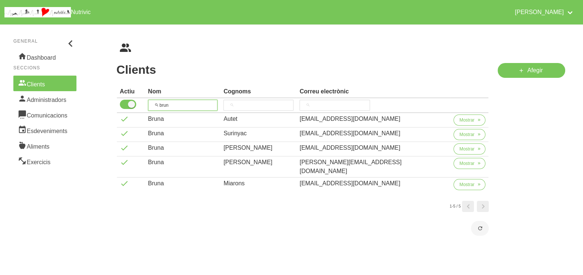
drag, startPoint x: 143, startPoint y: 102, endPoint x: 165, endPoint y: 84, distance: 28.0
click at [145, 101] on tr "brun" at bounding box center [303, 105] width 372 height 15
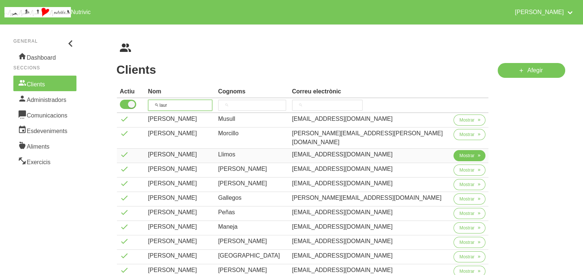
type input "laur"
click at [459, 152] on span "Mostrar" at bounding box center [466, 155] width 15 height 7
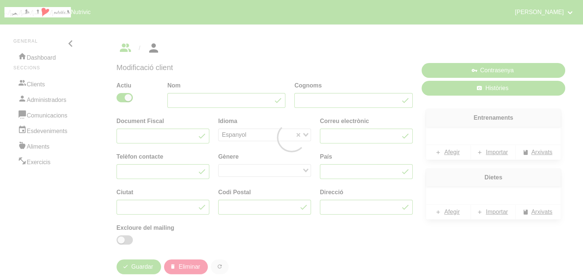
type input "[PERSON_NAME]"
type input "Llimos"
type input "[EMAIL_ADDRESS][DOMAIN_NAME]"
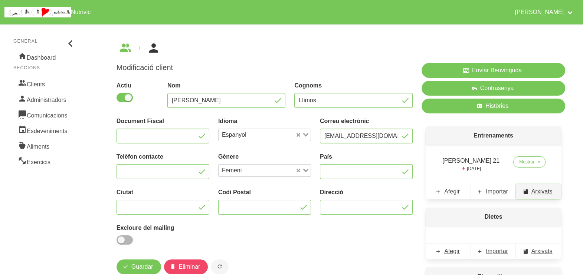
click at [541, 193] on span "Arxivats" at bounding box center [541, 191] width 21 height 9
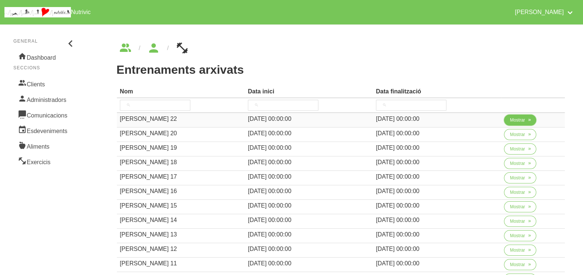
click at [511, 120] on span "Mostrar" at bounding box center [517, 120] width 15 height 7
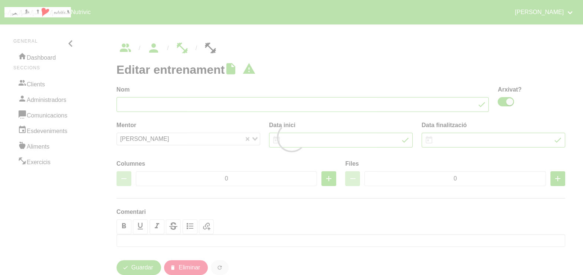
type input "Laura Llimós 22"
checkbox input "true"
type input "[DATE]"
type input "2"
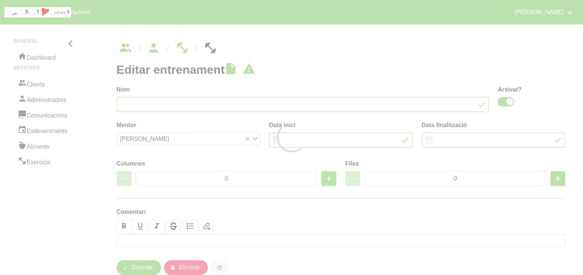
type input "8"
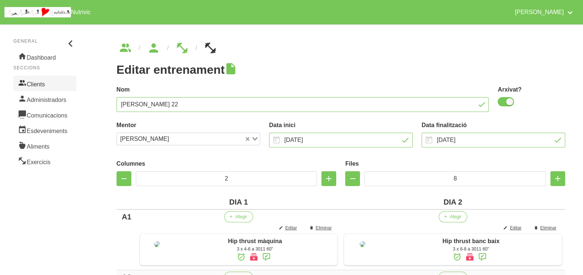
click at [47, 83] on link "Clients" at bounding box center [44, 84] width 63 height 16
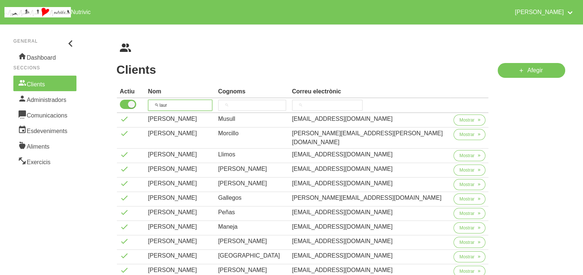
click at [145, 106] on tr "laur" at bounding box center [303, 105] width 372 height 15
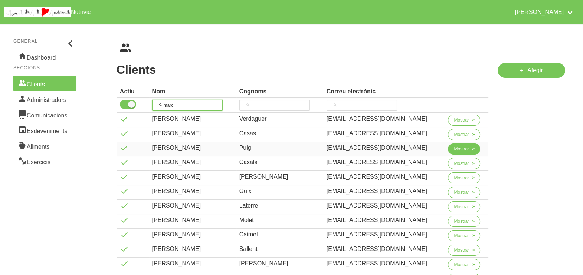
type input "marc"
click at [464, 148] on span "Mostrar" at bounding box center [461, 149] width 15 height 7
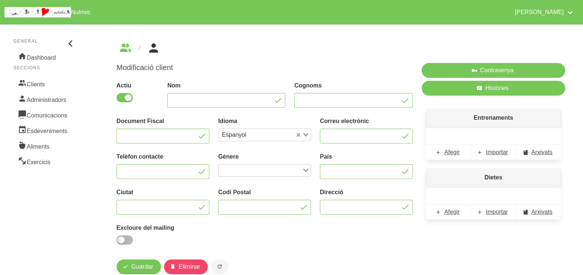
type input "[PERSON_NAME]"
type input "Puig"
type input "[EMAIL_ADDRESS][DOMAIN_NAME]"
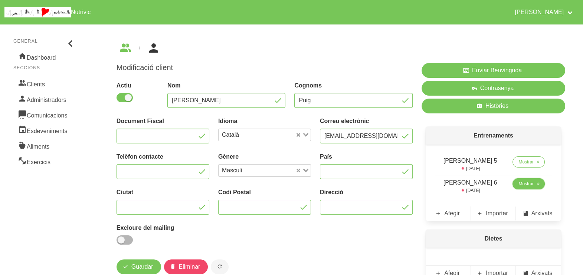
click at [518, 185] on span "Mostrar" at bounding box center [525, 184] width 15 height 7
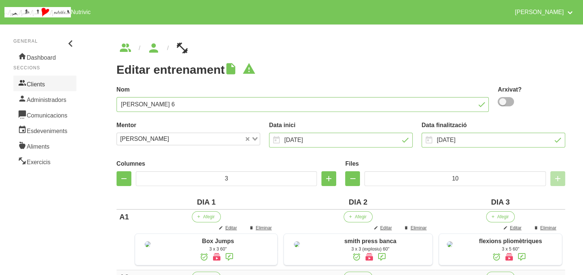
click at [42, 83] on link "Clients" at bounding box center [44, 84] width 63 height 16
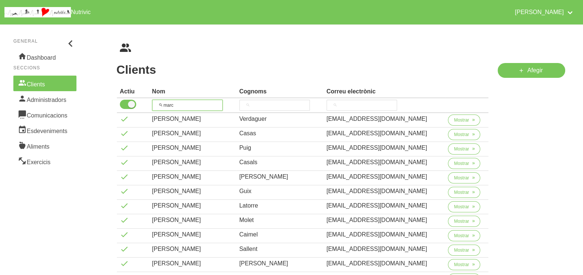
drag, startPoint x: 122, startPoint y: 102, endPoint x: 150, endPoint y: 93, distance: 28.7
click at [123, 102] on tr "marc" at bounding box center [303, 105] width 372 height 15
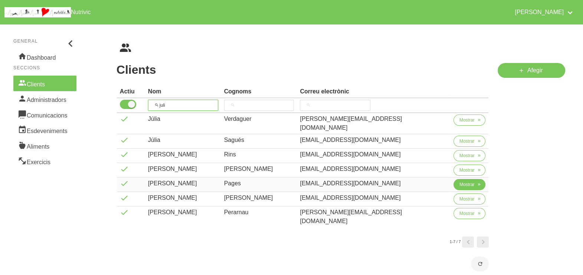
type input "juli"
click at [453, 179] on button "Mostrar" at bounding box center [469, 184] width 32 height 11
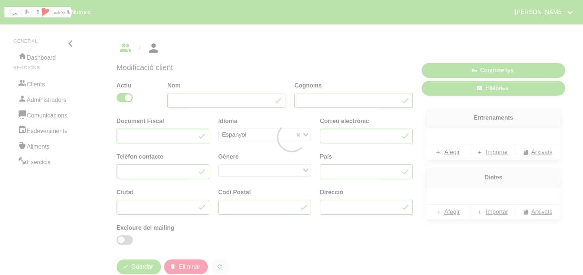
type input "Julia"
type input "Pages"
type input "juliapagesvila@gmail.com"
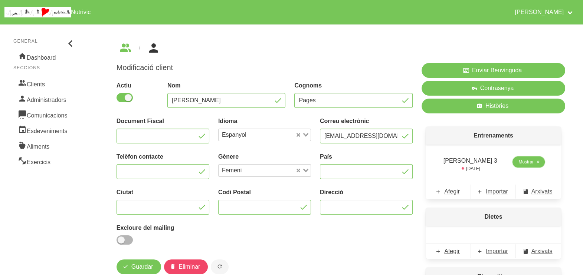
click at [520, 162] on span "Mostrar" at bounding box center [525, 162] width 15 height 7
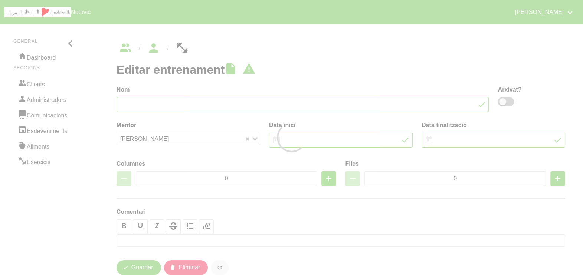
type input "Júlia Pagès 3"
type input "5/10/2025"
type input "16/11/2025"
type input "2"
type input "8"
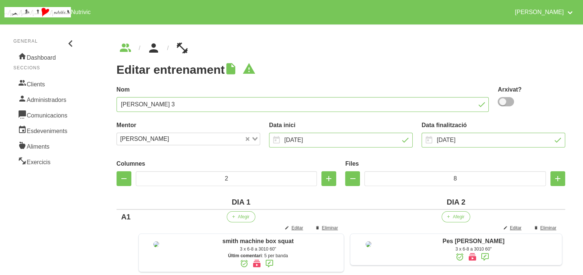
click at [154, 49] on icon "breadcrumbs" at bounding box center [153, 48] width 13 height 20
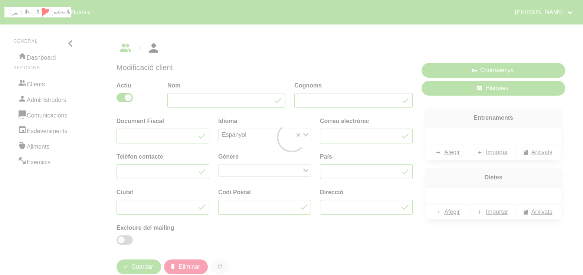
type input "Julia"
type input "Pages"
type input "juliapagesvila@gmail.com"
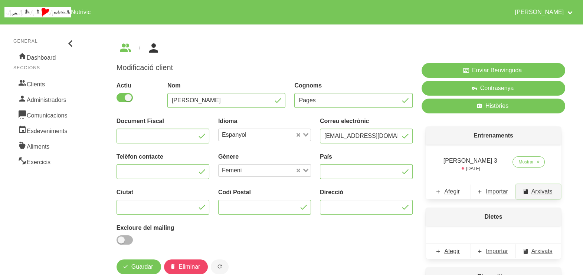
click at [540, 195] on span "Arxivats" at bounding box center [541, 191] width 21 height 9
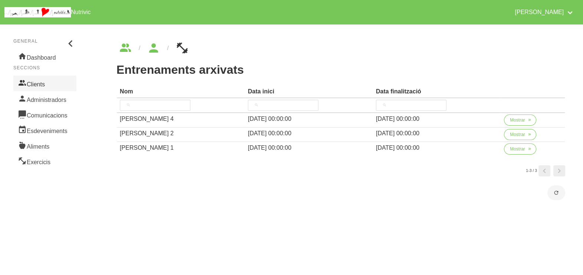
click at [42, 82] on link "Clients" at bounding box center [44, 84] width 63 height 16
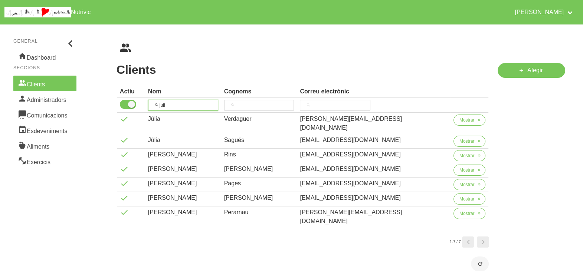
drag, startPoint x: 179, startPoint y: 102, endPoint x: 165, endPoint y: 103, distance: 14.5
click at [157, 103] on input "juli" at bounding box center [183, 105] width 70 height 11
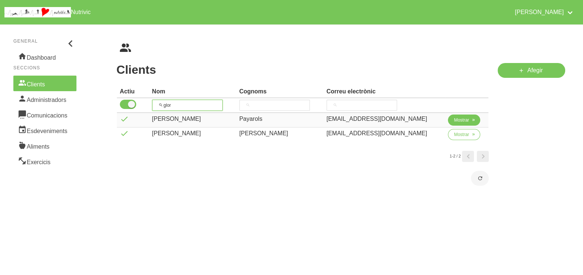
type input "glor"
click at [454, 121] on span "Mostrar" at bounding box center [461, 120] width 15 height 7
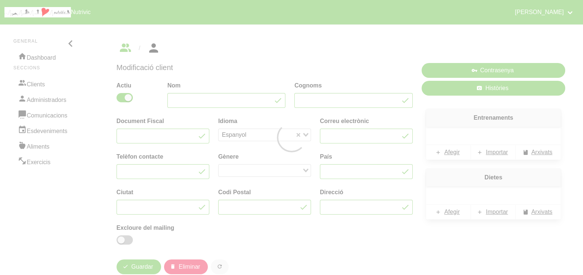
type input "Glòria"
type input "Payarols"
type input "glopay@hotmail.com"
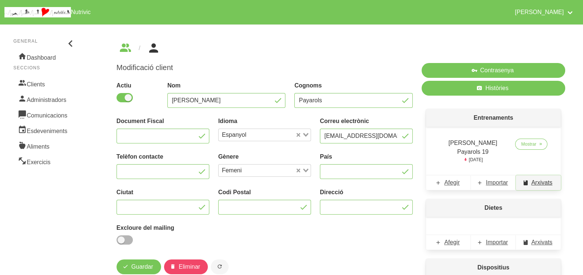
click at [538, 178] on span "Arxivats" at bounding box center [541, 182] width 21 height 9
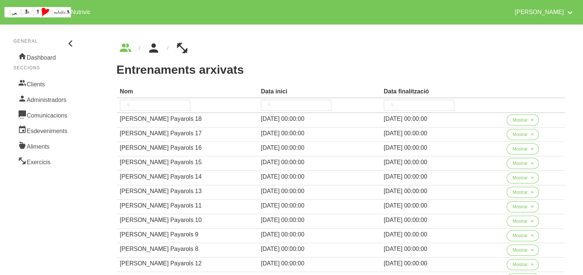
click at [154, 48] on icon "breadcrumbs" at bounding box center [153, 48] width 13 height 20
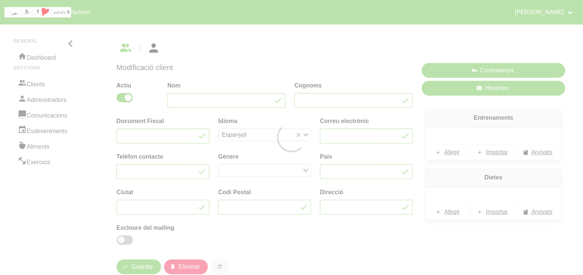
type input "Glòria"
type input "Payarols"
type input "glopay@hotmail.com"
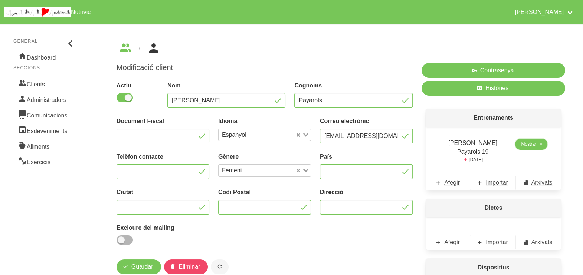
click at [522, 145] on span "Mostrar" at bounding box center [528, 144] width 15 height 7
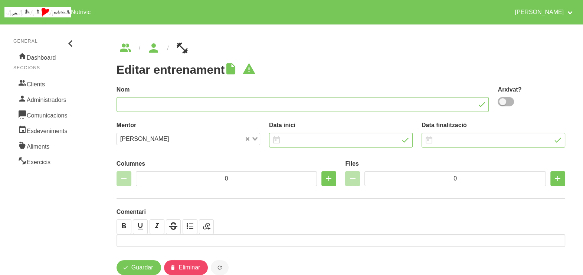
type input "Glòria Payarols 19"
type input "14/9/2025"
type input "16/11/2025"
type input "2"
type input "8"
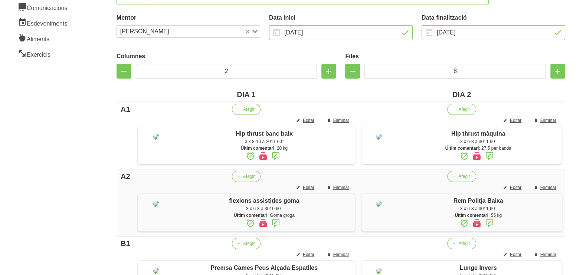
scroll to position [60, 0]
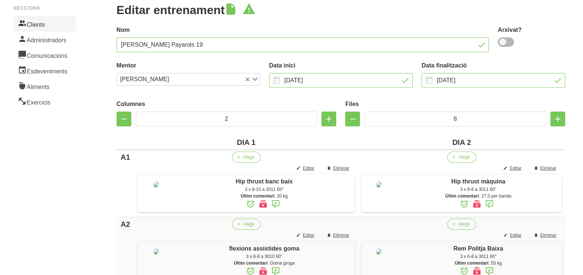
drag, startPoint x: 39, startPoint y: 27, endPoint x: 42, endPoint y: 30, distance: 4.5
click at [39, 28] on link "Clients" at bounding box center [44, 24] width 63 height 16
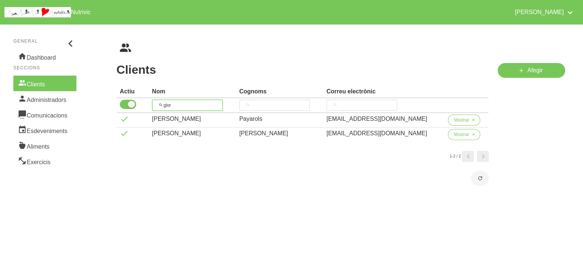
click at [156, 103] on input "glor" at bounding box center [187, 105] width 70 height 11
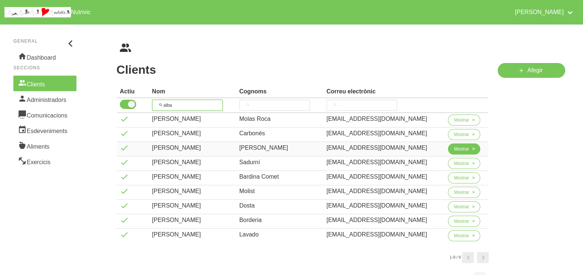
type input "alba"
click at [455, 148] on span "Mostrar" at bounding box center [461, 149] width 15 height 7
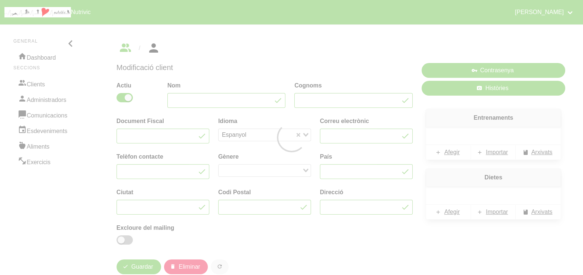
type input "[PERSON_NAME]"
type input "[EMAIL_ADDRESS][DOMAIN_NAME]"
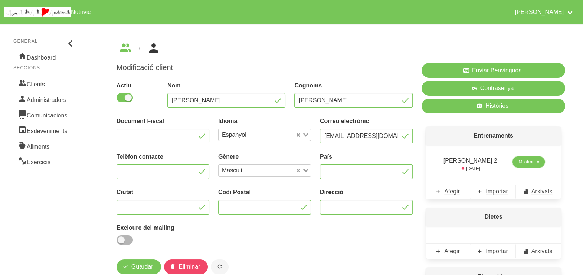
click at [518, 163] on span "Mostrar" at bounding box center [525, 162] width 15 height 7
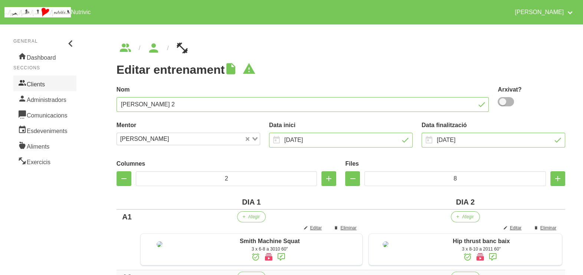
click at [50, 85] on link "Clients" at bounding box center [44, 84] width 63 height 16
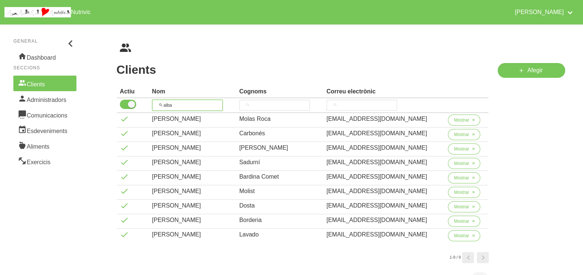
drag, startPoint x: 151, startPoint y: 99, endPoint x: 160, endPoint y: 98, distance: 8.7
click at [152, 99] on th "alba" at bounding box center [192, 105] width 87 height 15
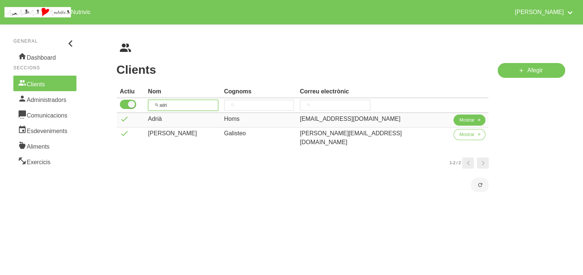
type input "adri"
click at [459, 120] on span "Mostrar" at bounding box center [466, 120] width 15 height 7
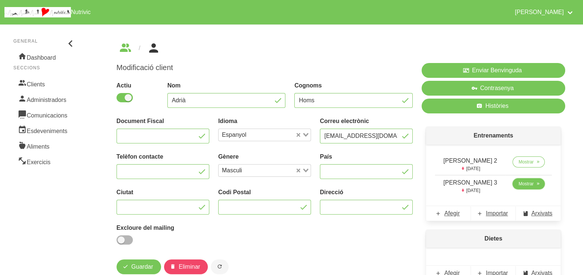
click at [518, 185] on span "Mostrar" at bounding box center [525, 184] width 15 height 7
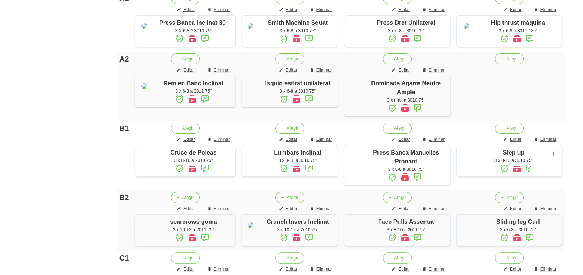
scroll to position [232, 0]
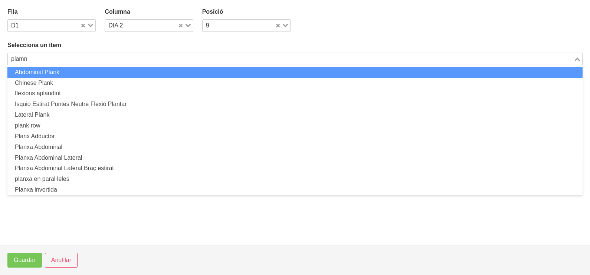
scroll to position [459, 0]
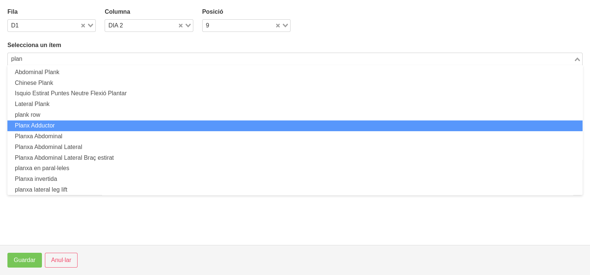
click at [65, 127] on li "Planx Adductor" at bounding box center [294, 126] width 575 height 11
type input "plan"
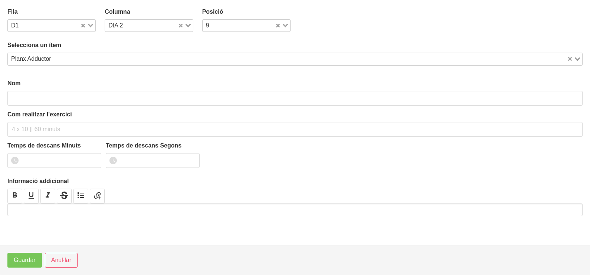
type input "Planx Adductor"
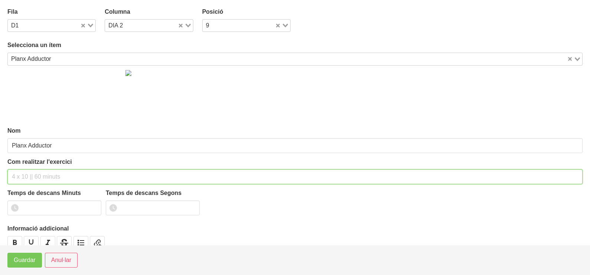
drag, startPoint x: 29, startPoint y: 172, endPoint x: 52, endPoint y: 126, distance: 51.4
click at [31, 168] on div "Com realitzar l'exercici" at bounding box center [294, 171] width 575 height 27
type input "2 x 30" per cama 60""
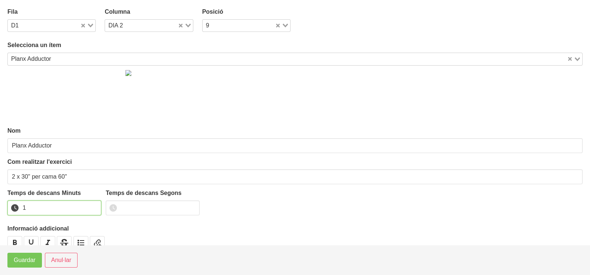
drag, startPoint x: 94, startPoint y: 206, endPoint x: 40, endPoint y: 249, distance: 69.5
type input "1"
click at [94, 206] on input "1" at bounding box center [54, 208] width 94 height 15
click at [28, 260] on span "Guardar" at bounding box center [25, 260] width 22 height 9
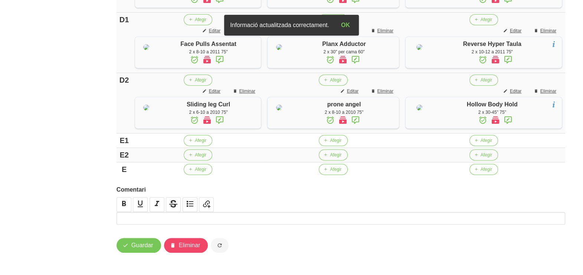
click at [360, 66] on icon at bounding box center [355, 59] width 9 height 13
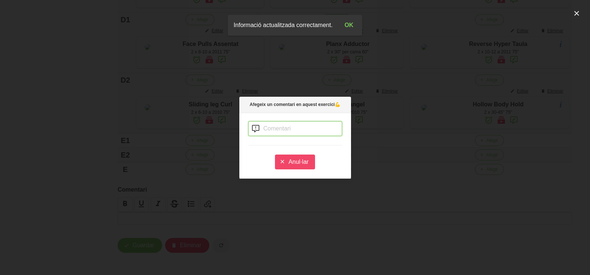
click at [283, 124] on input "text" at bounding box center [295, 128] width 94 height 15
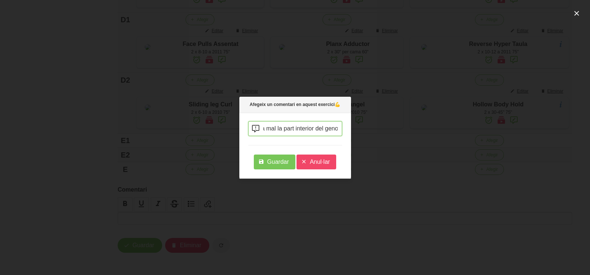
scroll to position [0, 222]
type input "posa la cama a sobre del banc a l'alçada del genoll si fent-ho com en la imatge…"
click at [276, 163] on span "Guardar" at bounding box center [278, 162] width 22 height 9
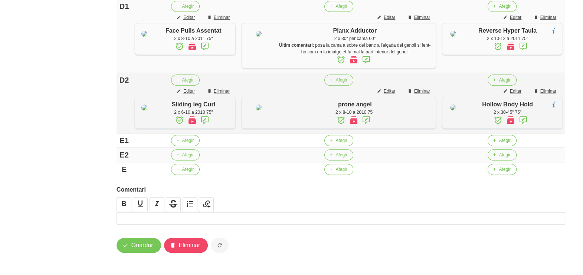
scroll to position [531, 0]
click at [193, 142] on span "Afegir" at bounding box center [188, 140] width 12 height 7
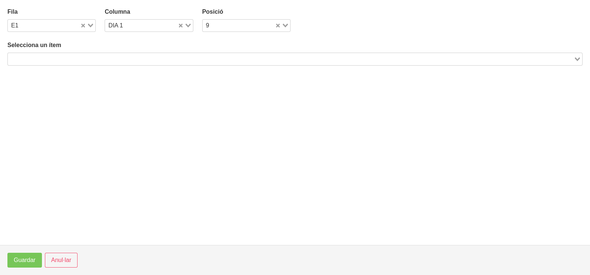
click at [63, 57] on input "Search for option" at bounding box center [291, 59] width 564 height 9
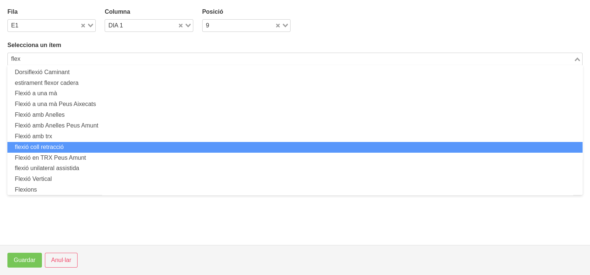
click at [58, 147] on li "flexió coll retracció" at bounding box center [294, 147] width 575 height 11
type input "flex"
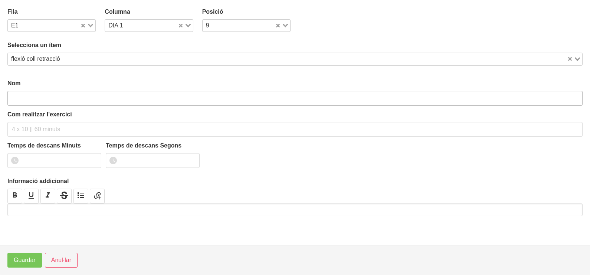
type input "flexió coll retracció"
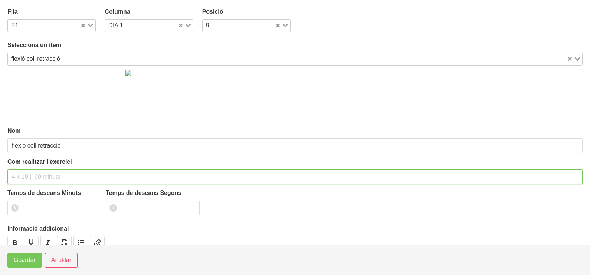
drag, startPoint x: 39, startPoint y: 175, endPoint x: 59, endPoint y: 130, distance: 49.3
click at [42, 171] on input "text" at bounding box center [294, 177] width 575 height 15
type input "2 x 60" 60""
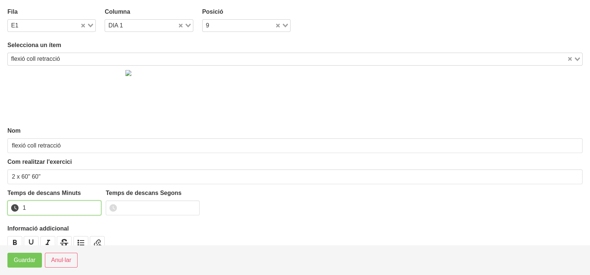
drag, startPoint x: 94, startPoint y: 205, endPoint x: 61, endPoint y: 230, distance: 41.8
type input "1"
click at [94, 206] on input "1" at bounding box center [54, 208] width 94 height 15
click at [26, 263] on span "Guardar" at bounding box center [25, 260] width 22 height 9
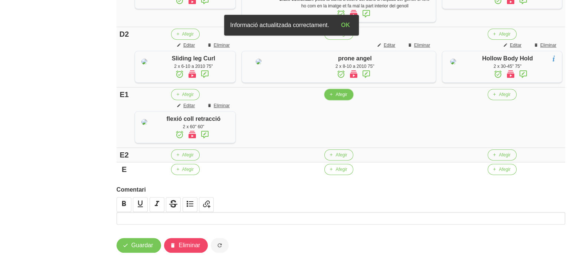
click at [343, 98] on span "Afegir" at bounding box center [341, 94] width 12 height 7
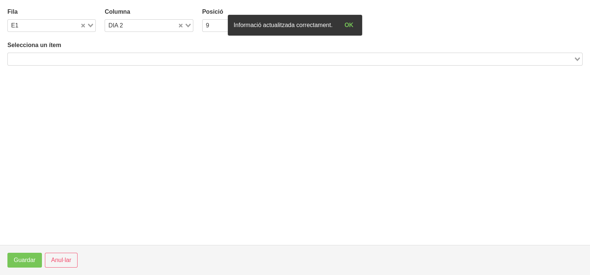
click at [75, 56] on input "Search for option" at bounding box center [291, 59] width 564 height 9
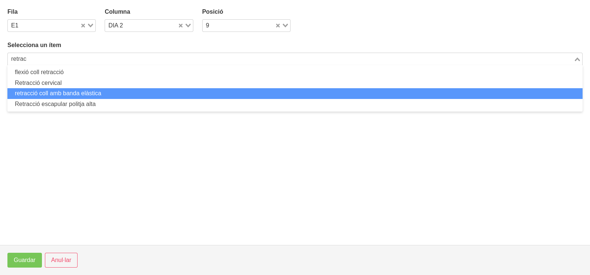
click at [76, 92] on li "retracció coll amb banda elàstica" at bounding box center [294, 93] width 575 height 11
type input "retrac"
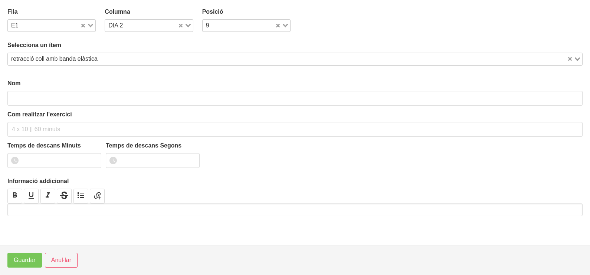
type input "retracció coll amb banda elàstica"
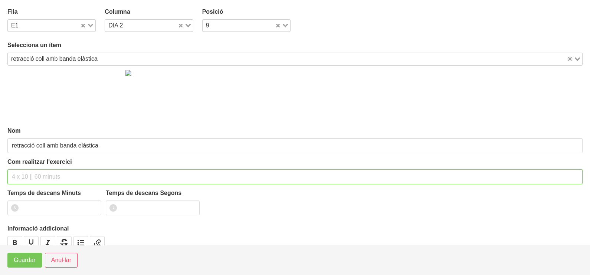
drag, startPoint x: 35, startPoint y: 173, endPoint x: 42, endPoint y: 162, distance: 13.2
click at [37, 170] on input "text" at bounding box center [294, 177] width 575 height 15
type input "2 x 60" (a la paret, ja t'ho ensenyaré) 60""
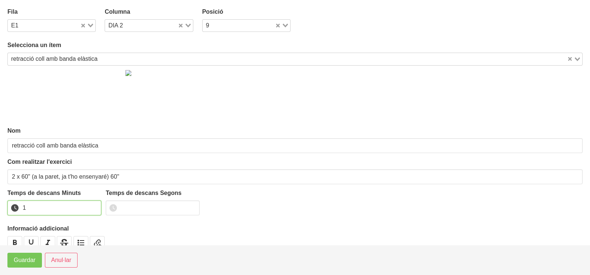
drag, startPoint x: 95, startPoint y: 206, endPoint x: 83, endPoint y: 215, distance: 15.1
type input "1"
click at [94, 206] on input "1" at bounding box center [54, 208] width 94 height 15
click at [24, 260] on span "Guardar" at bounding box center [25, 260] width 22 height 9
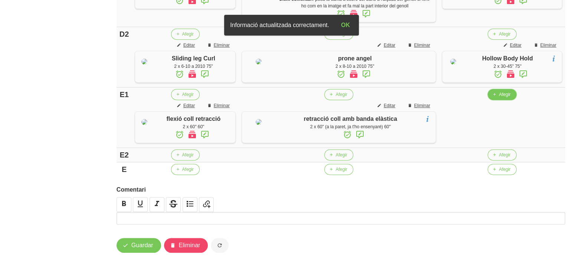
click at [500, 98] on span "Afegir" at bounding box center [505, 94] width 12 height 7
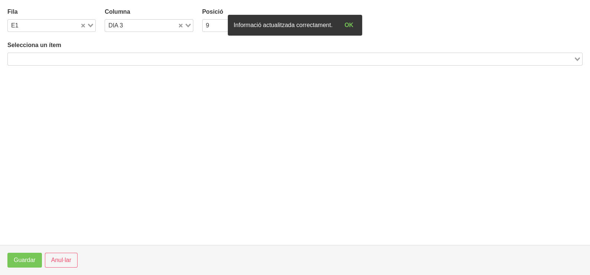
click at [103, 56] on input "Search for option" at bounding box center [291, 59] width 564 height 9
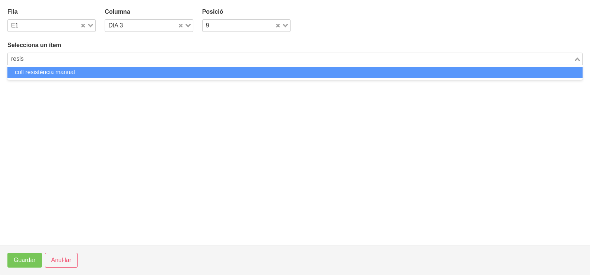
click at [75, 72] on li "coll resistència manual" at bounding box center [294, 72] width 575 height 11
type input "resis"
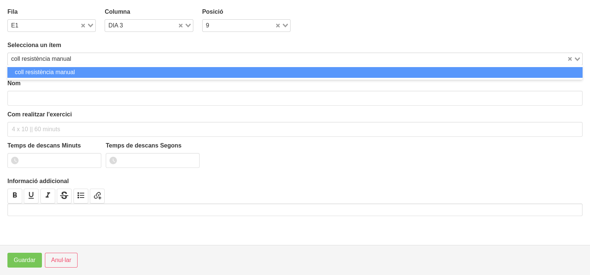
type input "coll resistència manual"
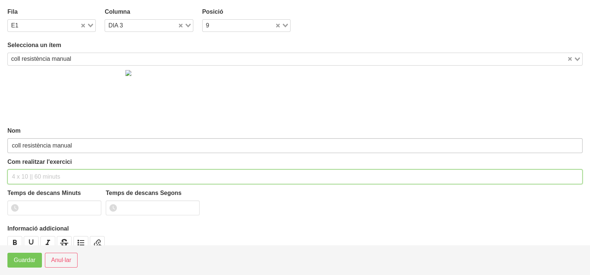
drag, startPoint x: 32, startPoint y: 172, endPoint x: 50, endPoint y: 144, distance: 33.5
click at [35, 167] on div "Com realitzar l'exercici" at bounding box center [294, 171] width 575 height 27
type input "2 x 45" per costat (rotació) 60""
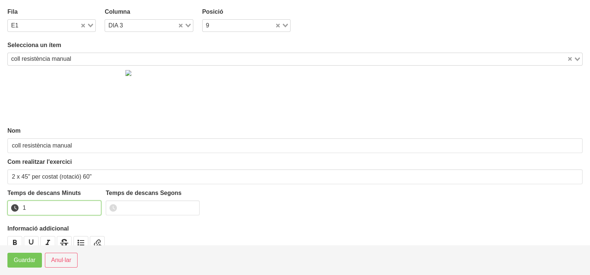
drag, startPoint x: 93, startPoint y: 206, endPoint x: 70, endPoint y: 220, distance: 27.2
type input "1"
click at [93, 206] on input "1" at bounding box center [54, 208] width 94 height 15
click at [28, 258] on span "Guardar" at bounding box center [25, 260] width 22 height 9
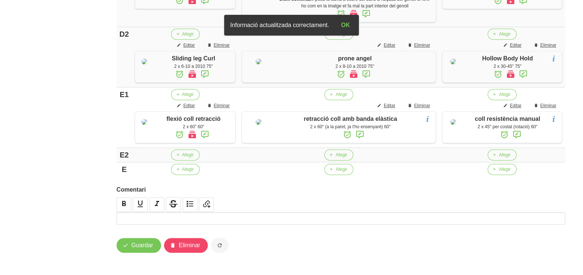
scroll to position [601, 0]
click at [141, 247] on span "Guardar" at bounding box center [142, 245] width 22 height 9
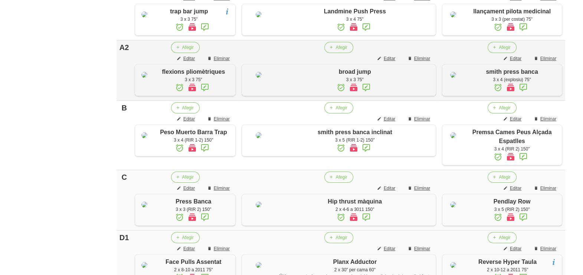
scroll to position [0, 0]
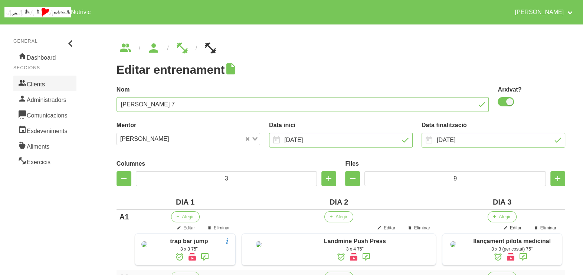
click at [50, 85] on link "Clients" at bounding box center [44, 84] width 63 height 16
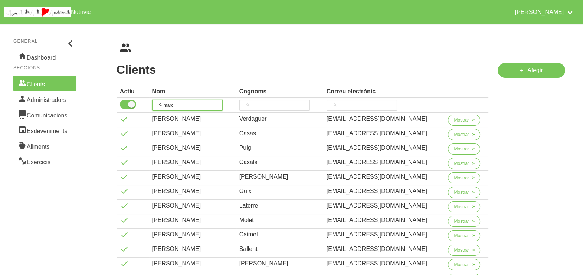
drag, startPoint x: 184, startPoint y: 102, endPoint x: 145, endPoint y: 102, distance: 38.2
click at [145, 102] on tr "marc" at bounding box center [303, 105] width 372 height 15
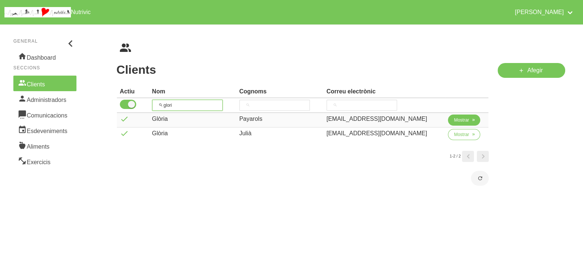
type input "glori"
click at [454, 118] on span "Mostrar" at bounding box center [461, 120] width 15 height 7
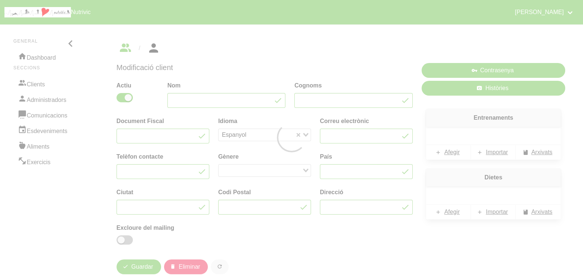
type input "Glòria"
type input "Payarols"
type input "glopay@hotmail.com"
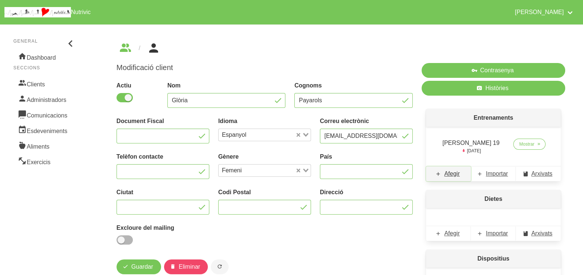
click at [453, 174] on span "Afegir" at bounding box center [452, 174] width 16 height 9
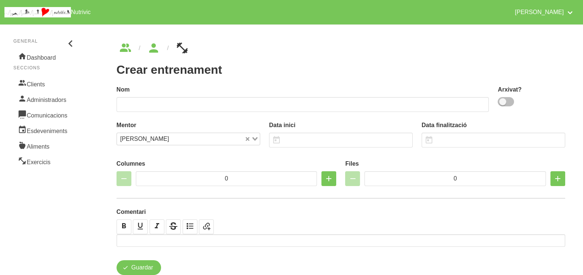
click at [508, 102] on span at bounding box center [506, 101] width 16 height 9
click at [502, 102] on input "checkbox" at bounding box center [500, 101] width 5 height 5
checkbox input "true"
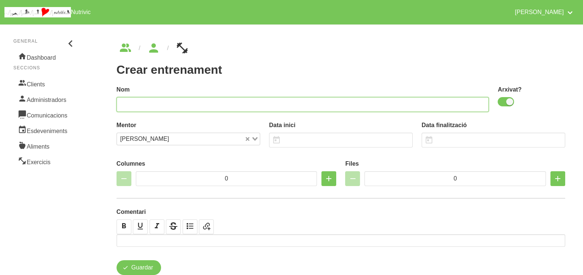
click at [401, 105] on input "text" at bounding box center [302, 104] width 372 height 15
type input "Glòria Payarols 20"
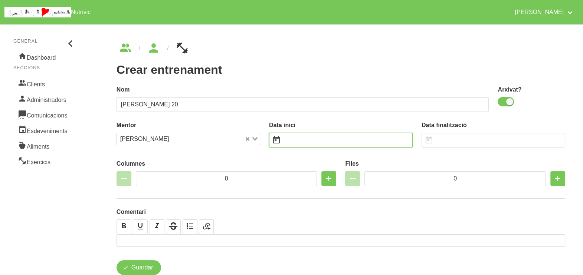
click at [291, 142] on input "text" at bounding box center [341, 140] width 144 height 15
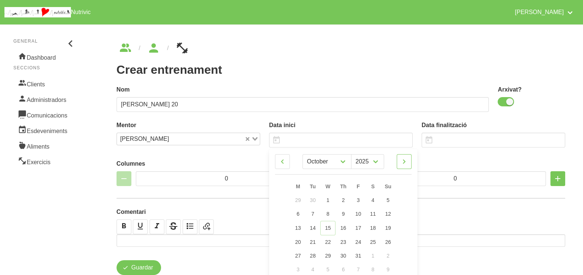
click at [406, 165] on icon at bounding box center [404, 161] width 9 height 13
select select "10"
click at [390, 230] on link "16" at bounding box center [388, 228] width 16 height 14
type input "16/11/2025"
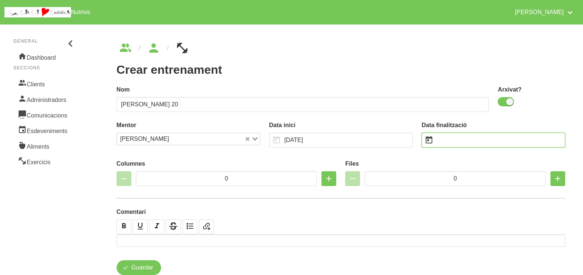
click at [451, 139] on input "text" at bounding box center [493, 140] width 144 height 15
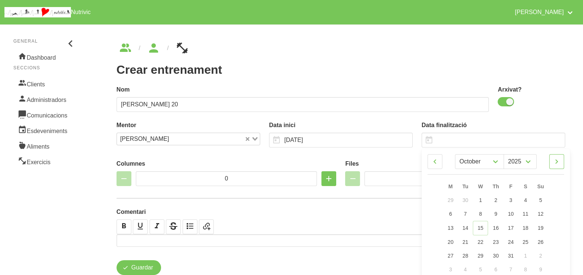
click at [560, 161] on icon at bounding box center [556, 161] width 9 height 13
click at [556, 162] on icon at bounding box center [556, 161] width 9 height 13
click at [557, 157] on icon at bounding box center [556, 161] width 9 height 13
select select "0"
select select "2026"
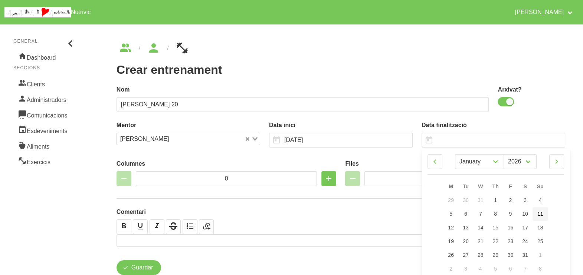
click at [541, 214] on span "11" at bounding box center [540, 214] width 6 height 6
type input "[DATE]"
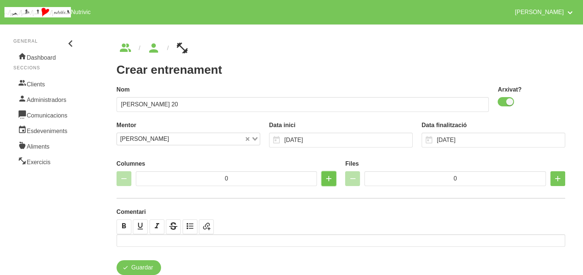
click at [329, 177] on icon "button" at bounding box center [328, 178] width 9 height 13
type input "2"
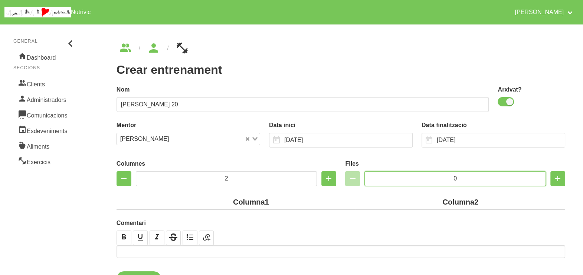
click at [421, 177] on input "0" at bounding box center [454, 178] width 181 height 15
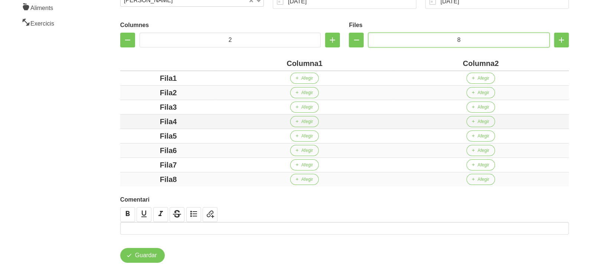
scroll to position [139, 0]
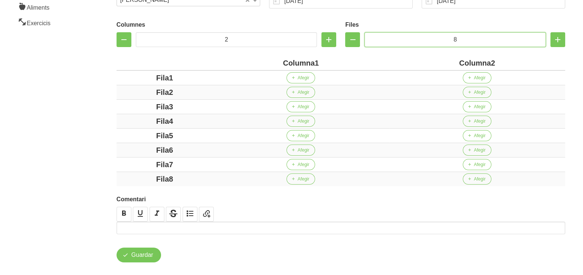
type input "8"
drag, startPoint x: 314, startPoint y: 62, endPoint x: 267, endPoint y: 62, distance: 47.5
click at [267, 62] on div "Columna1" at bounding box center [301, 63] width 170 height 11
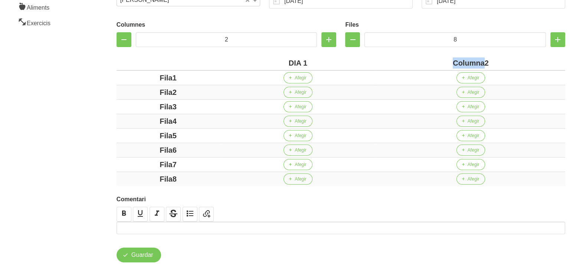
drag, startPoint x: 485, startPoint y: 64, endPoint x: 435, endPoint y: 64, distance: 49.3
click at [435, 64] on div "Columna2" at bounding box center [470, 63] width 183 height 11
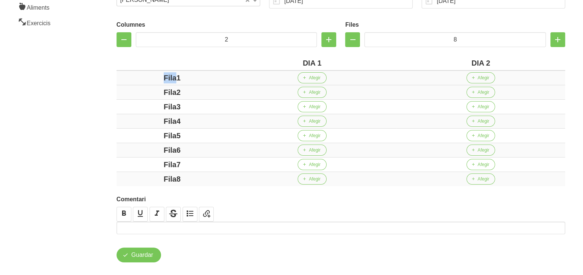
drag, startPoint x: 177, startPoint y: 79, endPoint x: 147, endPoint y: 83, distance: 30.7
click at [147, 82] on div "Fila1" at bounding box center [171, 77] width 105 height 11
drag, startPoint x: 177, startPoint y: 92, endPoint x: 149, endPoint y: 100, distance: 28.4
click at [147, 98] on div "Fila2" at bounding box center [171, 92] width 105 height 11
drag, startPoint x: 186, startPoint y: 105, endPoint x: 154, endPoint y: 105, distance: 31.9
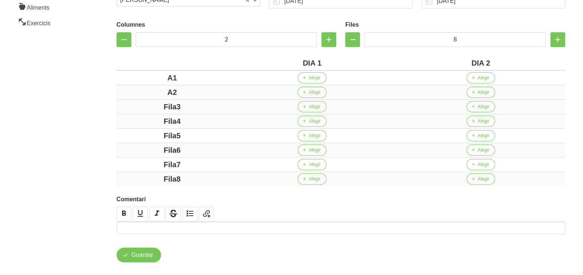
click at [154, 105] on div "Fila3" at bounding box center [171, 106] width 105 height 11
drag, startPoint x: 192, startPoint y: 119, endPoint x: 147, endPoint y: 119, distance: 45.3
click at [145, 119] on div "Fila4" at bounding box center [171, 121] width 105 height 11
drag, startPoint x: 154, startPoint y: 133, endPoint x: 145, endPoint y: 137, distance: 9.5
click at [141, 135] on div "Fila5" at bounding box center [171, 135] width 105 height 11
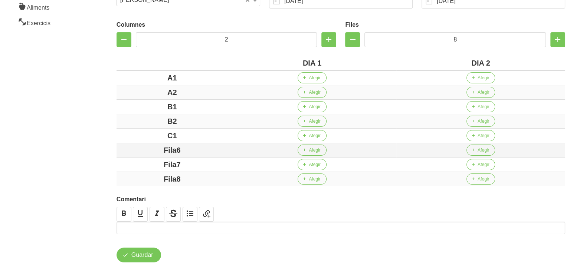
drag, startPoint x: 196, startPoint y: 149, endPoint x: 160, endPoint y: 149, distance: 36.0
click at [160, 149] on div "Fila6" at bounding box center [171, 150] width 105 height 11
drag, startPoint x: 188, startPoint y: 165, endPoint x: 150, endPoint y: 165, distance: 37.5
click at [148, 165] on div "Fila7" at bounding box center [171, 164] width 105 height 11
click at [130, 174] on div "Fila8" at bounding box center [171, 179] width 105 height 11
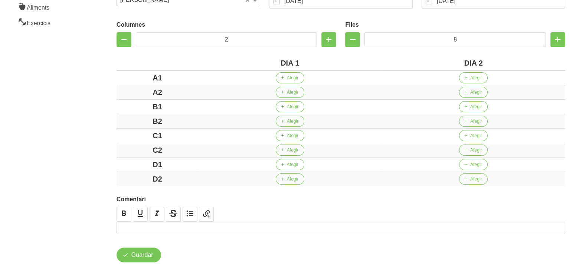
drag, startPoint x: 75, startPoint y: 137, endPoint x: 75, endPoint y: 132, distance: 5.2
click at [74, 136] on aside "General Dashboard Seccions Clients Administradors Comunicacions Esdeveniments A…" at bounding box center [45, 83] width 99 height 404
click at [289, 78] on span "Afegir" at bounding box center [293, 78] width 12 height 7
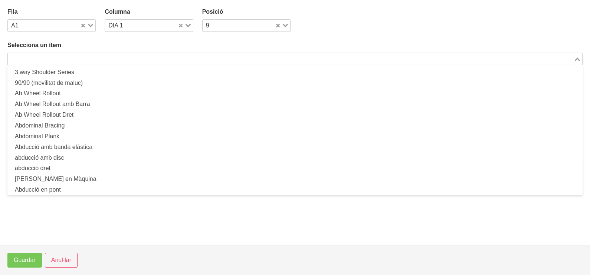
click at [117, 56] on input "Search for option" at bounding box center [291, 59] width 564 height 9
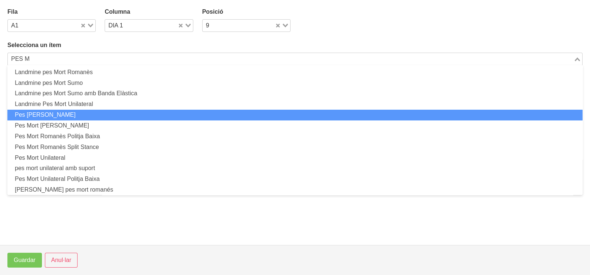
click at [109, 112] on li "Pes [PERSON_NAME]" at bounding box center [294, 115] width 575 height 11
type input "PES M"
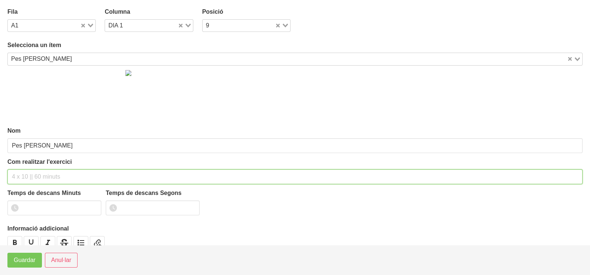
click at [38, 175] on input "text" at bounding box center [294, 177] width 575 height 15
type input "3 x 6-8 a 3010 60""
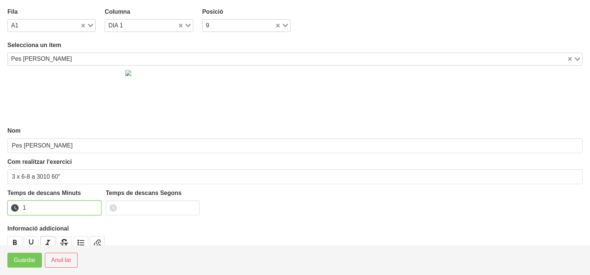
drag, startPoint x: 92, startPoint y: 206, endPoint x: 50, endPoint y: 240, distance: 53.8
type input "1"
click at [91, 207] on input "1" at bounding box center [54, 208] width 94 height 15
click at [32, 262] on span "Guardar" at bounding box center [25, 260] width 22 height 9
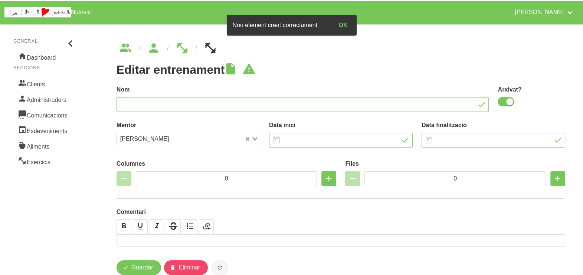
type input "Glòria Payarols 20"
checkbox input "true"
type input "16/11/2025"
type input "[DATE]"
type input "2"
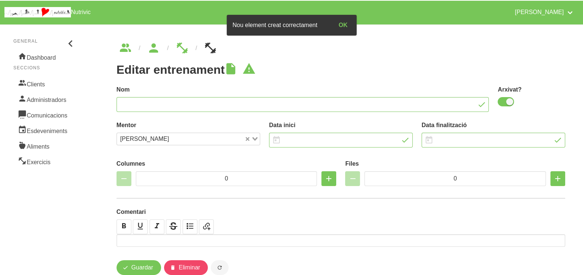
type input "8"
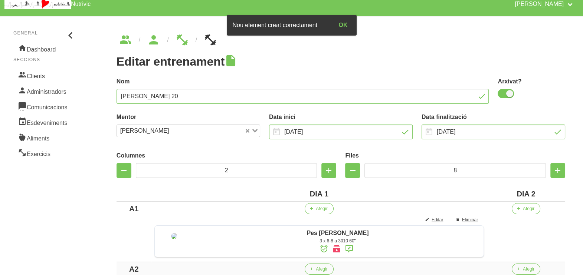
scroll to position [139, 0]
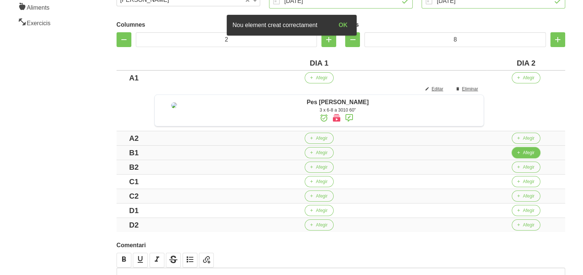
click at [521, 156] on icon "button" at bounding box center [518, 153] width 4 height 7
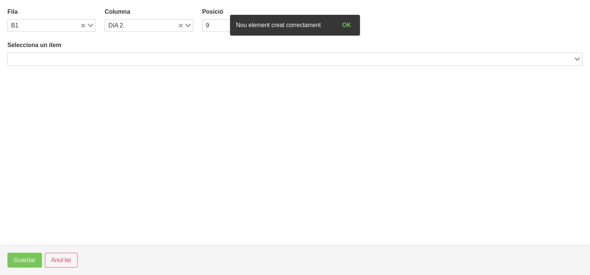
click at [112, 59] on input "Search for option" at bounding box center [291, 59] width 564 height 9
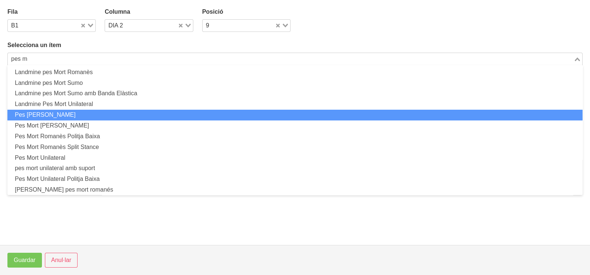
click at [80, 115] on li "Pes [PERSON_NAME]" at bounding box center [294, 115] width 575 height 11
type input "pes m"
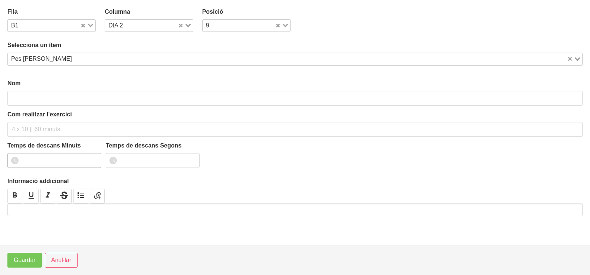
type input "Pes [PERSON_NAME]"
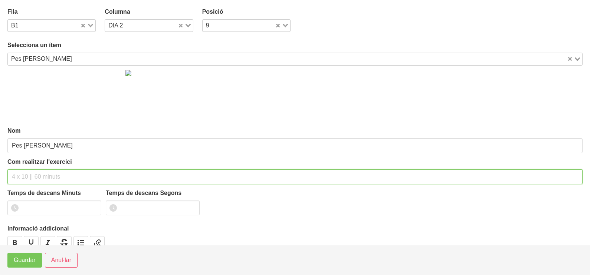
click at [25, 173] on input "text" at bounding box center [294, 177] width 575 height 15
type input "3 x 6-8 a 3010 60""
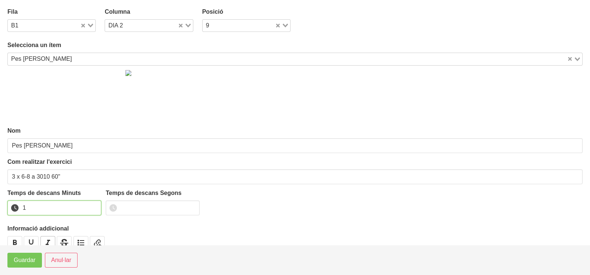
drag, startPoint x: 94, startPoint y: 205, endPoint x: 48, endPoint y: 236, distance: 55.1
type input "1"
click at [94, 206] on input "1" at bounding box center [54, 208] width 94 height 15
click at [34, 259] on span "Guardar" at bounding box center [25, 260] width 22 height 9
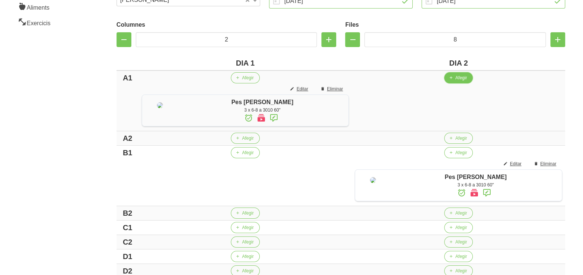
click at [453, 76] on button "Afegir" at bounding box center [458, 77] width 29 height 11
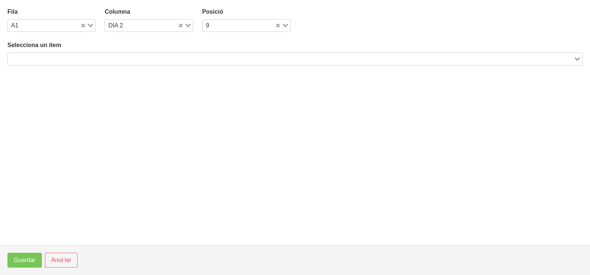
click at [179, 60] on input "Search for option" at bounding box center [291, 59] width 564 height 9
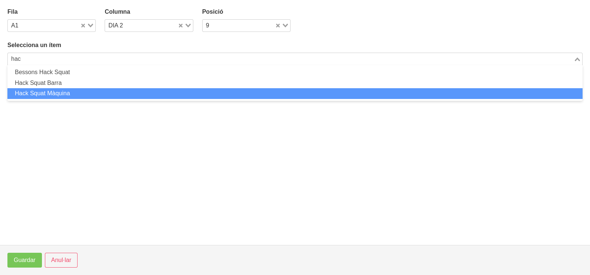
click at [78, 90] on li "Hack Squat Màquina" at bounding box center [294, 93] width 575 height 11
type input "hac"
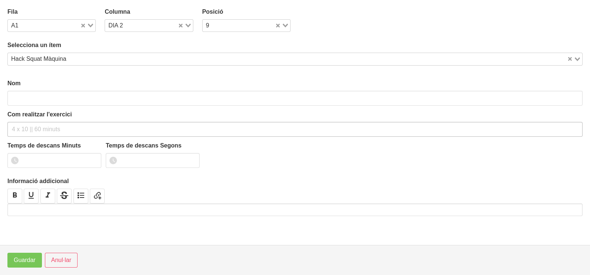
type input "Hack Squat Màquina"
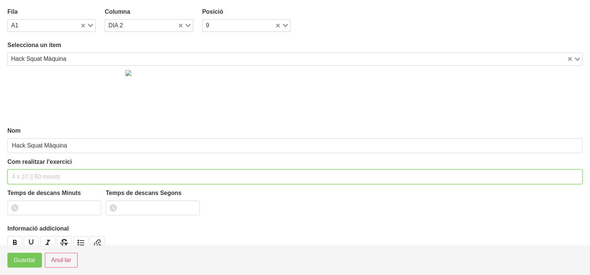
click at [32, 171] on input "text" at bounding box center [294, 177] width 575 height 15
type input "3 x 6-8 a 3010 60""
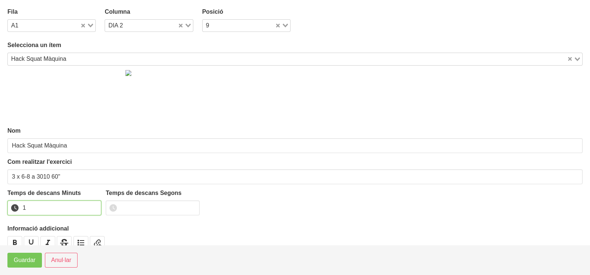
drag, startPoint x: 93, startPoint y: 206, endPoint x: 82, endPoint y: 216, distance: 15.0
type input "1"
click at [92, 206] on input "1" at bounding box center [54, 208] width 94 height 15
click at [21, 263] on span "Guardar" at bounding box center [25, 260] width 22 height 9
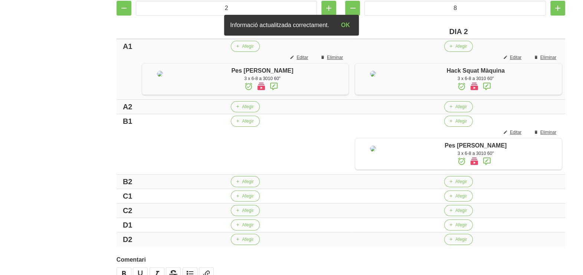
scroll to position [185, 0]
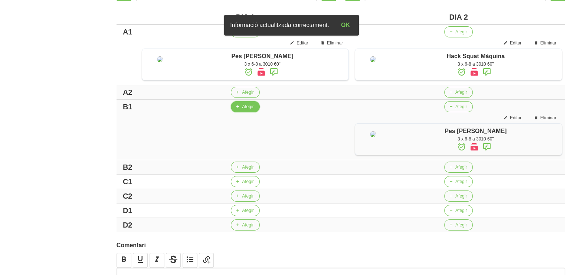
click at [246, 110] on span "Afegir" at bounding box center [248, 107] width 12 height 7
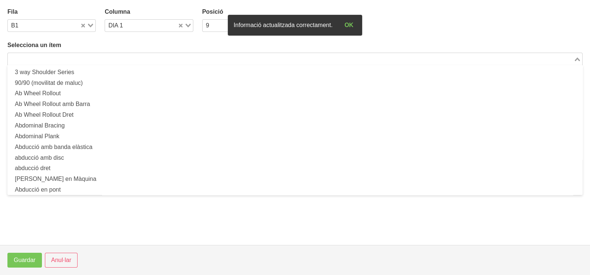
drag, startPoint x: 95, startPoint y: 59, endPoint x: 125, endPoint y: 42, distance: 34.6
click at [97, 59] on input "Search for option" at bounding box center [291, 59] width 564 height 9
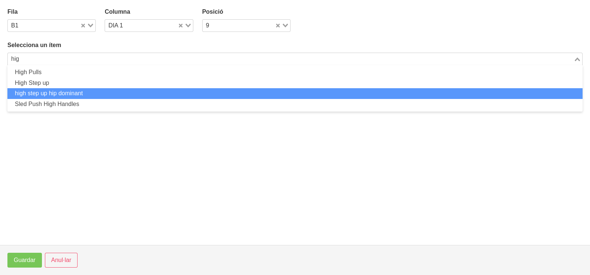
click at [82, 91] on li "high step up hip dominant" at bounding box center [294, 93] width 575 height 11
type input "hig"
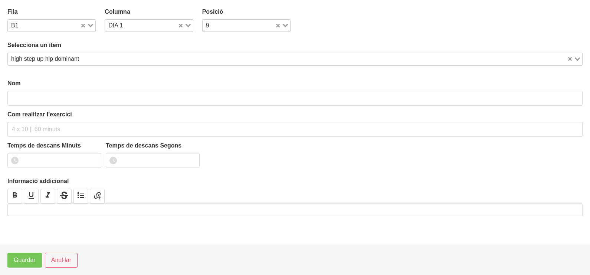
type input "high step up hip dominant"
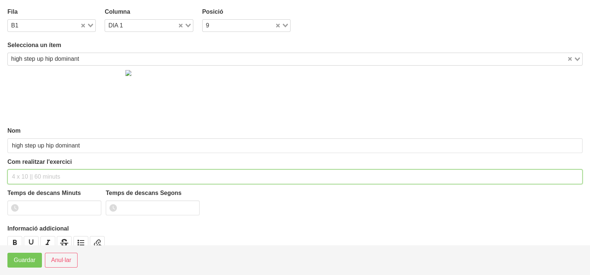
click at [33, 178] on input "text" at bounding box center [294, 177] width 575 height 15
type input "3 x 6-8 a 3010 60""
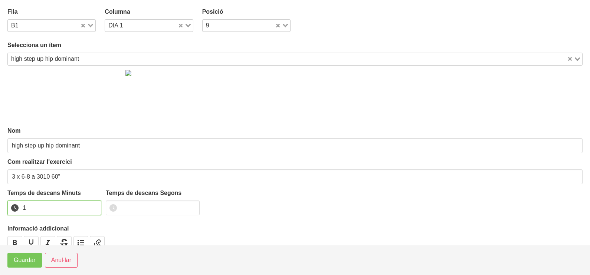
drag, startPoint x: 95, startPoint y: 204, endPoint x: 32, endPoint y: 248, distance: 76.5
type input "1"
click at [92, 207] on input "1" at bounding box center [54, 208] width 94 height 15
click at [20, 262] on span "Guardar" at bounding box center [25, 260] width 22 height 9
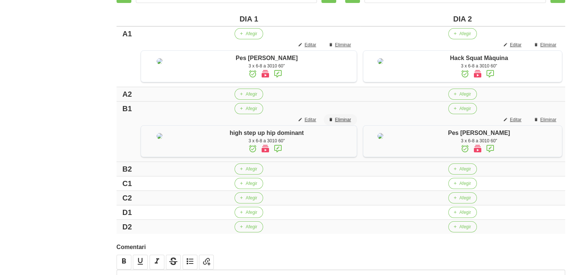
scroll to position [232, 0]
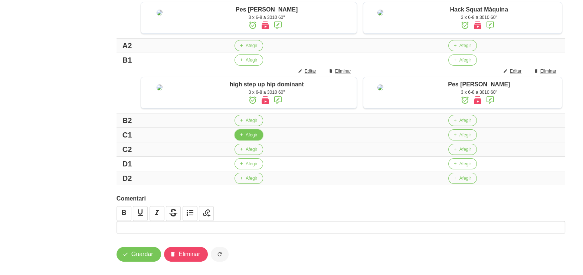
click at [243, 141] on button "Afegir" at bounding box center [248, 134] width 29 height 11
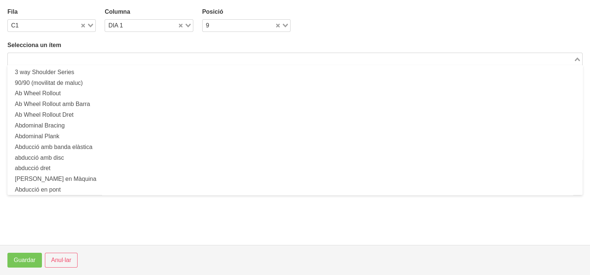
drag, startPoint x: 122, startPoint y: 57, endPoint x: 127, endPoint y: 57, distance: 4.5
click at [124, 57] on input "Search for option" at bounding box center [291, 59] width 564 height 9
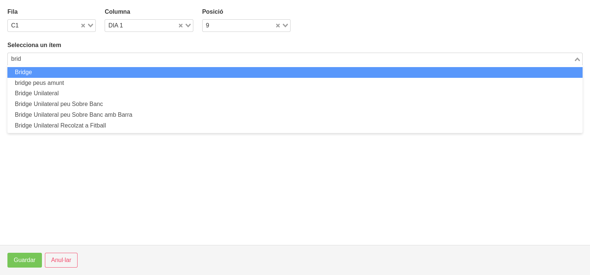
click at [116, 71] on li "Bridge" at bounding box center [294, 72] width 575 height 11
type input "brid"
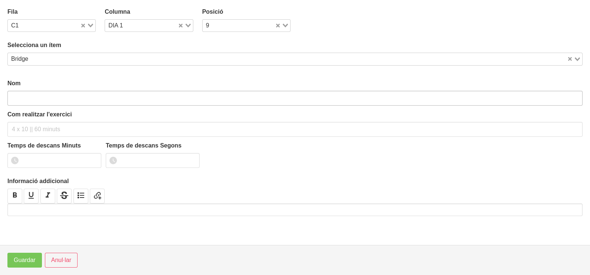
type input "Bridge"
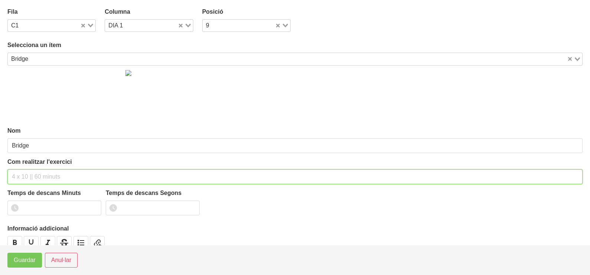
click at [33, 175] on input "text" at bounding box center [294, 177] width 575 height 15
type input "3 x 8-10 a 2011 60""
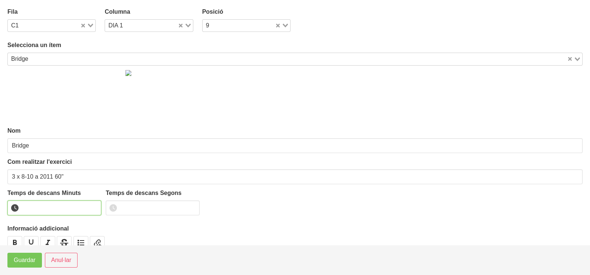
click at [92, 203] on input "number" at bounding box center [54, 208] width 94 height 15
type input "1"
click at [95, 205] on input "1" at bounding box center [54, 208] width 94 height 15
click at [22, 266] on button "Guardar" at bounding box center [24, 260] width 35 height 15
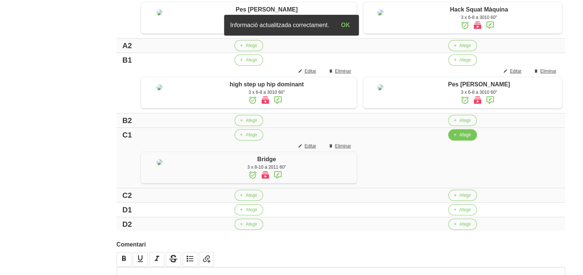
click at [462, 138] on span "Afegir" at bounding box center [465, 135] width 12 height 7
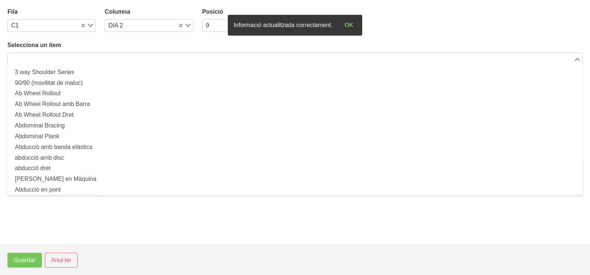
click at [130, 60] on input "Search for option" at bounding box center [291, 59] width 564 height 9
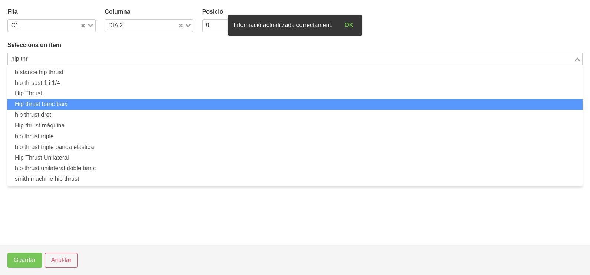
click at [85, 102] on li "Hip thrust banc baix" at bounding box center [294, 104] width 575 height 11
type input "hip thr"
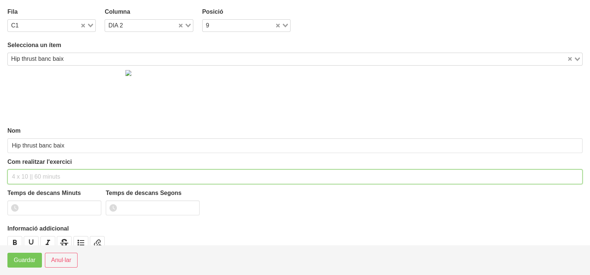
click at [31, 175] on input "text" at bounding box center [294, 177] width 575 height 15
type input "3 x 8-10 a 2011 60""
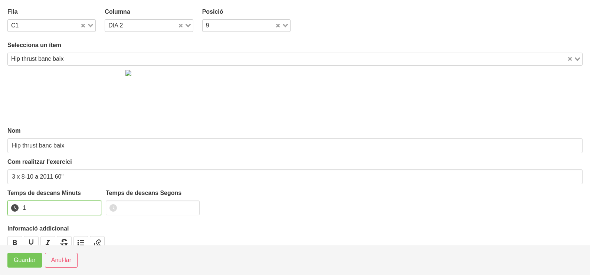
drag, startPoint x: 93, startPoint y: 205, endPoint x: 49, endPoint y: 244, distance: 58.6
type input "1"
click at [92, 207] on input "1" at bounding box center [54, 208] width 94 height 15
click at [32, 267] on button "Guardar" at bounding box center [24, 260] width 35 height 15
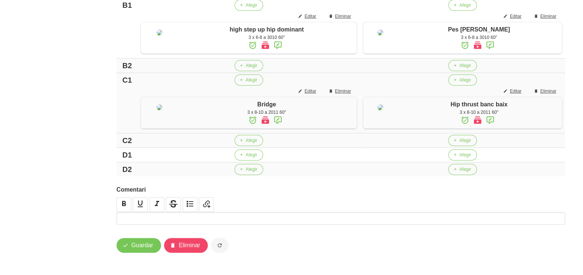
scroll to position [341, 0]
click at [246, 154] on span "Afegir" at bounding box center [252, 155] width 12 height 7
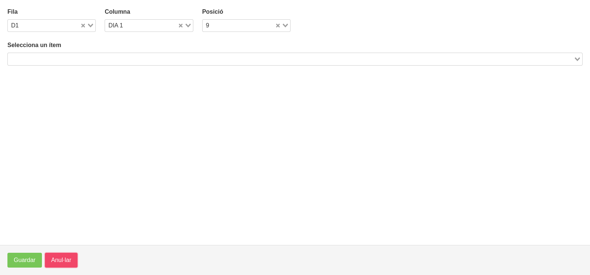
click at [66, 260] on span "Anul·lar" at bounding box center [61, 260] width 20 height 9
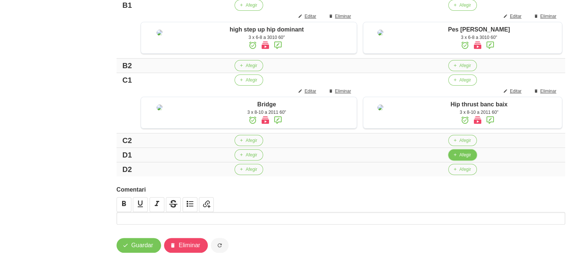
click at [468, 156] on span "Afegir" at bounding box center [465, 155] width 12 height 7
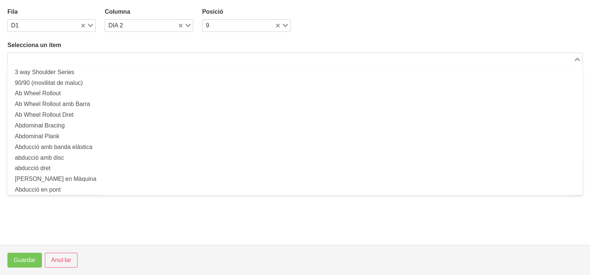
click at [145, 58] on input "Search for option" at bounding box center [291, 59] width 564 height 9
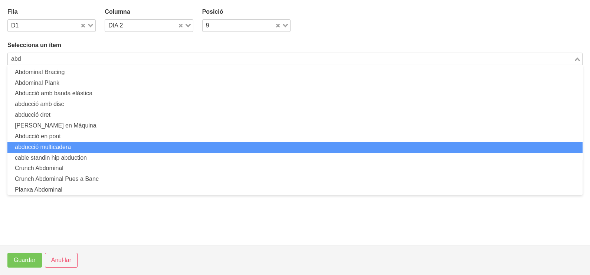
click at [95, 145] on li "abducció multicadera" at bounding box center [294, 147] width 575 height 11
type input "abd"
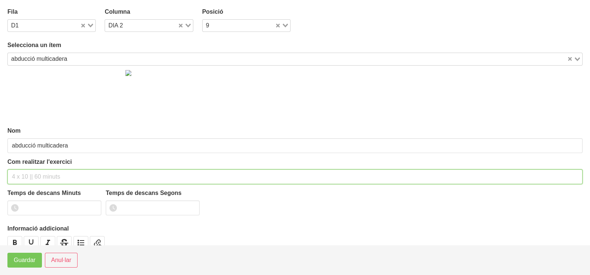
click at [38, 180] on input "text" at bounding box center [294, 177] width 575 height 15
type input "3 x 10-12 a 2010 60""
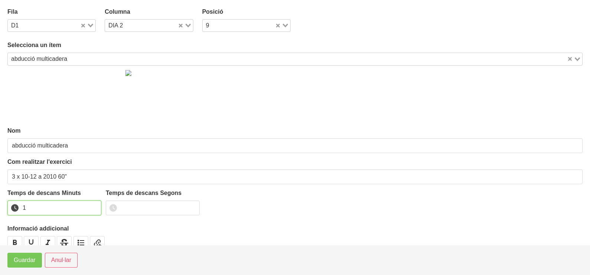
drag, startPoint x: 93, startPoint y: 205, endPoint x: 58, endPoint y: 232, distance: 44.2
type input "1"
click at [89, 210] on input "1" at bounding box center [54, 208] width 94 height 15
click at [28, 265] on button "Guardar" at bounding box center [24, 260] width 35 height 15
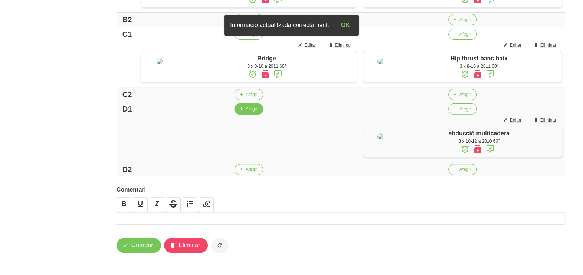
click at [239, 112] on icon "button" at bounding box center [241, 109] width 4 height 7
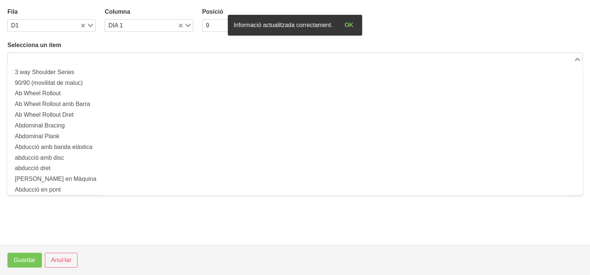
click at [109, 60] on input "Search for option" at bounding box center [291, 59] width 564 height 9
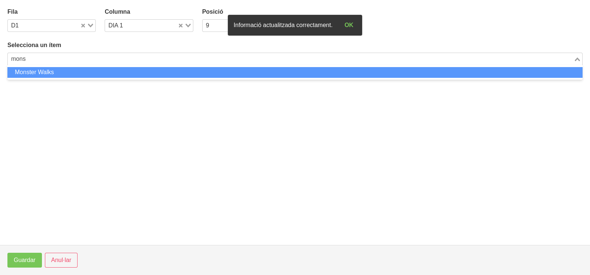
click at [104, 71] on li "Monster Walks" at bounding box center [294, 72] width 575 height 11
type input "mons"
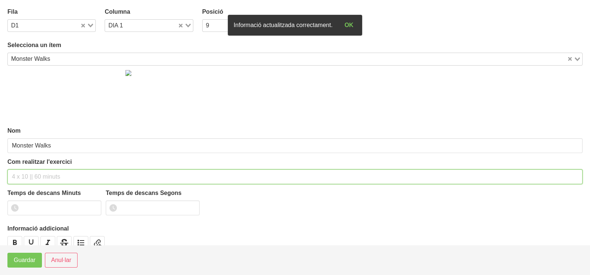
click at [32, 179] on input "text" at bounding box center [294, 177] width 575 height 15
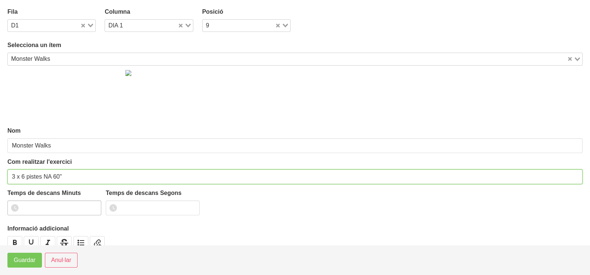
type input "3 x 6 pistes NA 60""
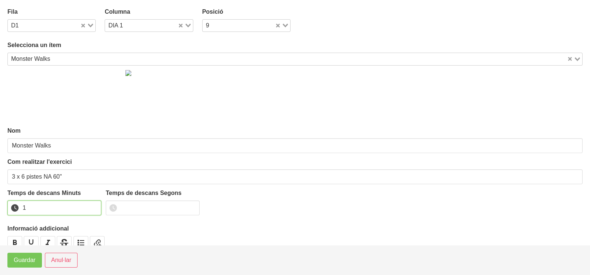
drag, startPoint x: 94, startPoint y: 205, endPoint x: 35, endPoint y: 247, distance: 72.9
type input "1"
click at [93, 206] on input "1" at bounding box center [54, 208] width 94 height 15
click at [23, 256] on span "Guardar" at bounding box center [25, 260] width 22 height 9
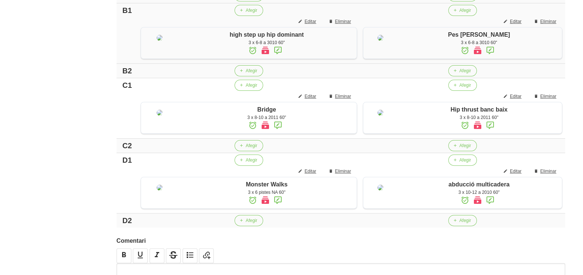
scroll to position [294, 0]
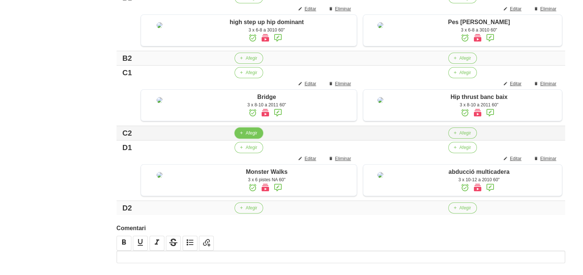
click at [246, 137] on span "Afegir" at bounding box center [252, 133] width 12 height 7
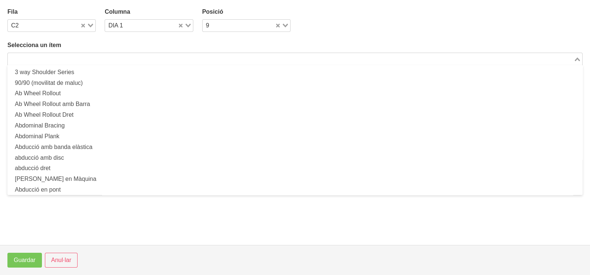
click at [147, 60] on input "Search for option" at bounding box center [291, 59] width 564 height 9
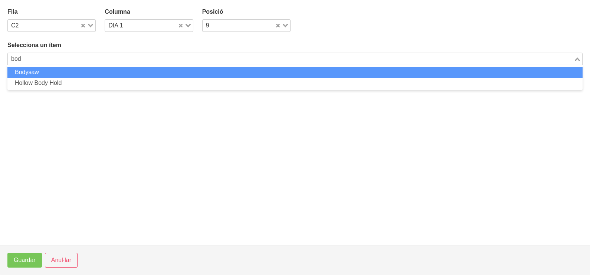
click at [114, 73] on li "Bodysaw" at bounding box center [294, 72] width 575 height 11
type input "bod"
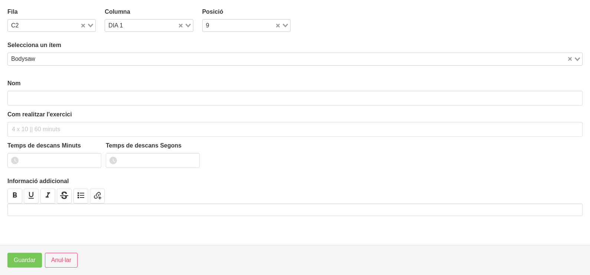
type input "Bodysaw"
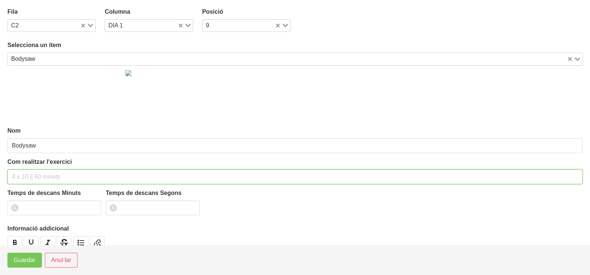
click at [44, 176] on input "text" at bounding box center [294, 177] width 575 height 15
type input "3 x 8-10 a 2010 60""
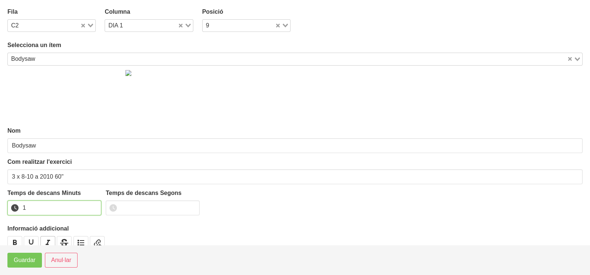
drag, startPoint x: 95, startPoint y: 204, endPoint x: 50, endPoint y: 243, distance: 59.1
type input "1"
click at [92, 208] on input "1" at bounding box center [54, 208] width 94 height 15
click at [30, 260] on span "Guardar" at bounding box center [25, 260] width 22 height 9
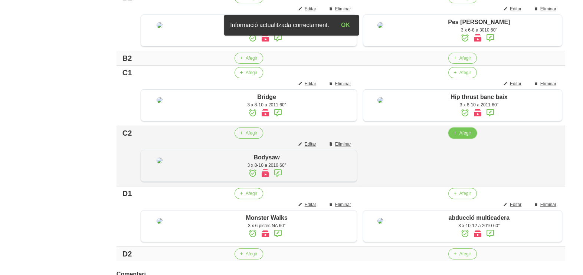
click at [459, 137] on span "Afegir" at bounding box center [465, 133] width 12 height 7
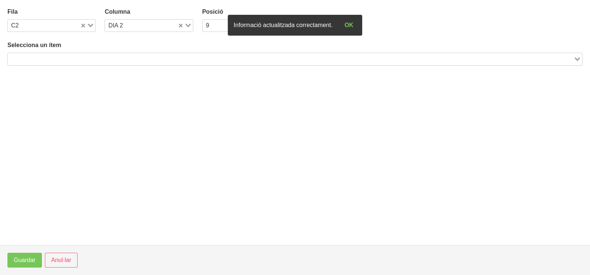
click at [124, 56] on input "Search for option" at bounding box center [291, 59] width 564 height 9
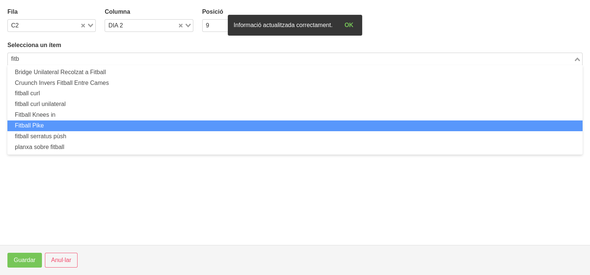
click at [81, 128] on li "Fitball Pike" at bounding box center [294, 126] width 575 height 11
type input "fitb"
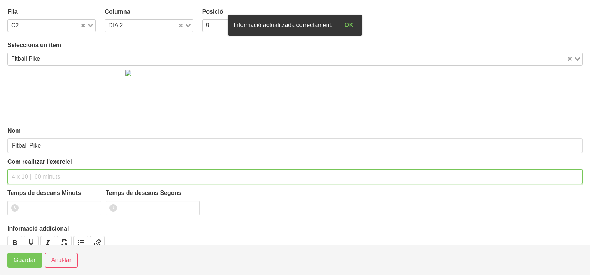
click at [31, 171] on input "text" at bounding box center [294, 177] width 575 height 15
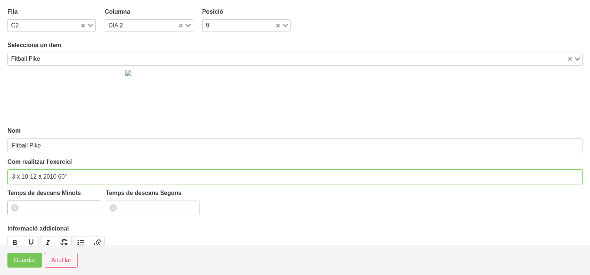
type input "3 x 10-12 a 2010 60""
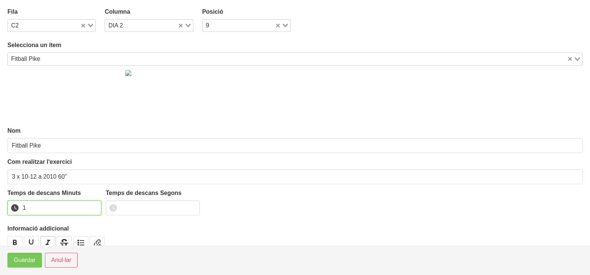
drag, startPoint x: 94, startPoint y: 204, endPoint x: 44, endPoint y: 244, distance: 64.7
type input "1"
click at [91, 208] on input "1" at bounding box center [54, 208] width 94 height 15
click at [33, 259] on span "Guardar" at bounding box center [25, 260] width 22 height 9
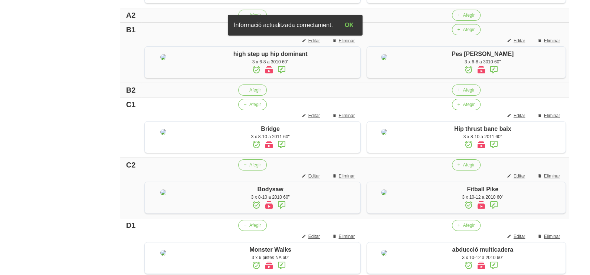
scroll to position [248, 0]
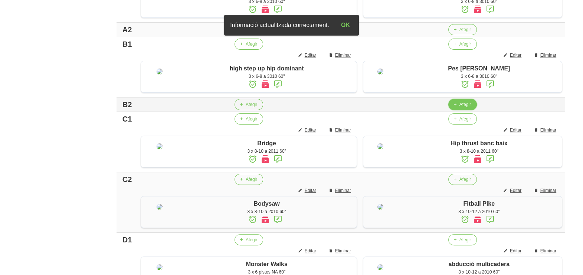
click at [454, 108] on icon "button" at bounding box center [455, 104] width 4 height 7
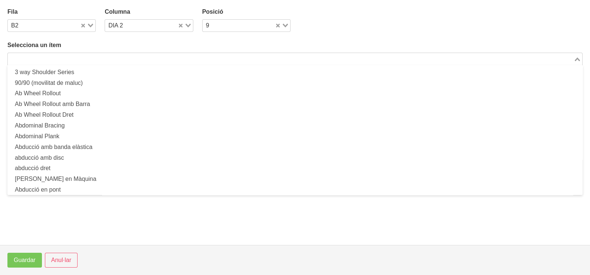
click at [72, 57] on input "Search for option" at bounding box center [291, 59] width 564 height 9
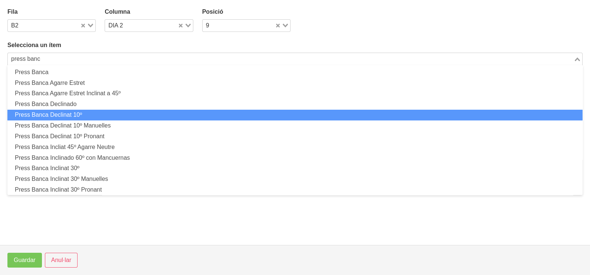
scroll to position [184, 0]
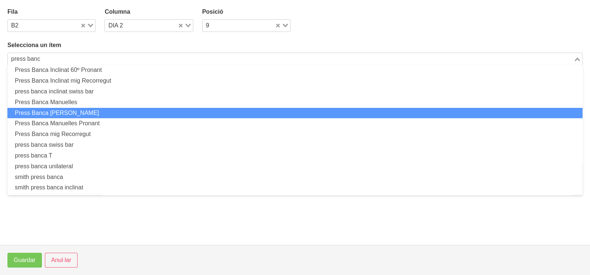
click at [97, 112] on li "Press Banca [PERSON_NAME]" at bounding box center [294, 113] width 575 height 11
type input "press banc"
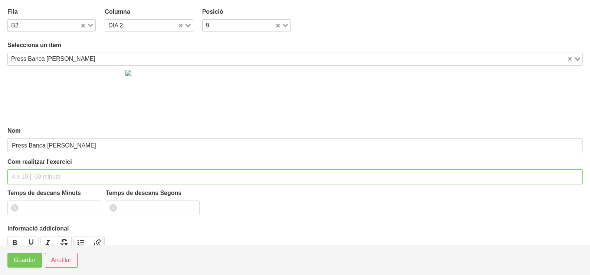
drag, startPoint x: 31, startPoint y: 175, endPoint x: 39, endPoint y: 157, distance: 19.9
click at [31, 175] on input "text" at bounding box center [294, 177] width 575 height 15
type input "3 x 8-10 a 3010 60""
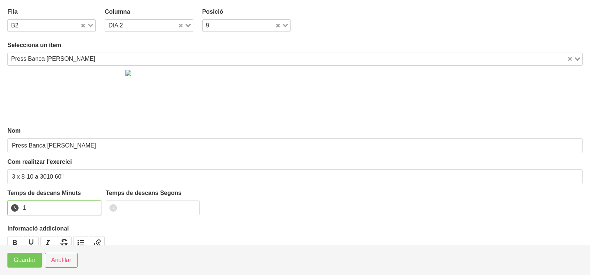
drag, startPoint x: 93, startPoint y: 205, endPoint x: 86, endPoint y: 214, distance: 11.6
type input "1"
click at [93, 207] on input "1" at bounding box center [54, 208] width 94 height 15
click at [31, 254] on button "Guardar" at bounding box center [24, 260] width 35 height 15
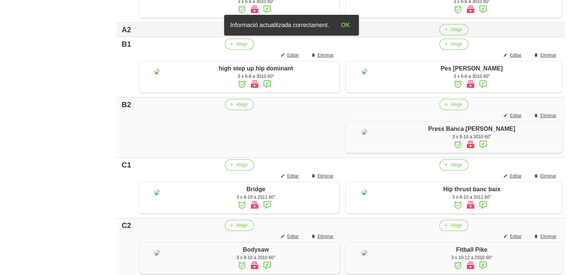
drag, startPoint x: 237, startPoint y: 56, endPoint x: 226, endPoint y: 56, distance: 11.1
click at [226, 35] on button "Afegir" at bounding box center [239, 29] width 29 height 11
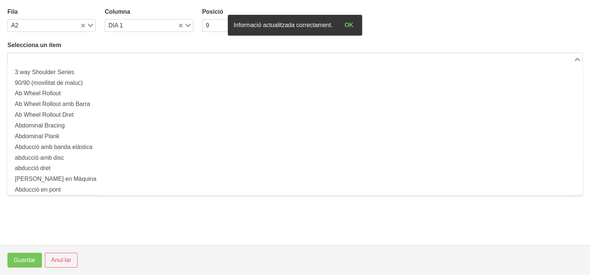
drag, startPoint x: 60, startPoint y: 59, endPoint x: 98, endPoint y: 42, distance: 40.8
click at [67, 58] on input "Search for option" at bounding box center [291, 59] width 564 height 9
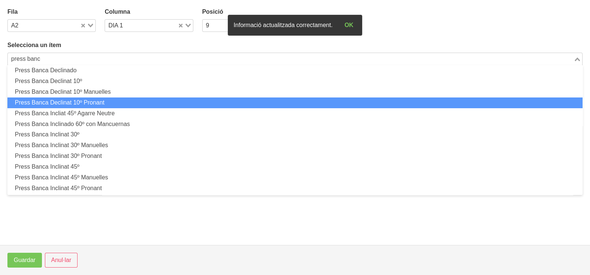
scroll to position [46, 0]
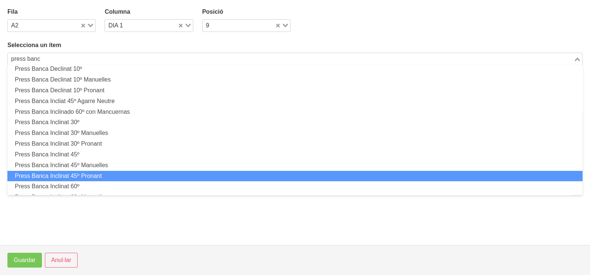
click at [103, 174] on li "Press Banca Inclinat 45º Pronant" at bounding box center [294, 176] width 575 height 11
type input "press banc"
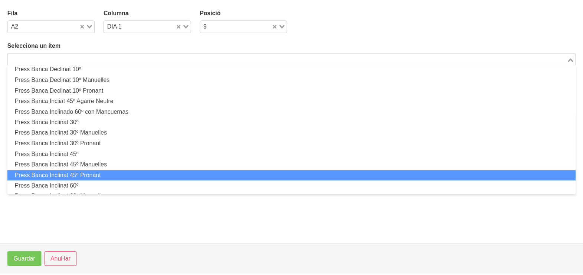
scroll to position [2, 0]
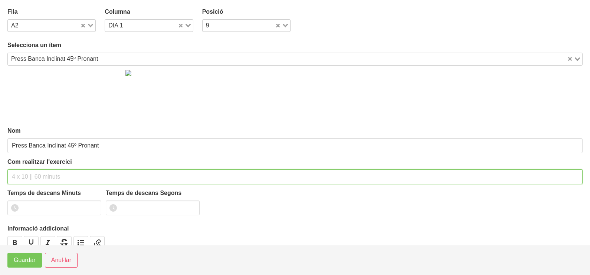
drag, startPoint x: 34, startPoint y: 172, endPoint x: 34, endPoint y: 166, distance: 6.3
click at [33, 173] on input "text" at bounding box center [294, 177] width 575 height 15
type input "3 x 8-10 a 3010 60""
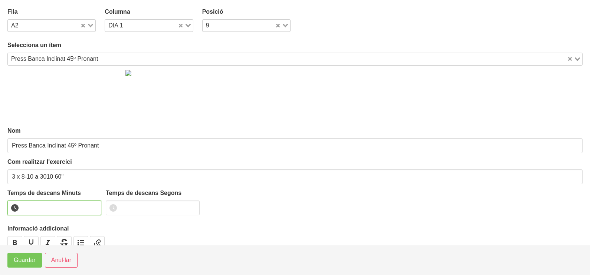
click at [93, 202] on input "number" at bounding box center [54, 208] width 94 height 15
type input "1"
click at [93, 204] on input "1" at bounding box center [54, 208] width 94 height 15
click at [22, 259] on span "Guardar" at bounding box center [25, 260] width 22 height 9
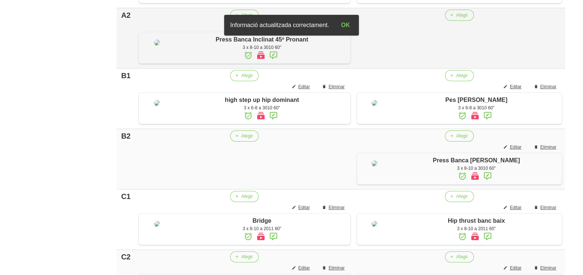
scroll to position [248, 0]
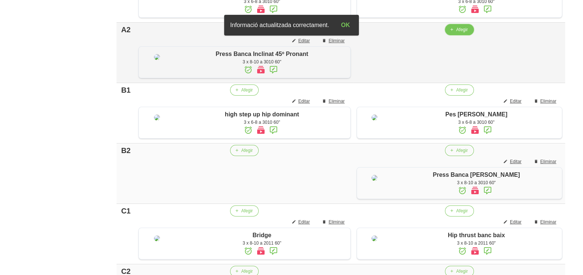
click at [456, 33] on span "Afegir" at bounding box center [462, 29] width 12 height 7
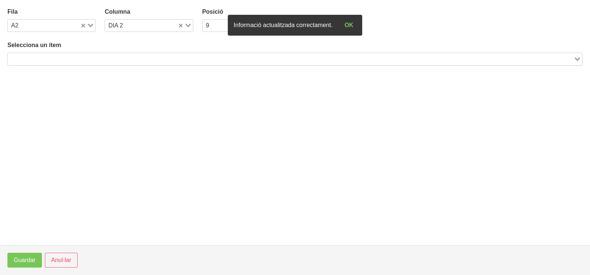
click at [95, 55] on input "Search for option" at bounding box center [291, 59] width 564 height 9
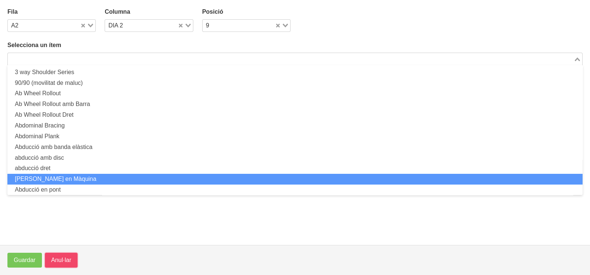
click at [69, 261] on span "Anul·lar" at bounding box center [61, 260] width 20 height 9
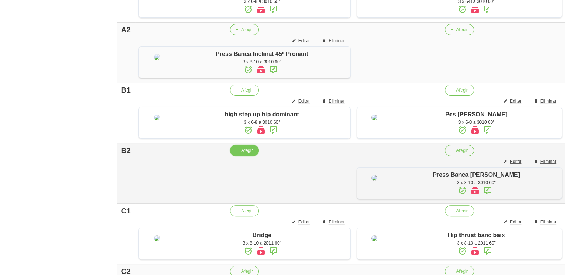
click at [234, 154] on icon "button" at bounding box center [236, 150] width 4 height 7
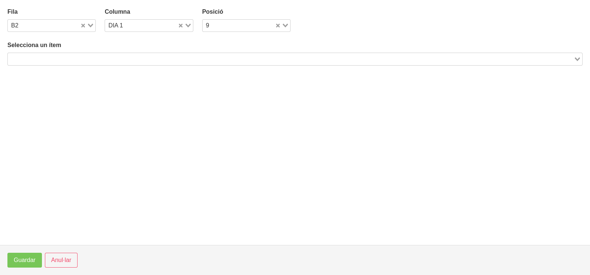
click at [107, 58] on input "Search for option" at bounding box center [291, 59] width 564 height 9
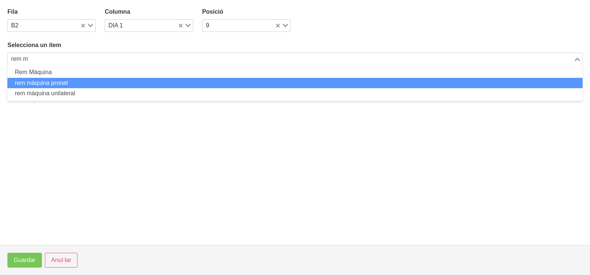
click at [72, 85] on li "rem màquina pronat" at bounding box center [294, 83] width 575 height 11
type input "rem m"
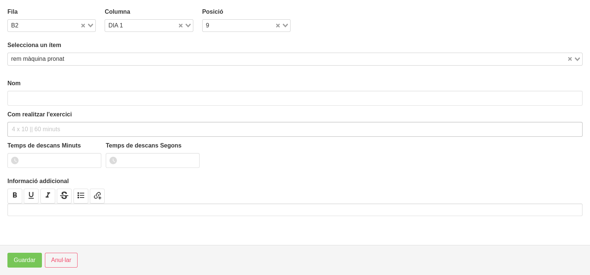
type input "rem màquina pronat"
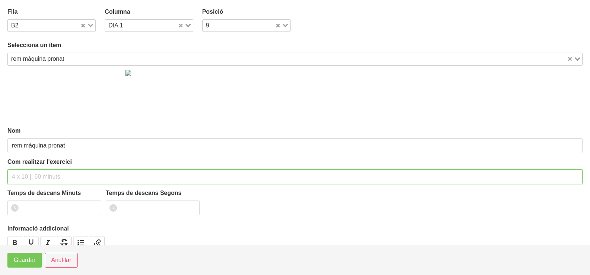
click at [42, 172] on input "text" at bounding box center [294, 177] width 575 height 15
type input "3 x 6-8 a 3011 60""
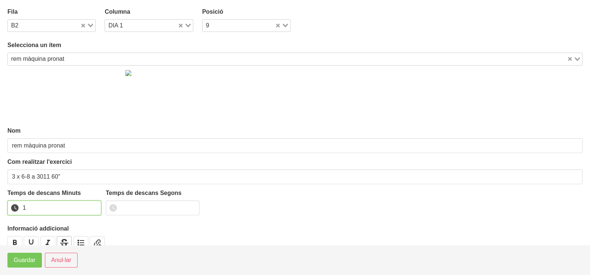
drag, startPoint x: 93, startPoint y: 205, endPoint x: 57, endPoint y: 239, distance: 50.4
type input "1"
click at [93, 206] on input "1" at bounding box center [54, 208] width 94 height 15
click at [34, 257] on span "Guardar" at bounding box center [25, 260] width 22 height 9
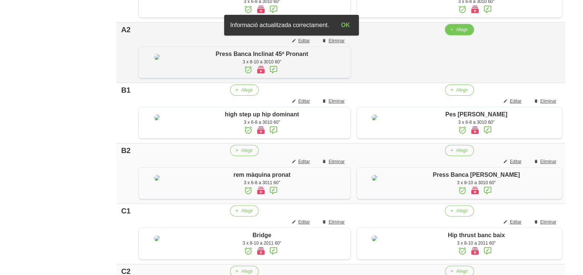
drag, startPoint x: 451, startPoint y: 54, endPoint x: 447, endPoint y: 54, distance: 4.1
click at [447, 35] on button "Afegir" at bounding box center [459, 29] width 29 height 11
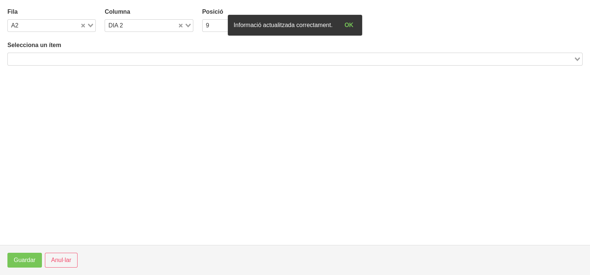
click at [109, 60] on input "Search for option" at bounding box center [291, 59] width 564 height 9
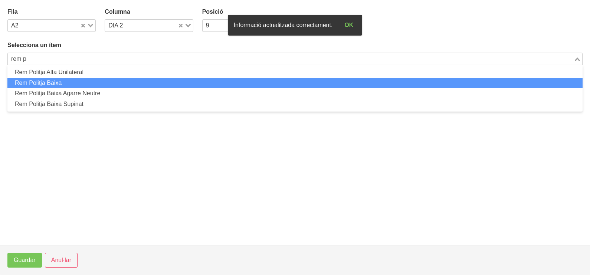
click at [86, 82] on li "Rem Politja Baixa" at bounding box center [294, 83] width 575 height 11
type input "rem p"
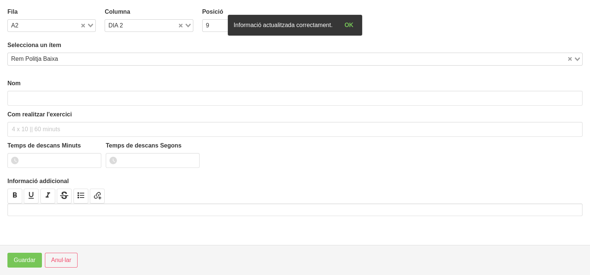
type input "Rem Politja Baixa"
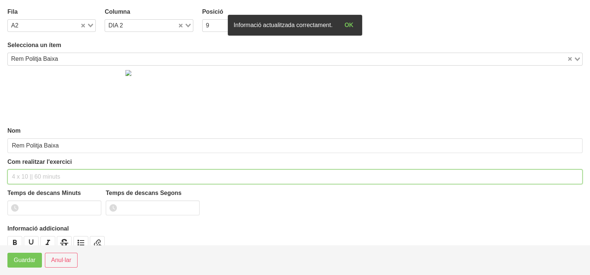
click at [37, 171] on input "text" at bounding box center [294, 177] width 575 height 15
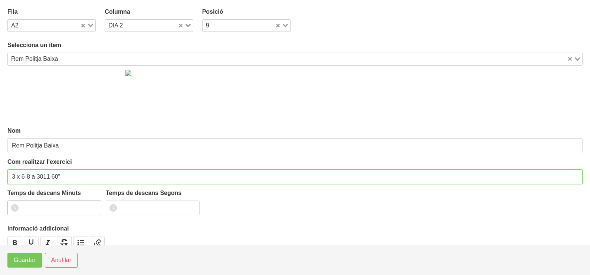
type input "3 x 6-8 a 3011 60""
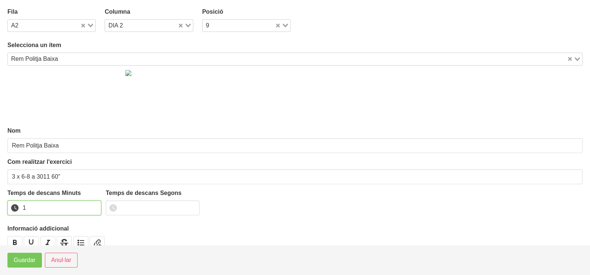
drag, startPoint x: 93, startPoint y: 206, endPoint x: 90, endPoint y: 210, distance: 5.6
type input "1"
click at [93, 207] on input "1" at bounding box center [54, 208] width 94 height 15
click at [30, 262] on span "Guardar" at bounding box center [25, 260] width 22 height 9
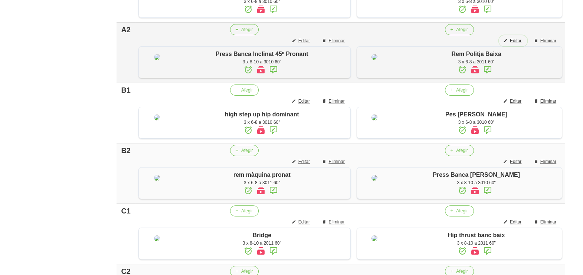
click at [516, 44] on span "Editar" at bounding box center [516, 40] width 12 height 7
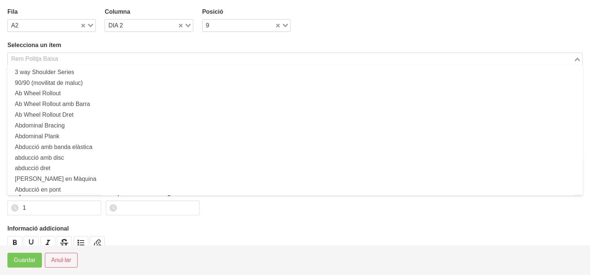
click at [66, 58] on input "Search for option" at bounding box center [291, 59] width 564 height 9
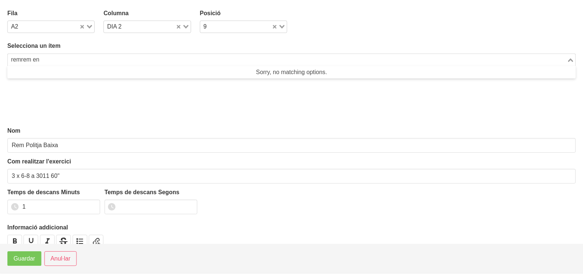
scroll to position [0, 0]
drag, startPoint x: 30, startPoint y: 58, endPoint x: 20, endPoint y: 59, distance: 10.1
click at [20, 59] on input "remrem en" at bounding box center [291, 59] width 564 height 9
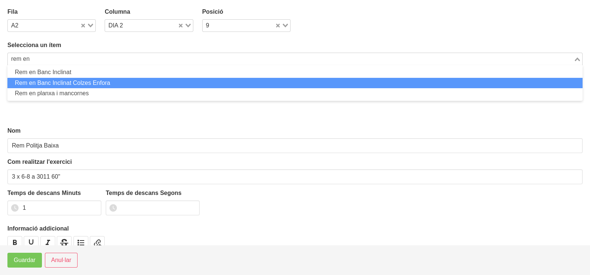
click at [60, 82] on li "Rem en Banc Inclinat Colzes Enfora" at bounding box center [294, 83] width 575 height 11
type input "rem en"
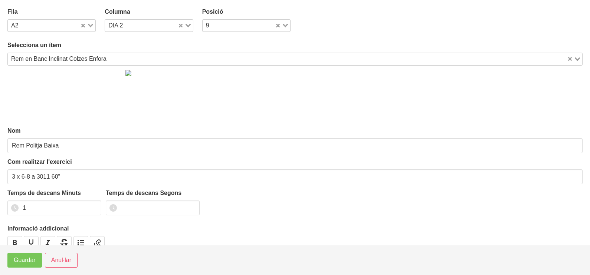
type input "Rem en Banc Inclinat Colzes Enfora"
click at [28, 266] on button "Guardar" at bounding box center [24, 260] width 35 height 15
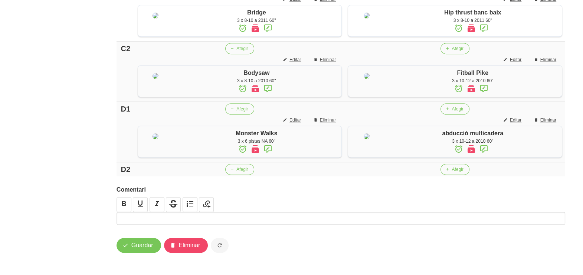
scroll to position [594, 0]
click at [244, 169] on span "Afegir" at bounding box center [242, 169] width 12 height 7
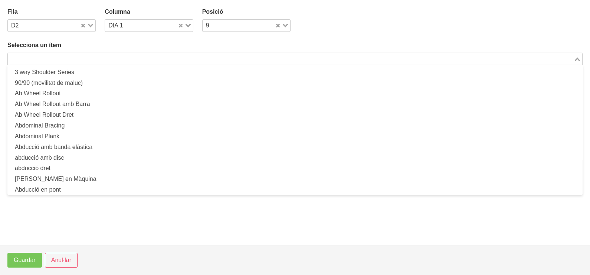
click at [124, 61] on input "Search for option" at bounding box center [291, 59] width 564 height 9
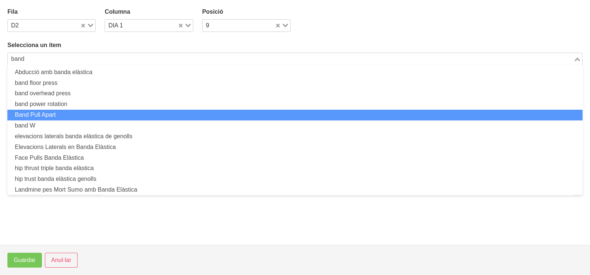
click at [42, 113] on li "Band Pull Apart" at bounding box center [294, 115] width 575 height 11
type input "band"
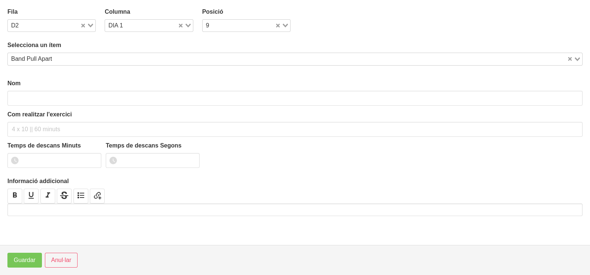
type input "Band Pull Apart"
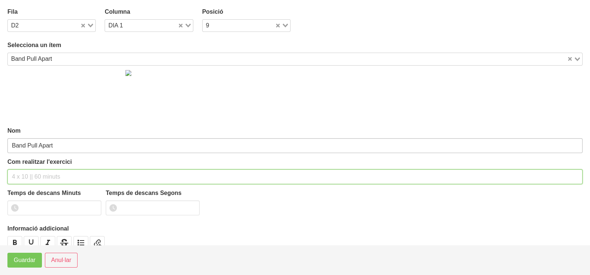
drag, startPoint x: 36, startPoint y: 174, endPoint x: 42, endPoint y: 151, distance: 23.8
click at [36, 172] on input "text" at bounding box center [294, 177] width 575 height 15
type input "3 x 8-12 a 2011 60""
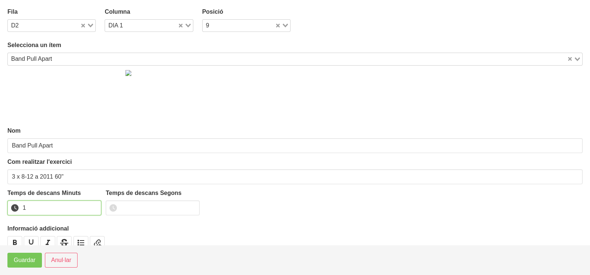
drag, startPoint x: 93, startPoint y: 205, endPoint x: 55, endPoint y: 235, distance: 48.6
type input "1"
click at [93, 208] on input "1" at bounding box center [54, 208] width 94 height 15
click at [30, 260] on span "Guardar" at bounding box center [25, 260] width 22 height 9
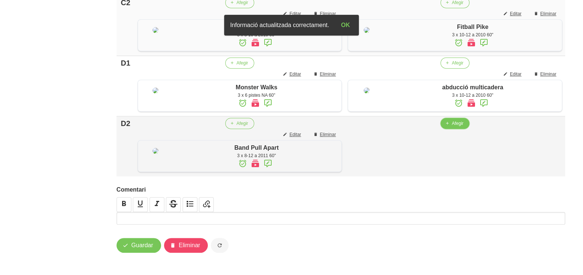
click at [452, 127] on span "Afegir" at bounding box center [458, 123] width 12 height 7
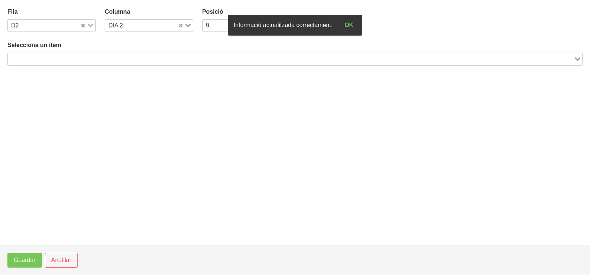
click at [139, 56] on input "Search for option" at bounding box center [291, 59] width 564 height 9
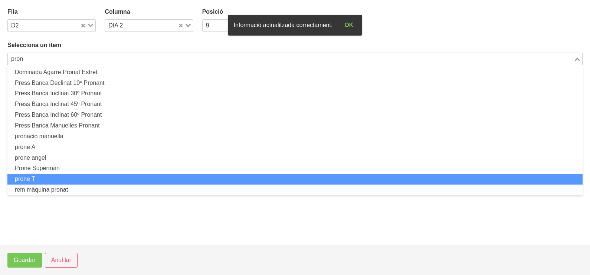
click at [63, 177] on li "prone T" at bounding box center [294, 179] width 575 height 11
type input "pron"
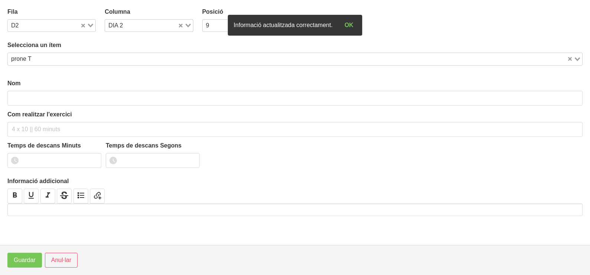
type input "prone T"
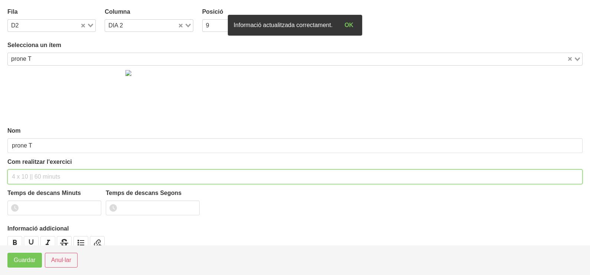
click at [42, 175] on input "text" at bounding box center [294, 177] width 575 height 15
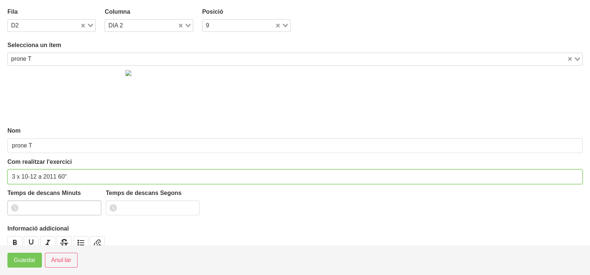
type input "3 x 10-12 a 2011 60""
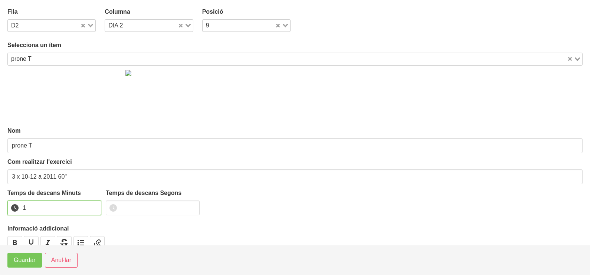
drag, startPoint x: 95, startPoint y: 204, endPoint x: 44, endPoint y: 243, distance: 64.1
type input "1"
click at [94, 206] on input "1" at bounding box center [54, 208] width 94 height 15
click at [30, 261] on span "Guardar" at bounding box center [25, 260] width 22 height 9
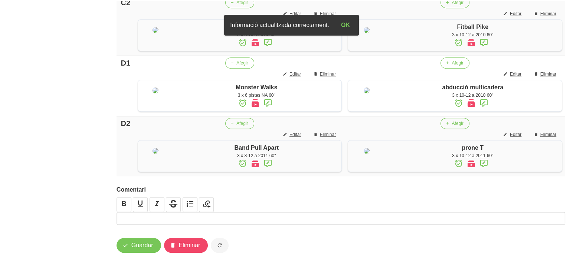
scroll to position [648, 0]
click at [141, 248] on span "Guardar" at bounding box center [142, 245] width 22 height 9
click at [132, 248] on span "Guardar" at bounding box center [142, 245] width 22 height 9
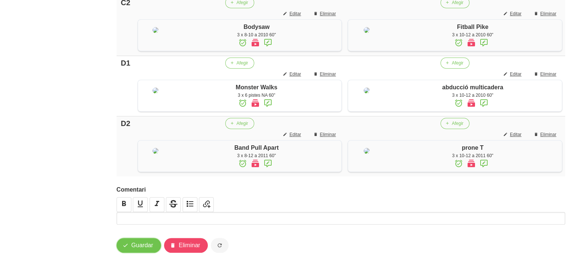
click at [139, 245] on span "Guardar" at bounding box center [142, 245] width 22 height 9
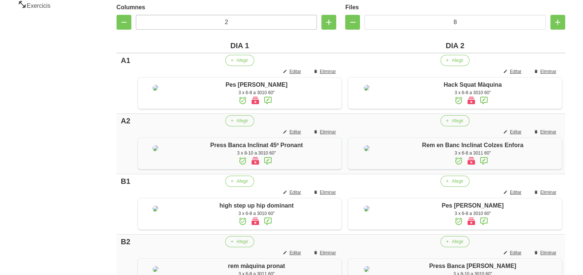
scroll to position [2, 0]
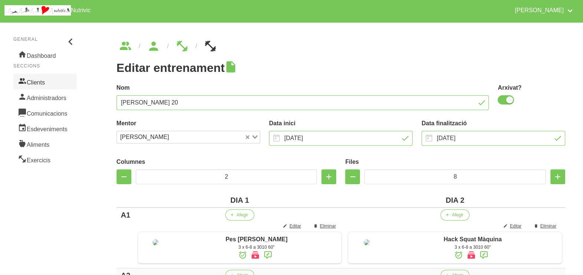
drag, startPoint x: 52, startPoint y: 86, endPoint x: 56, endPoint y: 88, distance: 5.3
click at [52, 86] on link "Clients" at bounding box center [44, 82] width 63 height 16
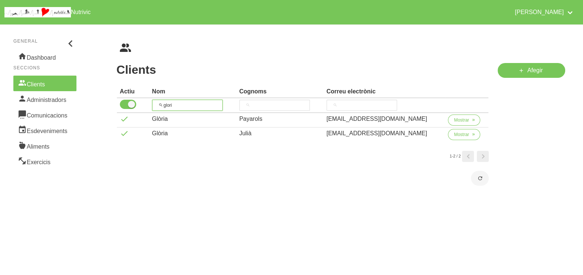
click at [144, 104] on tr "glori" at bounding box center [303, 105] width 372 height 15
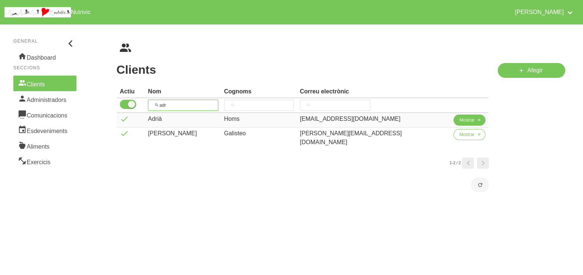
type input "adr"
click at [459, 119] on span "Mostrar" at bounding box center [466, 120] width 15 height 7
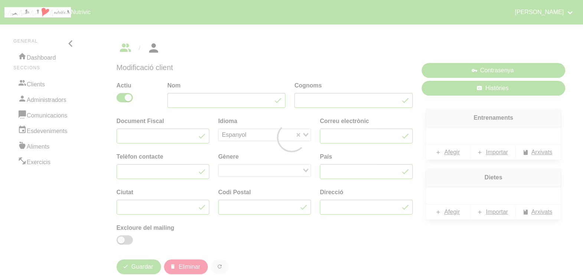
type input "Adrià"
type input "Homs"
type input "[EMAIL_ADDRESS][DOMAIN_NAME]"
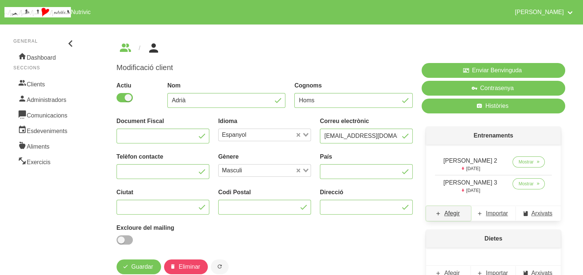
click at [453, 215] on span "Afegir" at bounding box center [452, 213] width 16 height 9
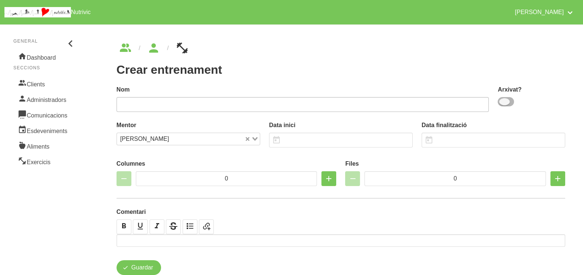
drag, startPoint x: 507, startPoint y: 104, endPoint x: 429, endPoint y: 106, distance: 77.6
click at [505, 104] on span at bounding box center [506, 101] width 16 height 9
click at [502, 104] on input "checkbox" at bounding box center [500, 101] width 5 height 5
checkbox input "true"
drag, startPoint x: 418, startPoint y: 106, endPoint x: 415, endPoint y: 102, distance: 5.5
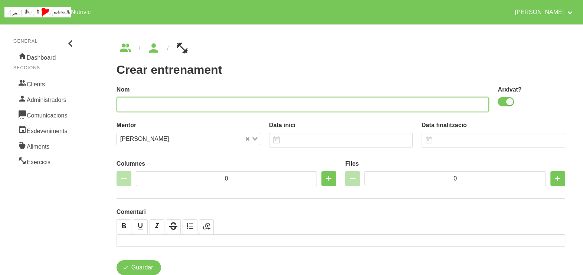
click at [418, 106] on input "text" at bounding box center [302, 104] width 372 height 15
type input "Adrià Homs 4"
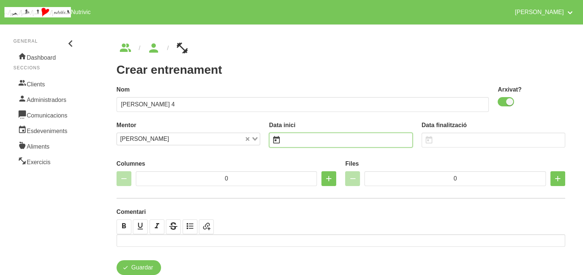
click at [303, 143] on input "text" at bounding box center [341, 140] width 144 height 15
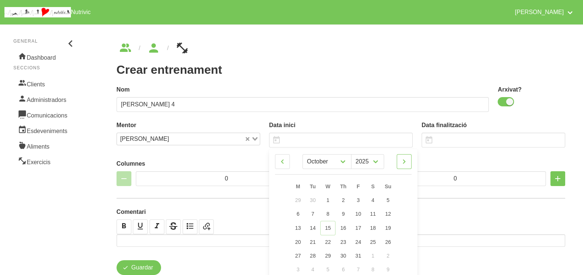
click at [404, 164] on icon at bounding box center [404, 161] width 9 height 13
select select "10"
drag, startPoint x: 390, startPoint y: 253, endPoint x: 367, endPoint y: 203, distance: 54.4
click at [390, 252] on link "30" at bounding box center [388, 256] width 16 height 14
type input "[DATE]"
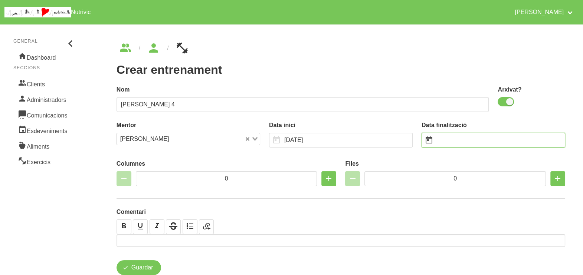
drag, startPoint x: 453, startPoint y: 141, endPoint x: 448, endPoint y: 139, distance: 5.2
click at [454, 141] on input "text" at bounding box center [493, 140] width 144 height 15
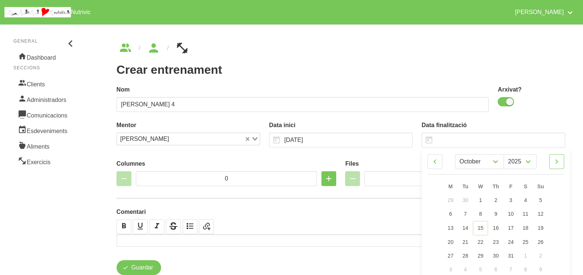
click at [560, 163] on icon at bounding box center [556, 161] width 9 height 13
click at [560, 162] on icon at bounding box center [556, 161] width 9 height 13
click at [433, 165] on icon at bounding box center [434, 161] width 9 height 13
click at [554, 164] on icon at bounding box center [556, 161] width 9 height 13
click at [557, 163] on icon at bounding box center [556, 161] width 9 height 13
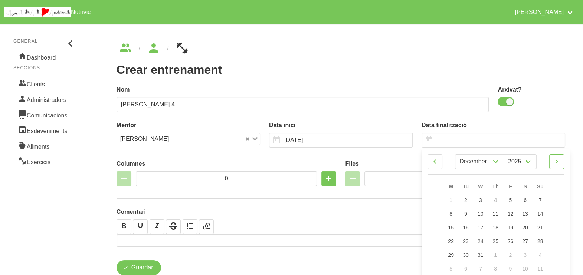
select select "0"
select select "2026"
click at [546, 214] on link "11" at bounding box center [540, 214] width 16 height 14
type input "[DATE]"
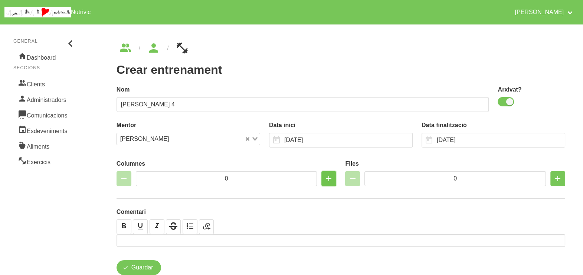
click at [330, 181] on icon "button" at bounding box center [328, 178] width 9 height 13
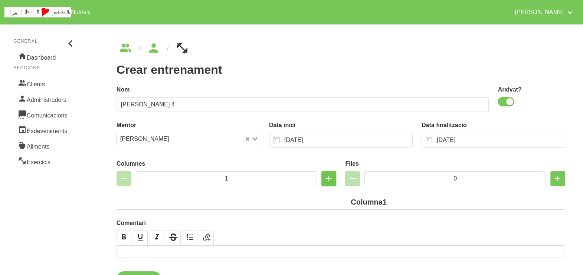
click at [330, 180] on icon "button" at bounding box center [328, 178] width 9 height 13
click at [328, 180] on icon "button" at bounding box center [328, 178] width 9 height 13
type input "4"
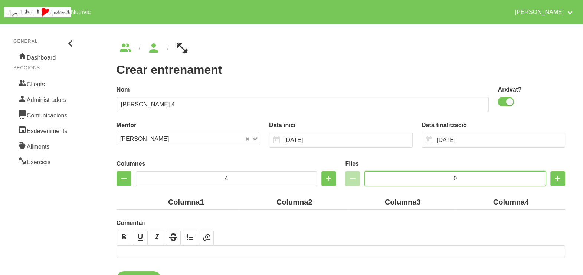
click at [415, 176] on input "0" at bounding box center [454, 178] width 181 height 15
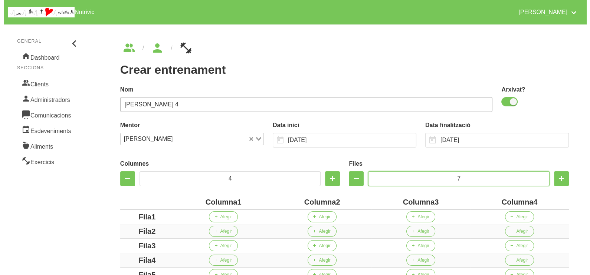
scroll to position [134, 0]
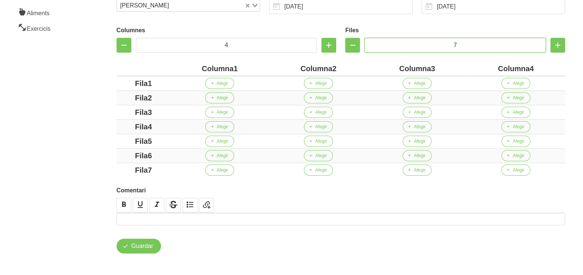
type input "7"
drag, startPoint x: 233, startPoint y: 69, endPoint x: 168, endPoint y: 68, distance: 65.7
click at [168, 68] on tr "Columna1 Columna2 Columna3 Columna4" at bounding box center [340, 69] width 449 height 14
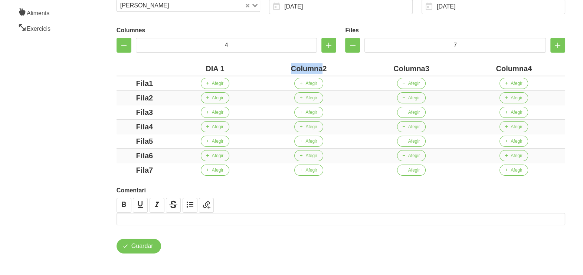
drag, startPoint x: 321, startPoint y: 68, endPoint x: 289, endPoint y: 67, distance: 31.9
click at [289, 67] on div "Columna2" at bounding box center [308, 68] width 96 height 11
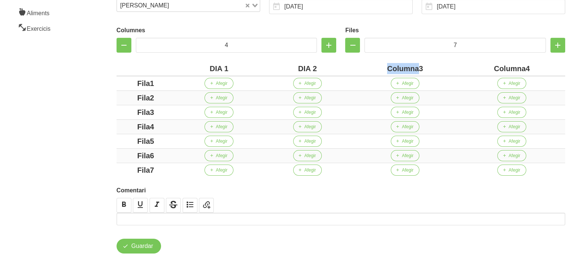
drag, startPoint x: 418, startPoint y: 69, endPoint x: 379, endPoint y: 66, distance: 39.9
click at [379, 66] on div "Columna3" at bounding box center [405, 68] width 101 height 11
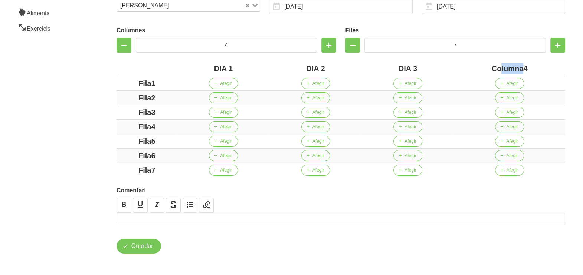
drag, startPoint x: 522, startPoint y: 69, endPoint x: 500, endPoint y: 65, distance: 21.8
click at [500, 65] on div "Columna4" at bounding box center [509, 68] width 105 height 11
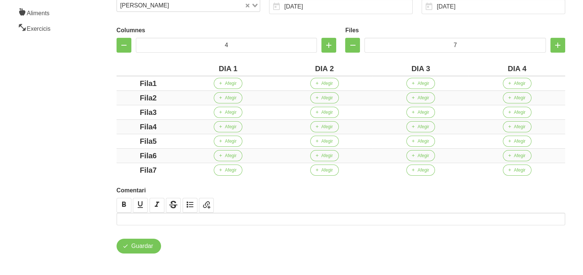
click at [114, 89] on div "Columnes 4 Files 7 DIA 1 DIA 2 DIA 3 DIA 4 Fila1 Afegir Afegir Afegir Afegir Fi…" at bounding box center [340, 100] width 457 height 163
drag, startPoint x: 153, startPoint y: 97, endPoint x: 119, endPoint y: 105, distance: 34.9
click at [109, 101] on div "Crear entrenament b06a11b3-18b6-42fe-a466-30bd90b2f6c6 Nom Adrià Homs 4 Arxivat…" at bounding box center [341, 81] width 484 height 381
drag, startPoint x: 157, startPoint y: 113, endPoint x: 123, endPoint y: 112, distance: 34.5
click at [123, 112] on div "Fila3" at bounding box center [148, 112] width 58 height 11
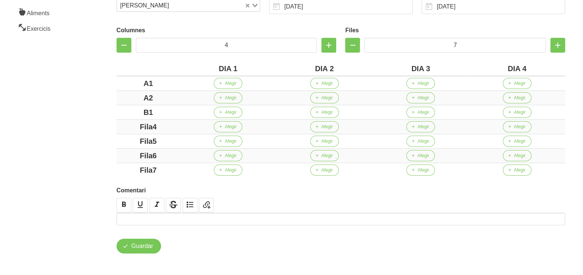
click at [99, 127] on div "Crear entrenament b06a11b3-18b6-42fe-a466-30bd90b2f6c6 Nom Adrià Homs 4 Arxivat…" at bounding box center [341, 81] width 484 height 381
drag, startPoint x: 170, startPoint y: 141, endPoint x: 121, endPoint y: 146, distance: 49.2
click at [119, 141] on td "Fila5" at bounding box center [147, 141] width 63 height 14
drag, startPoint x: 169, startPoint y: 155, endPoint x: 108, endPoint y: 154, distance: 60.8
click at [109, 154] on div "Crear entrenament b06a11b3-18b6-42fe-a466-30bd90b2f6c6 Nom Adrià Homs 4 Arxivat…" at bounding box center [341, 81] width 484 height 381
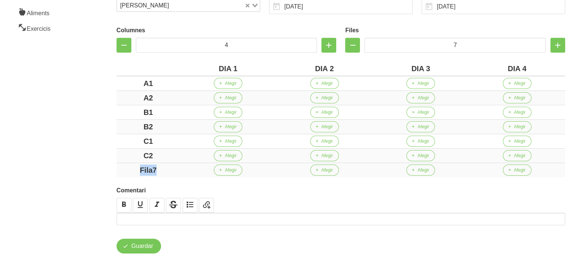
click at [119, 169] on td "Fila7" at bounding box center [147, 170] width 63 height 14
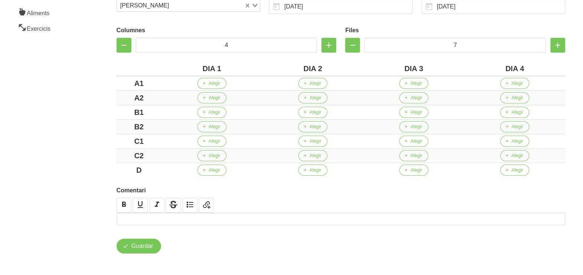
drag, startPoint x: 71, startPoint y: 134, endPoint x: 107, endPoint y: 128, distance: 36.5
click at [74, 133] on aside "General Dashboard Seccions Clients Administradors Comunicacions Esdeveniments A…" at bounding box center [45, 81] width 99 height 390
click at [224, 83] on button "Afegir" at bounding box center [211, 83] width 29 height 11
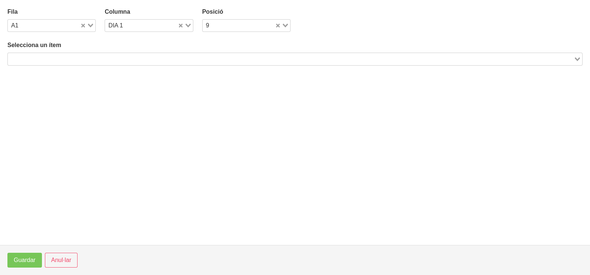
click at [89, 57] on input "Search for option" at bounding box center [291, 59] width 564 height 9
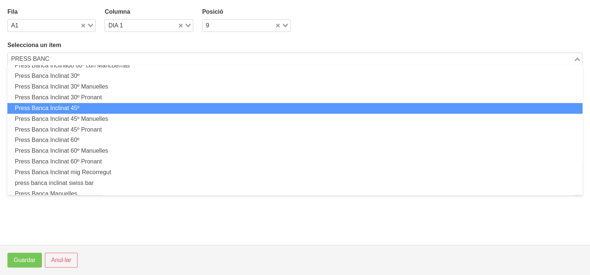
click at [95, 104] on li "Press Banca Inclinat 45º" at bounding box center [294, 108] width 575 height 11
type input "PRESS BANC"
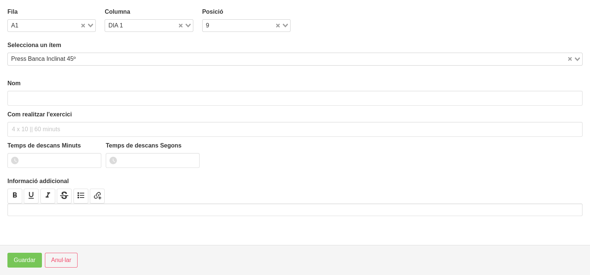
type input "Press Banca Inclinat 45º"
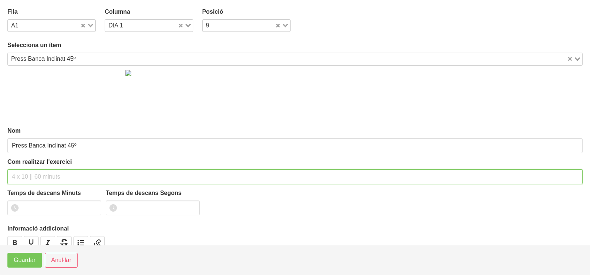
click at [38, 176] on input "text" at bounding box center [294, 177] width 575 height 15
type input "3 x 6-8 a 3010"
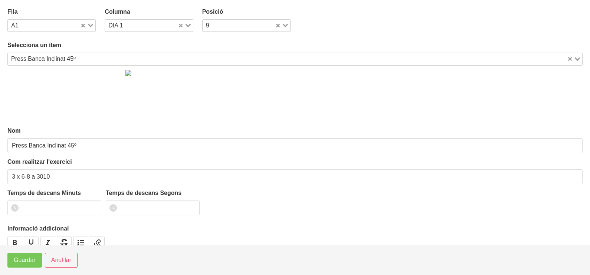
click at [39, 58] on div "Press Banca Inclinat 45º" at bounding box center [287, 58] width 559 height 10
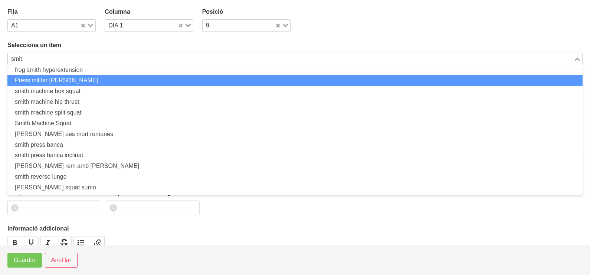
scroll to position [24, 0]
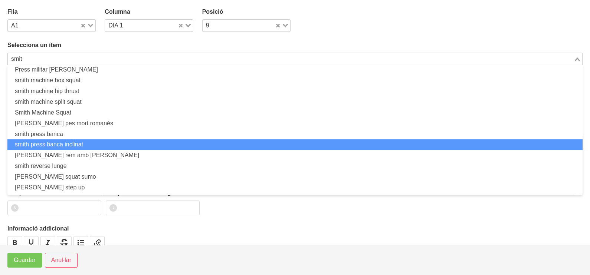
click at [60, 145] on li "smith press banca inclinat" at bounding box center [294, 144] width 575 height 11
type input "smit"
type input "smith press banca inclinat"
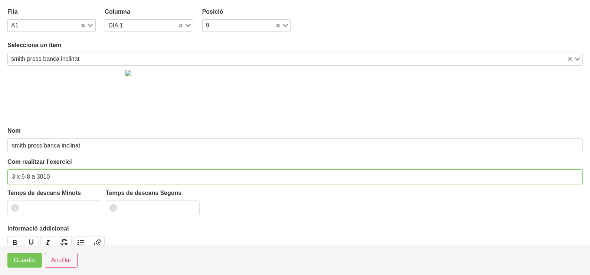
drag, startPoint x: 63, startPoint y: 176, endPoint x: 60, endPoint y: 129, distance: 47.2
click at [64, 174] on input "3 x 6-8 a 3010" at bounding box center [294, 177] width 575 height 15
type input "3 x 6-8 a 3010 75""
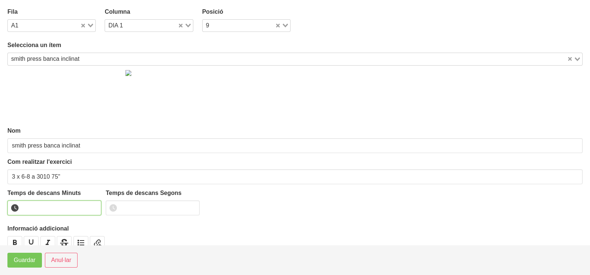
click at [43, 206] on input "number" at bounding box center [54, 208] width 94 height 15
type input "1"
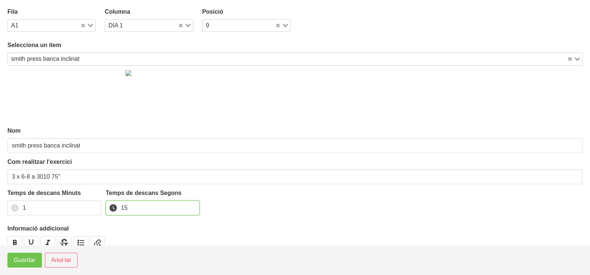
type input "15"
click at [30, 258] on span "Guardar" at bounding box center [25, 260] width 22 height 9
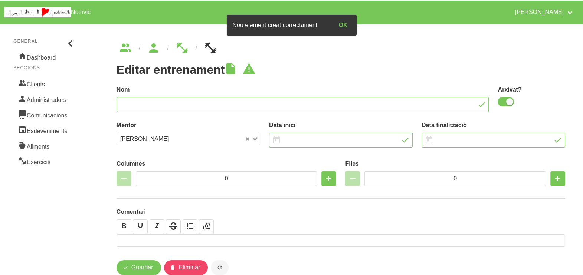
type input "Adrià Homs 4"
checkbox input "true"
type input "[DATE]"
type input "4"
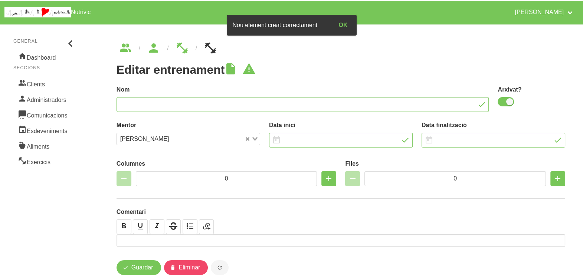
type input "7"
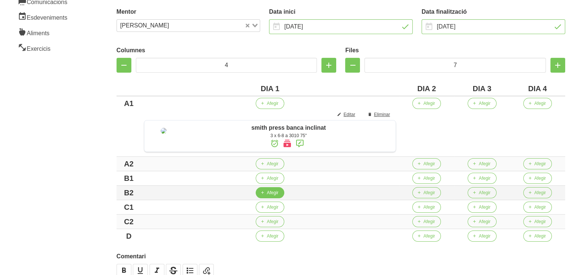
scroll to position [185, 0]
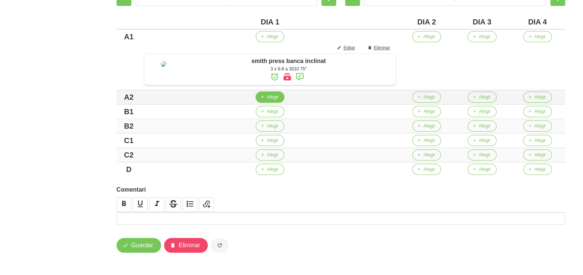
click at [274, 101] on span "Afegir" at bounding box center [273, 97] width 12 height 7
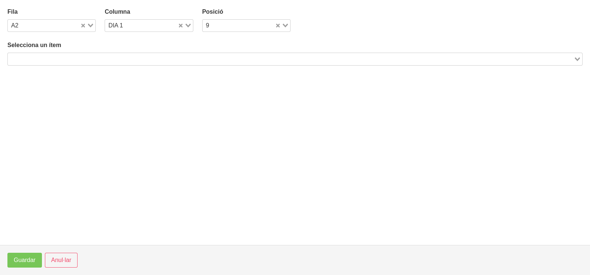
click at [58, 57] on input "Search for option" at bounding box center [291, 59] width 564 height 9
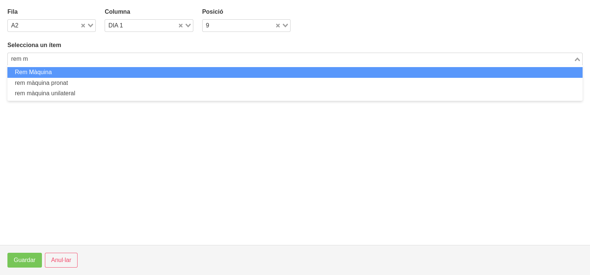
click at [59, 71] on li "Rem Màquina" at bounding box center [294, 72] width 575 height 11
type input "rem m"
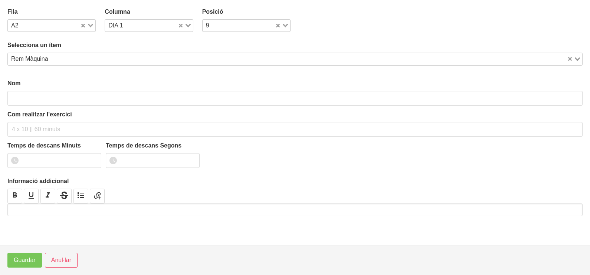
type input "Rem Màquina"
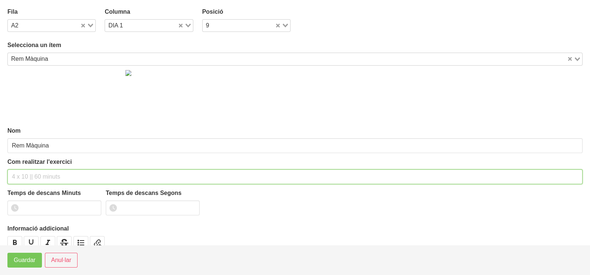
click at [27, 174] on input "text" at bounding box center [294, 177] width 575 height 15
type input "3 x 6-8 a 3011 60""
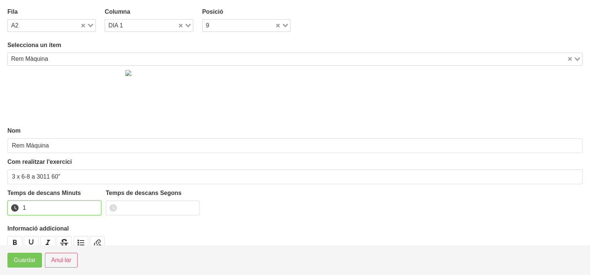
drag, startPoint x: 95, startPoint y: 205, endPoint x: 32, endPoint y: 248, distance: 75.5
type input "1"
click at [93, 207] on input "1" at bounding box center [54, 208] width 94 height 15
click at [24, 259] on span "Guardar" at bounding box center [25, 260] width 22 height 9
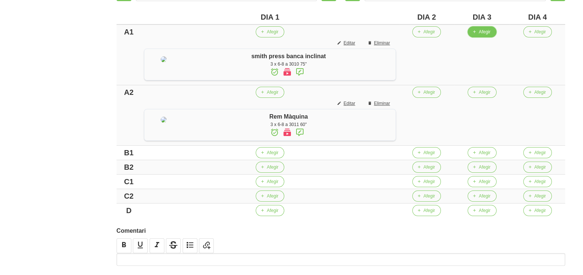
click at [489, 33] on span "Afegir" at bounding box center [485, 32] width 12 height 7
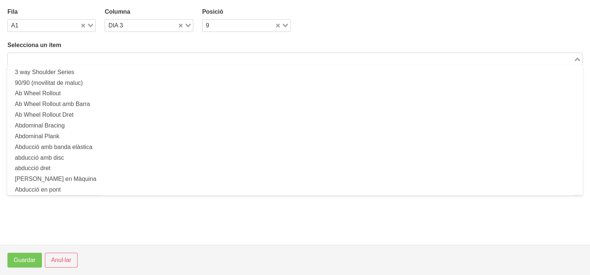
drag, startPoint x: 176, startPoint y: 55, endPoint x: 187, endPoint y: 58, distance: 11.7
click at [178, 57] on input "Search for option" at bounding box center [291, 59] width 564 height 9
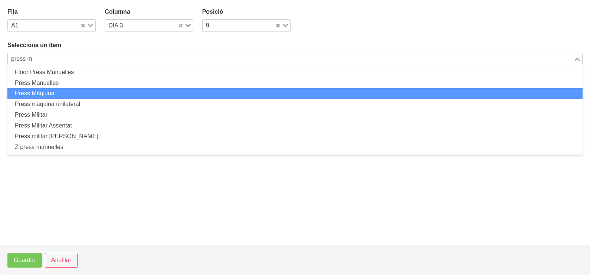
click at [65, 95] on li "Press Màquina" at bounding box center [294, 93] width 575 height 11
type input "press m"
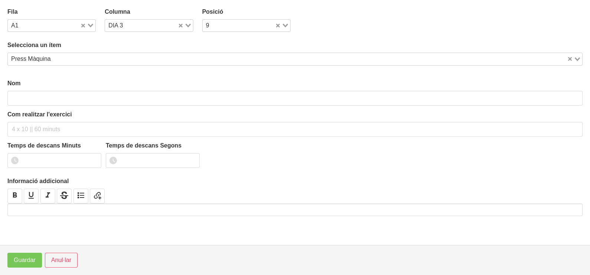
type input "Press Màquina"
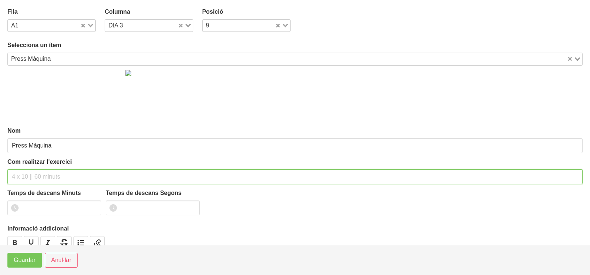
drag, startPoint x: 35, startPoint y: 175, endPoint x: 56, endPoint y: 130, distance: 49.6
click at [37, 173] on input "text" at bounding box center [294, 177] width 575 height 15
type input "3 x 6-8 a 3010 75""
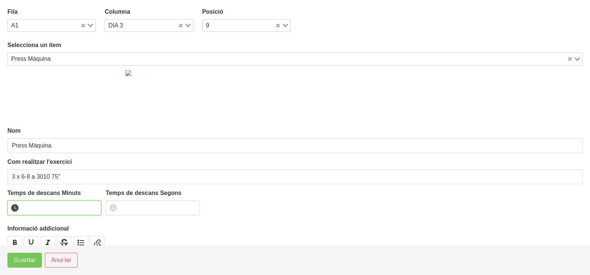
click at [44, 210] on input "number" at bounding box center [54, 208] width 94 height 15
type input "1"
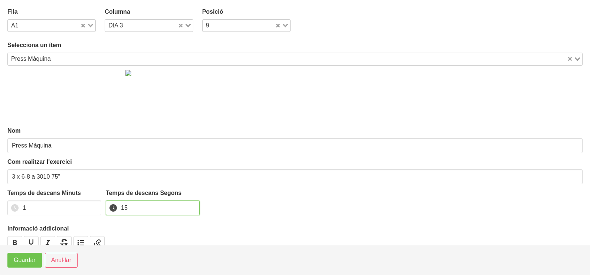
type input "15"
click at [23, 263] on span "Guardar" at bounding box center [25, 260] width 22 height 9
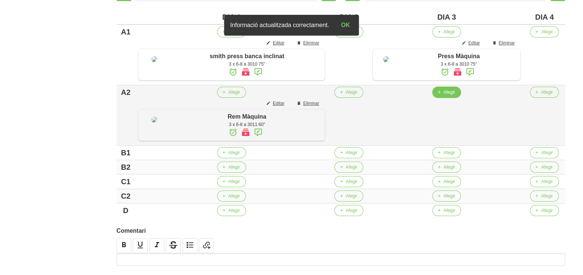
click at [445, 96] on span "Afegir" at bounding box center [449, 92] width 12 height 7
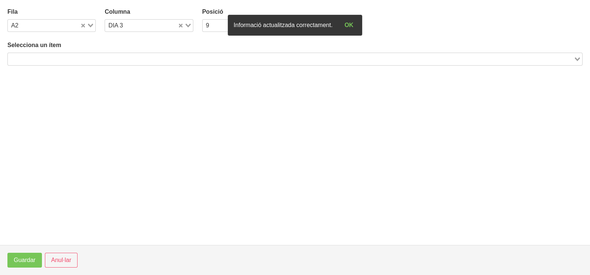
drag, startPoint x: 150, startPoint y: 56, endPoint x: 137, endPoint y: 57, distance: 12.2
click at [146, 56] on input "Search for option" at bounding box center [291, 59] width 564 height 9
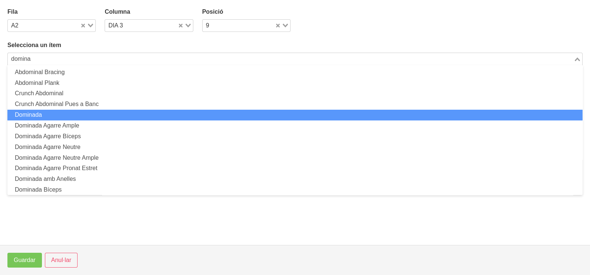
click at [57, 115] on li "Dominada" at bounding box center [294, 115] width 575 height 11
type input "domina"
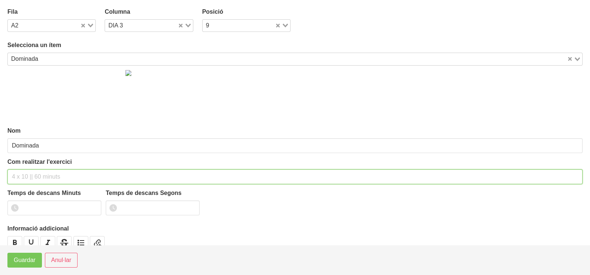
click at [32, 176] on input "text" at bounding box center [294, 177] width 575 height 15
type input "3 x màx a 3010 75""
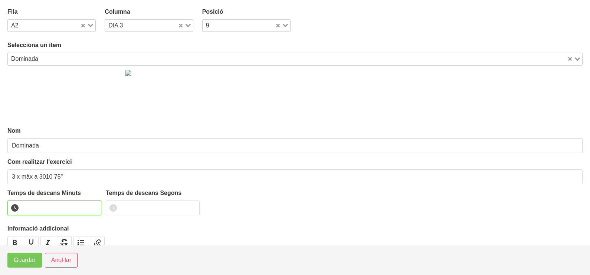
click at [37, 206] on input "number" at bounding box center [54, 208] width 94 height 15
type input "1"
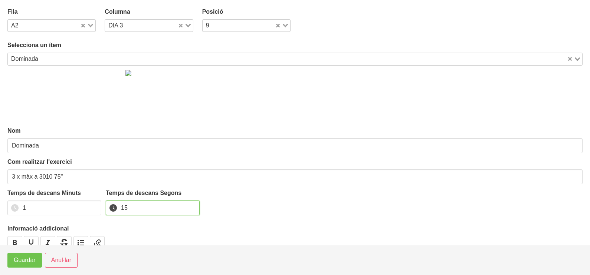
type input "15"
click at [24, 258] on span "Guardar" at bounding box center [25, 260] width 22 height 9
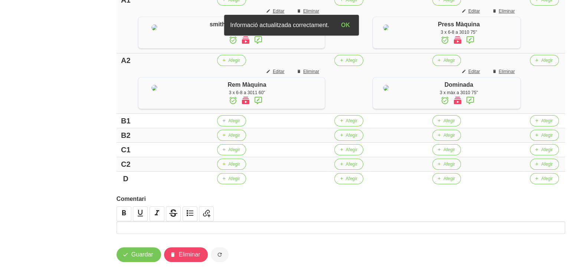
scroll to position [232, 0]
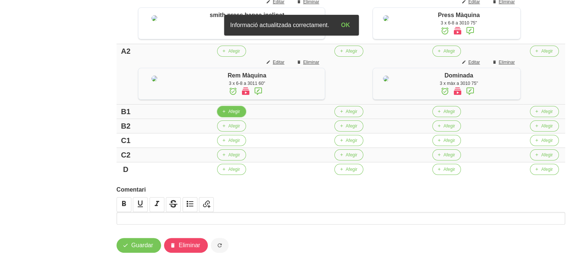
click at [227, 117] on button "Afegir" at bounding box center [231, 111] width 29 height 11
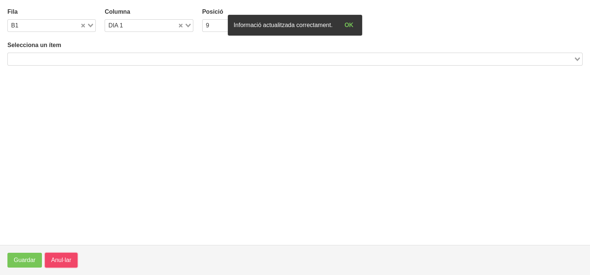
drag, startPoint x: 70, startPoint y: 257, endPoint x: 82, endPoint y: 223, distance: 36.1
click at [70, 258] on span "Anul·lar" at bounding box center [61, 260] width 20 height 9
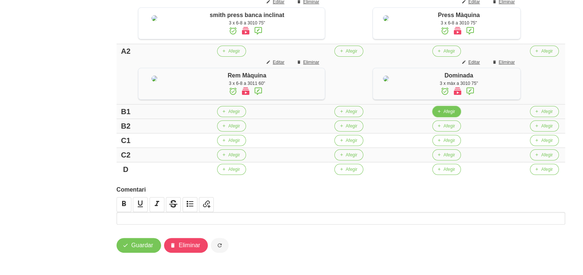
click at [441, 115] on icon "button" at bounding box center [439, 111] width 4 height 7
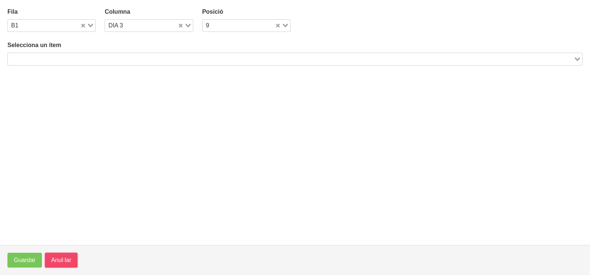
drag, startPoint x: 59, startPoint y: 260, endPoint x: 102, endPoint y: 211, distance: 64.9
click at [61, 260] on span "Anul·lar" at bounding box center [61, 260] width 20 height 9
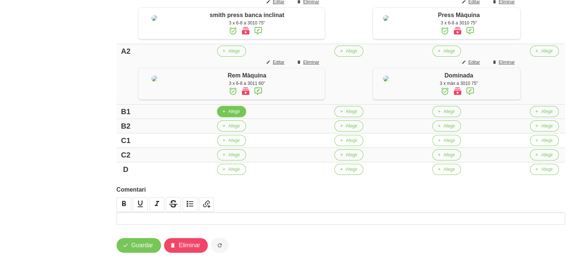
click at [227, 117] on button "Afegir" at bounding box center [231, 111] width 29 height 11
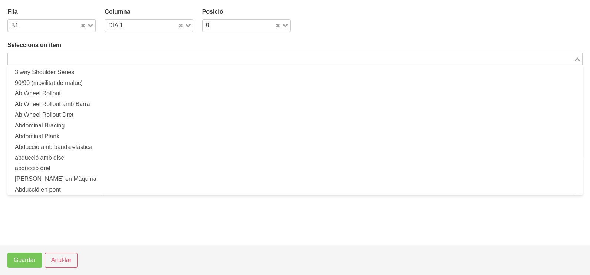
click at [63, 57] on input "Search for option" at bounding box center [291, 59] width 564 height 9
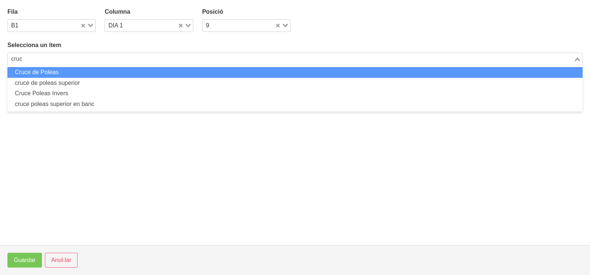
click at [60, 73] on li "Cruce de Poleas" at bounding box center [294, 72] width 575 height 11
type input "cruc"
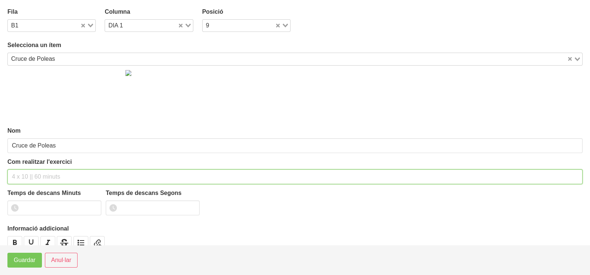
drag, startPoint x: 29, startPoint y: 174, endPoint x: 39, endPoint y: 132, distance: 43.9
click at [32, 171] on input "text" at bounding box center [294, 177] width 575 height 15
type input "3"
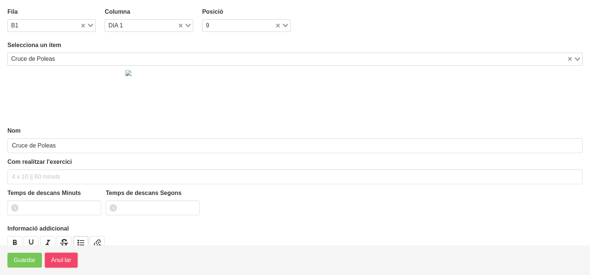
drag, startPoint x: 57, startPoint y: 262, endPoint x: 66, endPoint y: 243, distance: 20.9
click at [56, 262] on span "Anul·lar" at bounding box center [61, 260] width 20 height 9
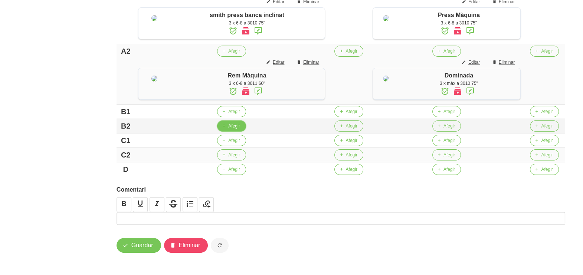
click at [229, 129] on span "Afegir" at bounding box center [234, 126] width 12 height 7
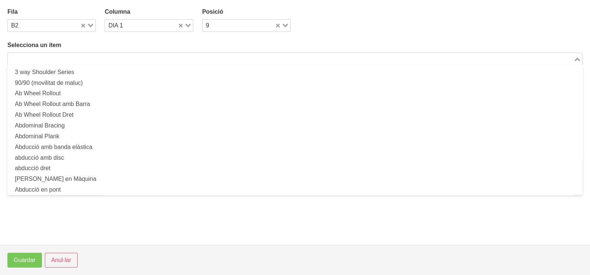
drag, startPoint x: 68, startPoint y: 57, endPoint x: 186, endPoint y: 4, distance: 129.4
click at [68, 56] on input "Search for option" at bounding box center [291, 59] width 564 height 9
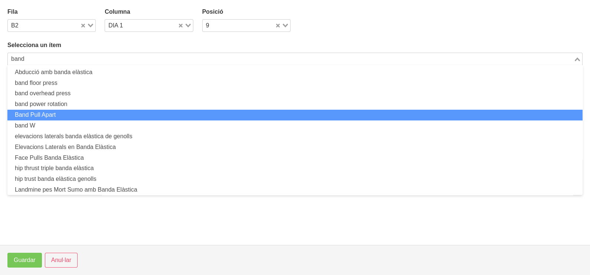
click at [68, 117] on li "Band Pull Apart" at bounding box center [294, 115] width 575 height 11
type input "band"
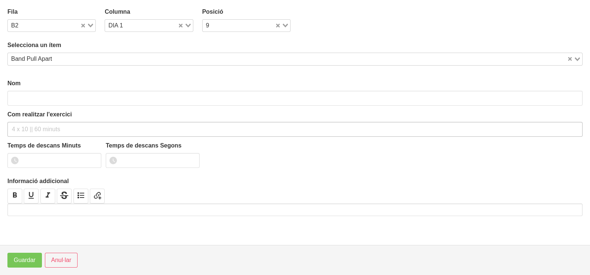
type input "Band Pull Apart"
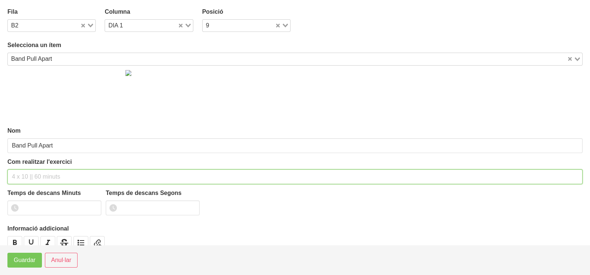
click at [27, 175] on input "text" at bounding box center [294, 177] width 575 height 15
type input "3 x 10-15 a 2011 75""
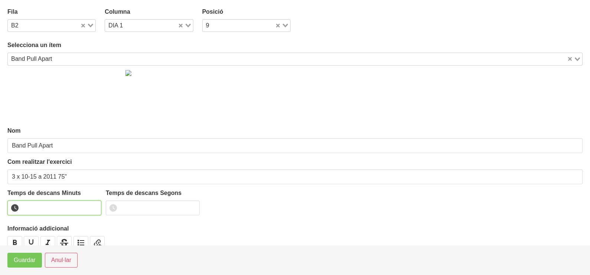
click at [42, 206] on input "number" at bounding box center [54, 208] width 94 height 15
type input "1"
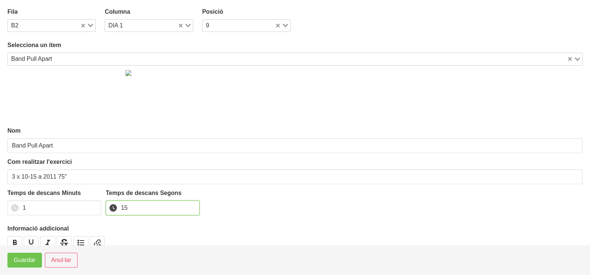
type input "15"
click at [30, 258] on span "Guardar" at bounding box center [25, 260] width 22 height 9
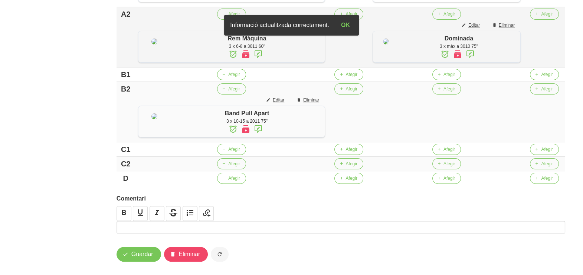
scroll to position [278, 0]
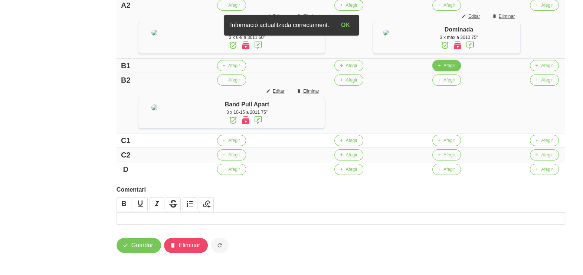
click at [447, 69] on span "Afegir" at bounding box center [449, 65] width 12 height 7
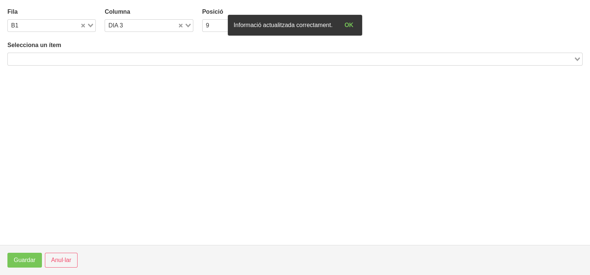
drag, startPoint x: 113, startPoint y: 61, endPoint x: 98, endPoint y: 58, distance: 14.8
click at [110, 59] on input "Search for option" at bounding box center [291, 59] width 564 height 9
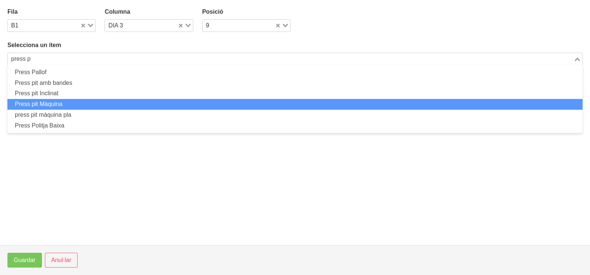
click at [80, 106] on li "Press pit Màquina" at bounding box center [294, 104] width 575 height 11
type input "press p"
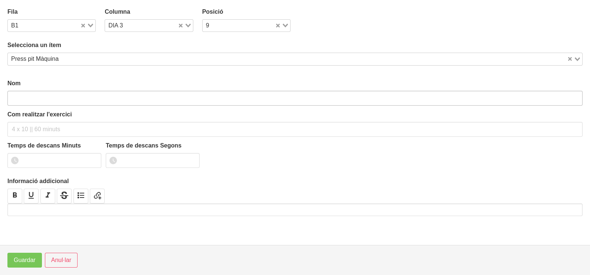
type input "Press pit Màquina"
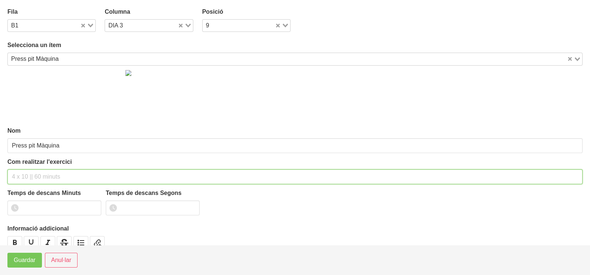
click at [39, 173] on input "text" at bounding box center [294, 177] width 575 height 15
type input "3 x 6-8 a 3010 75""
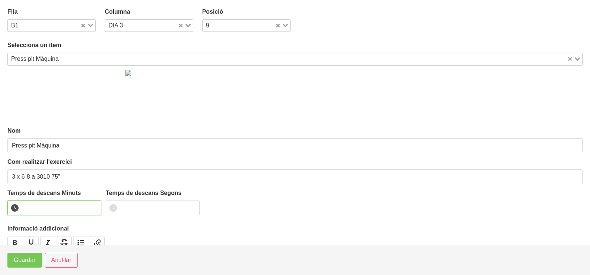
click at [38, 208] on input "number" at bounding box center [54, 208] width 94 height 15
type input "1"
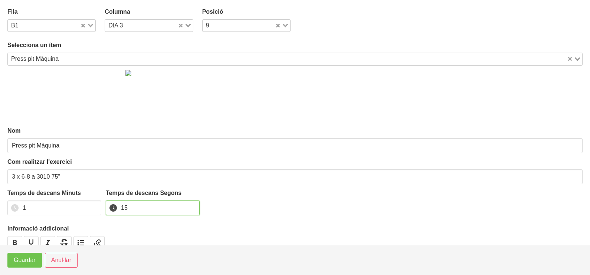
type input "15"
click at [27, 257] on span "Guardar" at bounding box center [25, 260] width 22 height 9
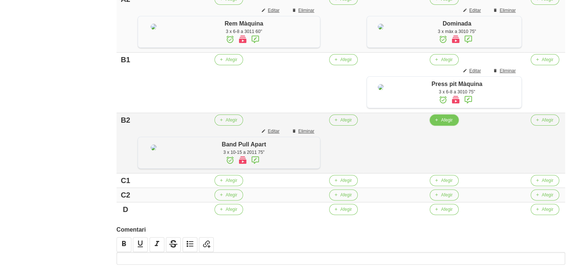
drag, startPoint x: 454, startPoint y: 161, endPoint x: 434, endPoint y: 157, distance: 20.3
click at [434, 126] on button "Afegir" at bounding box center [444, 120] width 29 height 11
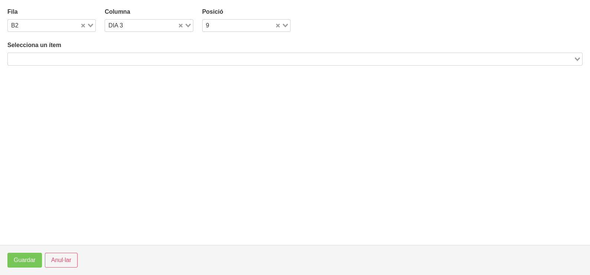
click at [101, 58] on input "Search for option" at bounding box center [291, 59] width 564 height 9
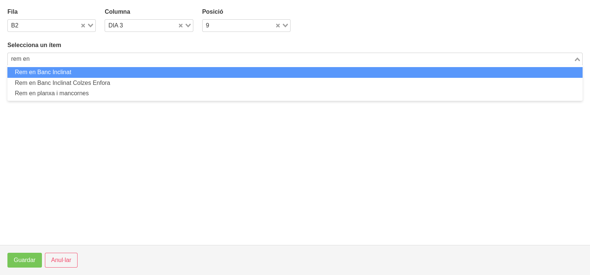
click at [90, 81] on li "Rem en Banc Inclinat Colzes Enfora" at bounding box center [294, 83] width 575 height 11
type input "rem en"
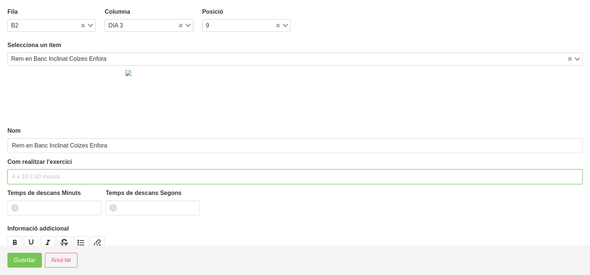
click at [35, 177] on input "text" at bounding box center [294, 177] width 575 height 15
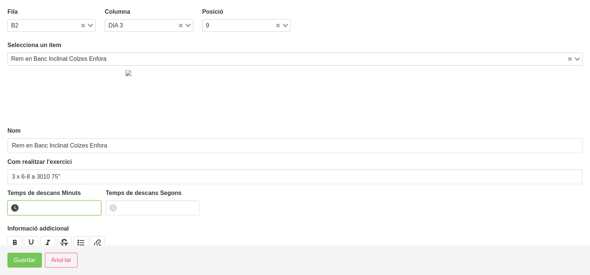
click at [47, 207] on input "number" at bounding box center [54, 208] width 94 height 15
click at [28, 261] on span "Guardar" at bounding box center [25, 260] width 22 height 9
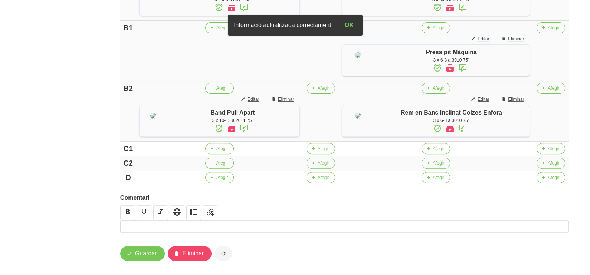
scroll to position [324, 0]
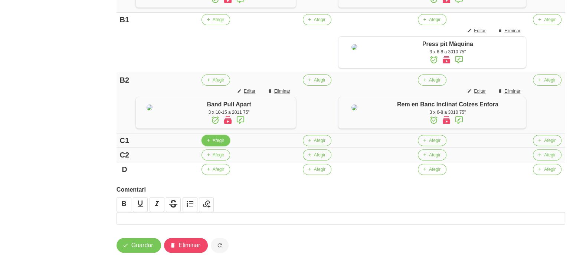
click at [217, 144] on span "Afegir" at bounding box center [219, 140] width 12 height 7
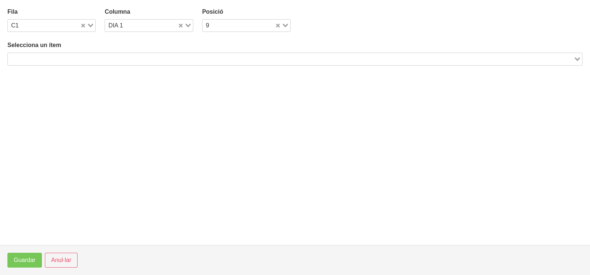
click at [71, 54] on div "Search for option" at bounding box center [291, 58] width 566 height 10
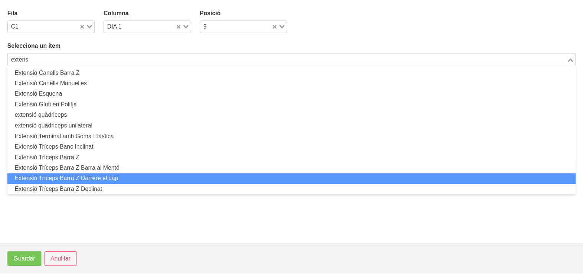
scroll to position [0, 0]
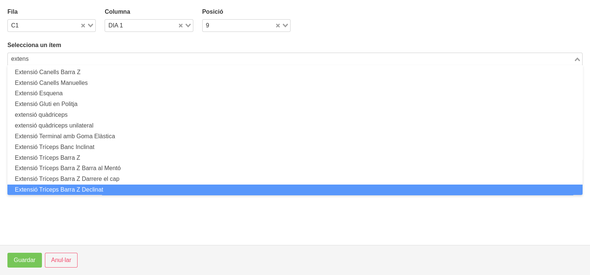
click at [106, 187] on li "Extensió Tríceps Barra Z Declinat" at bounding box center [294, 190] width 575 height 11
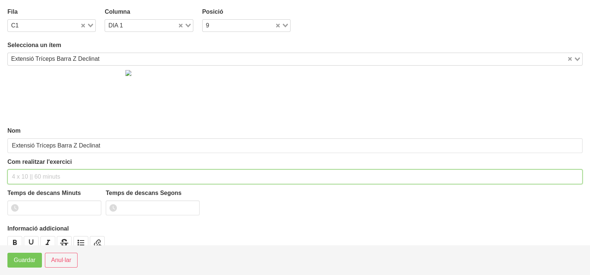
click at [51, 173] on input "text" at bounding box center [294, 177] width 575 height 15
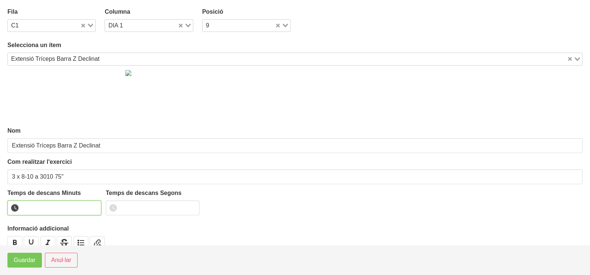
click at [37, 206] on input "number" at bounding box center [54, 208] width 94 height 15
click at [24, 261] on span "Guardar" at bounding box center [25, 260] width 22 height 9
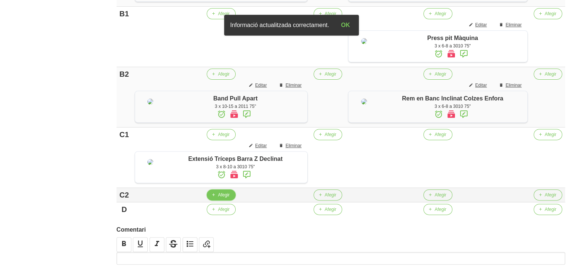
click at [228, 198] on span "Afegir" at bounding box center [224, 195] width 12 height 7
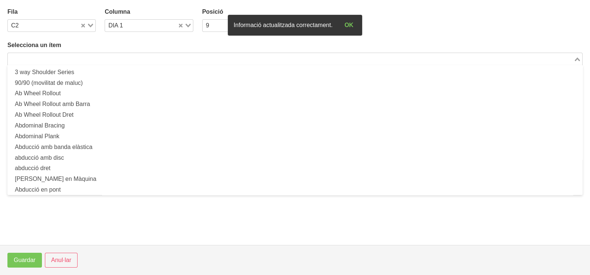
click at [103, 63] on input "Search for option" at bounding box center [291, 59] width 564 height 9
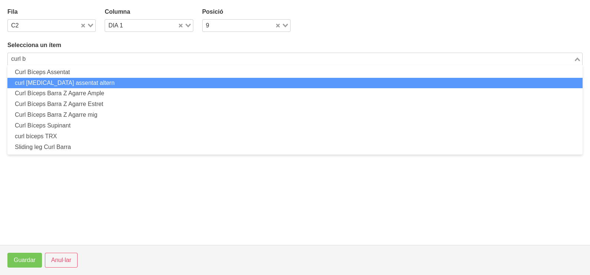
click at [95, 83] on li "curl [MEDICAL_DATA] assentat altern" at bounding box center [294, 83] width 575 height 11
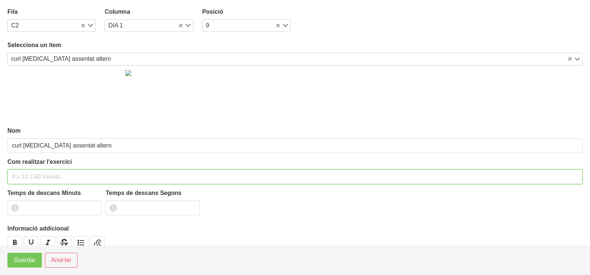
click at [44, 178] on input "text" at bounding box center [294, 177] width 575 height 15
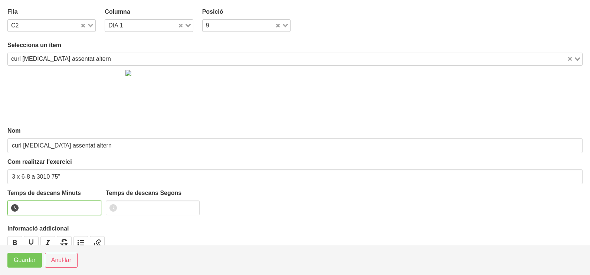
click at [38, 206] on input "number" at bounding box center [54, 208] width 94 height 15
click at [32, 260] on span "Guardar" at bounding box center [25, 260] width 22 height 9
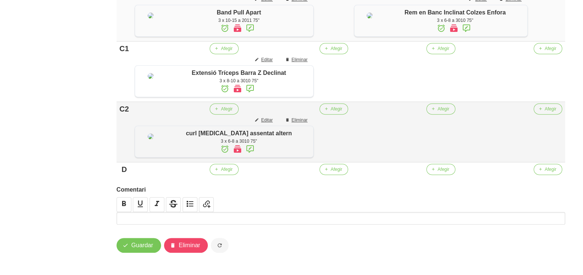
scroll to position [464, 0]
click at [265, 56] on span "Editar" at bounding box center [267, 59] width 12 height 7
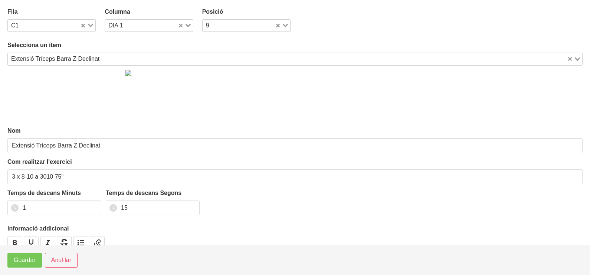
drag, startPoint x: 188, startPoint y: 22, endPoint x: 187, endPoint y: 26, distance: 3.9
click at [187, 25] on div "Loading..." at bounding box center [185, 25] width 15 height 10
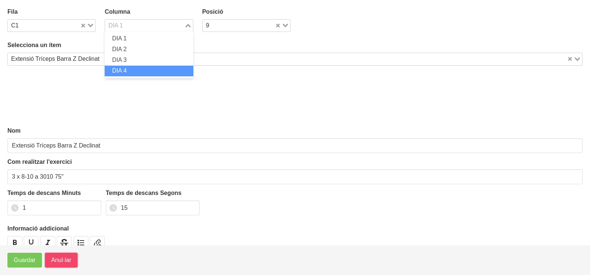
click at [52, 260] on span "Anul·lar" at bounding box center [61, 260] width 20 height 9
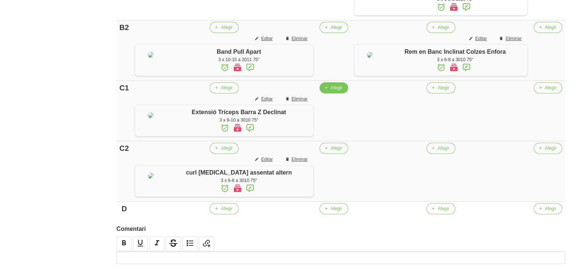
scroll to position [417, 0]
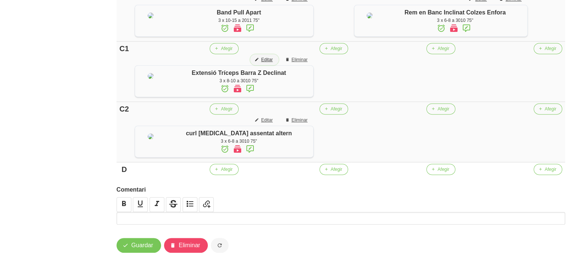
click at [264, 63] on span "Editar" at bounding box center [267, 59] width 12 height 7
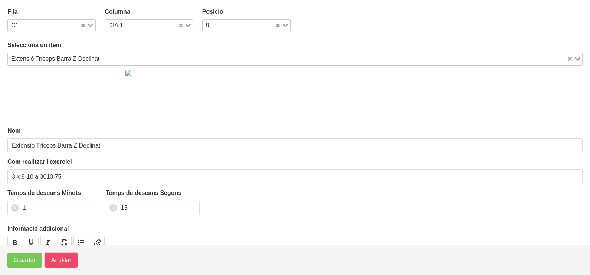
drag, startPoint x: 55, startPoint y: 263, endPoint x: 82, endPoint y: 238, distance: 37.3
click at [55, 263] on span "Anul·lar" at bounding box center [61, 260] width 20 height 9
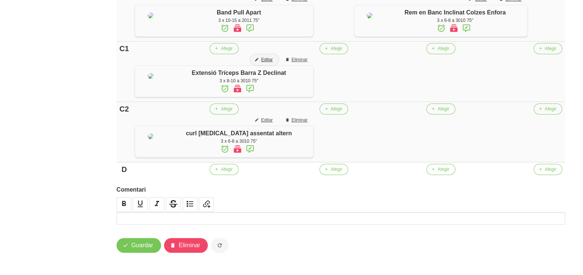
click at [261, 63] on span "Editar" at bounding box center [267, 59] width 12 height 7
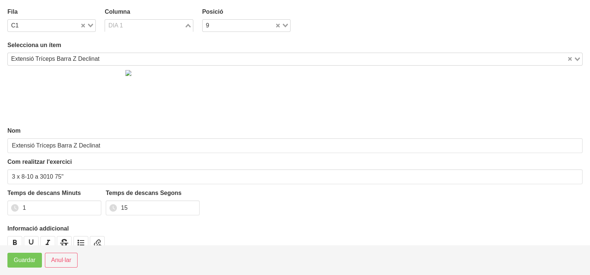
click at [187, 26] on icon "Search for option" at bounding box center [188, 26] width 5 height 4
drag, startPoint x: 141, startPoint y: 59, endPoint x: 139, endPoint y: 68, distance: 8.4
click at [141, 60] on li "DIA 3" at bounding box center [149, 60] width 88 height 11
click at [26, 260] on span "Guardar" at bounding box center [25, 260] width 22 height 9
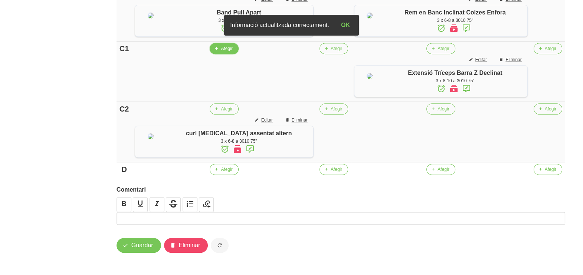
click at [221, 52] on span "Afegir" at bounding box center [227, 48] width 12 height 7
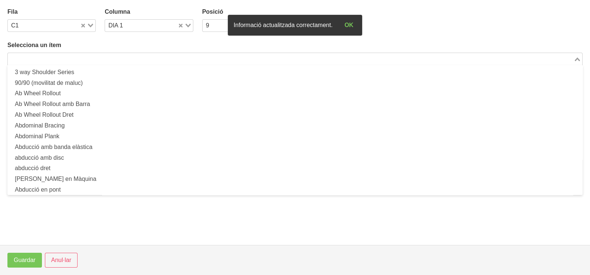
drag, startPoint x: 98, startPoint y: 59, endPoint x: 103, endPoint y: 65, distance: 8.1
click at [98, 59] on input "Search for option" at bounding box center [291, 59] width 564 height 9
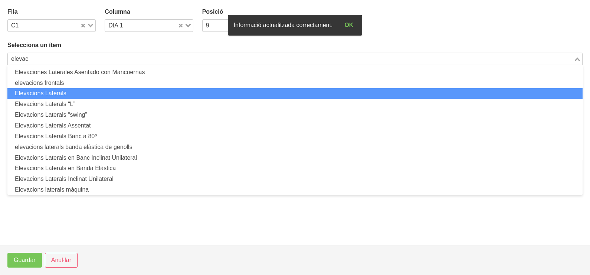
click at [89, 94] on li "Elevacions Laterals" at bounding box center [294, 93] width 575 height 11
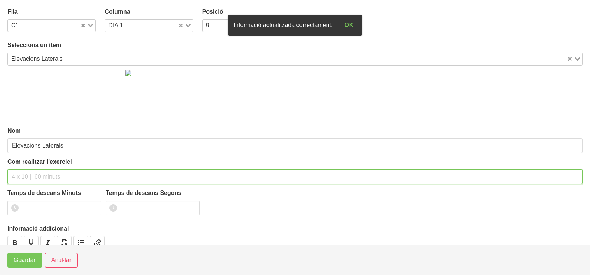
click at [34, 174] on input "text" at bounding box center [294, 177] width 575 height 15
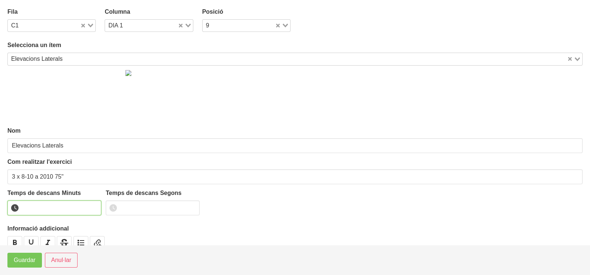
click at [44, 209] on input "number" at bounding box center [54, 208] width 94 height 15
click at [29, 260] on span "Guardar" at bounding box center [25, 260] width 22 height 9
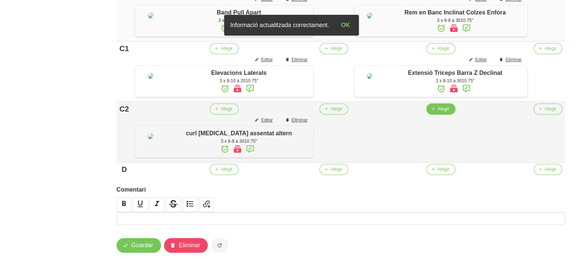
click at [439, 112] on span "Afegir" at bounding box center [443, 109] width 12 height 7
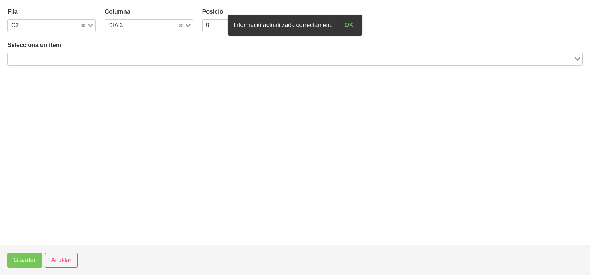
click at [100, 58] on input "Search for option" at bounding box center [291, 59] width 564 height 9
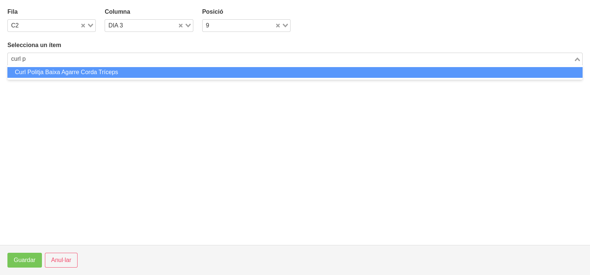
click at [106, 72] on li "Curl Politja Baixa Agarre Corda Tríceps" at bounding box center [294, 72] width 575 height 11
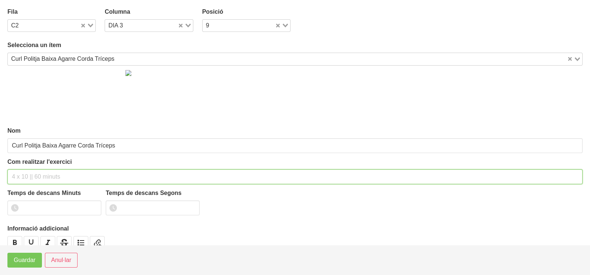
click at [29, 173] on input "text" at bounding box center [294, 177] width 575 height 15
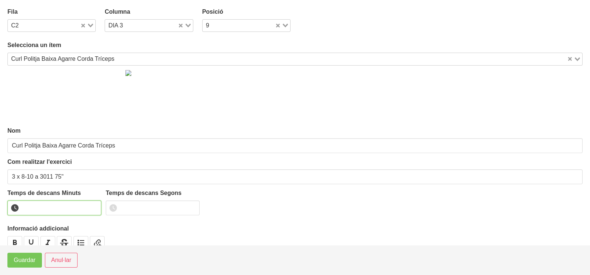
click at [37, 203] on input "number" at bounding box center [54, 208] width 94 height 15
click at [23, 263] on span "Guardar" at bounding box center [25, 260] width 22 height 9
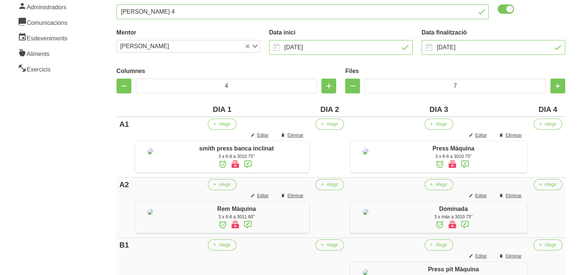
scroll to position [92, 0]
click at [326, 126] on span "Afegir" at bounding box center [332, 124] width 12 height 7
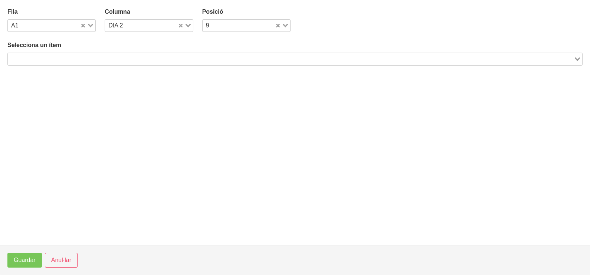
click at [169, 56] on input "Search for option" at bounding box center [291, 59] width 564 height 9
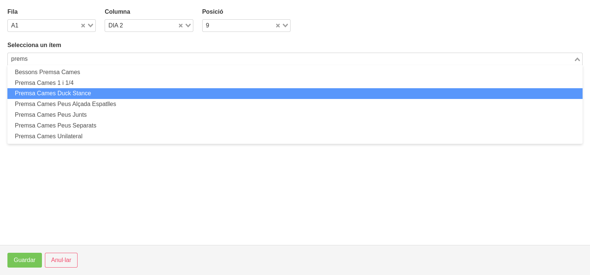
drag, startPoint x: 122, startPoint y: 101, endPoint x: 120, endPoint y: 105, distance: 4.3
click at [120, 105] on li "Premsa Cames Peus Alçada Espatlles" at bounding box center [294, 104] width 575 height 11
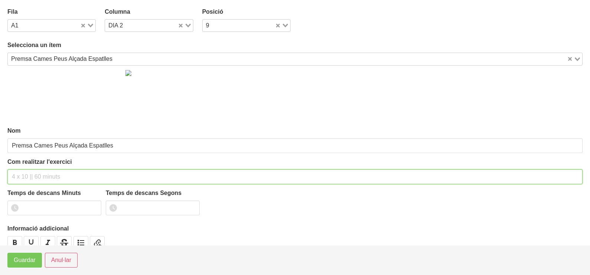
drag, startPoint x: 33, startPoint y: 176, endPoint x: 31, endPoint y: 172, distance: 5.0
click at [32, 173] on input "text" at bounding box center [294, 177] width 575 height 15
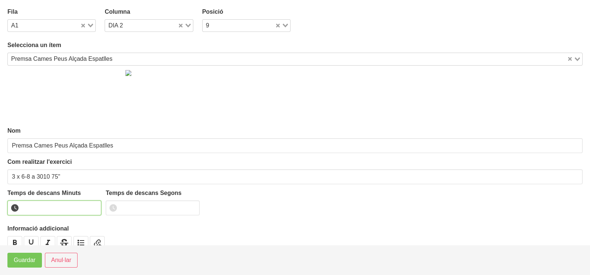
click at [62, 206] on input "number" at bounding box center [54, 208] width 94 height 15
click at [32, 261] on span "Guardar" at bounding box center [25, 260] width 22 height 9
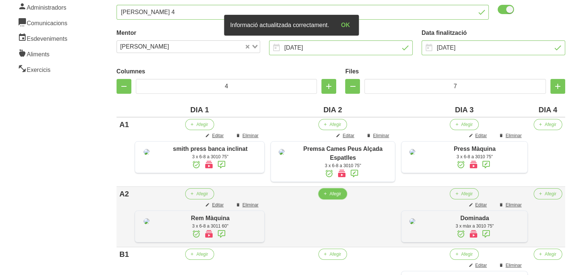
click at [329, 196] on span "Afegir" at bounding box center [335, 194] width 12 height 7
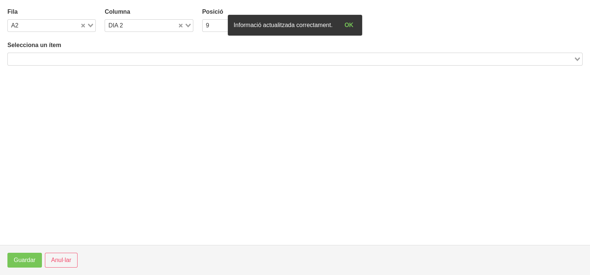
click at [171, 60] on input "Search for option" at bounding box center [291, 59] width 564 height 9
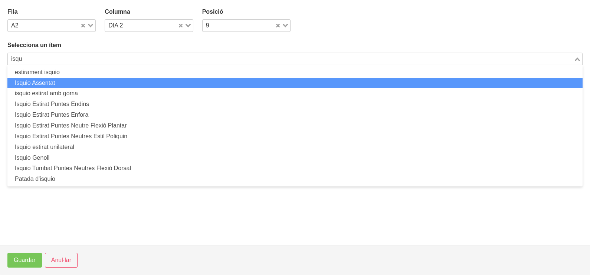
click at [145, 82] on li "Isquio Assentat" at bounding box center [294, 83] width 575 height 11
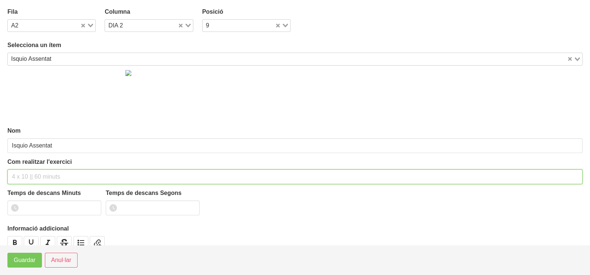
click at [39, 177] on input "text" at bounding box center [294, 177] width 575 height 15
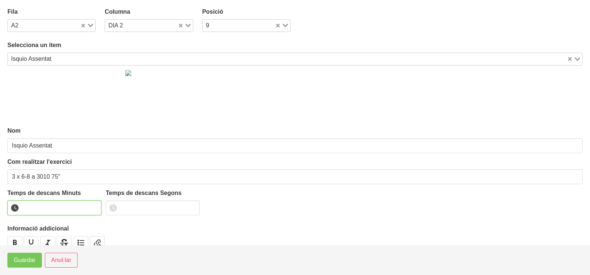
click at [36, 210] on input "number" at bounding box center [54, 208] width 94 height 15
click at [24, 257] on span "Guardar" at bounding box center [25, 260] width 22 height 9
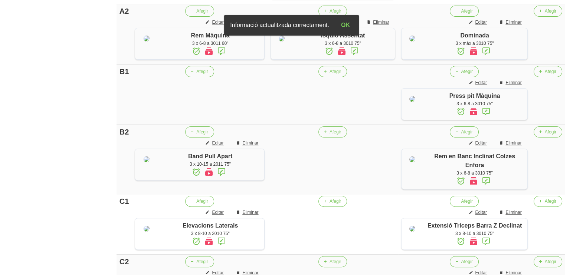
scroll to position [278, 0]
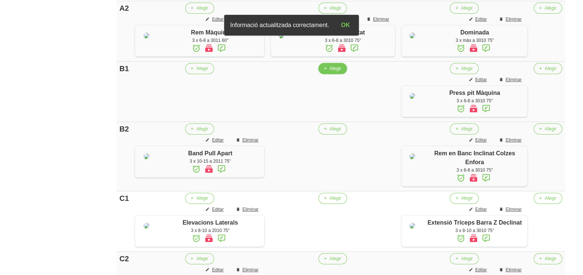
click at [329, 72] on span "Afegir" at bounding box center [335, 68] width 12 height 7
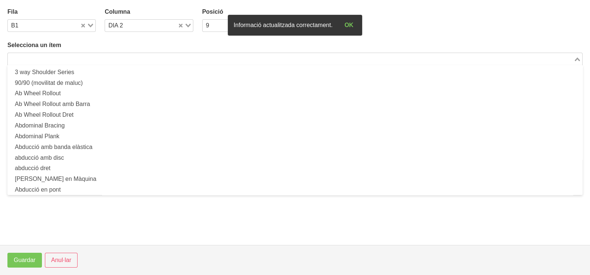
click at [70, 58] on input "Search for option" at bounding box center [291, 59] width 564 height 9
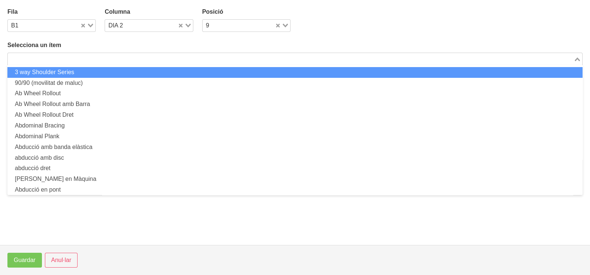
click at [165, 58] on input "Search for option" at bounding box center [291, 59] width 564 height 9
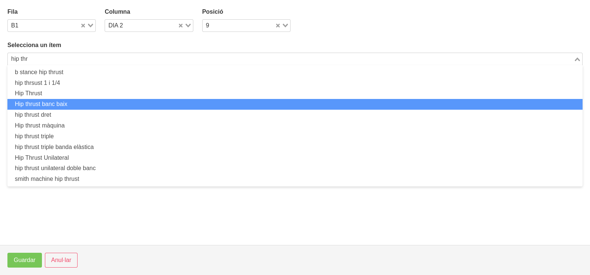
click at [65, 104] on li "Hip thrust banc baix" at bounding box center [294, 104] width 575 height 11
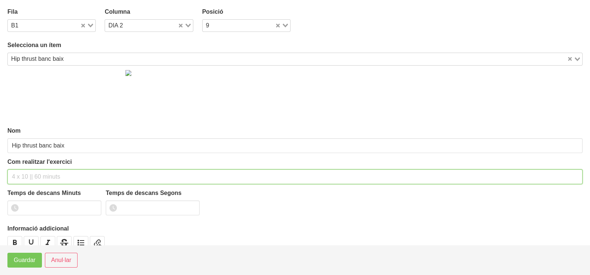
click at [39, 174] on input "text" at bounding box center [294, 177] width 575 height 15
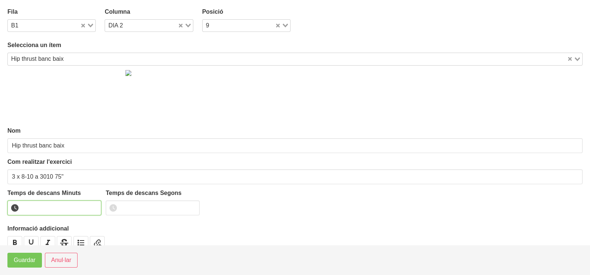
drag, startPoint x: 41, startPoint y: 209, endPoint x: 30, endPoint y: 209, distance: 11.1
click at [40, 209] on input "number" at bounding box center [54, 208] width 94 height 15
click at [17, 263] on span "Guardar" at bounding box center [25, 260] width 22 height 9
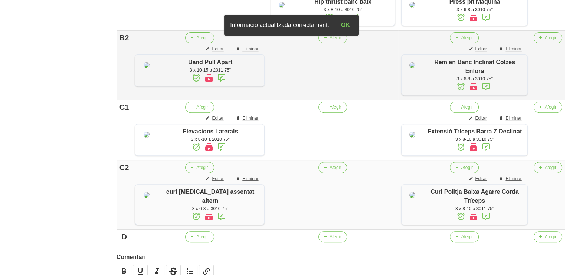
scroll to position [371, 0]
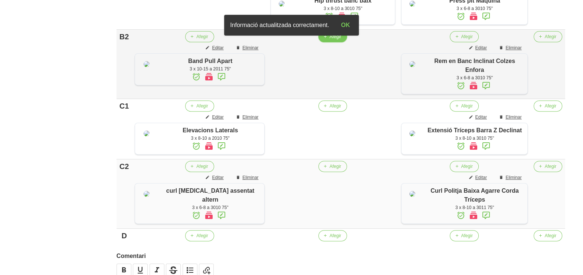
click at [323, 42] on button "Afegir" at bounding box center [332, 36] width 29 height 11
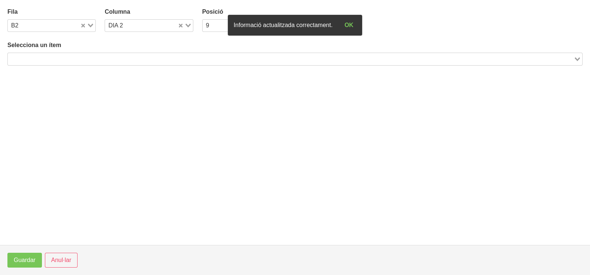
drag, startPoint x: 107, startPoint y: 60, endPoint x: 174, endPoint y: 13, distance: 82.1
click at [109, 60] on input "Search for option" at bounding box center [291, 59] width 564 height 9
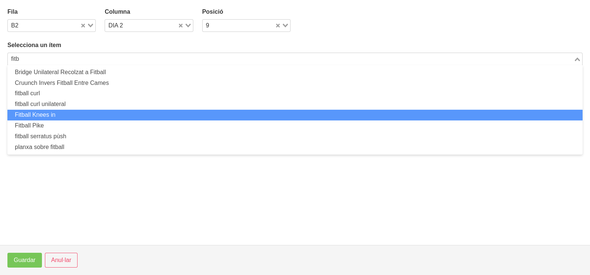
click at [81, 123] on ul "Bridge Unilateral Recolzat a Fitball Cruunch Invers Fitball Entre Cames fitball…" at bounding box center [294, 109] width 575 height 89
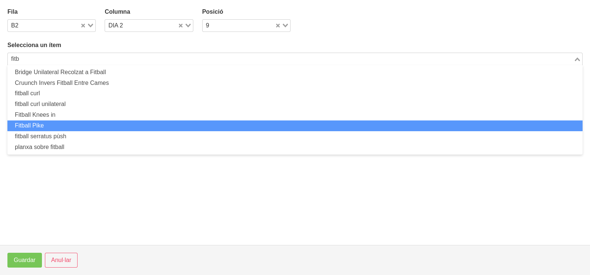
click at [81, 125] on li "Fitball Pike" at bounding box center [294, 126] width 575 height 11
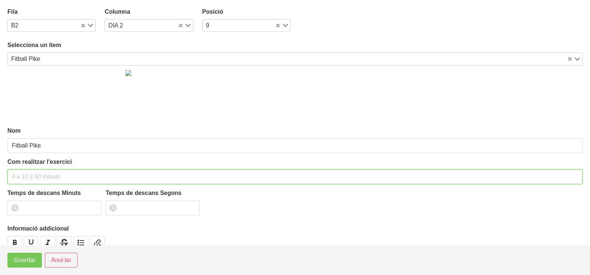
click at [39, 177] on input "text" at bounding box center [294, 177] width 575 height 15
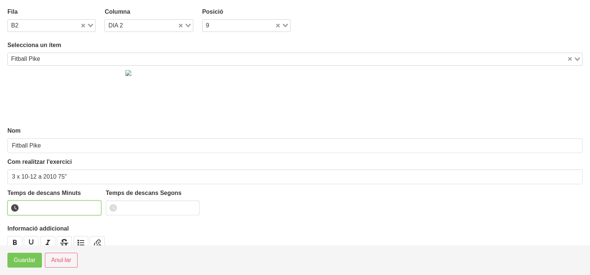
drag, startPoint x: 43, startPoint y: 208, endPoint x: 37, endPoint y: 202, distance: 8.1
click at [43, 208] on input "number" at bounding box center [54, 208] width 94 height 15
click at [21, 267] on button "Guardar" at bounding box center [24, 260] width 35 height 15
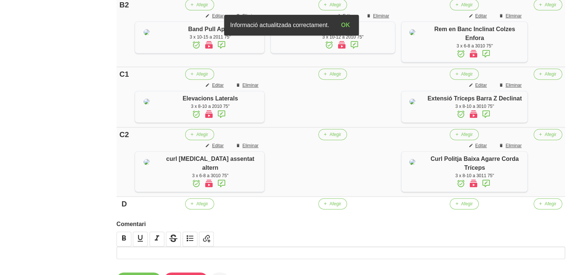
scroll to position [417, 0]
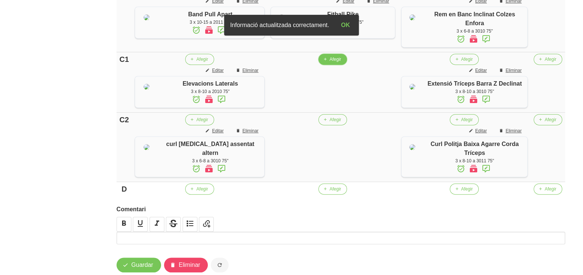
click at [329, 63] on span "Afegir" at bounding box center [335, 59] width 12 height 7
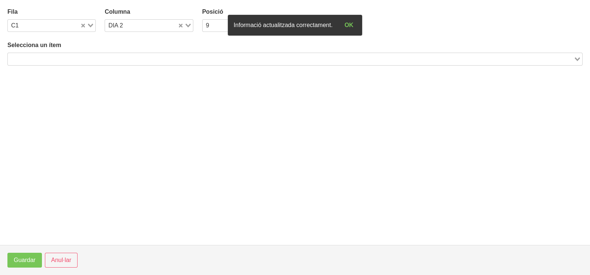
drag, startPoint x: 93, startPoint y: 58, endPoint x: 98, endPoint y: 58, distance: 5.2
click at [97, 58] on input "Search for option" at bounding box center [291, 59] width 564 height 9
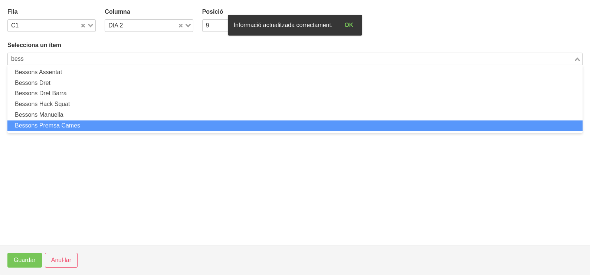
click at [98, 122] on li "Bessons Premsa Cames" at bounding box center [294, 126] width 575 height 11
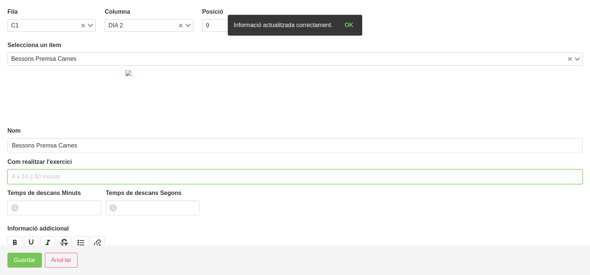
click at [32, 170] on input "text" at bounding box center [294, 177] width 575 height 15
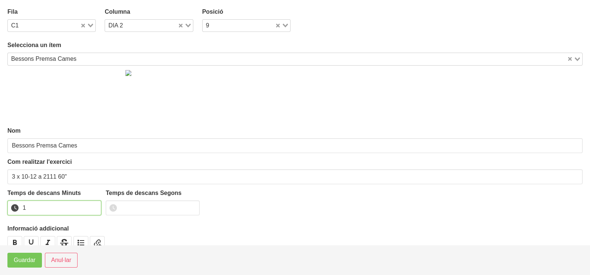
drag, startPoint x: 94, startPoint y: 204, endPoint x: 76, endPoint y: 215, distance: 21.6
click at [92, 206] on input "1" at bounding box center [54, 208] width 94 height 15
click at [19, 261] on span "Guardar" at bounding box center [25, 260] width 22 height 9
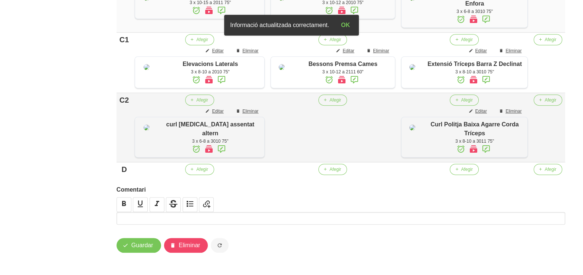
scroll to position [497, 0]
click at [329, 102] on span "Afegir" at bounding box center [335, 100] width 12 height 7
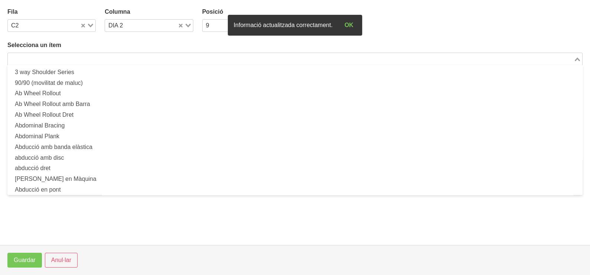
click at [91, 61] on input "Search for option" at bounding box center [291, 59] width 564 height 9
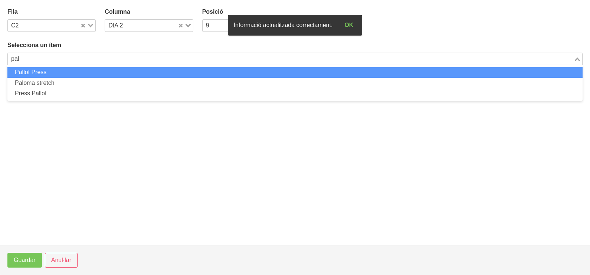
click at [78, 69] on li "Pallof Press" at bounding box center [294, 72] width 575 height 11
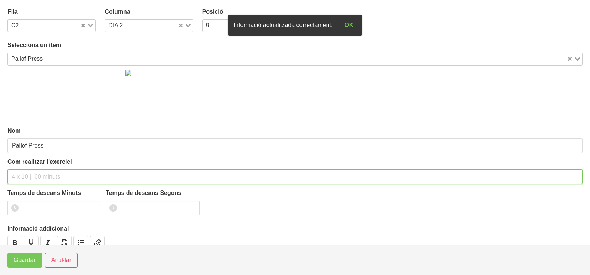
drag, startPoint x: 33, startPoint y: 175, endPoint x: 30, endPoint y: 173, distance: 4.2
click at [33, 174] on input "text" at bounding box center [294, 177] width 575 height 15
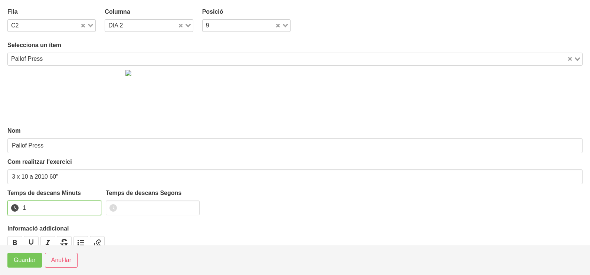
drag, startPoint x: 94, startPoint y: 204, endPoint x: 46, endPoint y: 245, distance: 62.9
click at [94, 204] on input "1" at bounding box center [54, 208] width 94 height 15
click at [27, 260] on span "Guardar" at bounding box center [25, 260] width 22 height 9
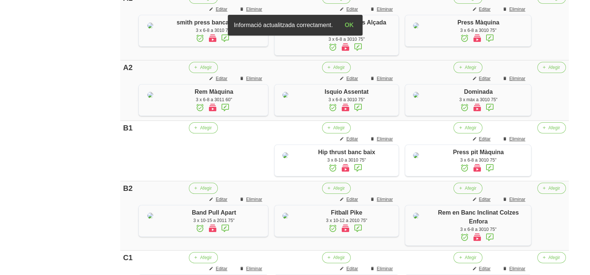
scroll to position [80, 0]
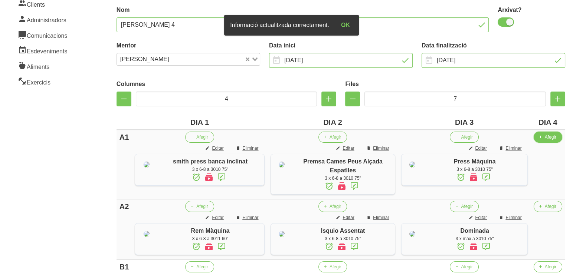
click at [545, 137] on span "Afegir" at bounding box center [551, 137] width 12 height 7
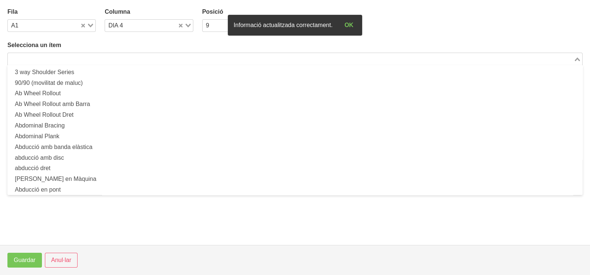
click at [148, 56] on input "Search for option" at bounding box center [291, 59] width 564 height 9
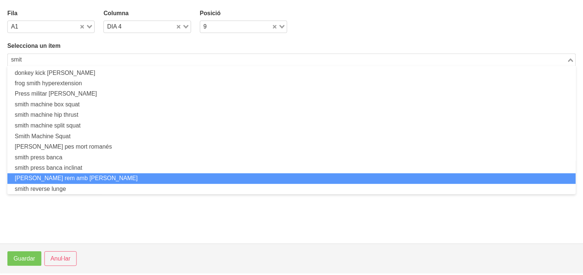
scroll to position [0, 0]
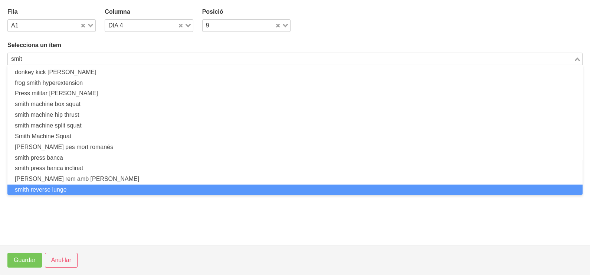
click at [78, 185] on li "smith reverse lunge" at bounding box center [294, 190] width 575 height 11
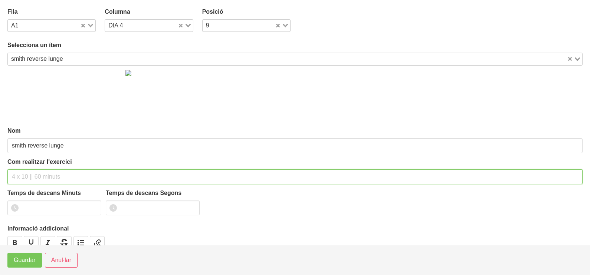
click at [33, 175] on input "text" at bounding box center [294, 177] width 575 height 15
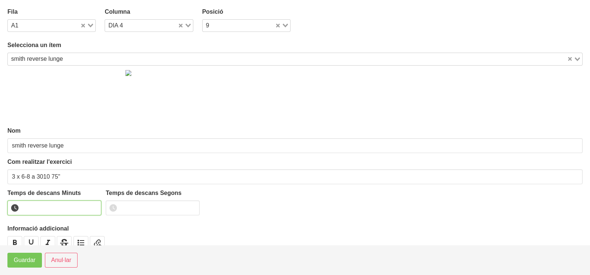
click at [38, 207] on input "number" at bounding box center [54, 208] width 94 height 15
click at [20, 263] on span "Guardar" at bounding box center [25, 260] width 22 height 9
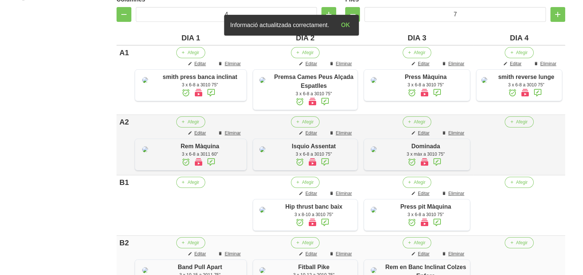
scroll to position [173, 0]
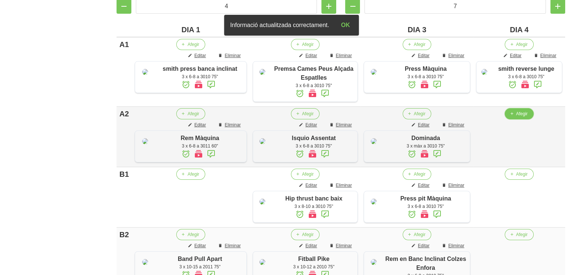
click at [518, 117] on span "Afegir" at bounding box center [522, 114] width 12 height 7
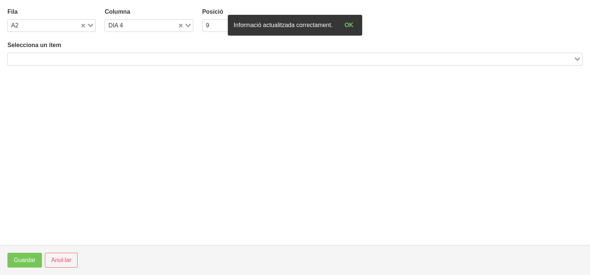
click at [126, 56] on input "Search for option" at bounding box center [291, 59] width 564 height 9
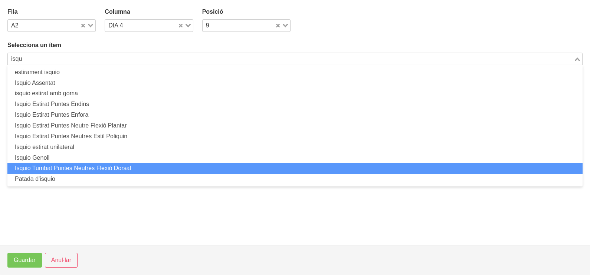
click at [62, 170] on li "Isquio Tumbat Puntes Neutres Flexió Dorsal" at bounding box center [294, 168] width 575 height 11
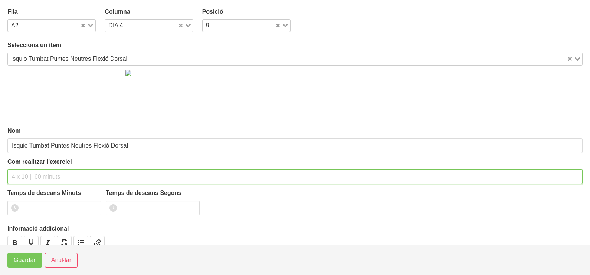
click at [24, 173] on input "text" at bounding box center [294, 177] width 575 height 15
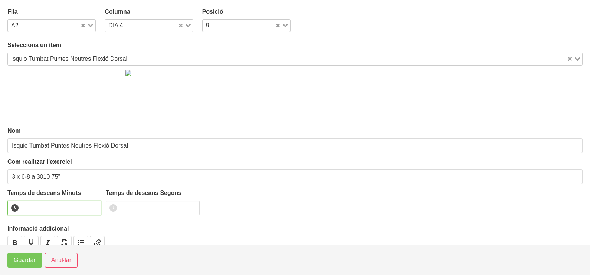
click at [46, 206] on input "number" at bounding box center [54, 208] width 94 height 15
click at [24, 263] on span "Guardar" at bounding box center [25, 260] width 22 height 9
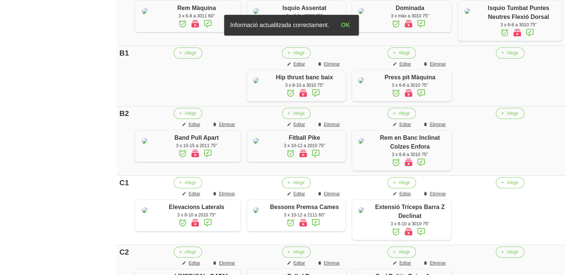
scroll to position [312, 0]
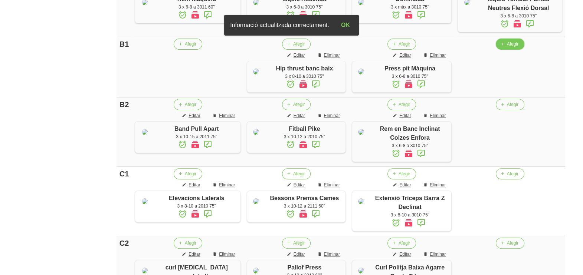
click at [512, 47] on span "Afegir" at bounding box center [513, 44] width 12 height 7
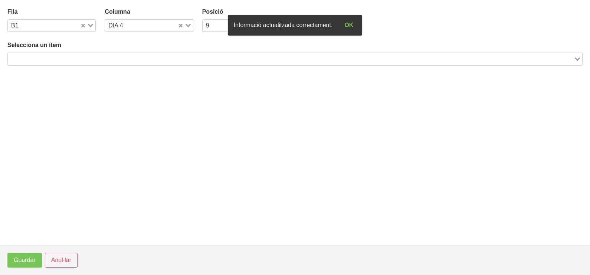
click at [101, 59] on input "Search for option" at bounding box center [291, 59] width 564 height 9
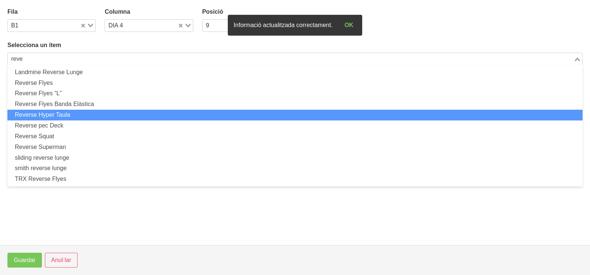
click at [83, 114] on li "Reverse Hyper Taula" at bounding box center [294, 115] width 575 height 11
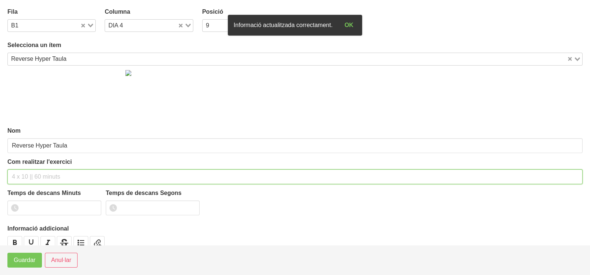
click at [37, 175] on input "text" at bounding box center [294, 177] width 575 height 15
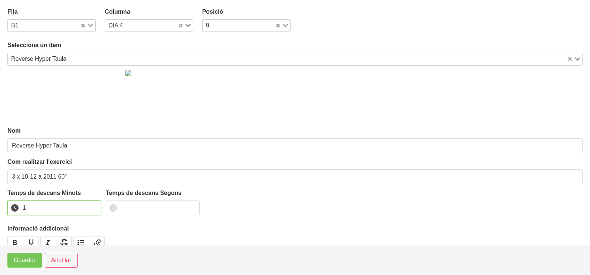
drag, startPoint x: 95, startPoint y: 204, endPoint x: 37, endPoint y: 252, distance: 74.1
click at [92, 209] on input "1" at bounding box center [54, 208] width 94 height 15
click at [32, 258] on span "Guardar" at bounding box center [25, 260] width 22 height 9
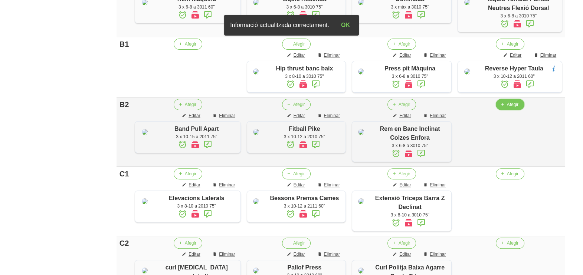
click at [511, 108] on span "Afegir" at bounding box center [513, 104] width 12 height 7
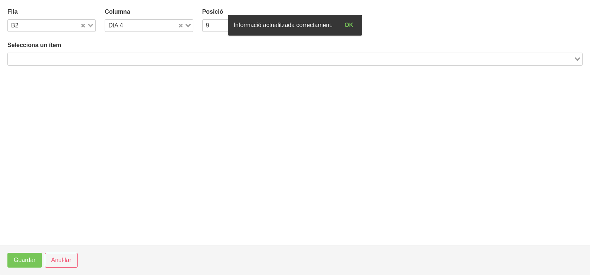
click at [141, 59] on input "Search for option" at bounding box center [291, 59] width 564 height 9
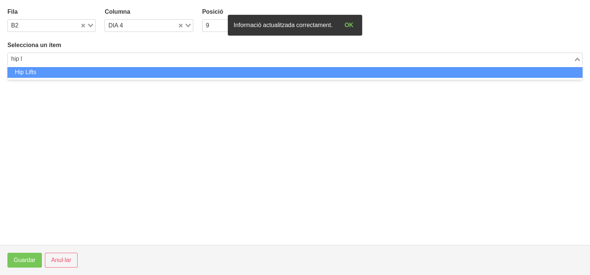
click at [94, 72] on li "Hip Lifts" at bounding box center [294, 72] width 575 height 11
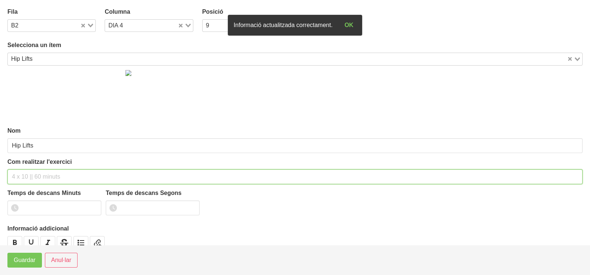
drag, startPoint x: 44, startPoint y: 172, endPoint x: 46, endPoint y: 175, distance: 4.0
click at [45, 173] on input "text" at bounding box center [294, 177] width 575 height 15
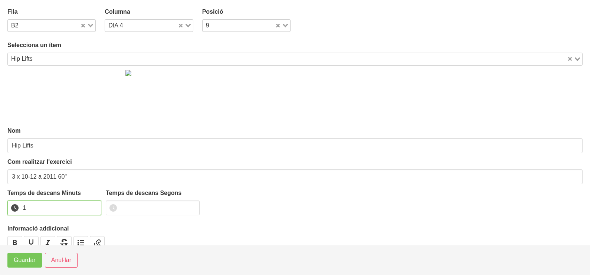
drag, startPoint x: 93, startPoint y: 206, endPoint x: 67, endPoint y: 229, distance: 35.5
click at [93, 206] on input "1" at bounding box center [54, 208] width 94 height 15
click at [34, 262] on span "Guardar" at bounding box center [25, 260] width 22 height 9
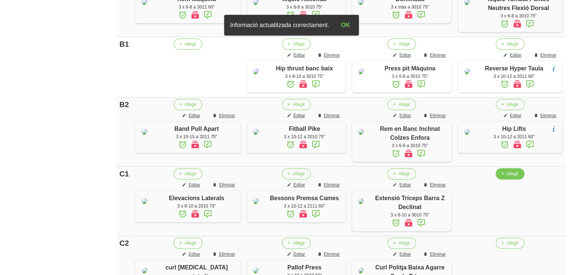
click at [508, 177] on span "Afegir" at bounding box center [513, 174] width 12 height 7
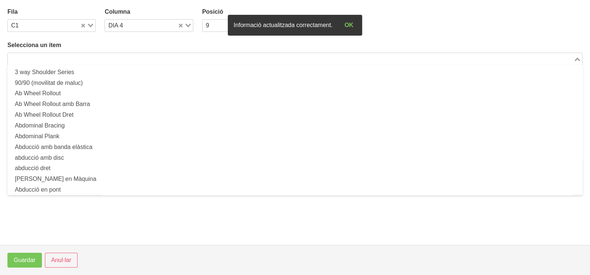
click at [124, 58] on input "Search for option" at bounding box center [291, 59] width 564 height 9
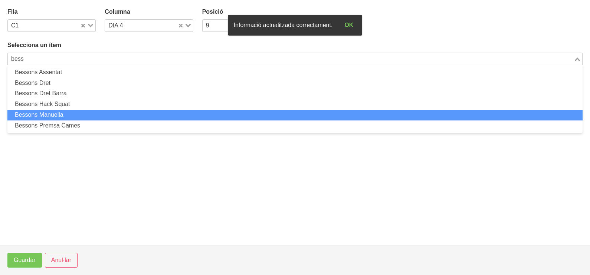
click at [98, 117] on li "Bessons Manuella" at bounding box center [294, 115] width 575 height 11
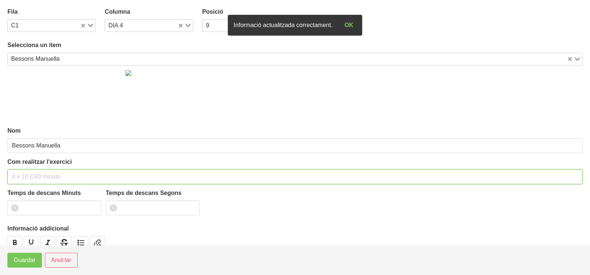
drag, startPoint x: 35, startPoint y: 173, endPoint x: 56, endPoint y: 134, distance: 43.5
click at [43, 164] on div "Com realitzar l'exercici" at bounding box center [294, 171] width 575 height 27
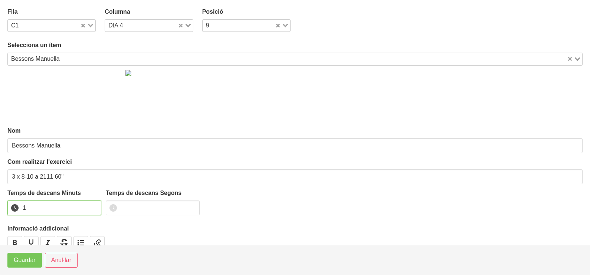
drag, startPoint x: 95, startPoint y: 204, endPoint x: 78, endPoint y: 220, distance: 23.6
click at [89, 211] on input "1" at bounding box center [54, 208] width 94 height 15
click at [32, 261] on span "Guardar" at bounding box center [25, 260] width 22 height 9
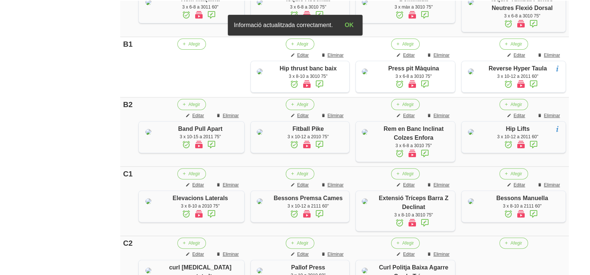
scroll to position [404, 0]
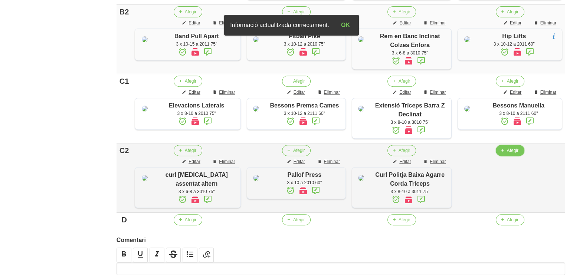
click at [515, 154] on span "Afegir" at bounding box center [513, 150] width 12 height 7
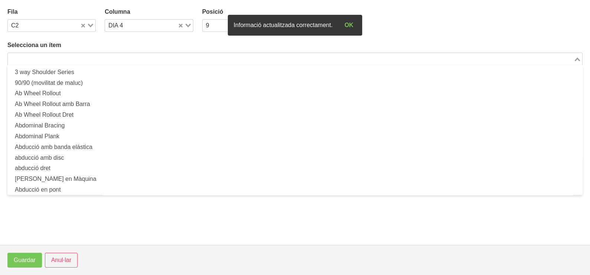
drag, startPoint x: 135, startPoint y: 57, endPoint x: 125, endPoint y: 65, distance: 13.3
click at [134, 60] on input "Search for option" at bounding box center [291, 59] width 564 height 9
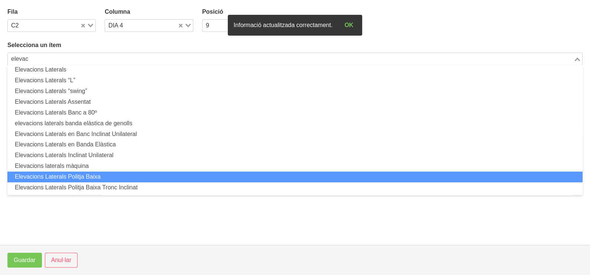
click at [100, 173] on li "Elevacions Laterals Politja Baixa" at bounding box center [294, 177] width 575 height 11
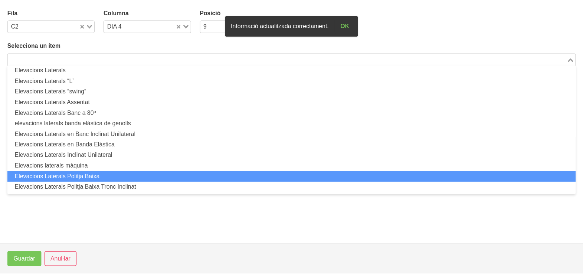
scroll to position [2, 0]
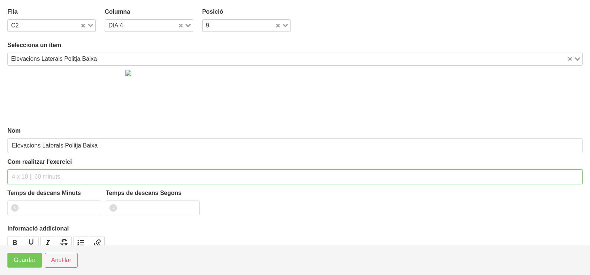
click at [45, 175] on input "text" at bounding box center [294, 177] width 575 height 15
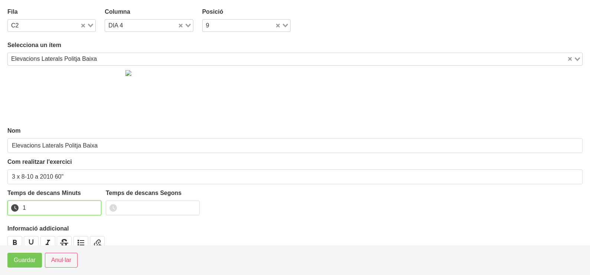
drag, startPoint x: 94, startPoint y: 206, endPoint x: 89, endPoint y: 209, distance: 6.2
click at [91, 208] on input "1" at bounding box center [54, 208] width 94 height 15
click at [12, 262] on button "Guardar" at bounding box center [24, 260] width 35 height 15
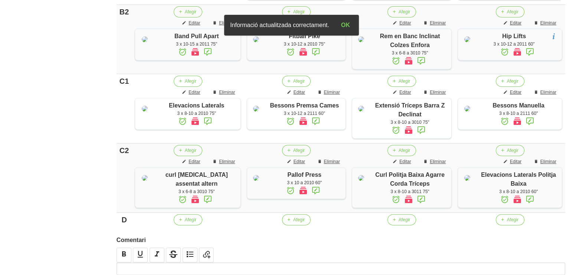
scroll to position [523, 0]
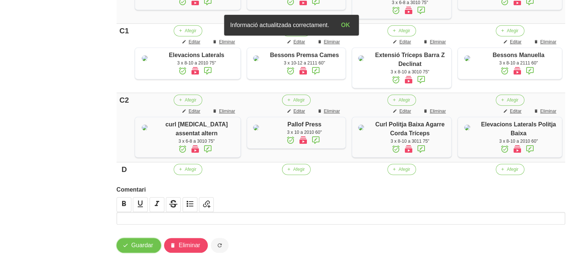
click at [137, 249] on span "Guardar" at bounding box center [142, 245] width 22 height 9
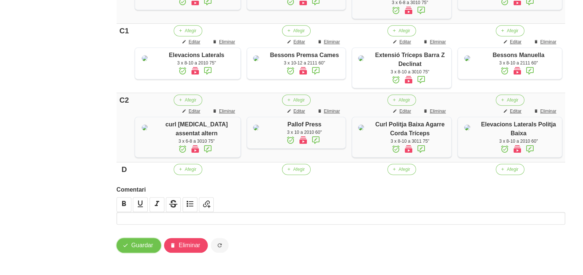
click at [141, 245] on span "Guardar" at bounding box center [142, 245] width 22 height 9
